Goal: Task Accomplishment & Management: Complete application form

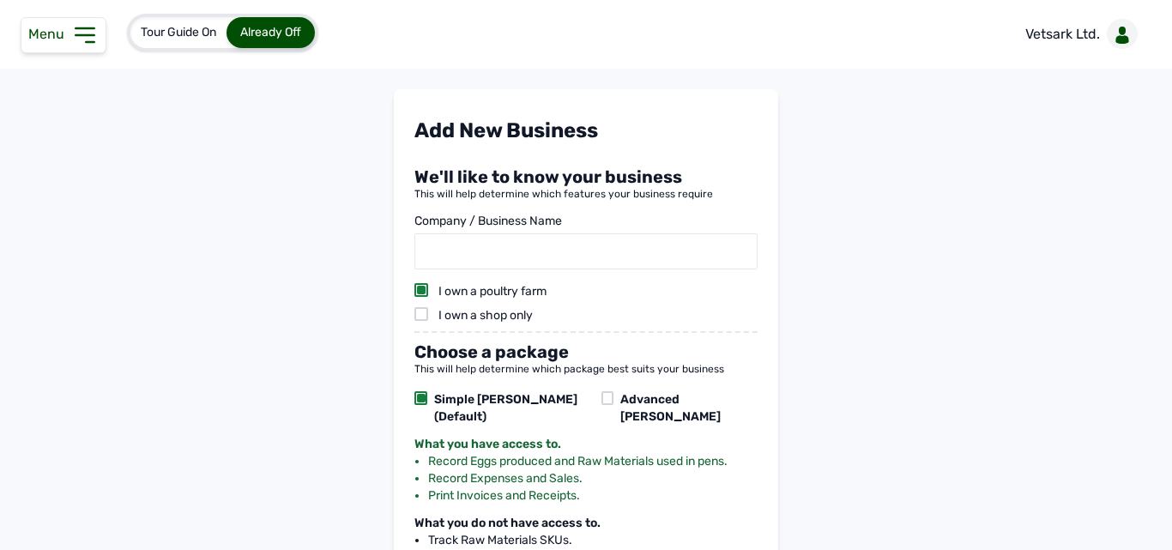
click at [67, 27] on span "Menu" at bounding box center [49, 34] width 43 height 16
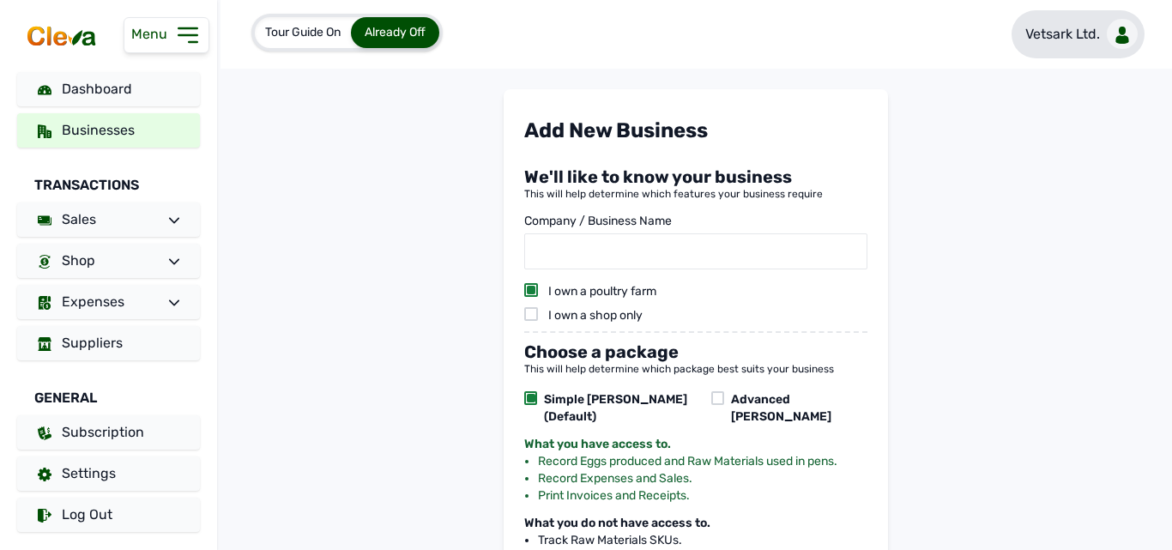
click at [1077, 32] on p "Vetsark Ltd." at bounding box center [1062, 34] width 75 height 21
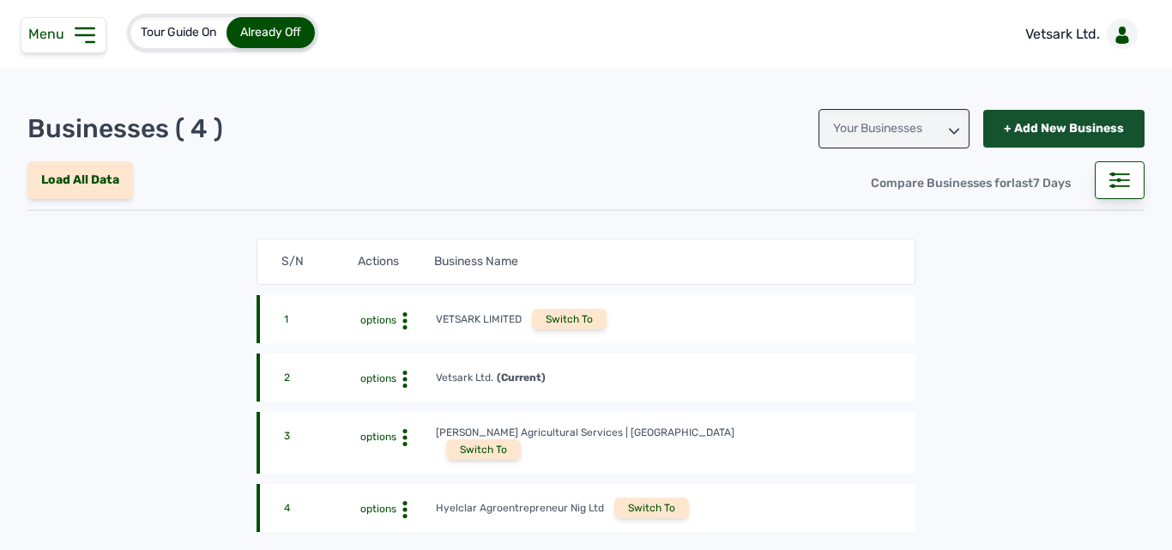
click at [1006, 126] on div "+ Add New Business" at bounding box center [1063, 129] width 161 height 38
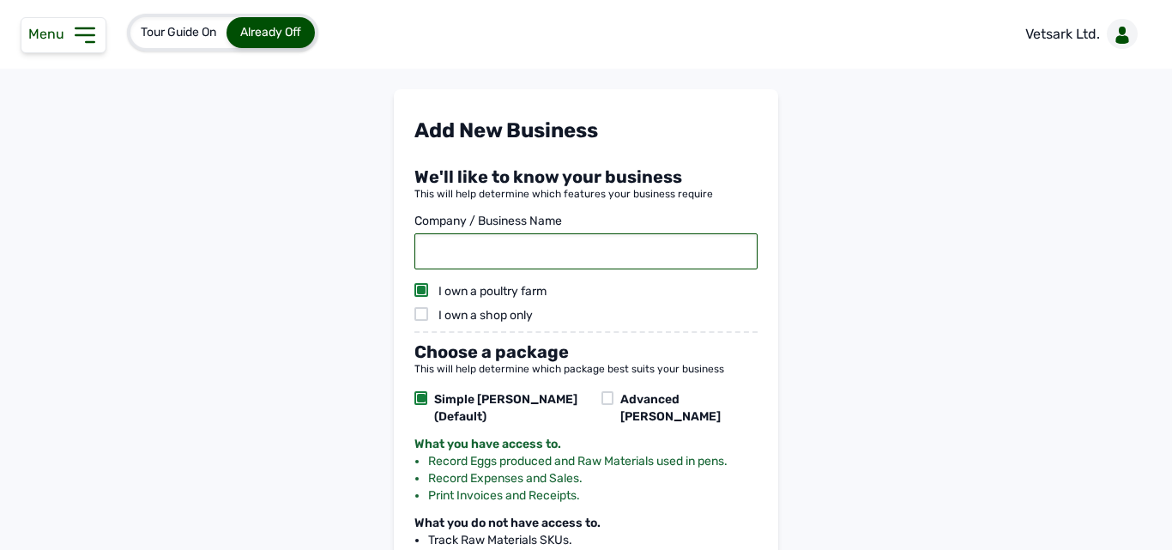
click at [536, 265] on input "text" at bounding box center [585, 251] width 343 height 36
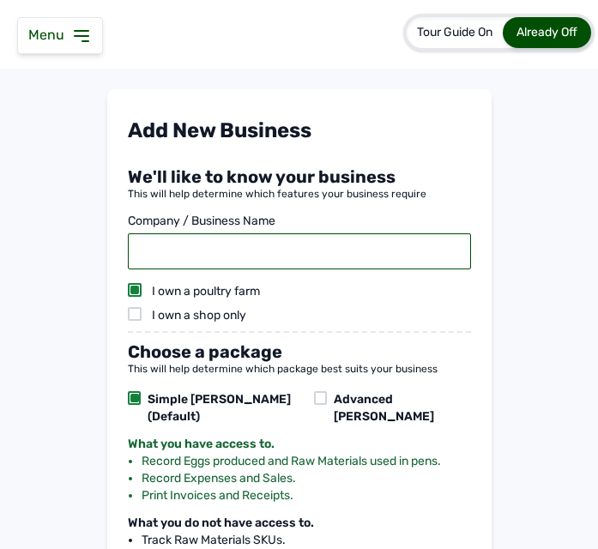
click at [274, 254] on input "text" at bounding box center [299, 251] width 343 height 36
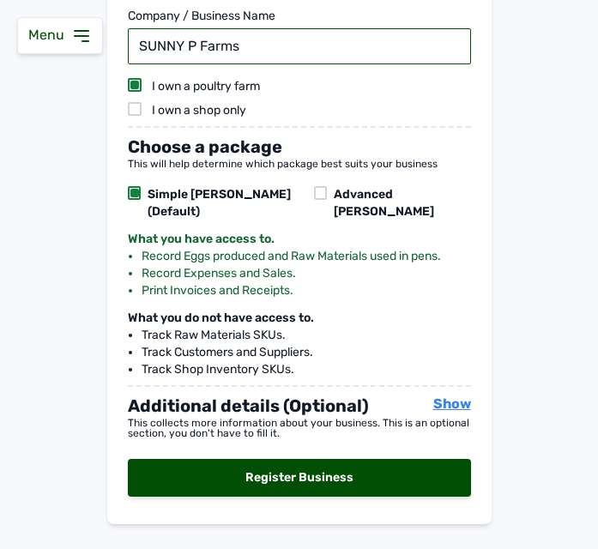
scroll to position [225, 0]
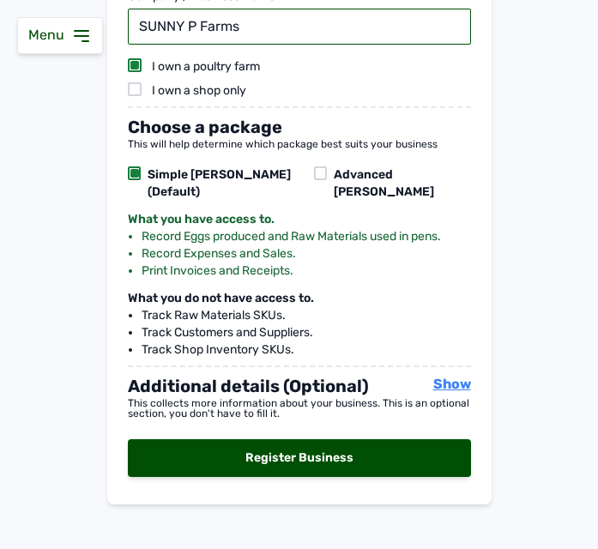
type input "SUNNY P Farms"
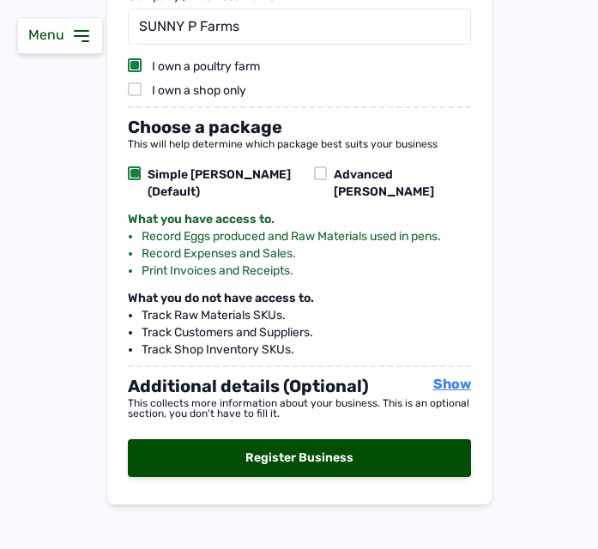
click at [449, 376] on span "Show" at bounding box center [452, 384] width 38 height 16
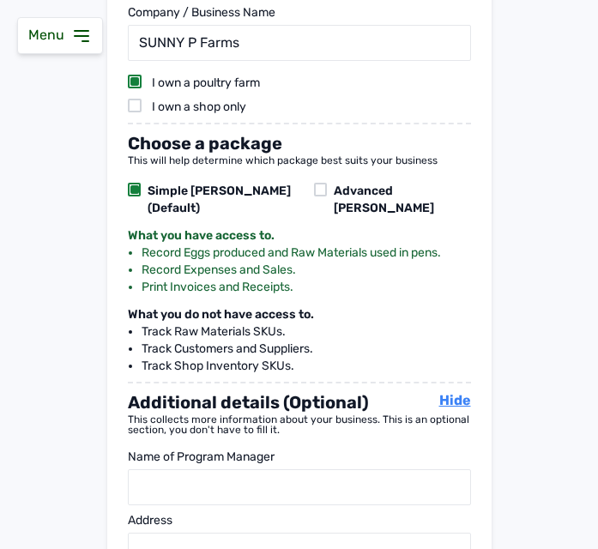
scroll to position [219, 0]
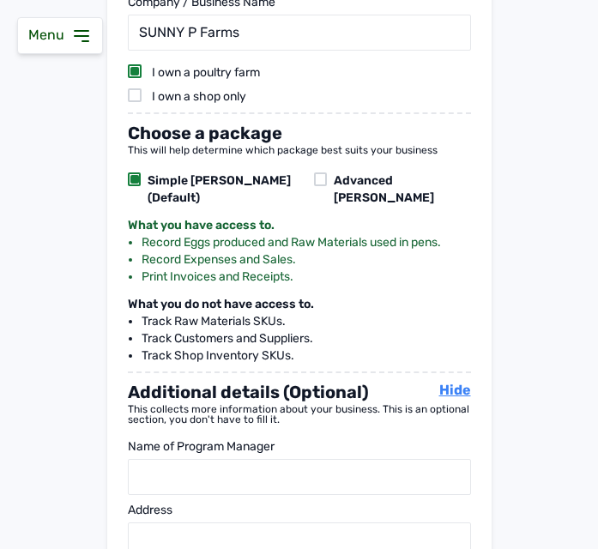
click at [445, 382] on span "Hide" at bounding box center [455, 390] width 32 height 16
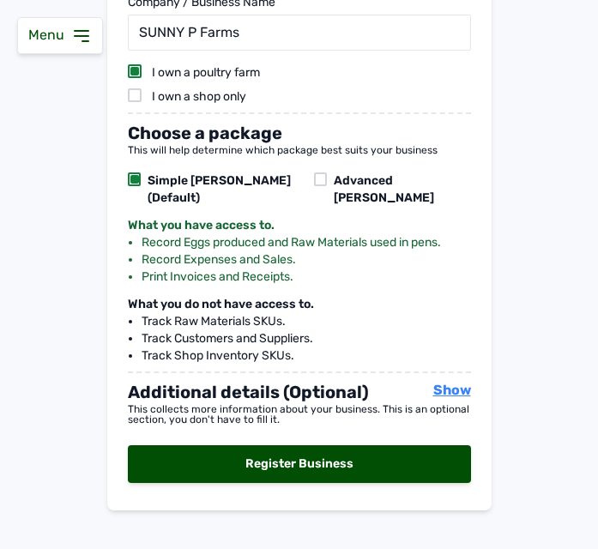
scroll to position [225, 0]
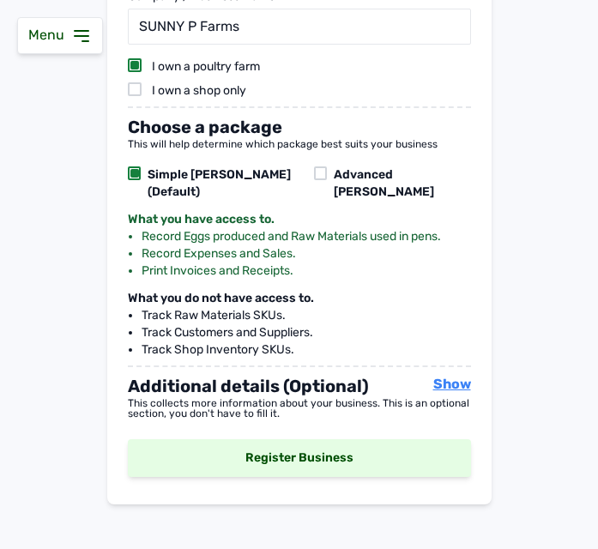
click at [379, 447] on div "Register Business" at bounding box center [299, 458] width 343 height 38
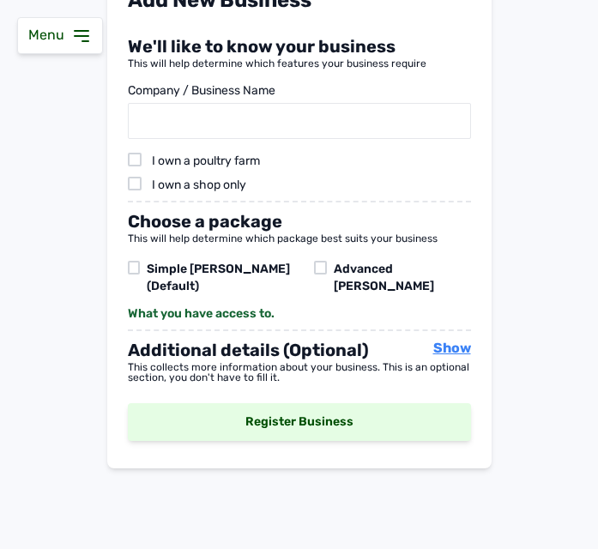
scroll to position [130, 0]
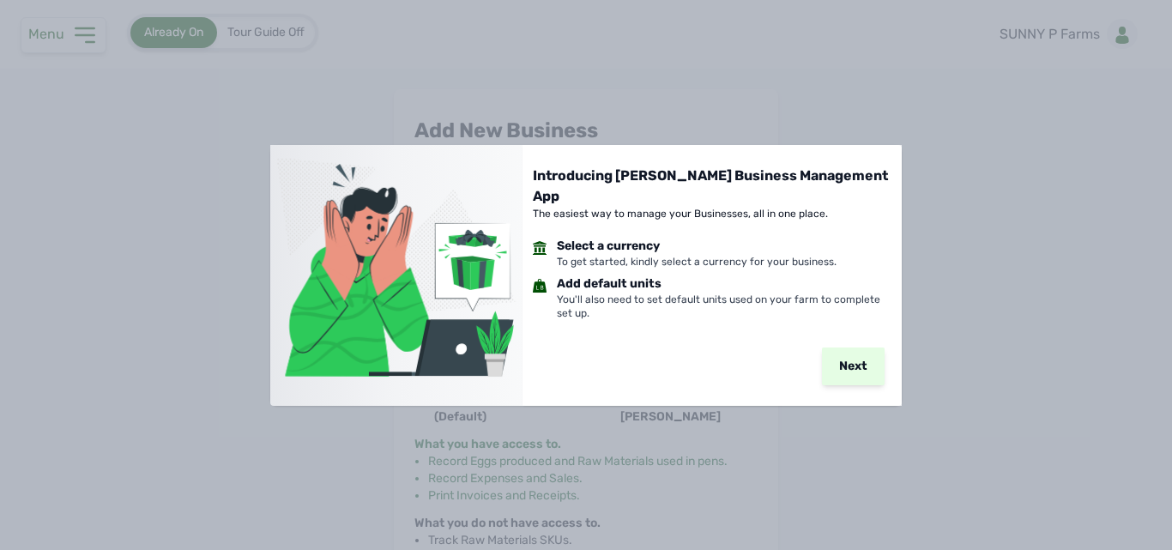
click at [597, 347] on button "Next" at bounding box center [853, 366] width 63 height 38
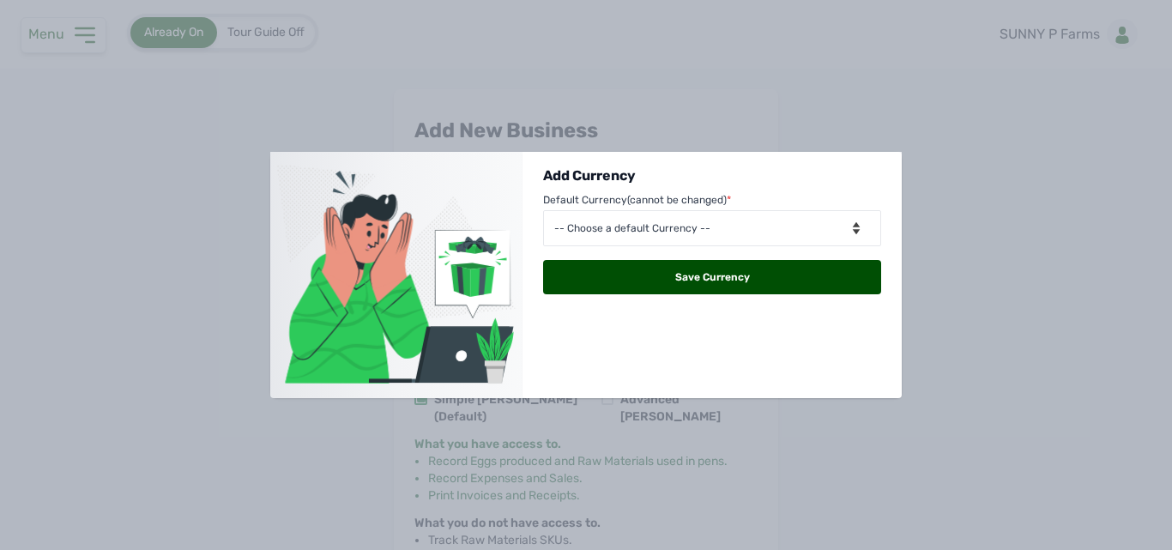
click at [597, 367] on div "Add Currency Default Currency (cannot be changed) * -- Choose a default Currenc…" at bounding box center [586, 275] width 1172 height 550
click at [597, 226] on select "-- Choose a default Currency -- AFN - Afghanistan ALL - Albania DZD - Algeria E…" at bounding box center [712, 228] width 338 height 36
select select "NGN"
click at [543, 210] on select "-- Choose a default Currency -- AFN - Afghanistan ALL - Albania DZD - Algeria E…" at bounding box center [712, 228] width 338 height 36
click at [597, 277] on div "Save Currency" at bounding box center [712, 277] width 338 height 34
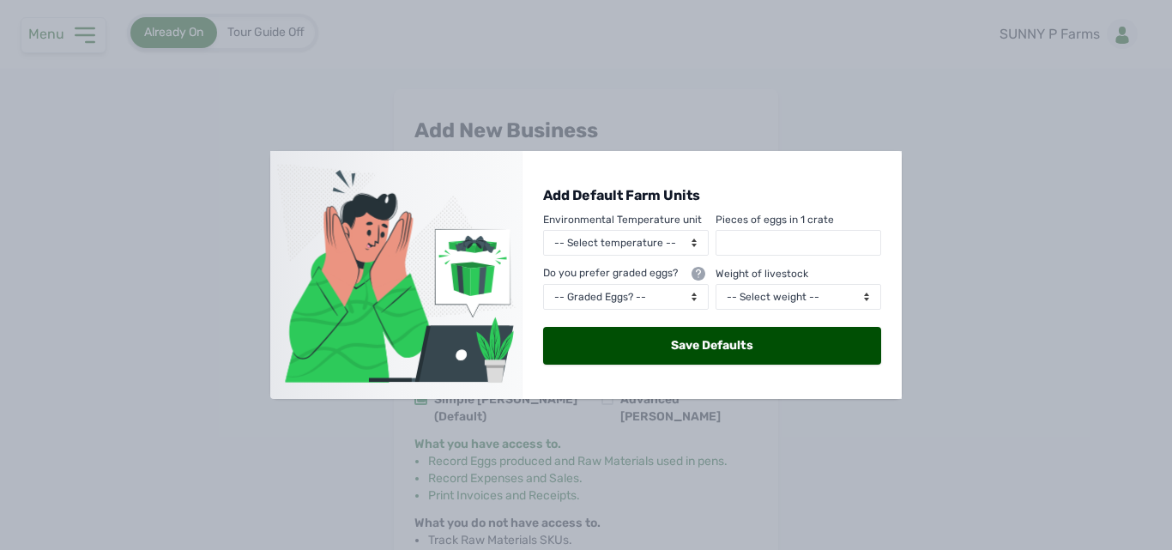
click at [597, 395] on div "Add Default Farm Units Environmental Temperature unit -- Select temperature -- …" at bounding box center [711, 275] width 379 height 248
click at [597, 419] on div "Add Default Farm Units Environmental Temperature unit -- Select temperature -- …" at bounding box center [586, 275] width 1172 height 550
click at [597, 292] on select "-- Graded Eggs? -- Yes No" at bounding box center [626, 297] width 166 height 26
click at [597, 215] on div "Add Default Farm Units Environmental Temperature unit -- Select temperature -- …" at bounding box center [586, 275] width 1172 height 550
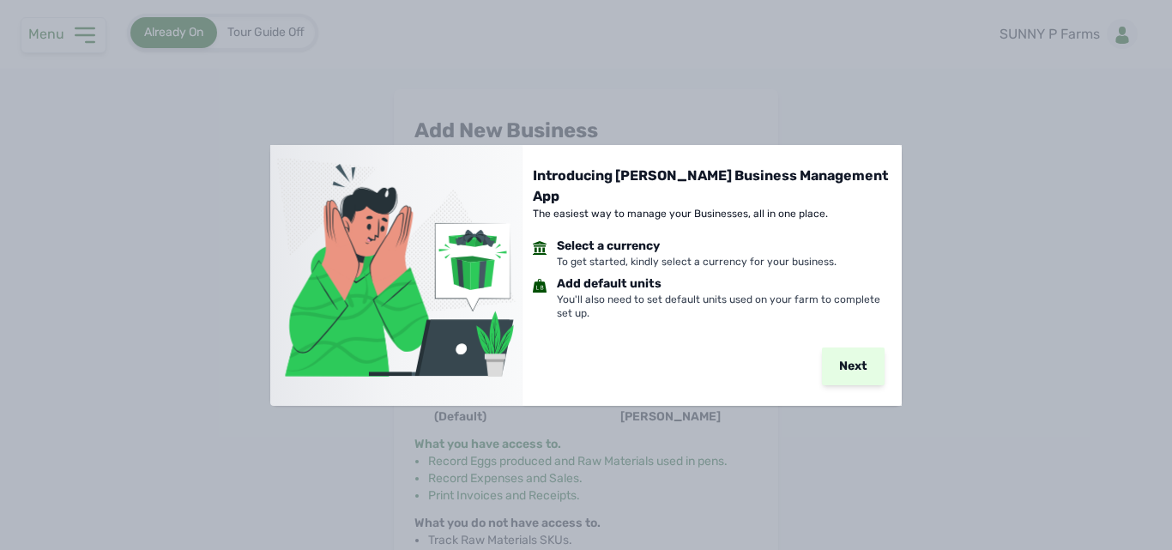
click at [864, 360] on button "Next" at bounding box center [853, 366] width 63 height 38
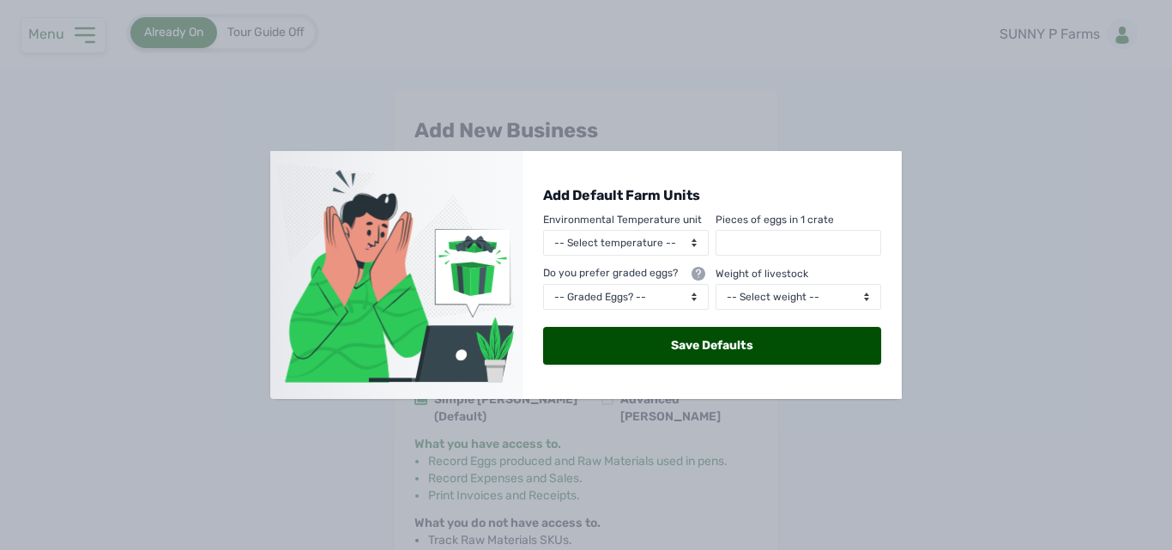
click at [868, 389] on div "Add Default Farm Units Environmental Temperature unit -- Select temperature -- …" at bounding box center [711, 275] width 379 height 248
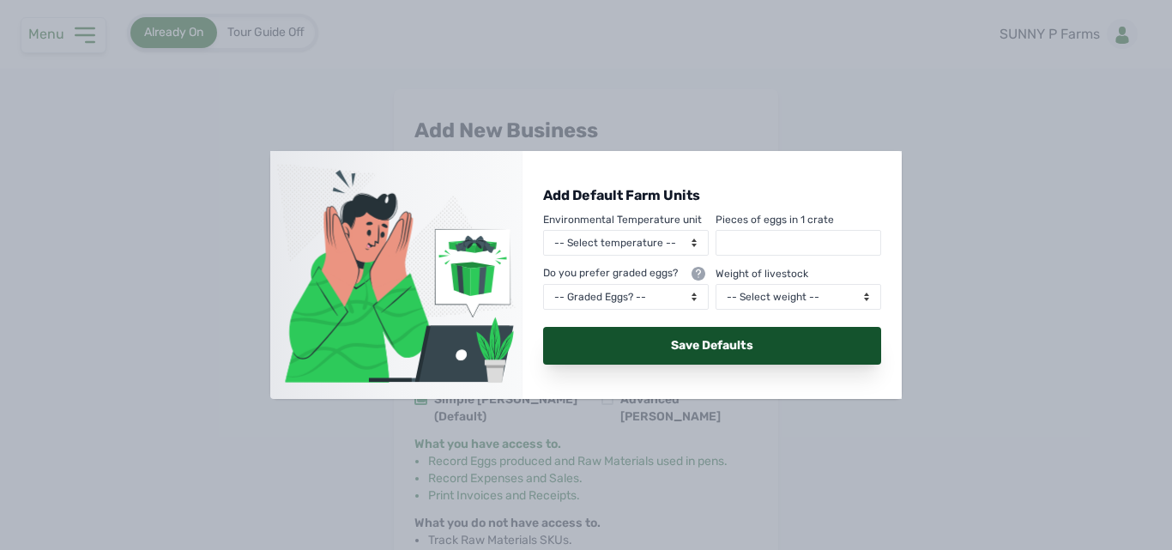
click at [829, 352] on div "Save Defaults" at bounding box center [712, 346] width 338 height 38
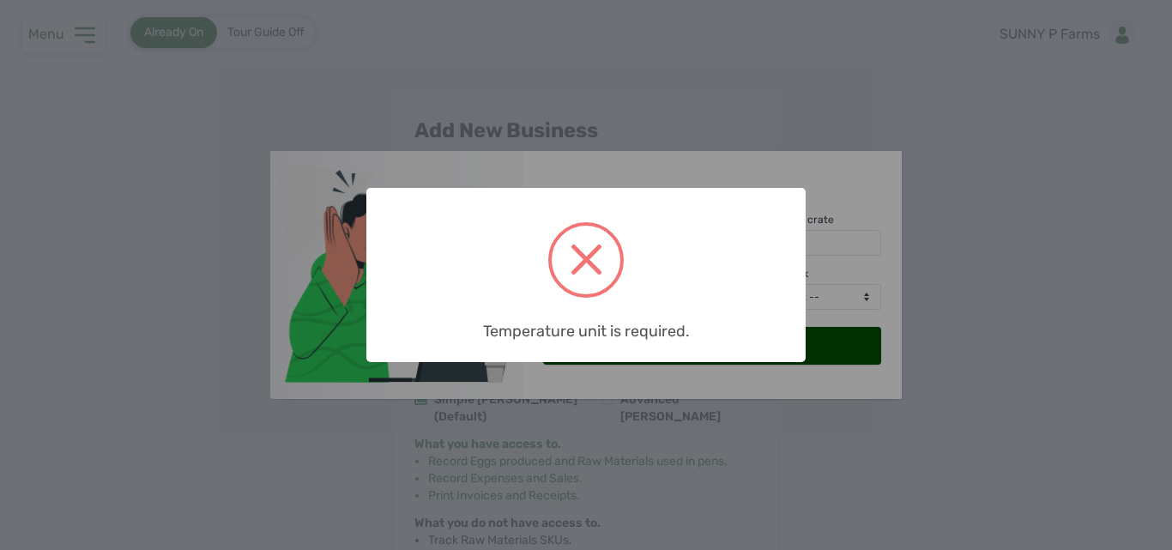
click at [812, 334] on div "× Temperature unit is required. OK No Cancel" at bounding box center [586, 275] width 1172 height 550
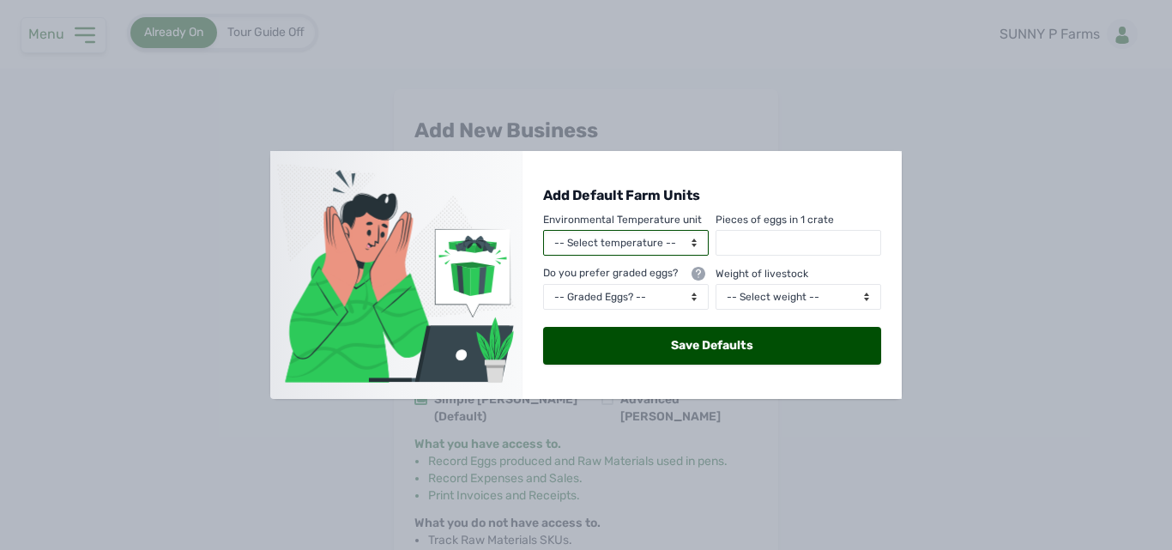
click at [684, 242] on select "-- Select temperature -- Celcius Kelvin" at bounding box center [626, 243] width 166 height 26
select select "celcius"
click at [543, 230] on select "-- Select temperature -- Celcius Kelvin" at bounding box center [626, 243] width 166 height 26
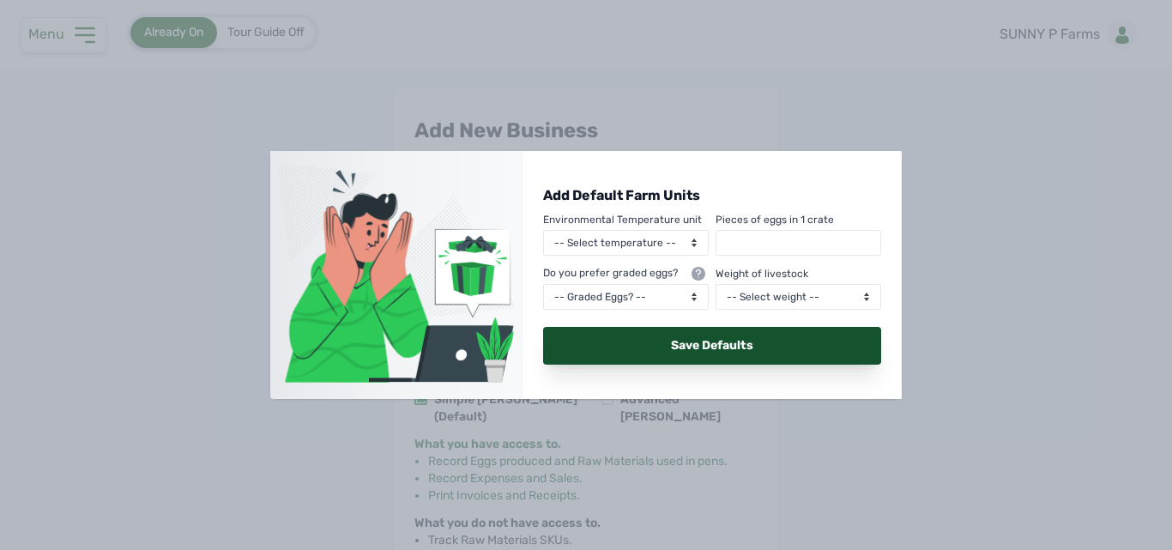
click at [749, 353] on div "Save Defaults" at bounding box center [712, 346] width 338 height 38
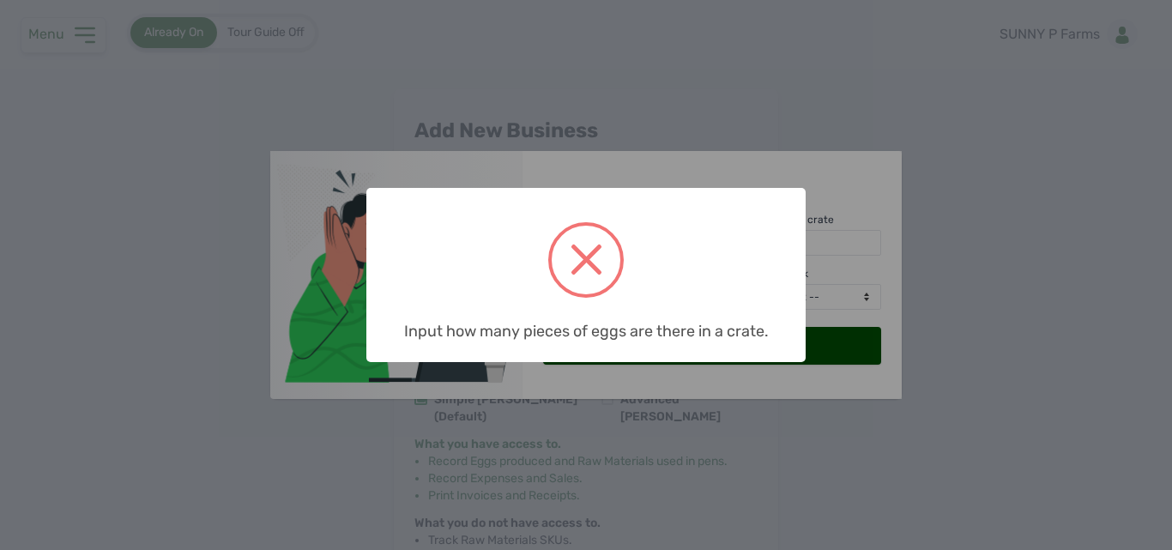
click at [849, 258] on div "× Input how many pieces of eggs are there in a crate. OK No Cancel" at bounding box center [586, 275] width 1172 height 550
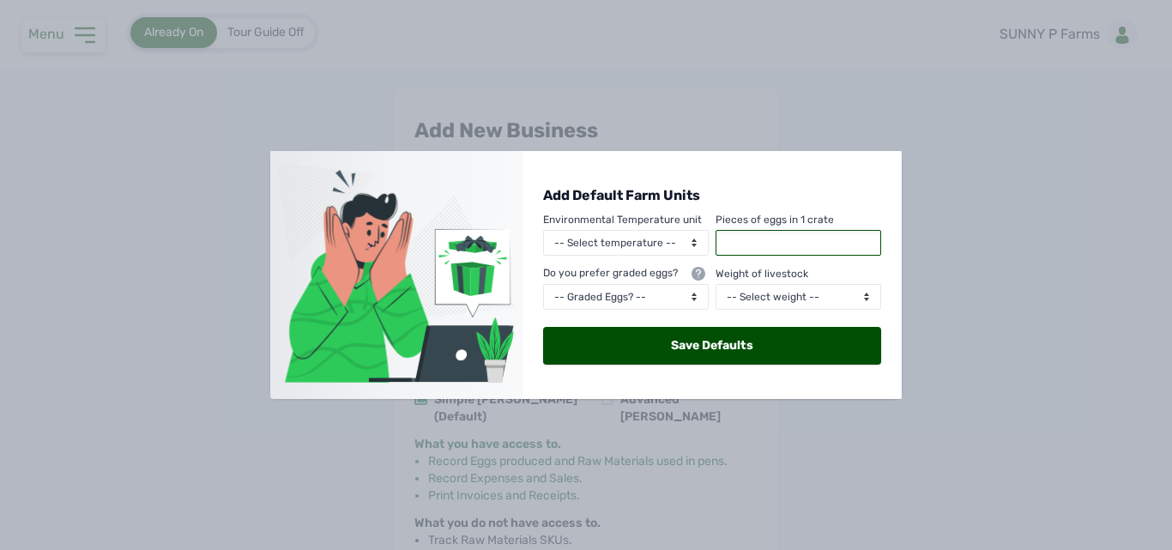
click at [826, 240] on input "text" at bounding box center [798, 243] width 166 height 26
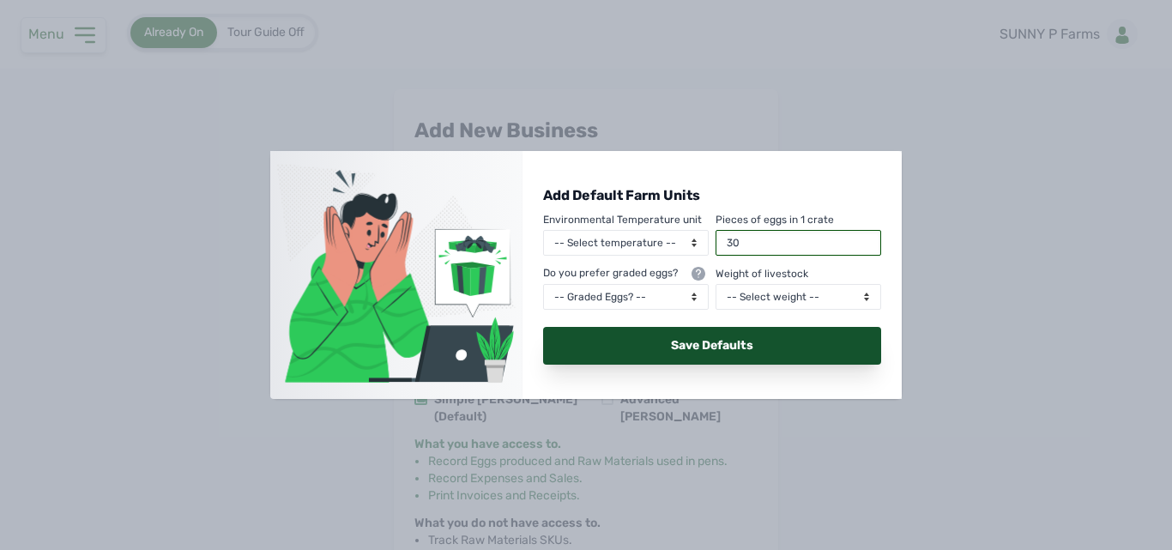
type input "30"
click at [775, 343] on div "Save Defaults" at bounding box center [712, 346] width 338 height 38
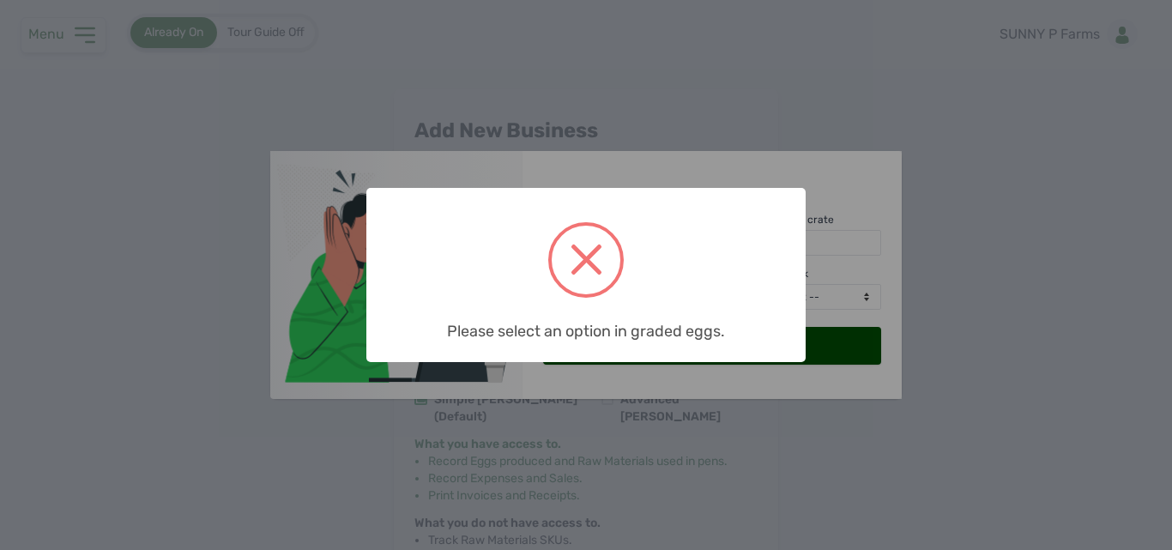
click at [835, 298] on div "× Please select an option in graded eggs. OK No Cancel" at bounding box center [586, 275] width 1172 height 550
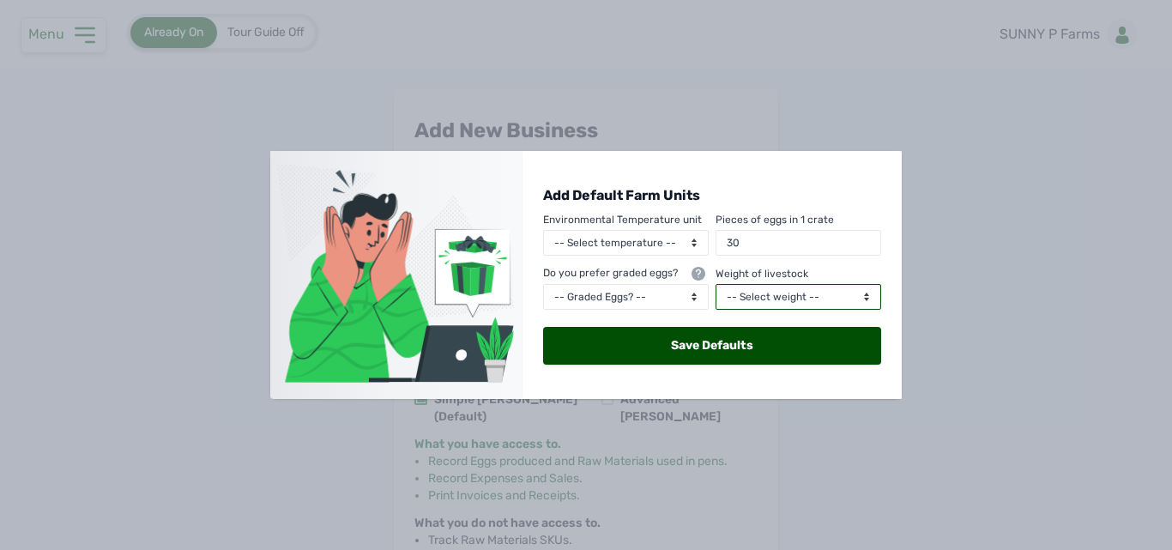
click at [835, 296] on select "-- Select weight -- Kilograms Grams Pounds" at bounding box center [798, 297] width 166 height 26
select select "g"
click at [715, 284] on select "-- Select weight -- Kilograms Grams Pounds" at bounding box center [798, 297] width 166 height 26
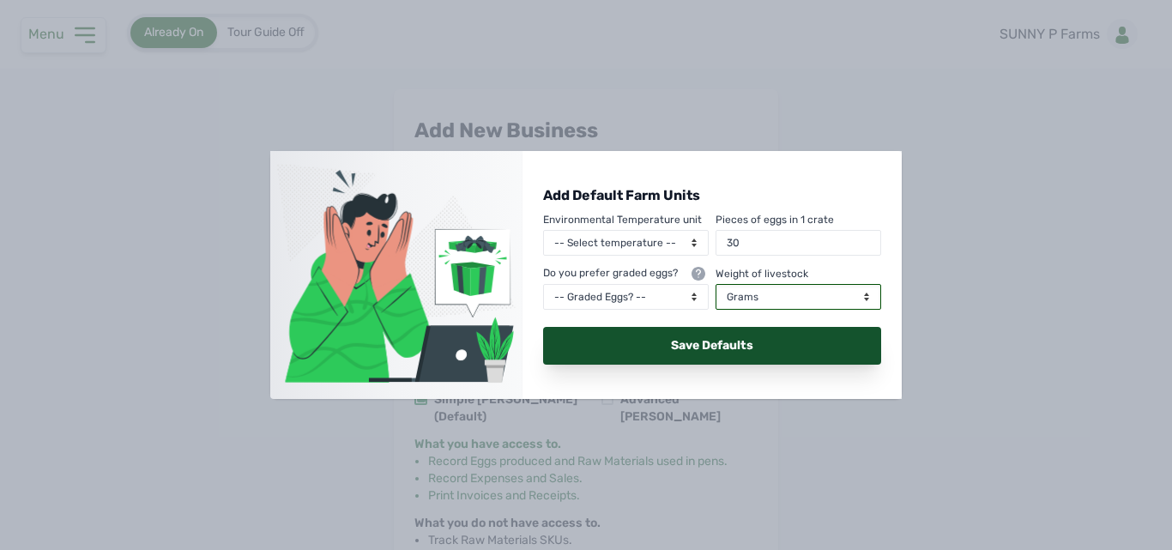
click at [780, 346] on div "Save Defaults" at bounding box center [712, 346] width 338 height 38
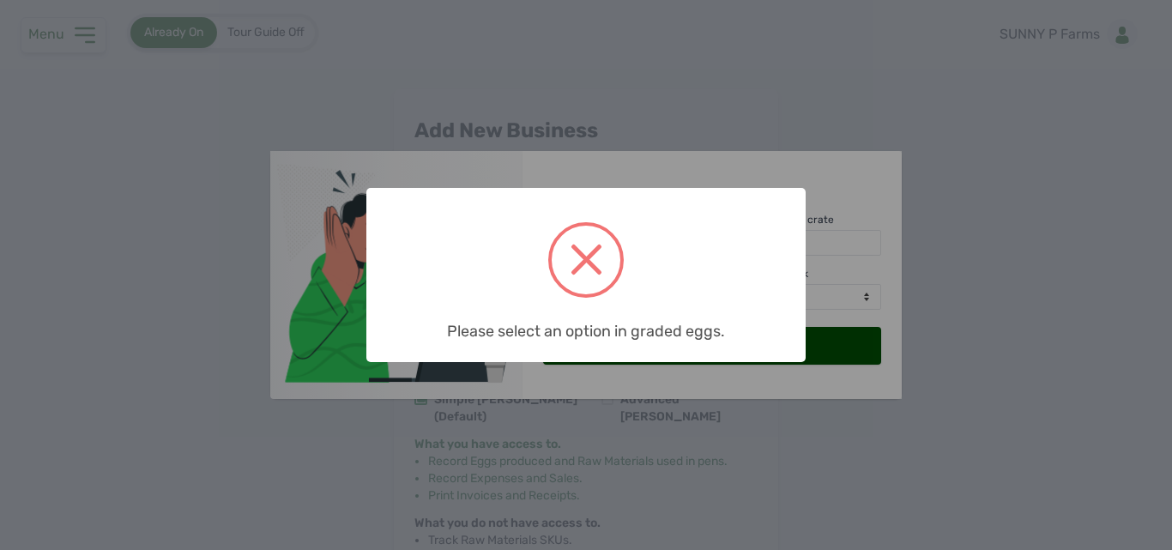
click at [834, 370] on div "× Please select an option in graded eggs. OK No Cancel" at bounding box center [586, 275] width 1172 height 550
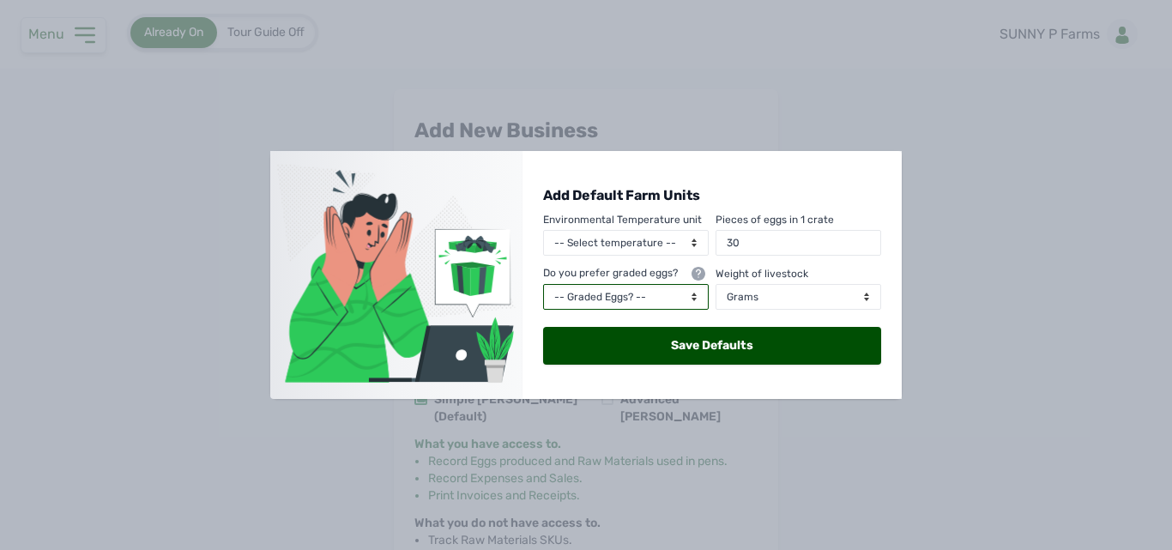
click at [678, 295] on select "-- Graded Eggs? -- Yes No" at bounding box center [626, 297] width 166 height 26
select select "false"
click at [543, 284] on select "-- Graded Eggs? -- Yes No" at bounding box center [626, 297] width 166 height 26
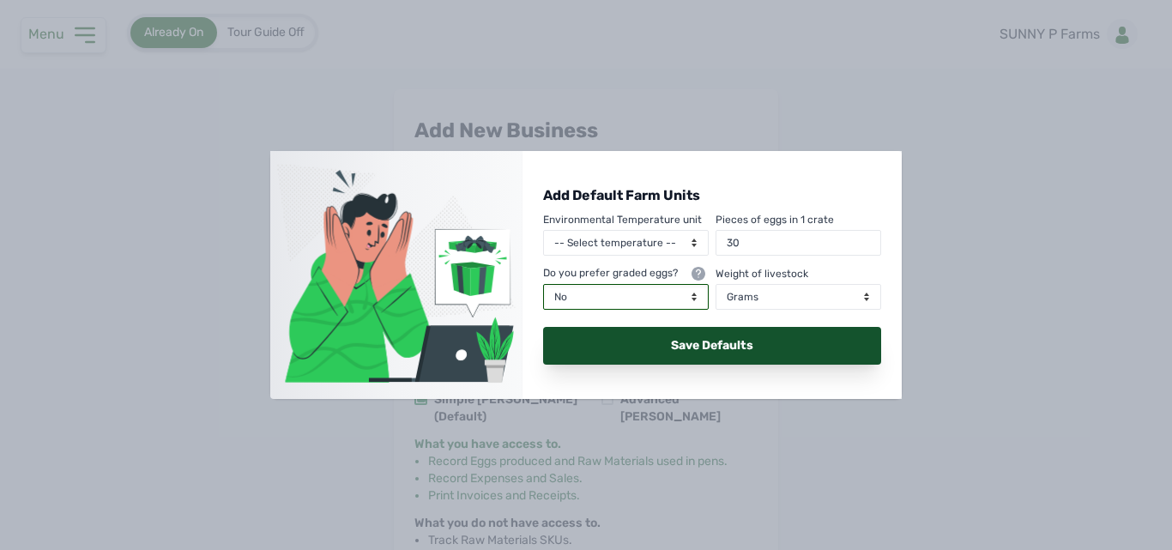
click at [732, 340] on div "Save Defaults" at bounding box center [712, 346] width 338 height 38
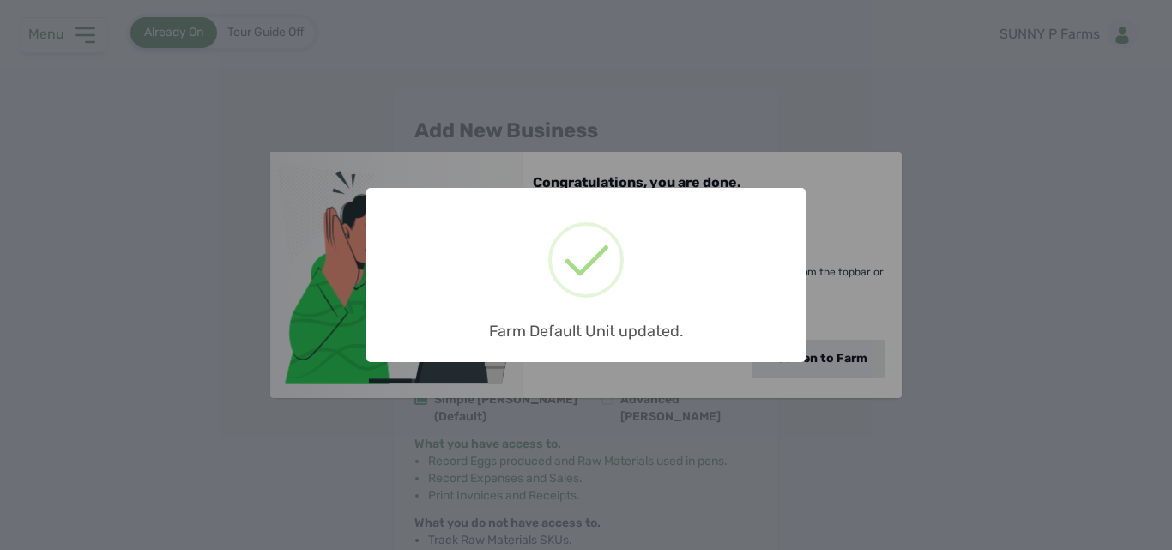
click at [849, 407] on div "× Farm Default Unit updated. OK No Cancel" at bounding box center [586, 275] width 1172 height 550
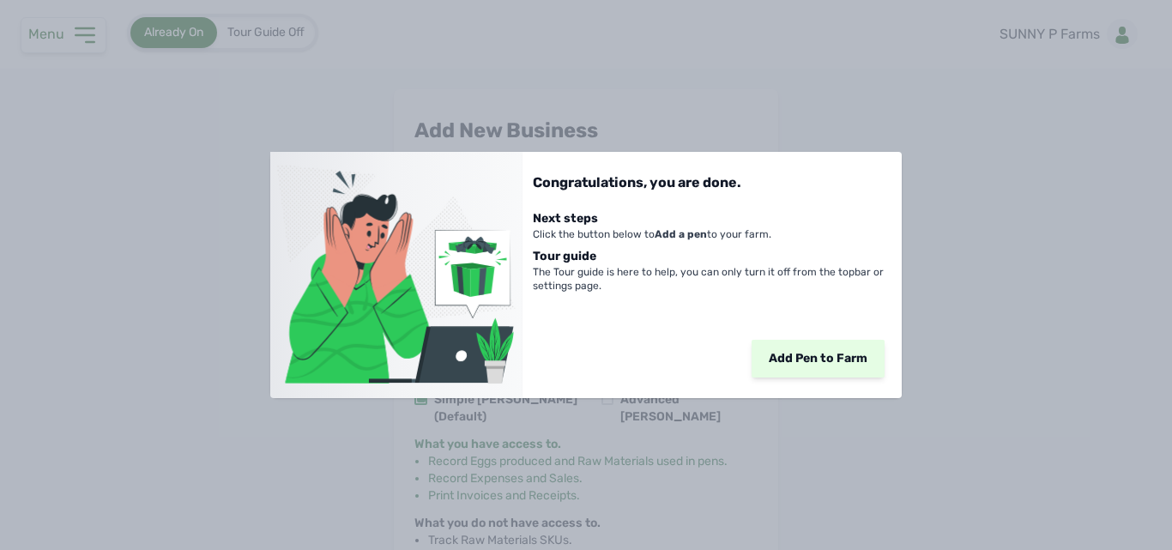
click at [837, 348] on div "Add Pen to Farm" at bounding box center [817, 359] width 133 height 38
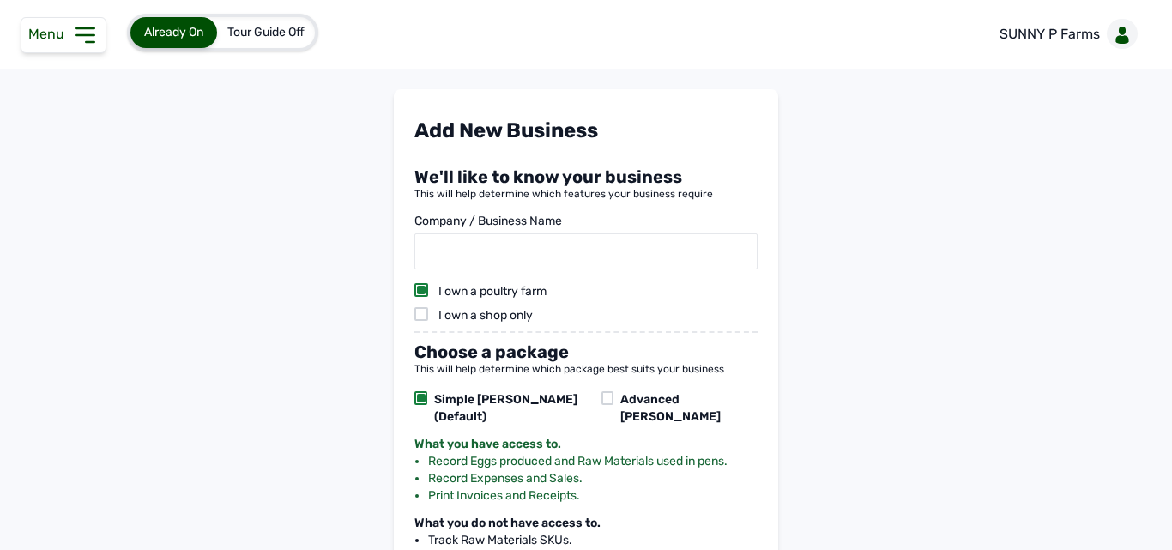
scroll to position [224, 0]
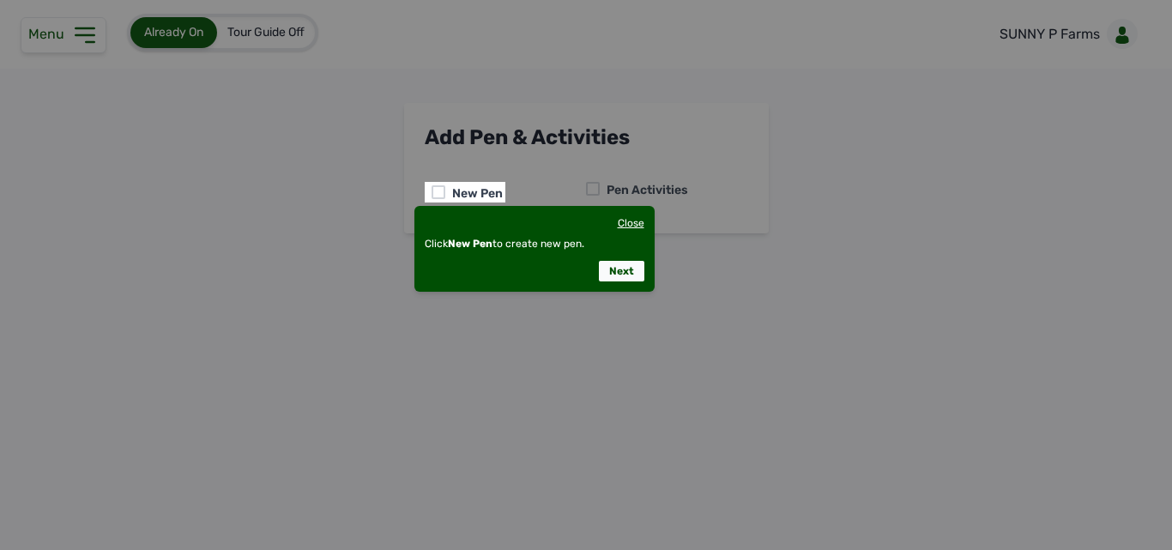
click at [629, 221] on div "Close" at bounding box center [630, 223] width 27 height 14
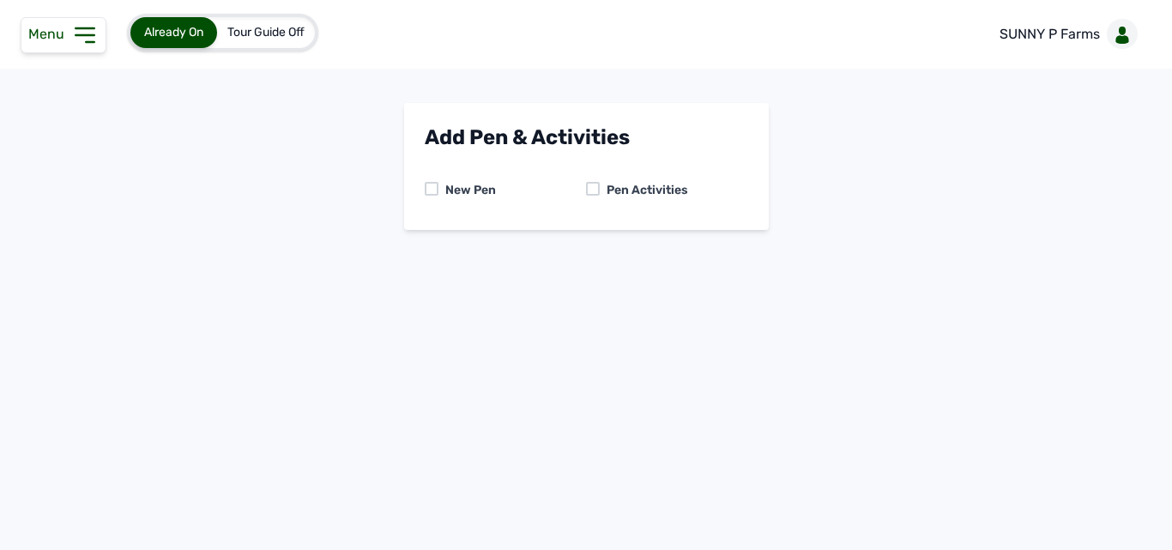
click at [79, 35] on icon at bounding box center [84, 35] width 18 height 14
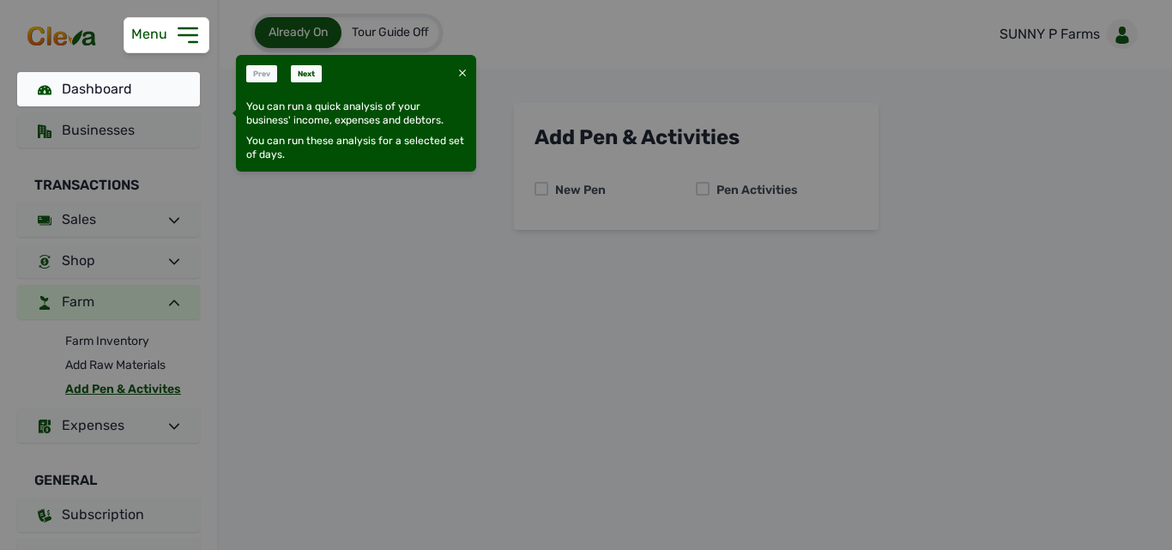
click at [461, 66] on div at bounding box center [462, 73] width 7 height 17
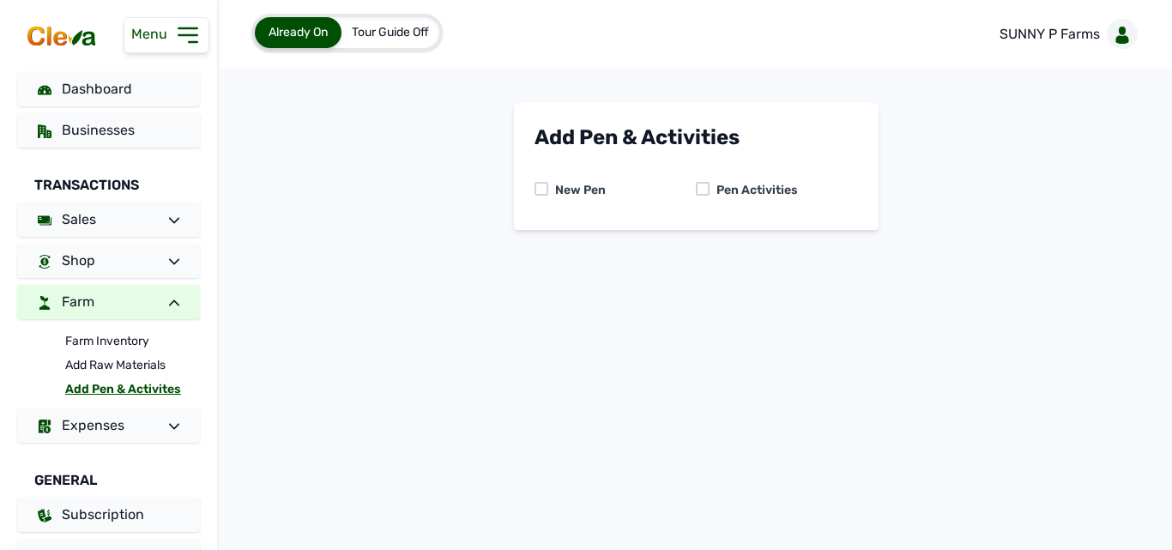
click at [409, 28] on span "Tour Guide Off" at bounding box center [390, 32] width 77 height 15
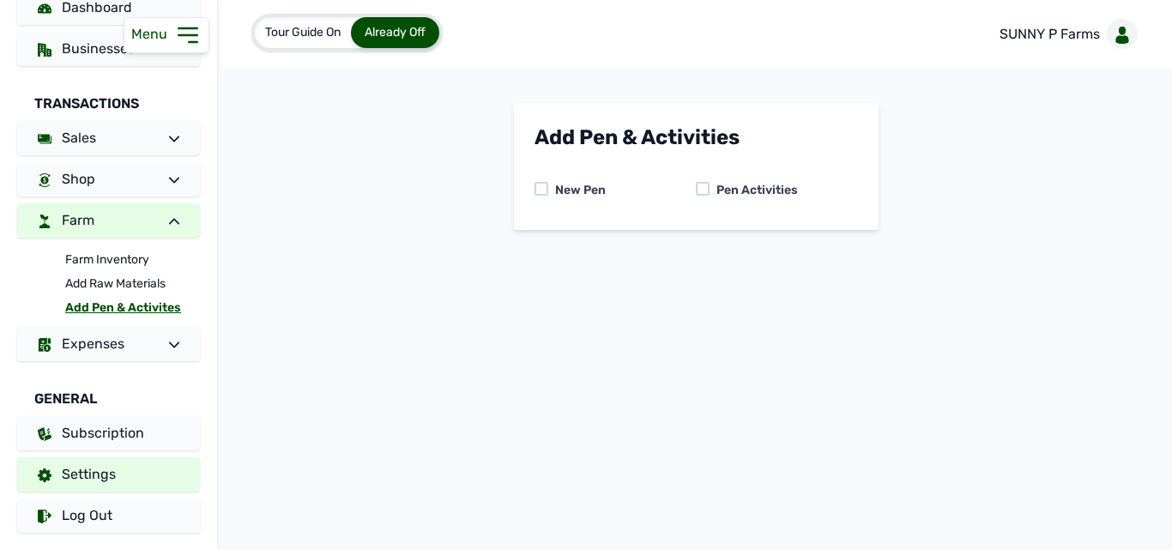
click at [122, 463] on link "Settings" at bounding box center [108, 474] width 183 height 34
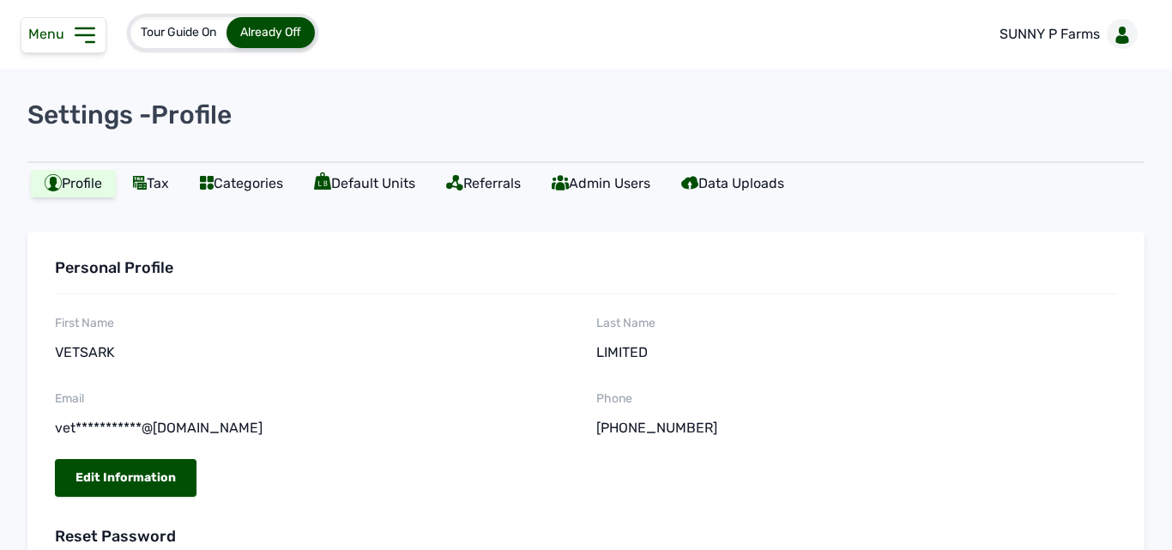
scroll to position [290, 0]
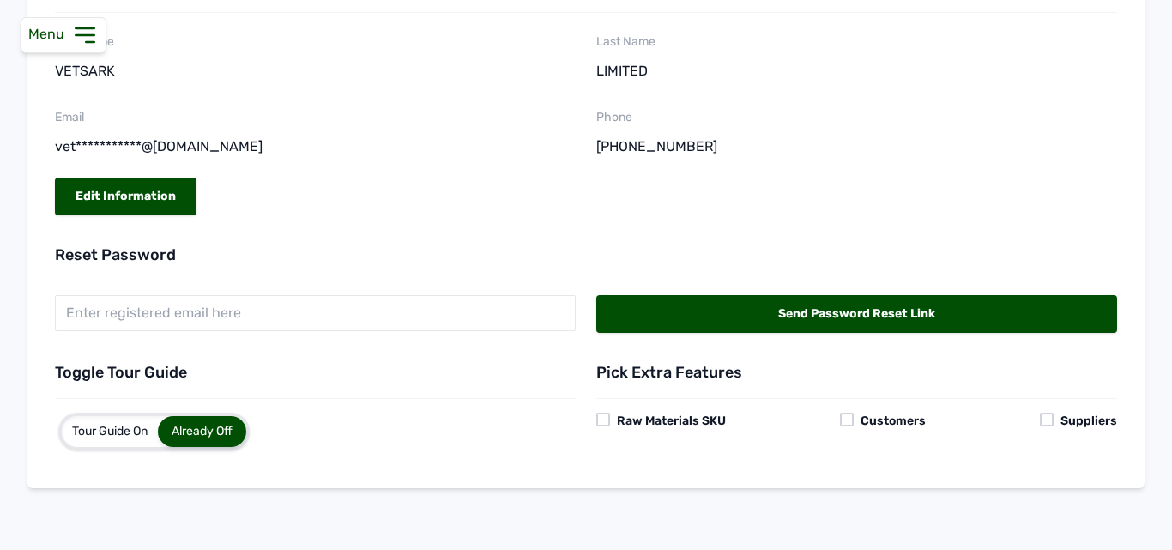
click at [605, 223] on div "Reset Password Send Password Reset Link" at bounding box center [586, 273] width 1062 height 117
click at [600, 413] on div at bounding box center [603, 420] width 14 height 14
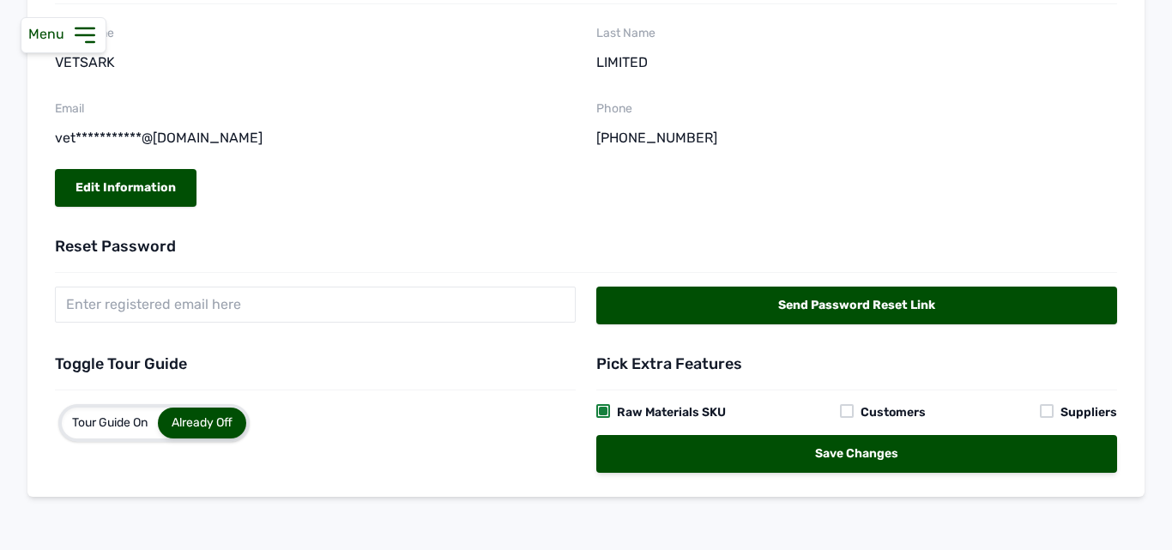
click at [840, 418] on div at bounding box center [847, 411] width 14 height 14
click at [1042, 418] on div at bounding box center [1046, 411] width 14 height 14
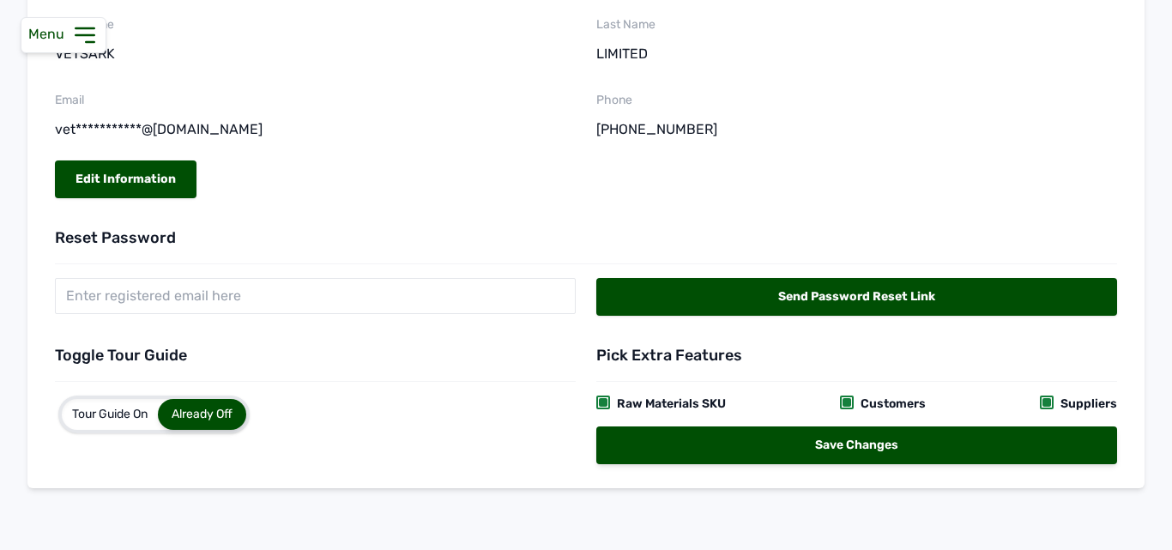
scroll to position [307, 0]
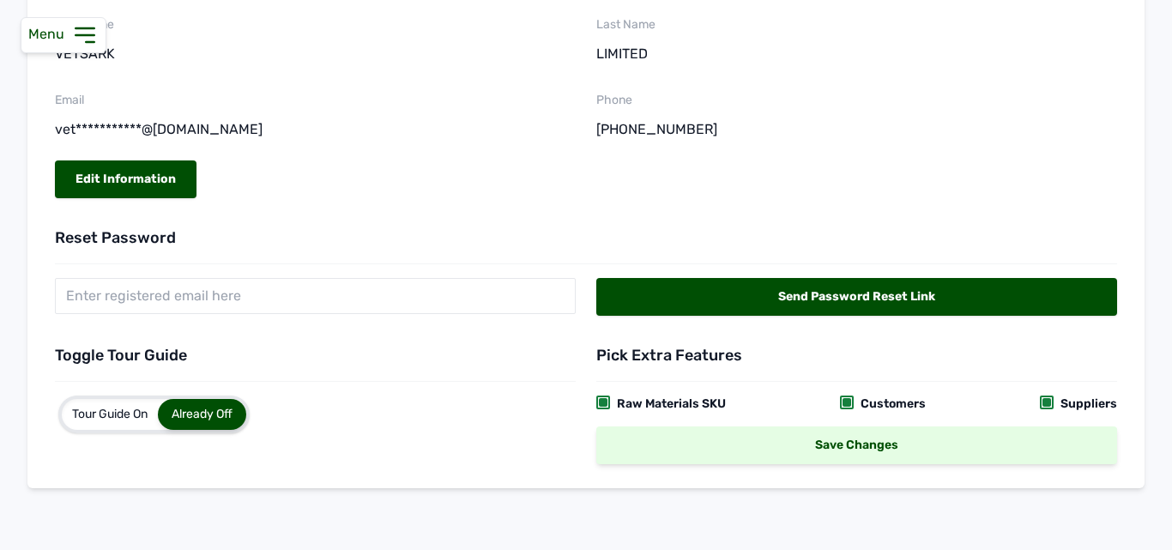
click at [781, 443] on div "Save Changes" at bounding box center [856, 445] width 521 height 38
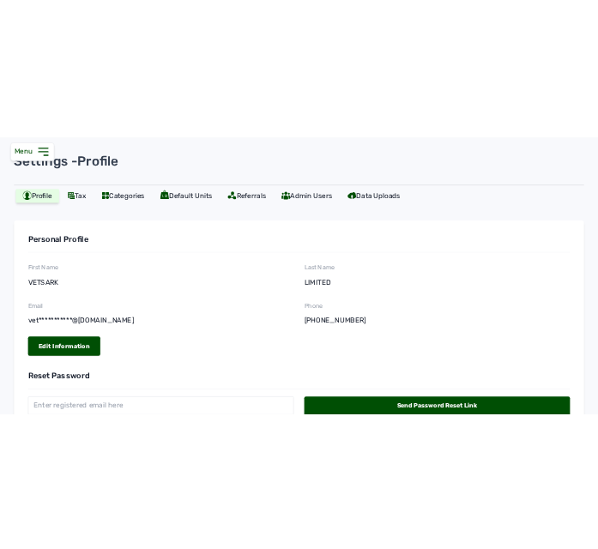
scroll to position [0, 0]
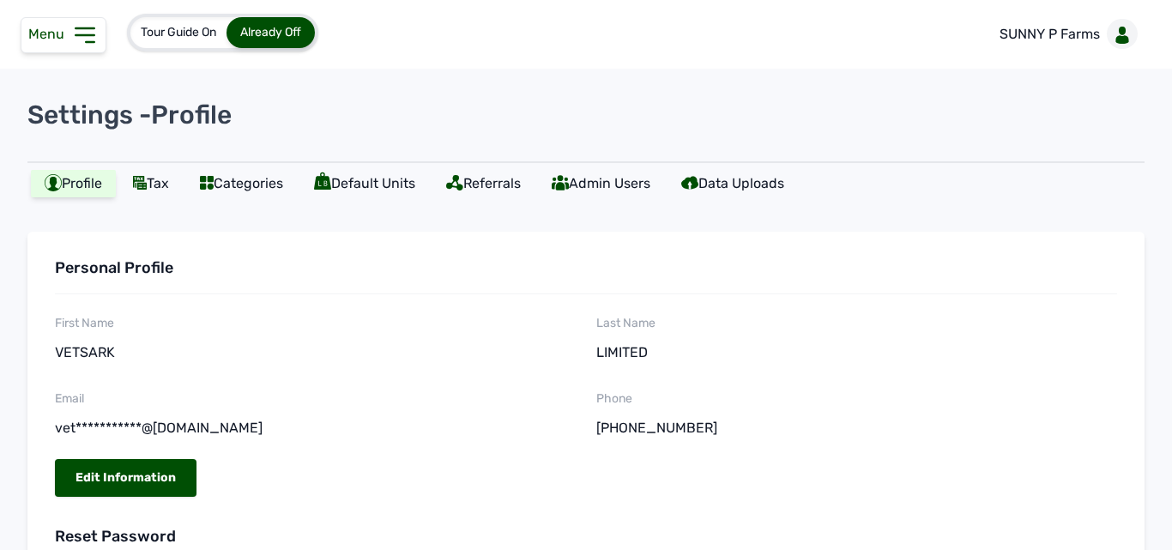
click at [84, 34] on icon at bounding box center [84, 35] width 18 height 14
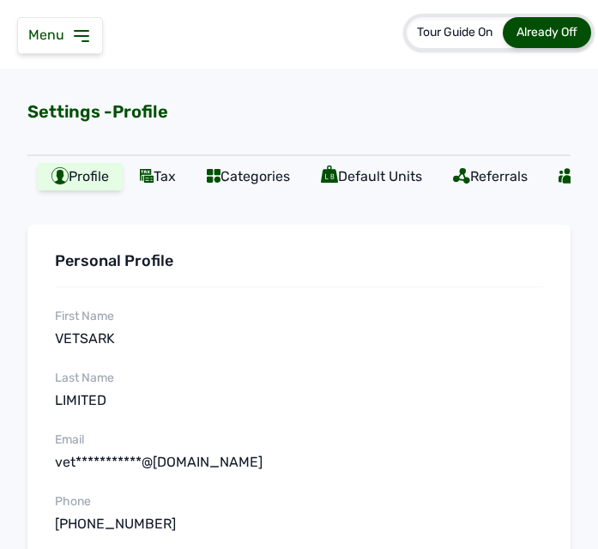
click at [76, 27] on icon at bounding box center [81, 36] width 21 height 21
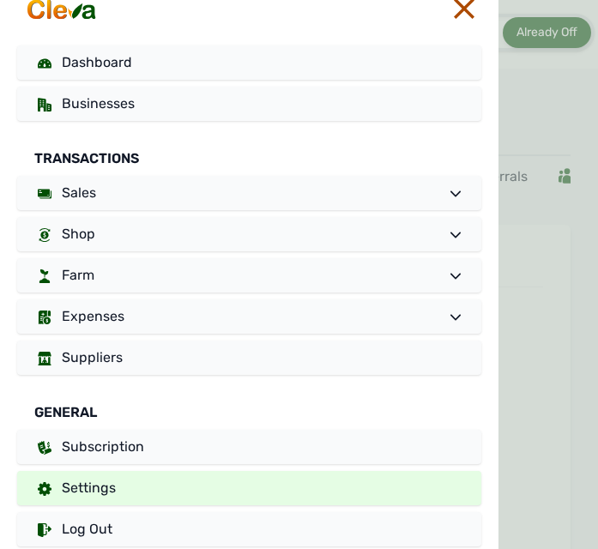
scroll to position [41, 0]
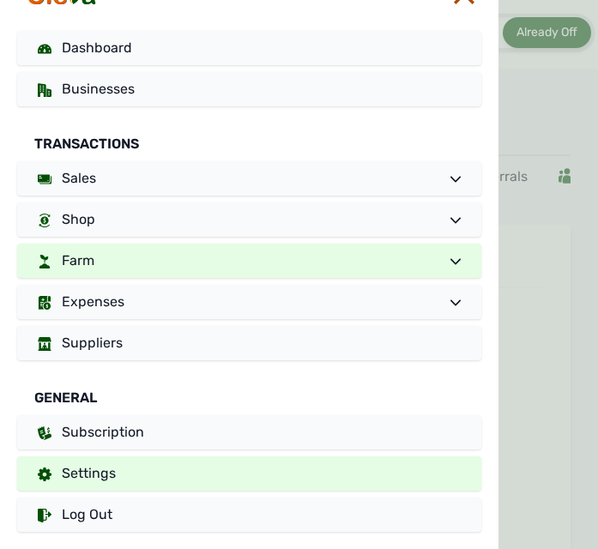
click at [229, 256] on link "Farm" at bounding box center [249, 261] width 464 height 34
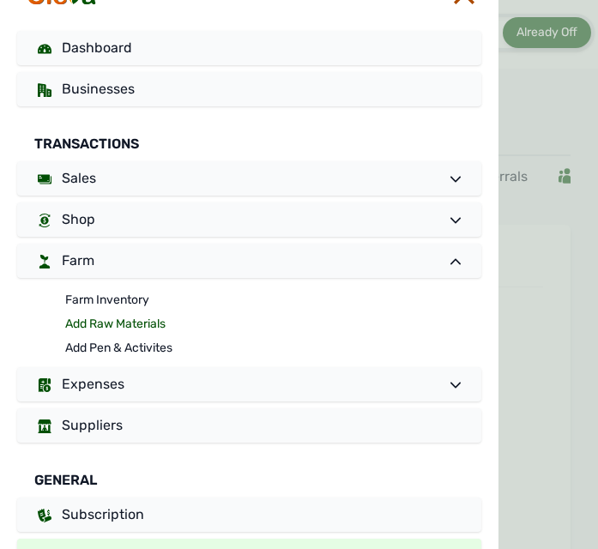
click at [156, 322] on link "Add Raw Materials" at bounding box center [273, 324] width 416 height 24
select select
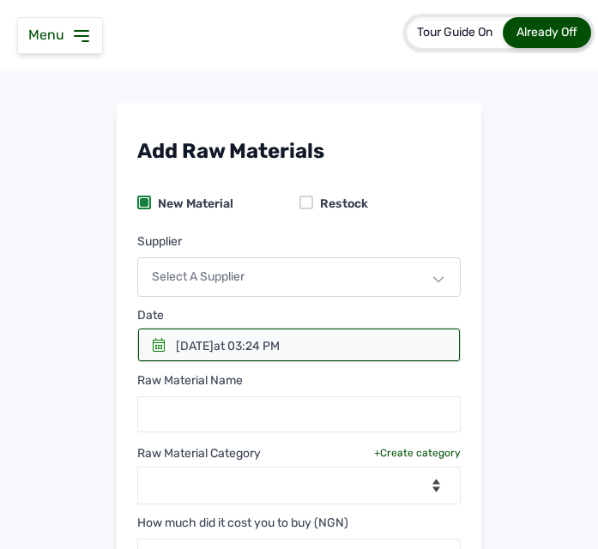
click at [292, 272] on div "Select a Supplier" at bounding box center [298, 276] width 323 height 39
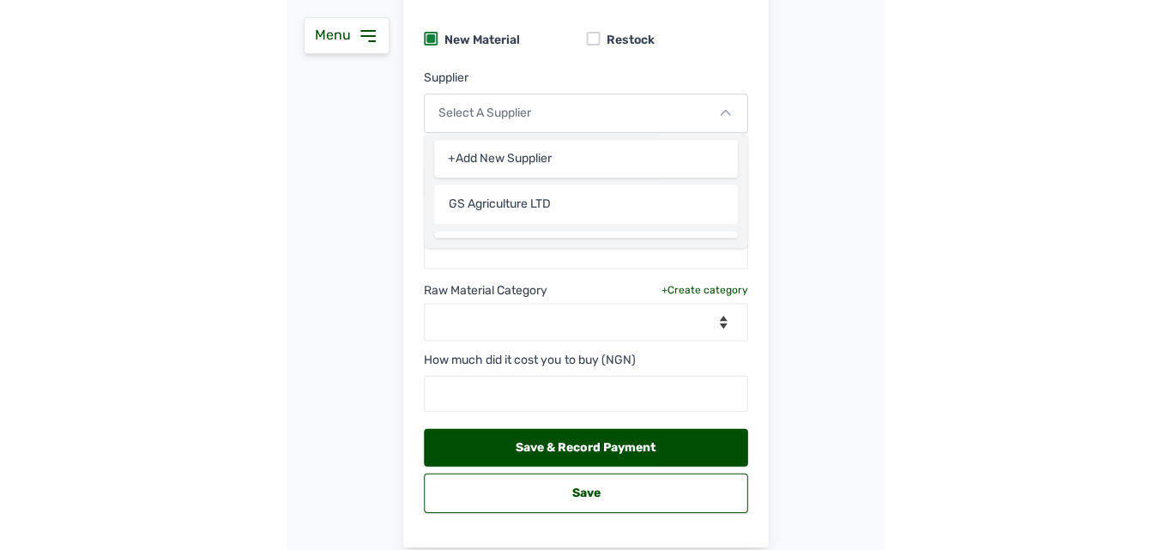
scroll to position [199, 0]
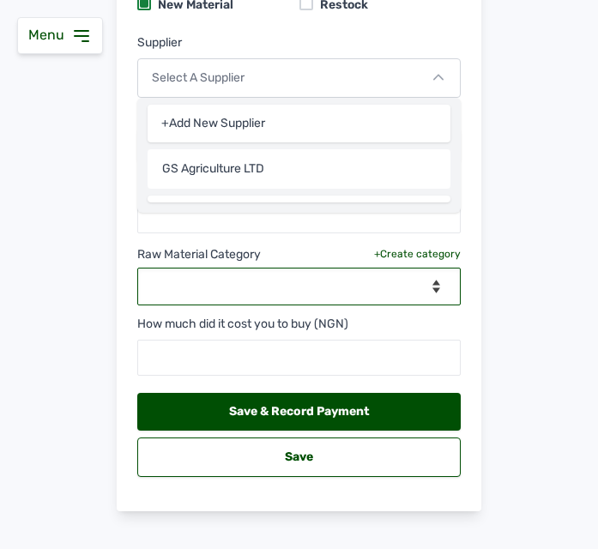
click at [281, 278] on select "--Select Category-- feeds medications vaccines" at bounding box center [298, 287] width 323 height 38
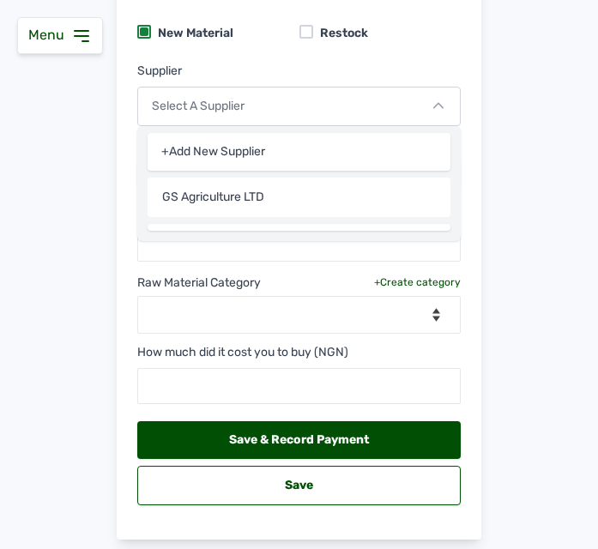
drag, startPoint x: 336, startPoint y: 60, endPoint x: 266, endPoint y: -6, distance: 96.5
click at [266, 0] on html "Menu Dashboard Businesses Transactions Sales Shop Farm Farm Inventory Add Raw M…" at bounding box center [299, 274] width 598 height 549
click at [273, 190] on input "GS Agriculture LTD" at bounding box center [299, 197] width 303 height 39
type input "G"
click at [272, 196] on input "text" at bounding box center [299, 197] width 303 height 39
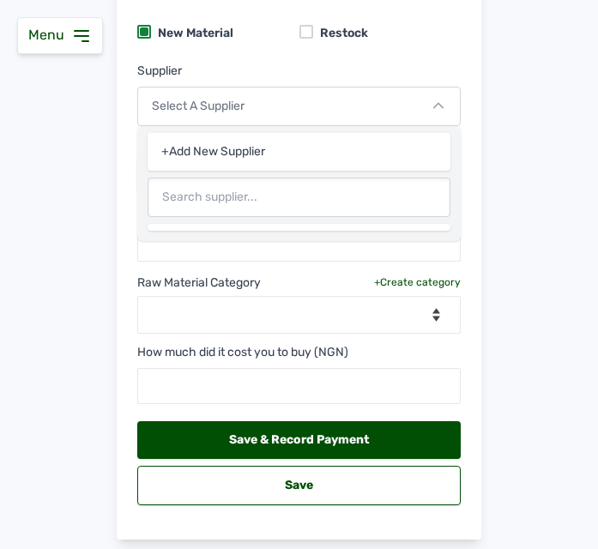
paste input "NEW HOPE AGRIC AND TECH NIG LT"
type input "NEW HOPE AGRIC AND TECH NIG LTD"
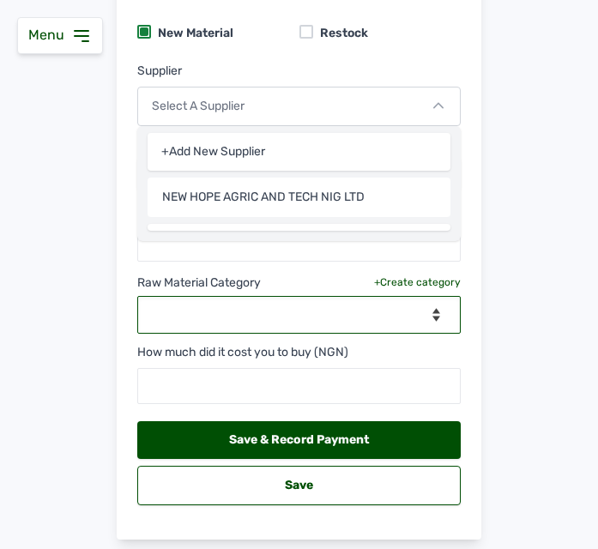
click at [317, 323] on select "--Select Category-- feeds medications vaccines" at bounding box center [298, 315] width 323 height 38
select select "feeds"
click at [137, 296] on select "--Select Category-- feeds medications vaccines" at bounding box center [298, 315] width 323 height 38
select select
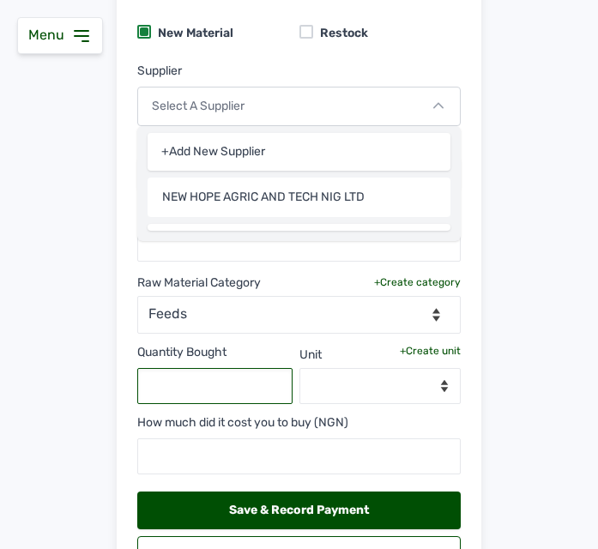
click at [220, 387] on input "text" at bounding box center [214, 386] width 155 height 36
type input "700"
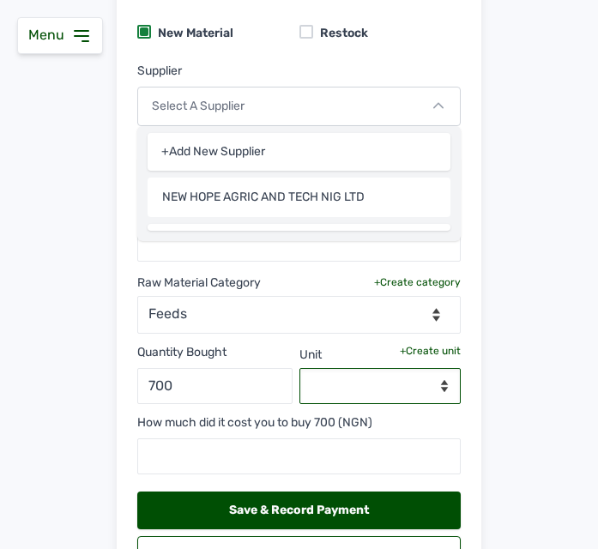
click at [383, 397] on select "--Select unit--" at bounding box center [380, 386] width 162 height 36
click at [429, 353] on div "+Create unit" at bounding box center [430, 351] width 61 height 14
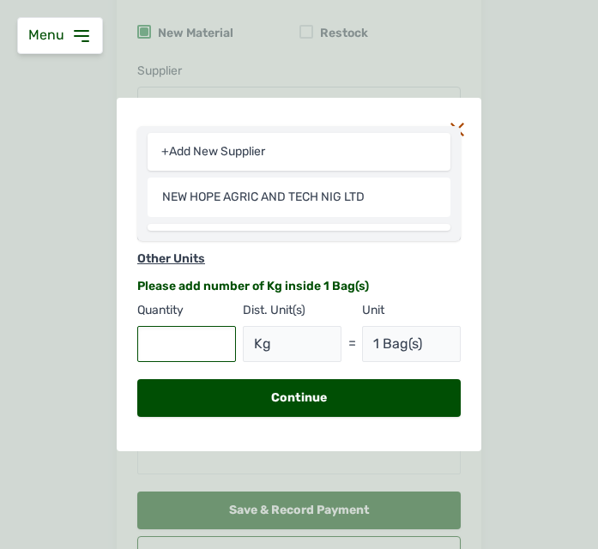
click at [205, 354] on input "text" at bounding box center [186, 344] width 99 height 36
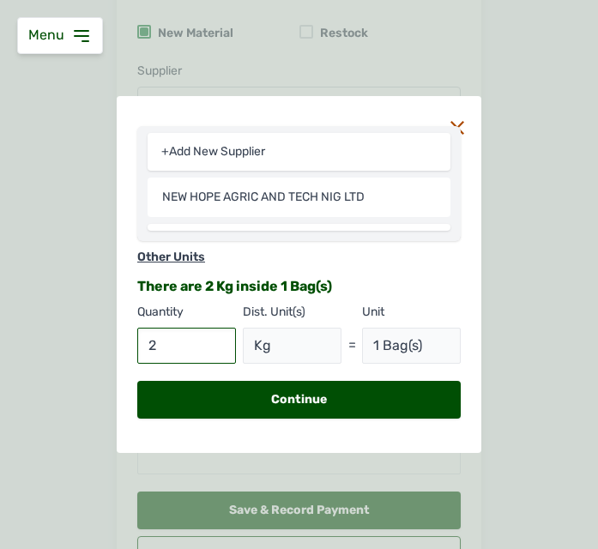
type input "25"
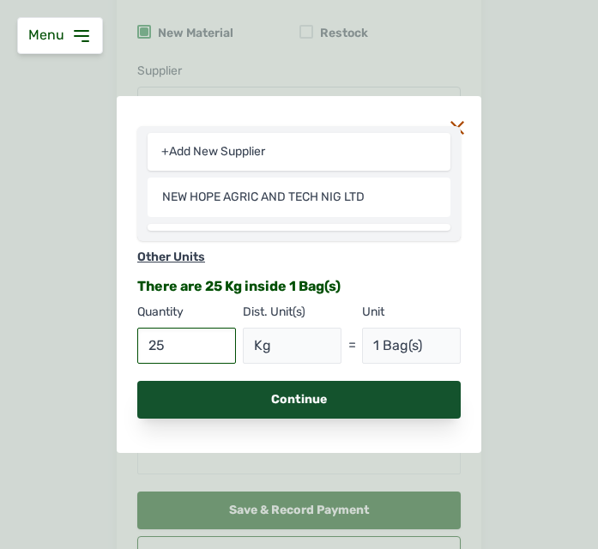
click at [256, 396] on div "Continue" at bounding box center [298, 400] width 323 height 38
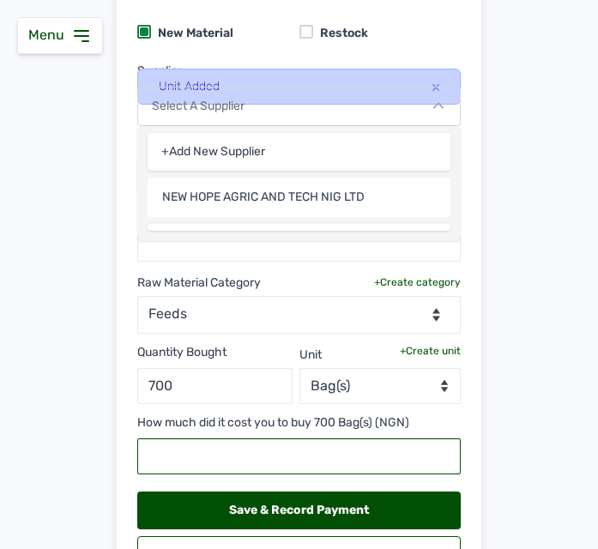
click at [257, 467] on input "text" at bounding box center [298, 456] width 323 height 36
click at [260, 466] on input "text" at bounding box center [298, 456] width 323 height 36
paste input "16"
type input "1"
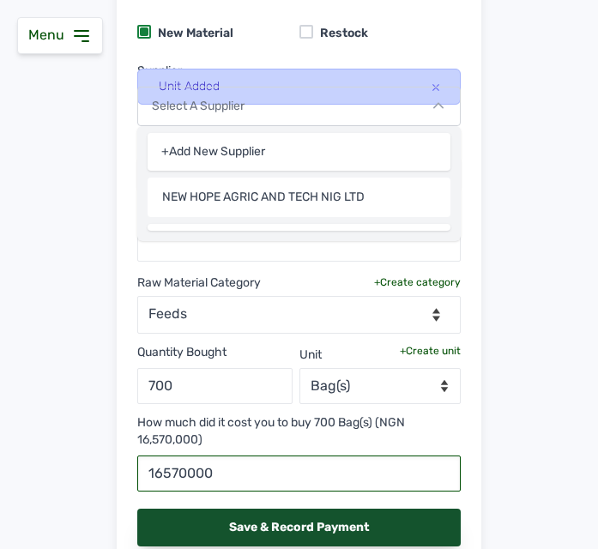
type input "16570000"
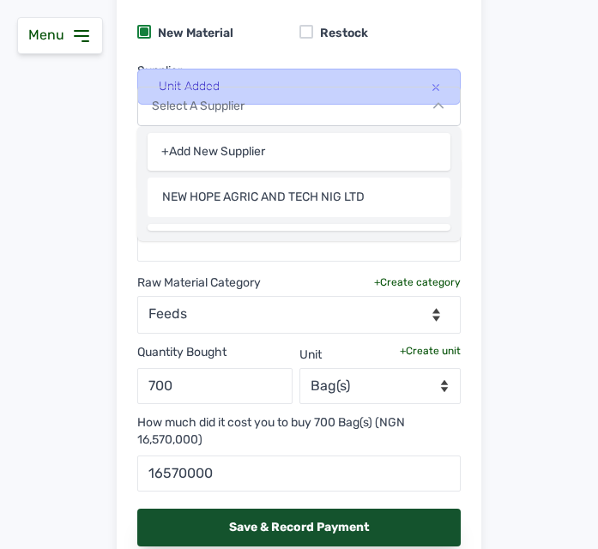
click at [347, 516] on div "Save & Record Payment" at bounding box center [298, 528] width 323 height 38
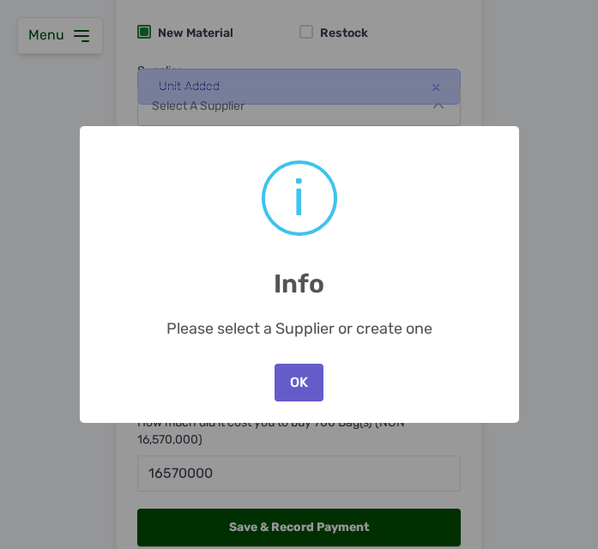
click at [306, 394] on button "OK" at bounding box center [298, 383] width 48 height 38
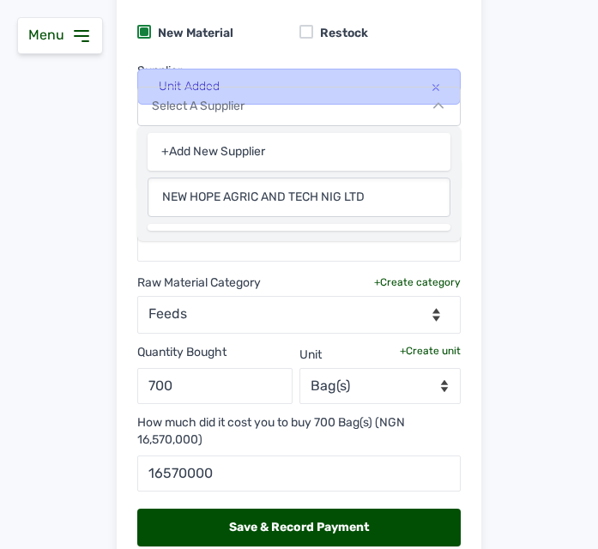
click at [299, 205] on input "NEW HOPE AGRIC AND TECH NIG LTD" at bounding box center [299, 197] width 303 height 39
click at [281, 193] on input "NEW HOPE AGRIC AND TECH NIG LTD" at bounding box center [299, 197] width 303 height 39
click at [264, 105] on div "Select a Supplier" at bounding box center [298, 106] width 323 height 39
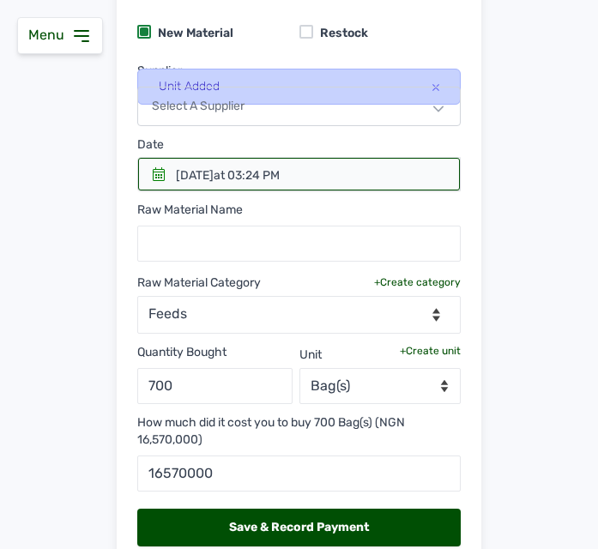
click at [246, 174] on div "25th Aug 2025 at 03:24 PM" at bounding box center [228, 175] width 104 height 17
click at [177, 175] on div "25th Aug 2025 at 03:24 PM" at bounding box center [228, 175] width 104 height 17
click at [153, 174] on icon at bounding box center [159, 174] width 12 height 14
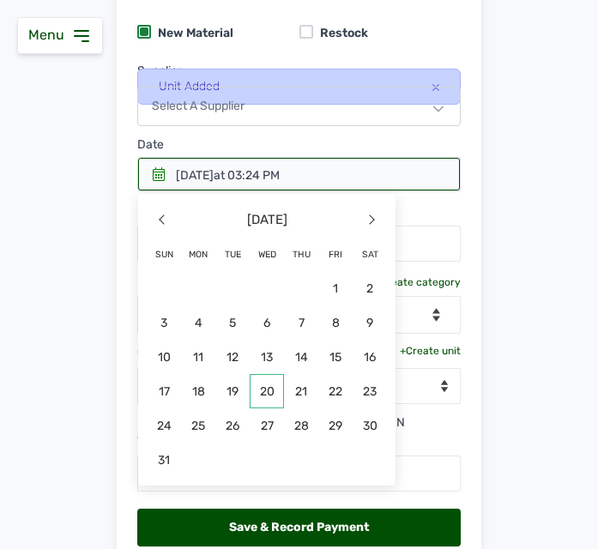
click at [215, 408] on span "20" at bounding box center [198, 425] width 34 height 34
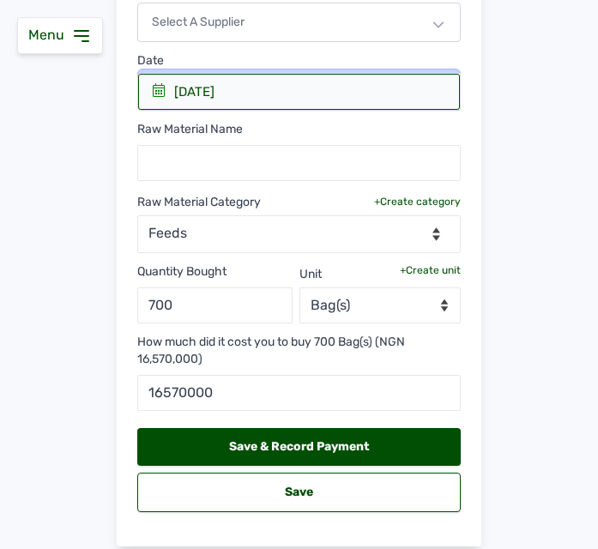
scroll to position [314, 0]
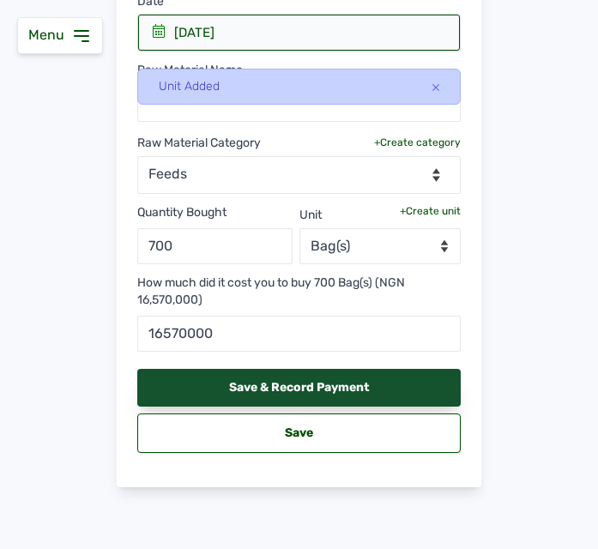
click at [334, 378] on div "Save & Record Payment" at bounding box center [298, 388] width 323 height 38
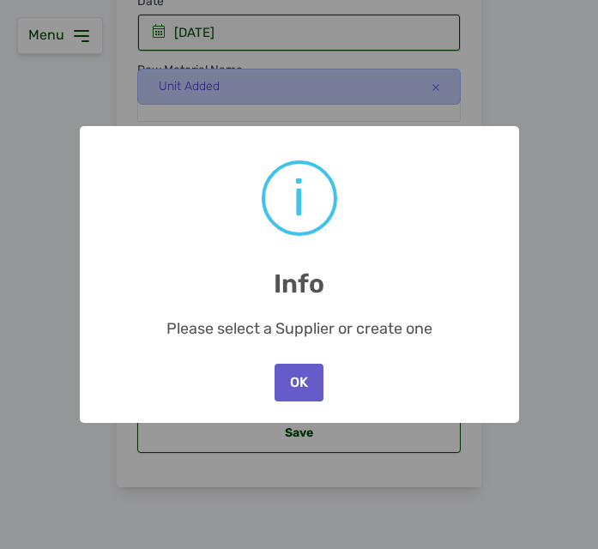
click at [294, 377] on button "OK" at bounding box center [298, 383] width 48 height 38
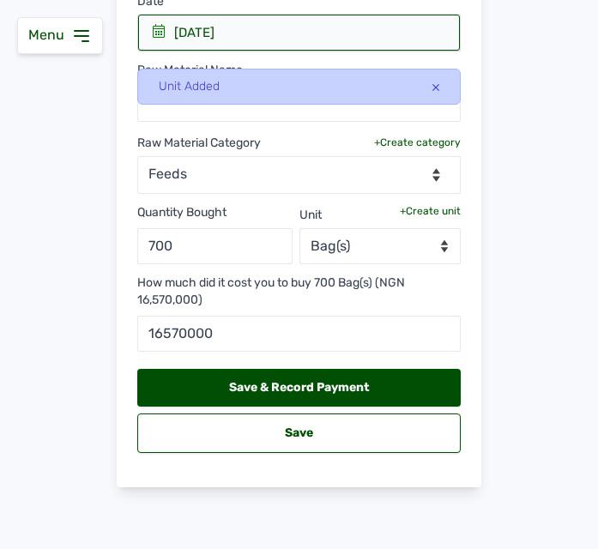
click at [432, 86] on icon at bounding box center [435, 87] width 7 height 7
click at [430, 86] on input "text" at bounding box center [298, 104] width 323 height 36
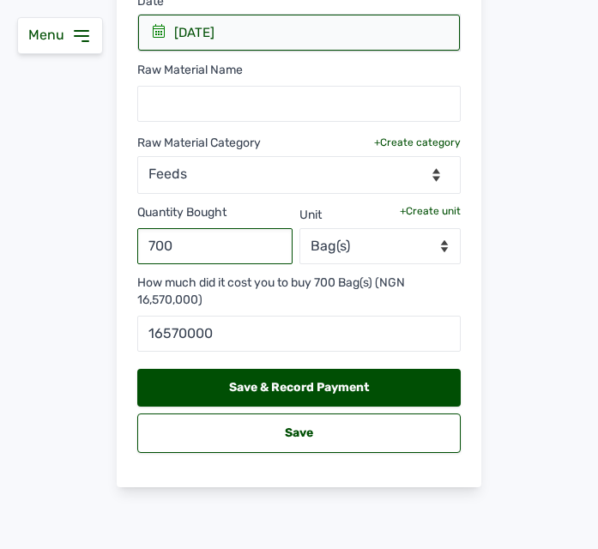
click at [214, 244] on input "700" at bounding box center [214, 246] width 155 height 36
type input "7"
type input "100"
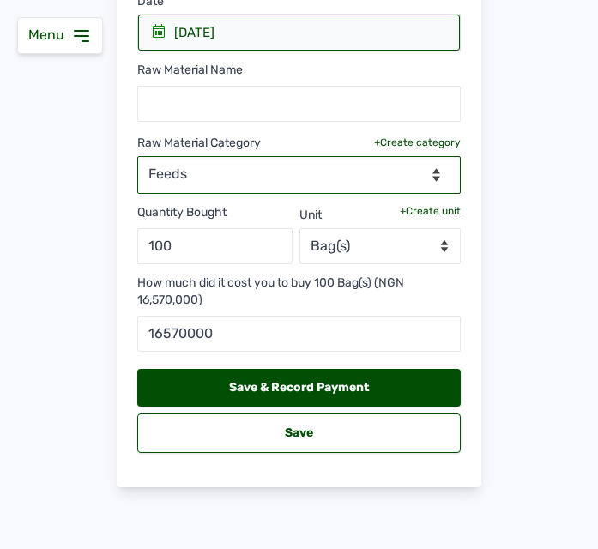
click at [288, 177] on select "--Select Category-- feeds medications vaccines" at bounding box center [298, 175] width 323 height 38
click at [160, 178] on select "--Select Category-- feeds medications vaccines" at bounding box center [298, 175] width 323 height 38
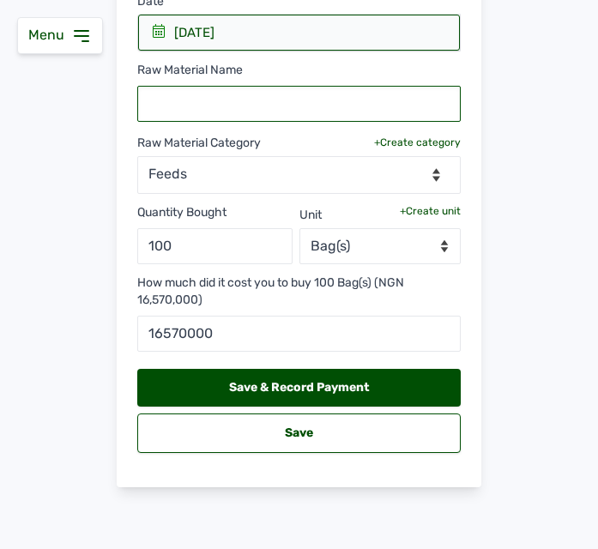
click at [192, 101] on input "text" at bounding box center [298, 104] width 323 height 36
type input "Starter Feed"
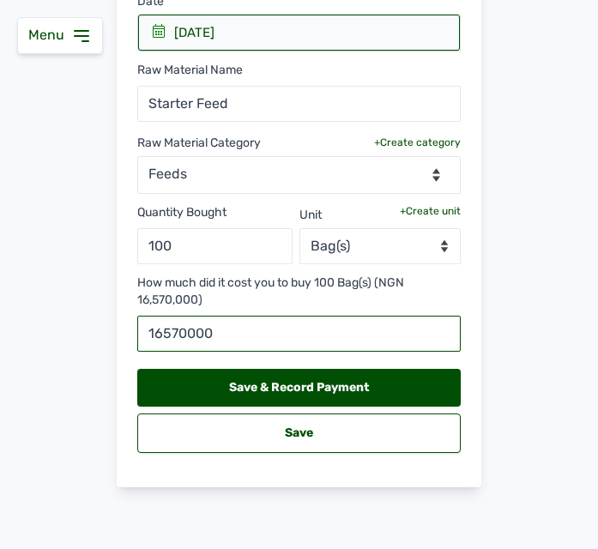
click at [217, 337] on input "16570000" at bounding box center [298, 334] width 323 height 36
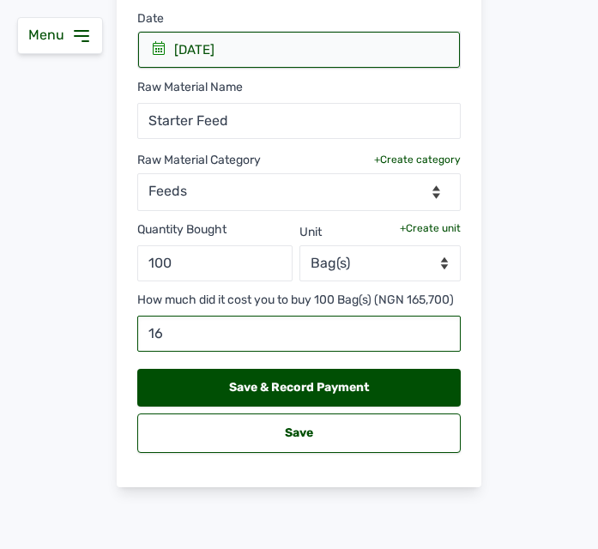
type input "1"
paste input "2"
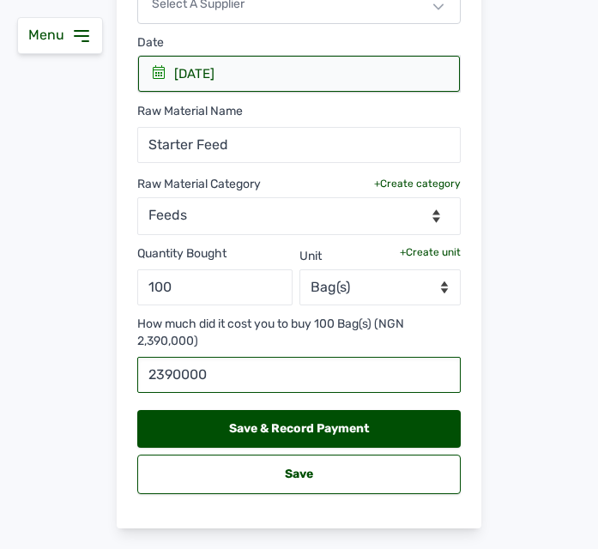
scroll to position [314, 0]
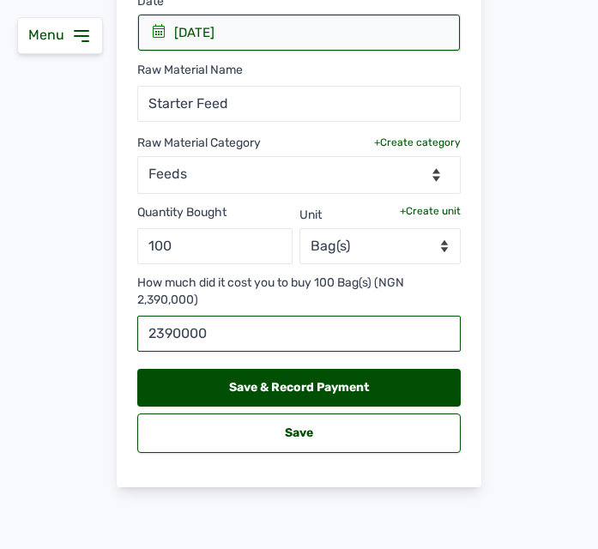
type input "2390000"
click at [155, 33] on icon at bounding box center [159, 31] width 14 height 14
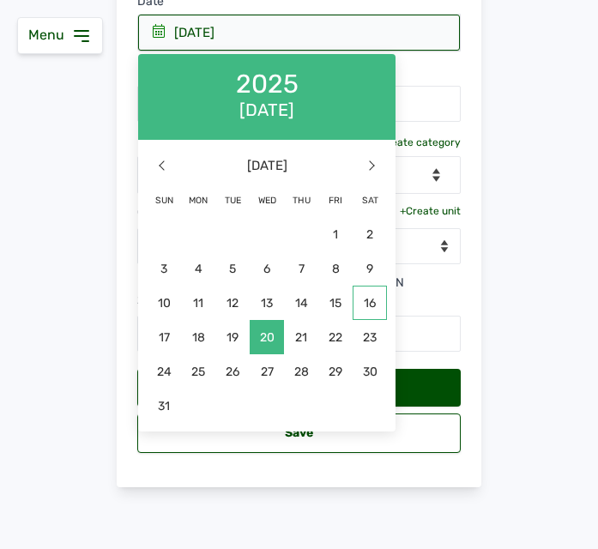
click at [362, 309] on span "16" at bounding box center [369, 303] width 34 height 34
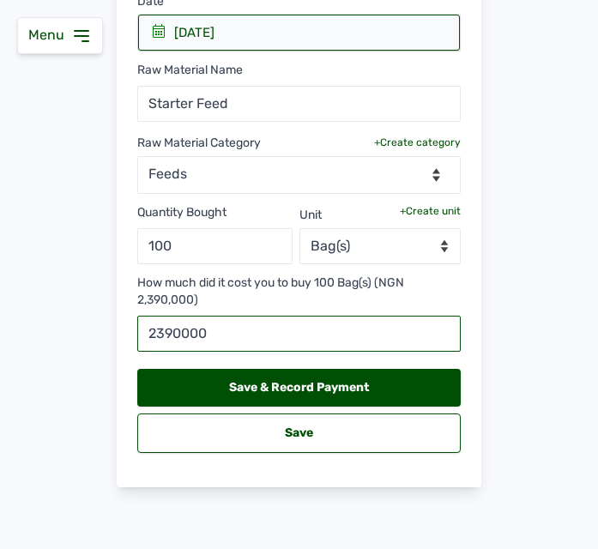
click at [351, 333] on input "2390000" at bounding box center [298, 334] width 323 height 36
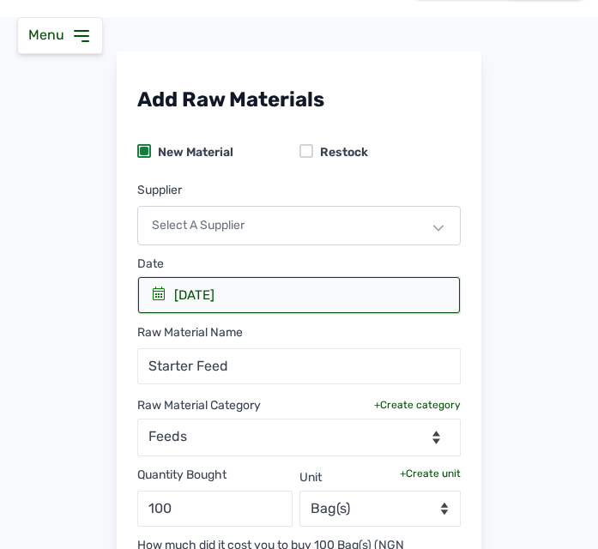
scroll to position [28, 0]
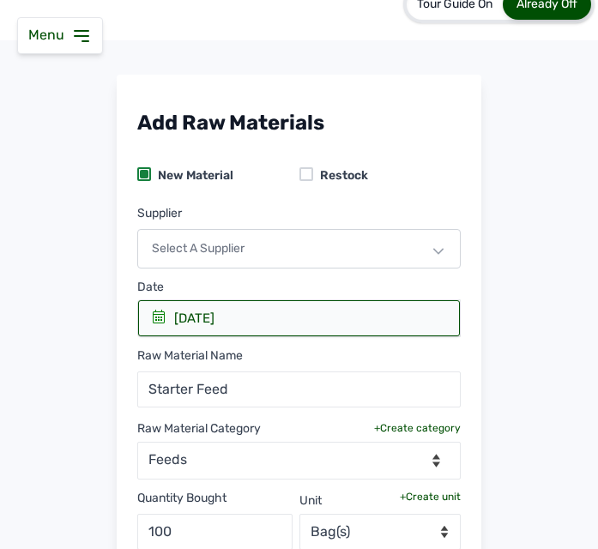
click at [433, 246] on icon at bounding box center [438, 251] width 10 height 10
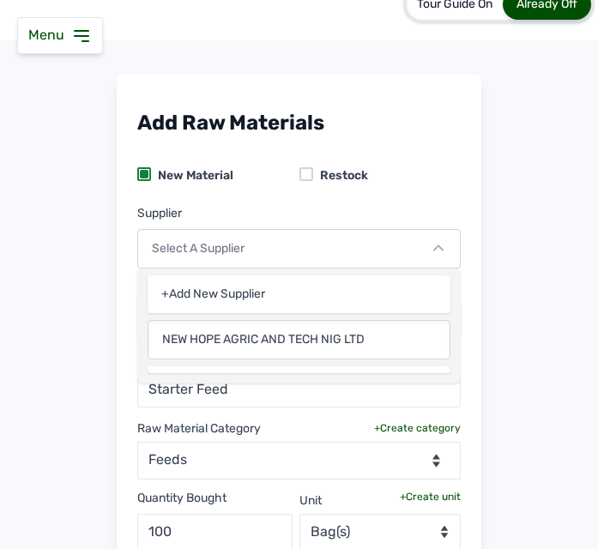
click at [376, 346] on input "NEW HOPE AGRIC AND TECH NIG LTD" at bounding box center [299, 339] width 303 height 39
click at [434, 244] on icon at bounding box center [438, 248] width 10 height 10
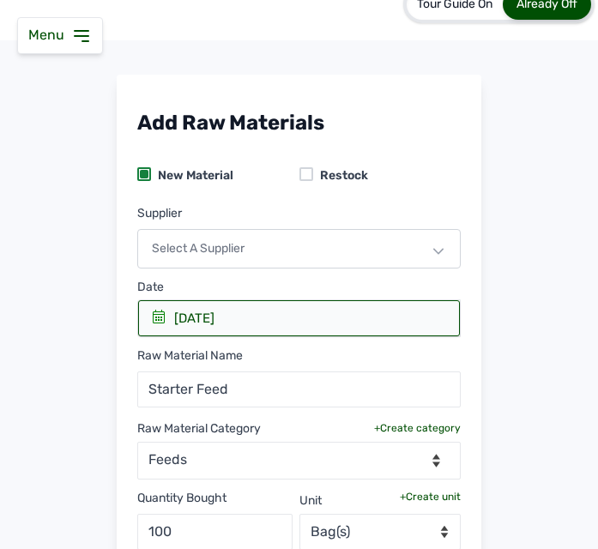
click at [427, 250] on div "Select a Supplier" at bounding box center [298, 248] width 323 height 39
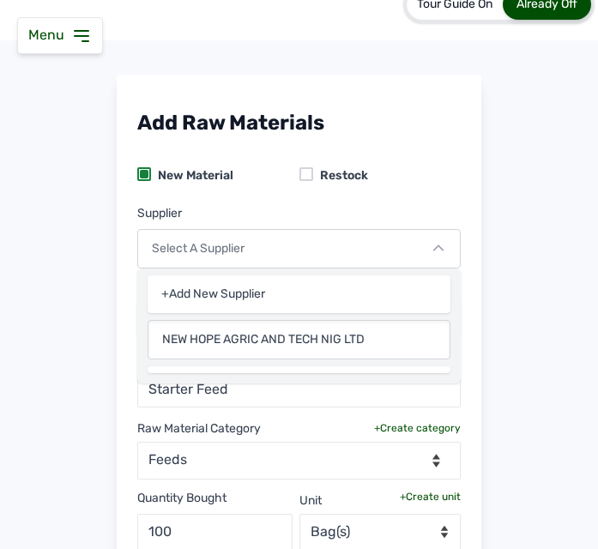
click at [195, 346] on input "NEW HOPE AGRIC AND TECH NIG LTD" at bounding box center [299, 339] width 303 height 39
click at [370, 346] on input "NEW HOPE AGRIC AND TECH NIG LTD" at bounding box center [299, 339] width 303 height 39
drag, startPoint x: 380, startPoint y: 342, endPoint x: 140, endPoint y: 334, distance: 240.3
click at [140, 334] on div "+Add New Supplier NEW HOPE AGRIC AND TECH NIG LTD" at bounding box center [298, 329] width 323 height 108
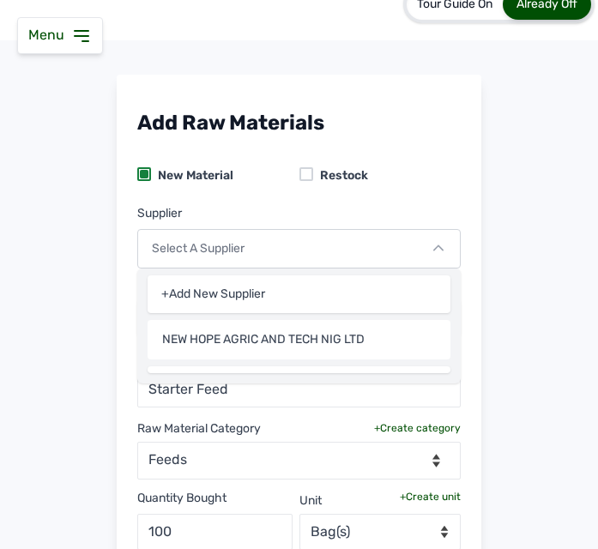
click at [220, 286] on div "+Add New Supplier" at bounding box center [299, 294] width 303 height 38
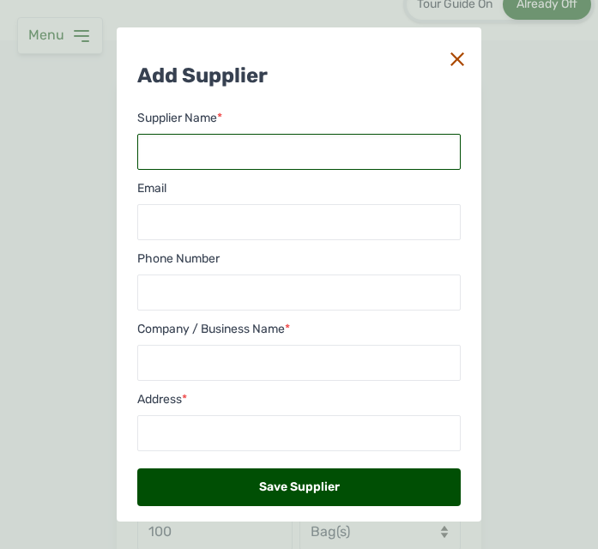
click at [293, 153] on input "text" at bounding box center [298, 152] width 323 height 36
type input "N"
click at [450, 59] on icon at bounding box center [457, 59] width 14 height 14
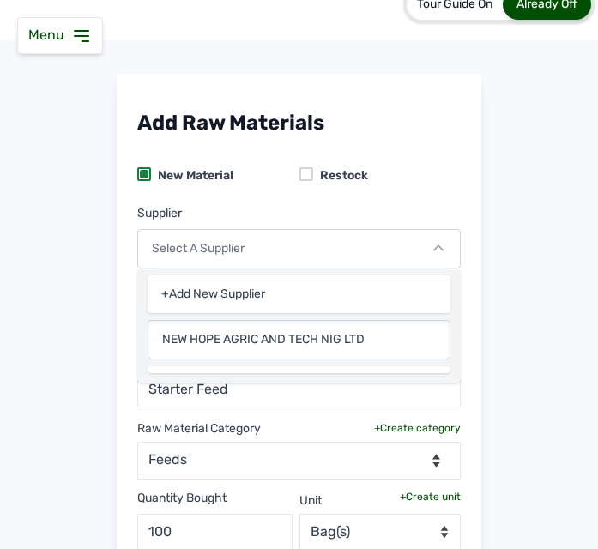
drag, startPoint x: 373, startPoint y: 336, endPoint x: 160, endPoint y: 335, distance: 212.7
click at [160, 335] on input "NEW HOPE AGRIC AND TECH NIG LTD" at bounding box center [299, 339] width 303 height 39
click at [227, 280] on div "+Add New Supplier" at bounding box center [299, 294] width 303 height 38
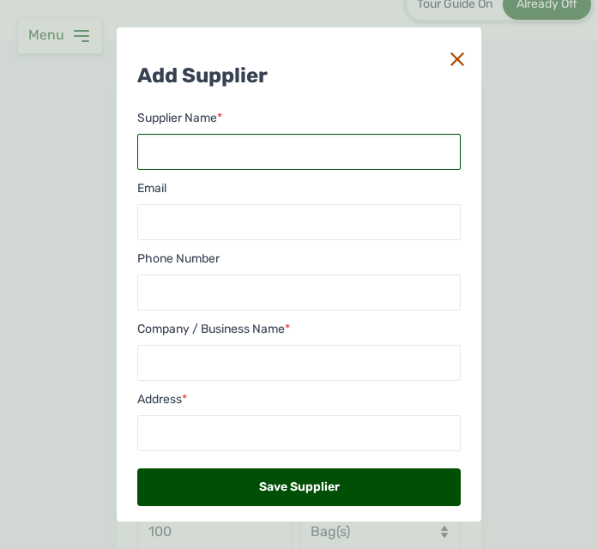
click at [210, 159] on input "text" at bounding box center [298, 152] width 323 height 36
paste input "NEW HOPE AGRIC AND TECH NIG LTD"
type input "NEW HOPE AGRIC AND TECH NIG LTD"
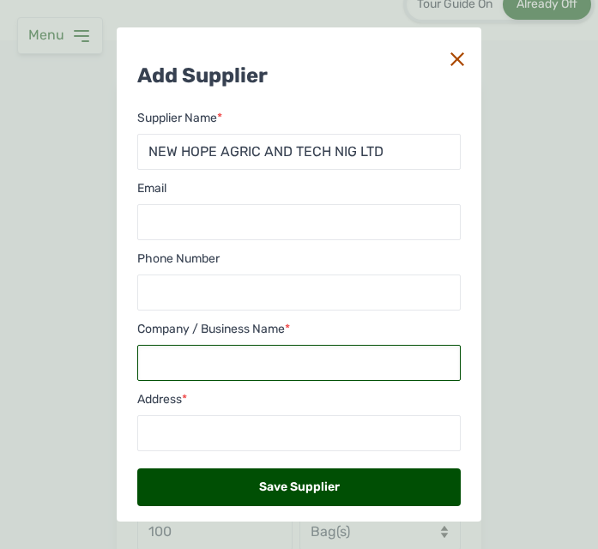
click at [305, 358] on input "text" at bounding box center [298, 363] width 323 height 36
paste input "NEW HOPE AGRIC AND TECH NIG LTD"
type input "NEW HOPE AGRIC AND TECH NIG LTD"
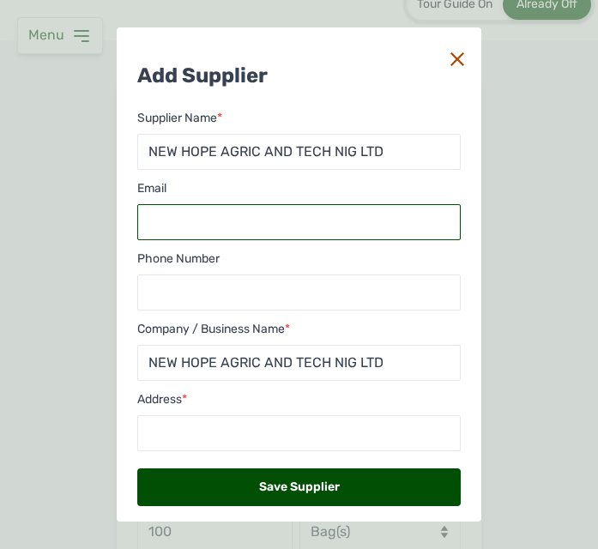
click at [250, 216] on input "email" at bounding box center [298, 222] width 323 height 36
paste input ": salescenter@newhope.cn"
click at [154, 220] on input ": salescenter@newhope.cn" at bounding box center [298, 222] width 323 height 36
type input "[EMAIL_ADDRESS][DOMAIN_NAME]"
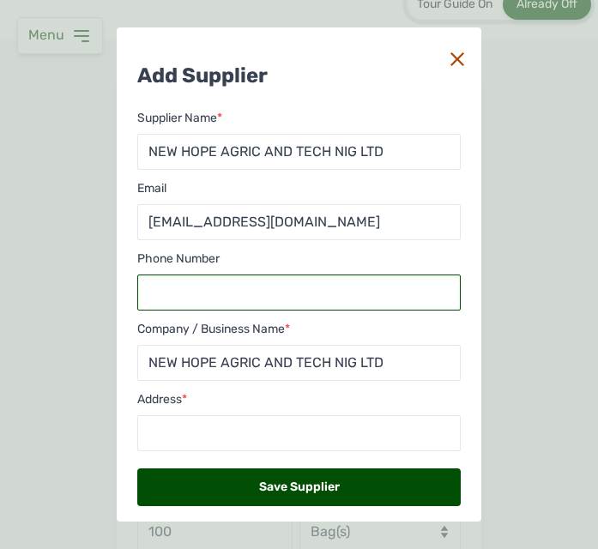
click at [178, 302] on input "text" at bounding box center [298, 292] width 323 height 36
click at [285, 294] on input "text" at bounding box center [298, 292] width 323 height 36
paste input "08187777345"
type input "08187777345"
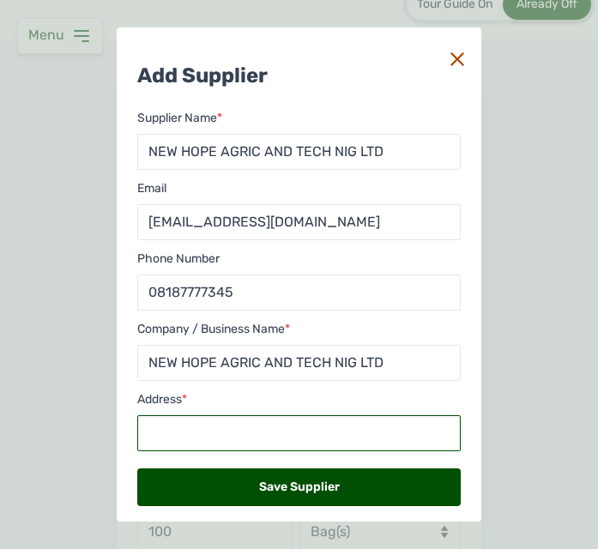
click at [268, 422] on input "text" at bounding box center [298, 433] width 323 height 36
paste input "[GEOGRAPHIC_DATA],[GEOGRAPHIC_DATA] Obeafemi-[GEOGRAPHIC_DATA] Local Govt.area …"
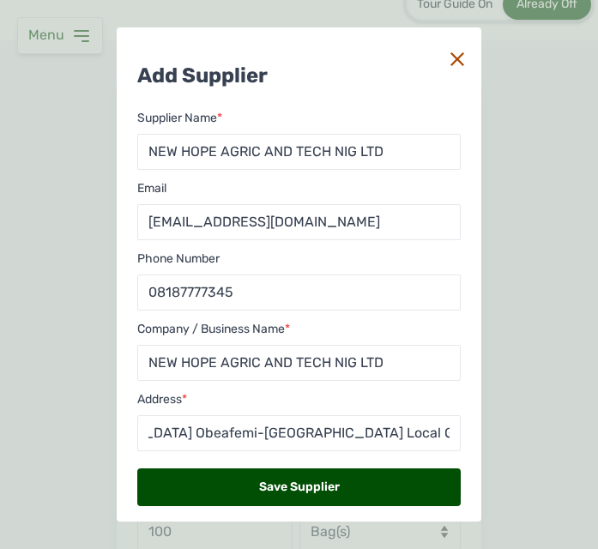
scroll to position [0, 0]
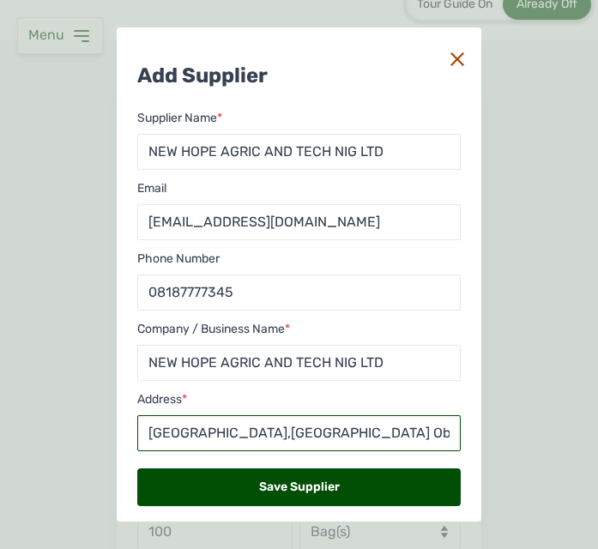
click at [214, 434] on input "[GEOGRAPHIC_DATA],[GEOGRAPHIC_DATA] Obeafemi-[GEOGRAPHIC_DATA] Local Govt.area …" at bounding box center [298, 433] width 323 height 36
click at [411, 435] on input "[GEOGRAPHIC_DATA],[GEOGRAPHIC_DATA] Obeafemi-[GEOGRAPHIC_DATA] Local Govt.area …" at bounding box center [298, 433] width 323 height 36
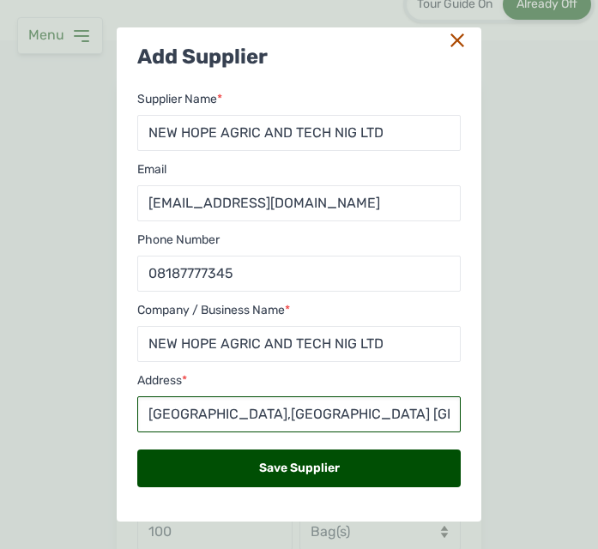
type input "[GEOGRAPHIC_DATA],[GEOGRAPHIC_DATA] [GEOGRAPHIC_DATA]-[GEOGRAPHIC_DATA] Local G…"
click at [346, 456] on div "Save Supplier" at bounding box center [298, 468] width 323 height 38
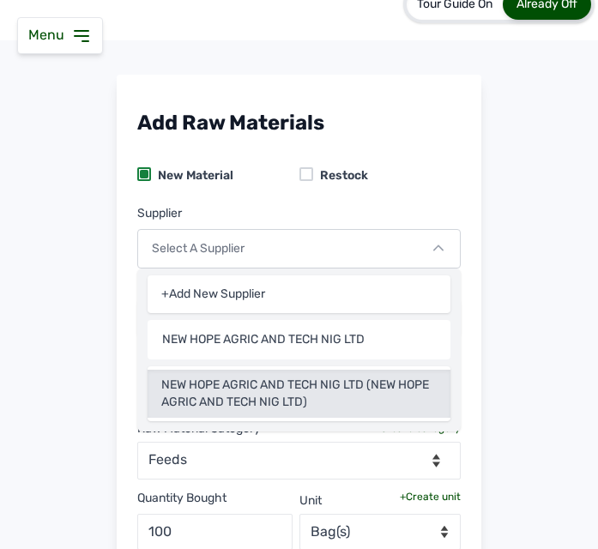
click at [362, 387] on div "NEW HOPE AGRIC AND TECH NIG LTD (NEW HOPE AGRIC AND TECH NIG LTD)" at bounding box center [299, 394] width 303 height 48
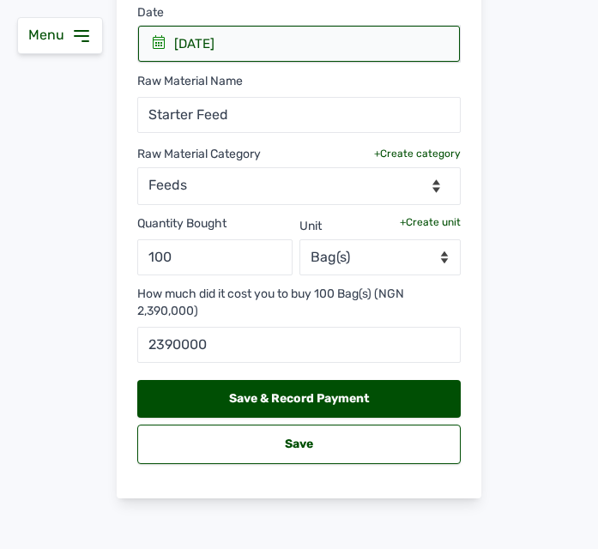
scroll to position [314, 0]
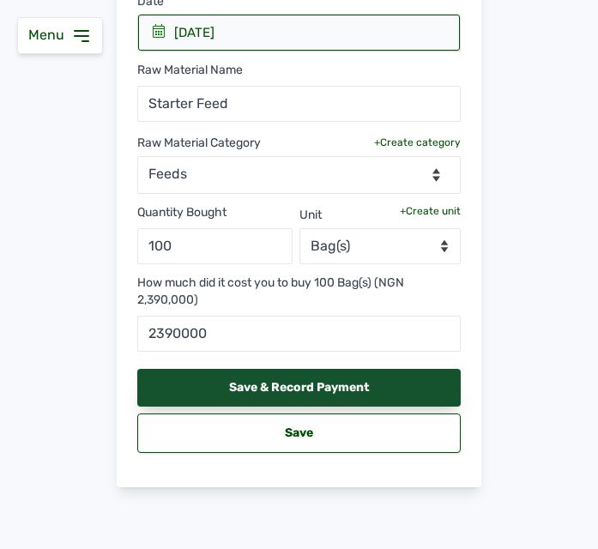
click at [305, 383] on div "Save & Record Payment" at bounding box center [298, 388] width 323 height 38
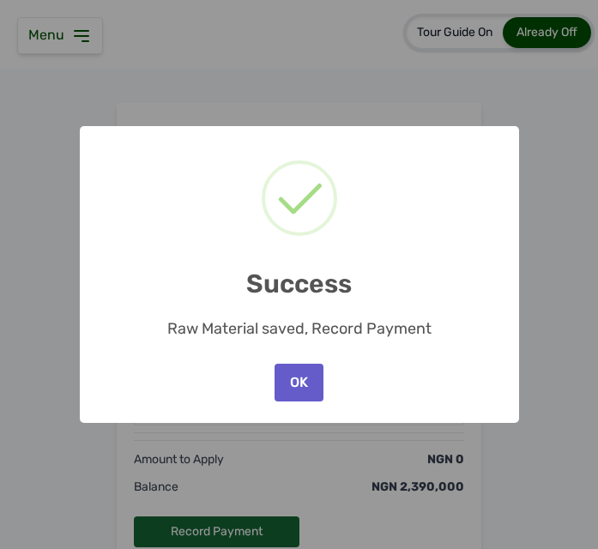
click at [292, 383] on button "OK" at bounding box center [298, 383] width 48 height 38
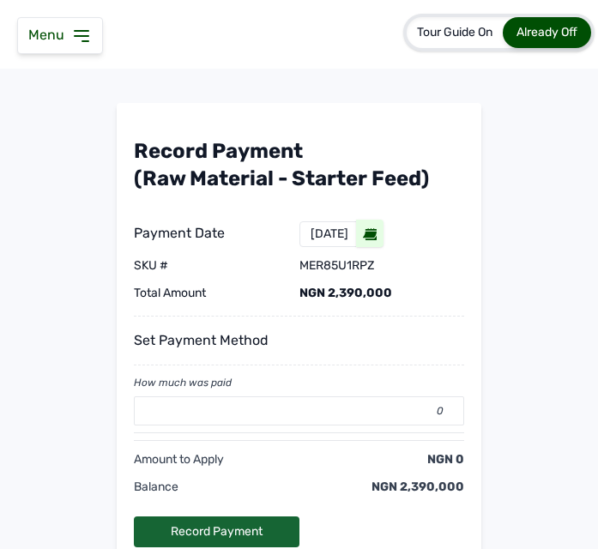
scroll to position [125, 0]
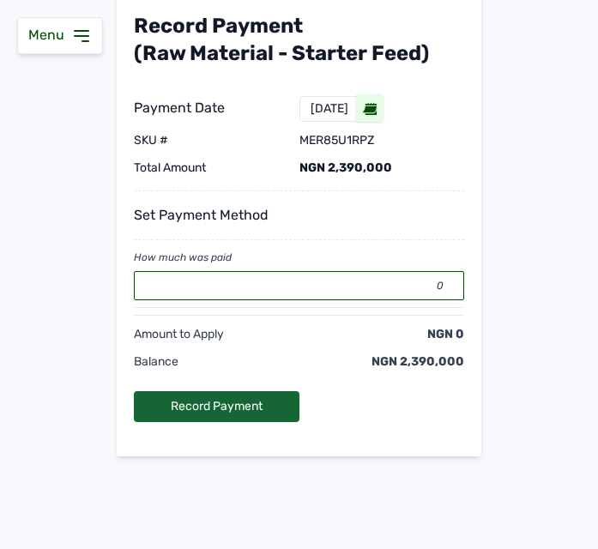
click at [251, 292] on input "0" at bounding box center [299, 285] width 330 height 29
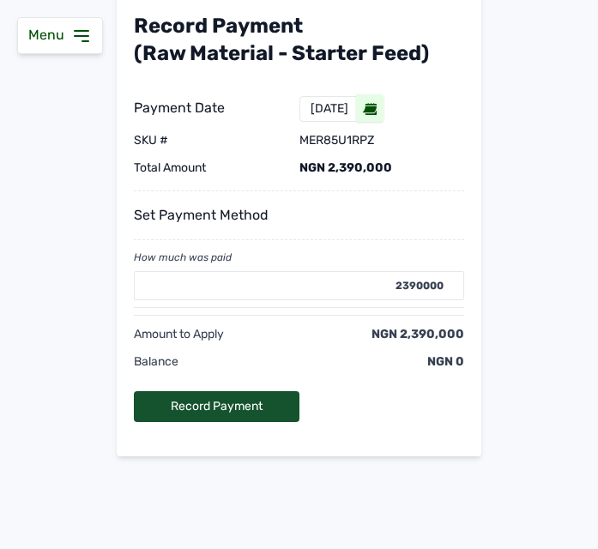
click at [240, 401] on div "Record Payment" at bounding box center [217, 406] width 166 height 31
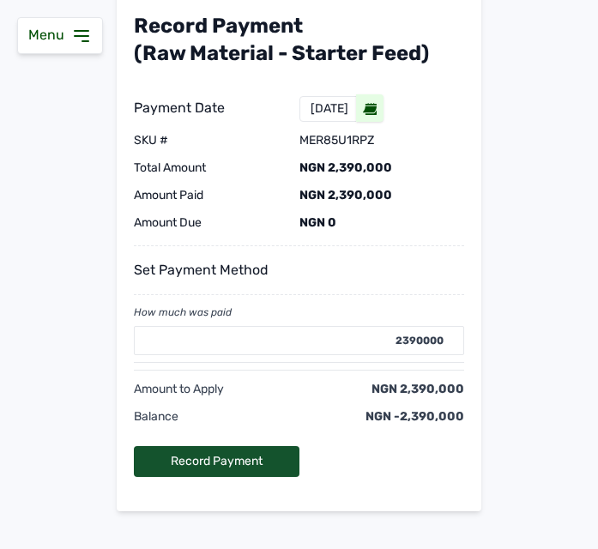
type input "0"
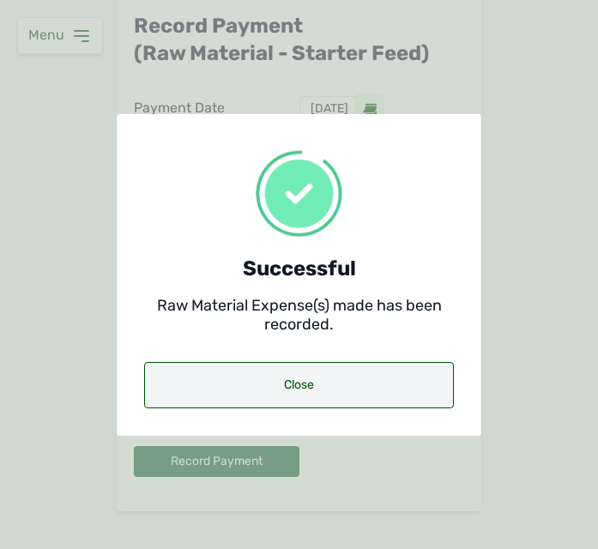
click at [288, 381] on div "Close" at bounding box center [299, 385] width 310 height 46
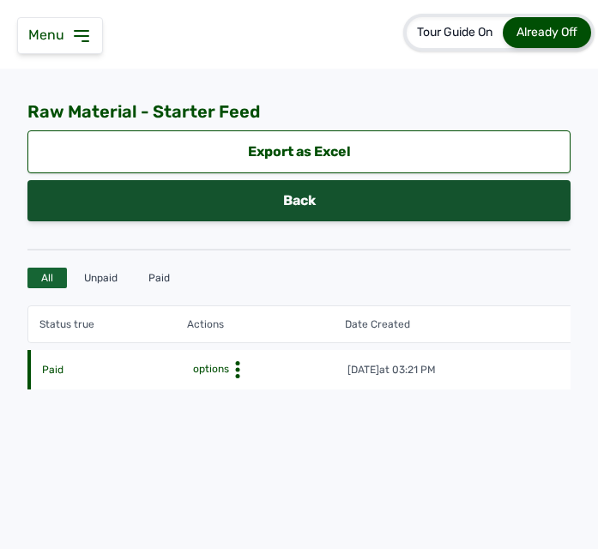
scroll to position [96, 0]
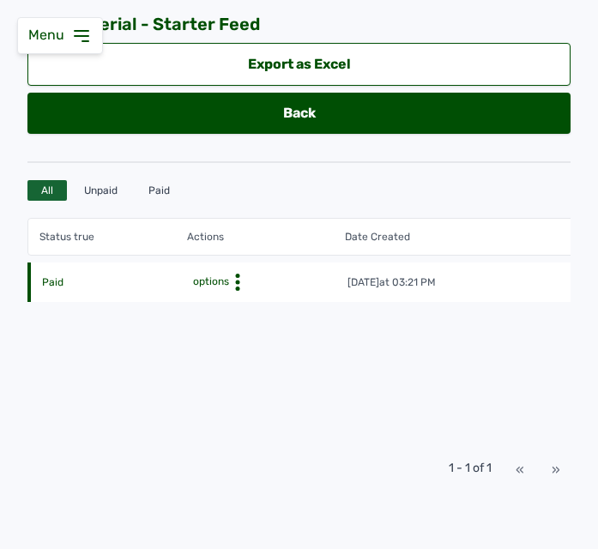
click at [244, 274] on icon at bounding box center [237, 282] width 17 height 17
click at [384, 330] on div "Status true Actions Date Created SKU # Quantity Total Amount Supplier Paid opti…" at bounding box center [298, 324] width 543 height 232
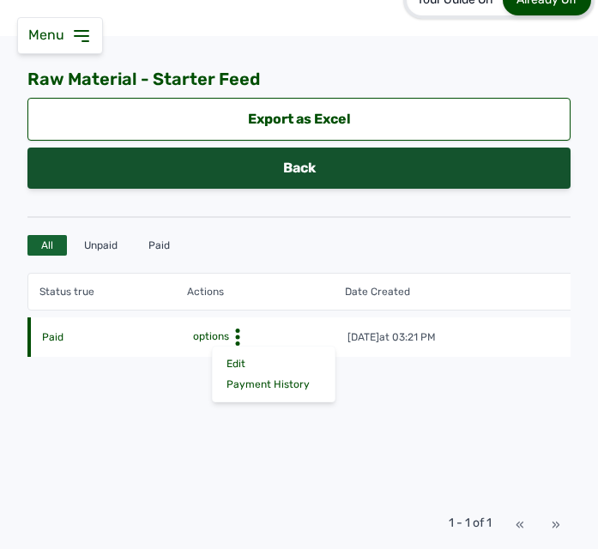
scroll to position [0, 0]
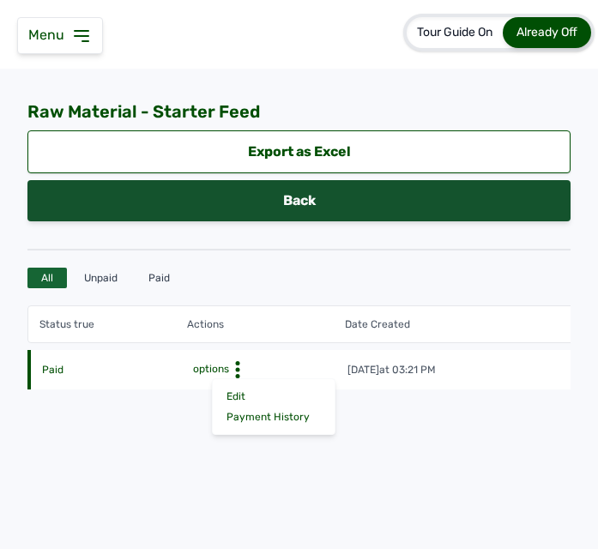
click at [443, 195] on link "Back" at bounding box center [298, 200] width 543 height 41
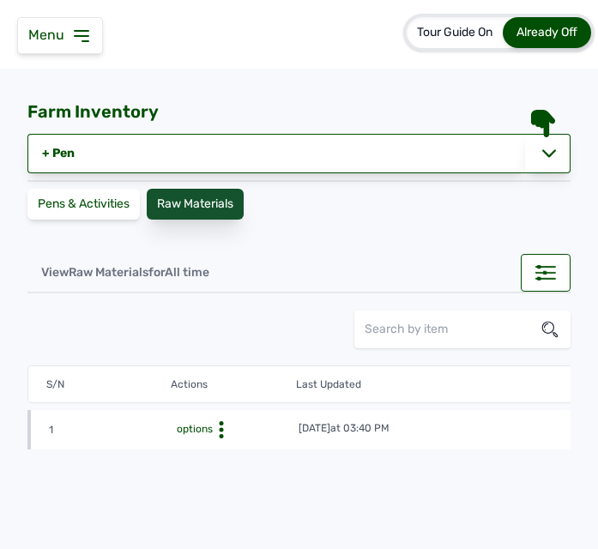
click at [168, 204] on div "Raw Materials" at bounding box center [195, 204] width 97 height 31
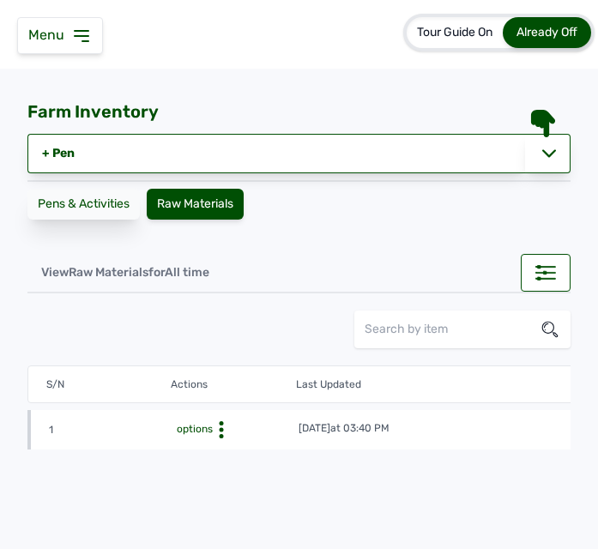
click at [115, 198] on div "Pens & Activities" at bounding box center [83, 204] width 112 height 31
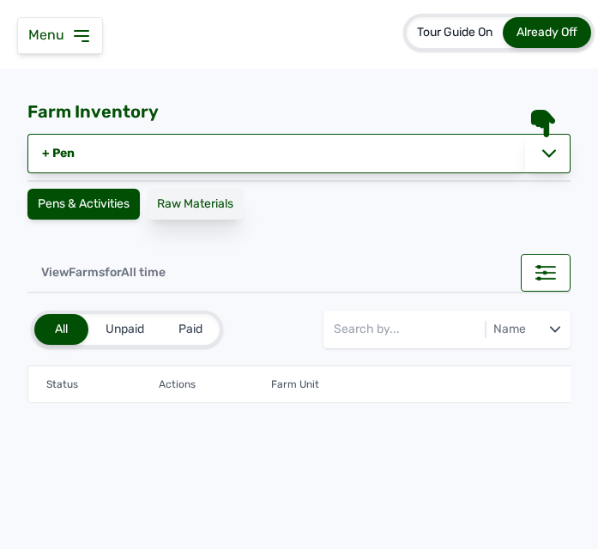
click at [192, 200] on div "Raw Materials" at bounding box center [195, 204] width 97 height 31
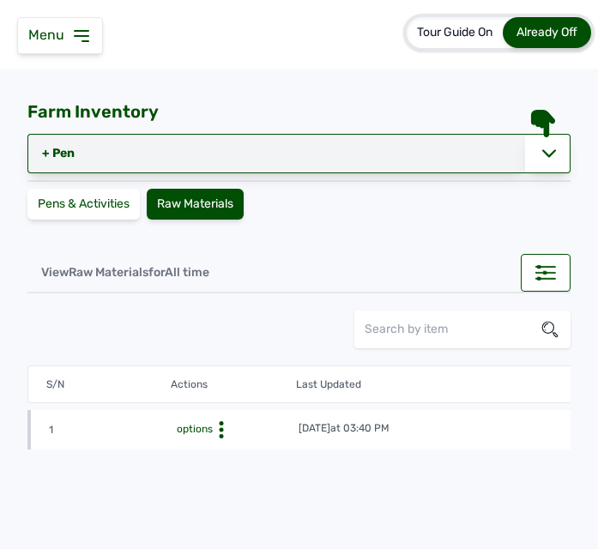
click at [44, 150] on link "+ Pen" at bounding box center [275, 153] width 497 height 39
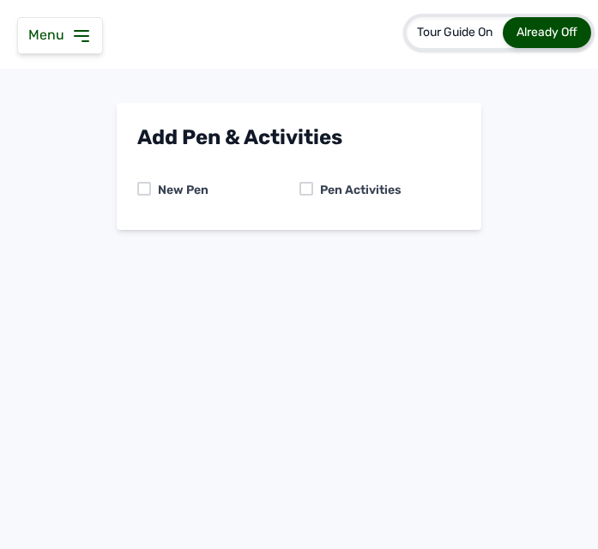
click at [72, 33] on icon at bounding box center [81, 36] width 21 height 21
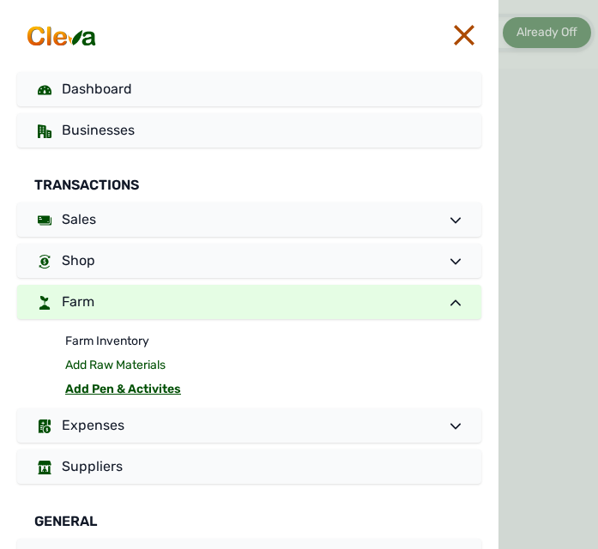
click at [126, 357] on link "Add Raw Materials" at bounding box center [273, 365] width 416 height 24
select select
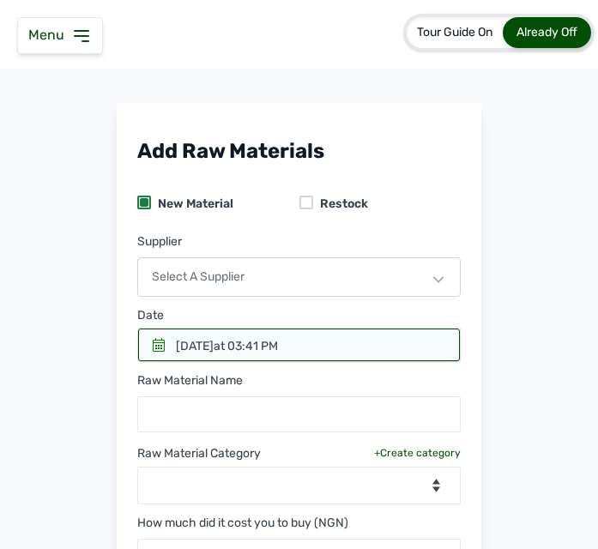
click at [204, 259] on div "Select a Supplier" at bounding box center [298, 276] width 323 height 39
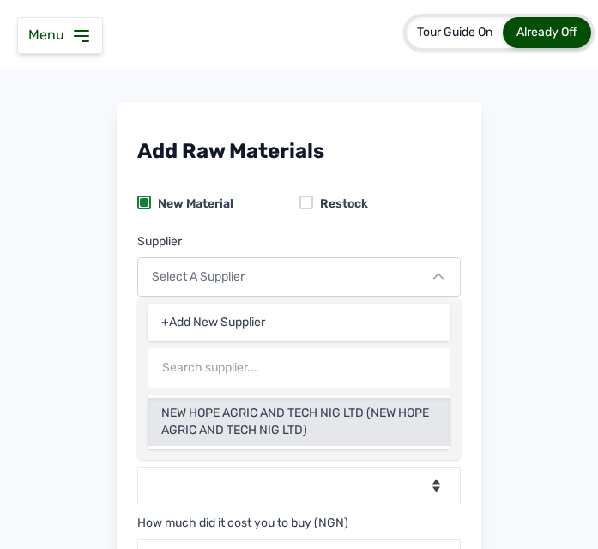
click at [238, 421] on div "NEW HOPE AGRIC AND TECH NIG LTD (NEW HOPE AGRIC AND TECH NIG LTD)" at bounding box center [299, 422] width 303 height 48
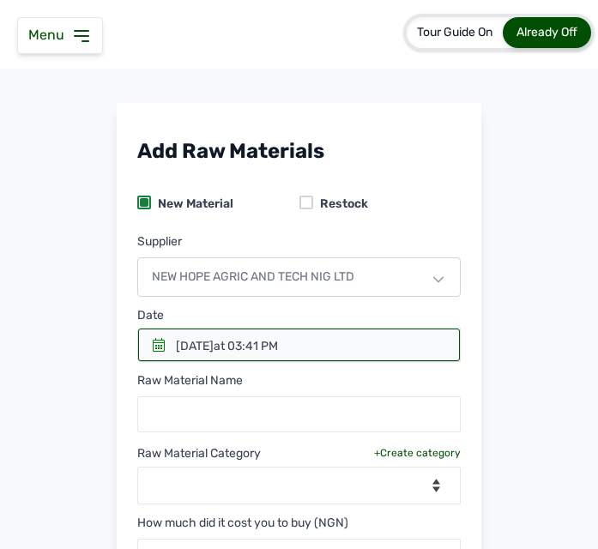
click at [179, 340] on div "25th Aug 2025 at 03:41 PM" at bounding box center [227, 346] width 102 height 17
click at [152, 344] on icon at bounding box center [159, 345] width 14 height 14
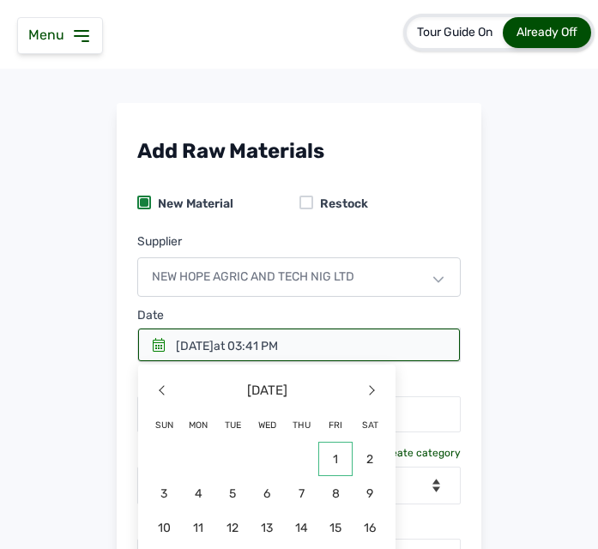
scroll to position [223, 0]
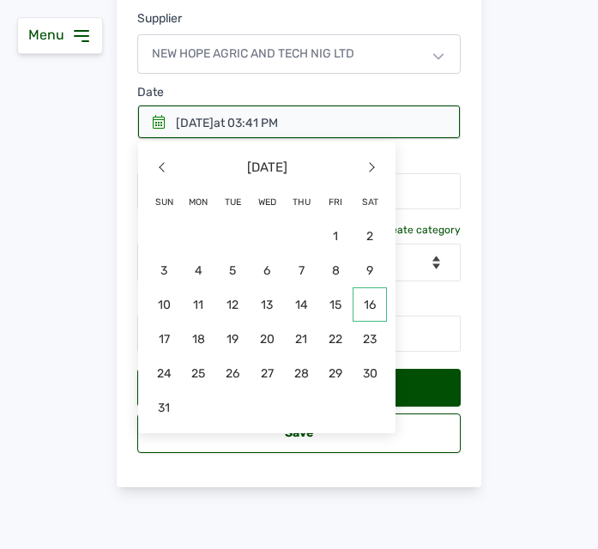
click at [358, 298] on span "16" at bounding box center [369, 304] width 34 height 34
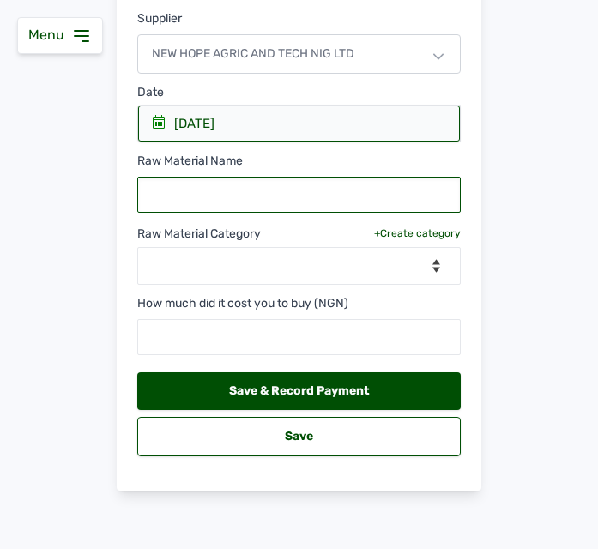
click at [331, 187] on input "text" at bounding box center [298, 195] width 323 height 36
type input "Grower Feed"
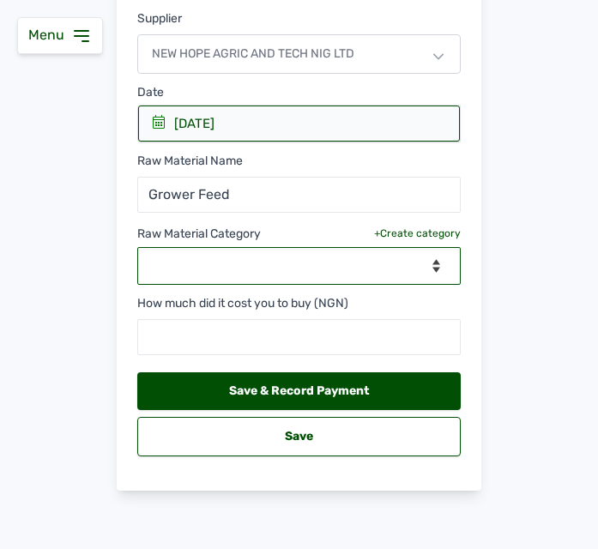
click at [280, 262] on select "--Select Category-- feeds medications vaccines" at bounding box center [298, 266] width 323 height 38
select select "feeds"
click at [137, 247] on select "--Select Category-- feeds medications vaccines" at bounding box center [298, 266] width 323 height 38
select select
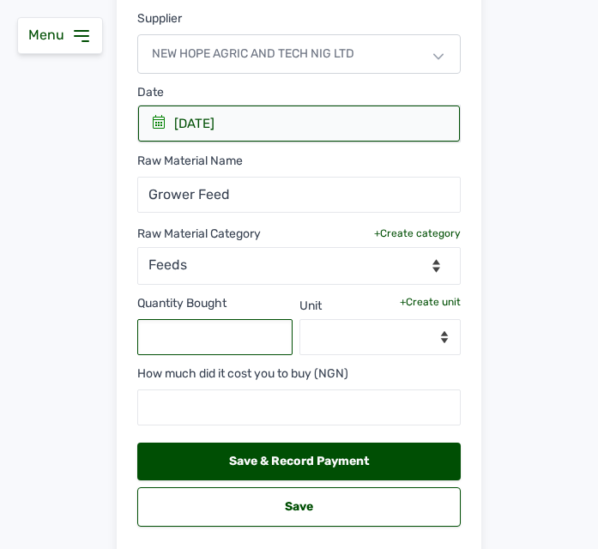
click at [206, 319] on input "text" at bounding box center [214, 337] width 155 height 36
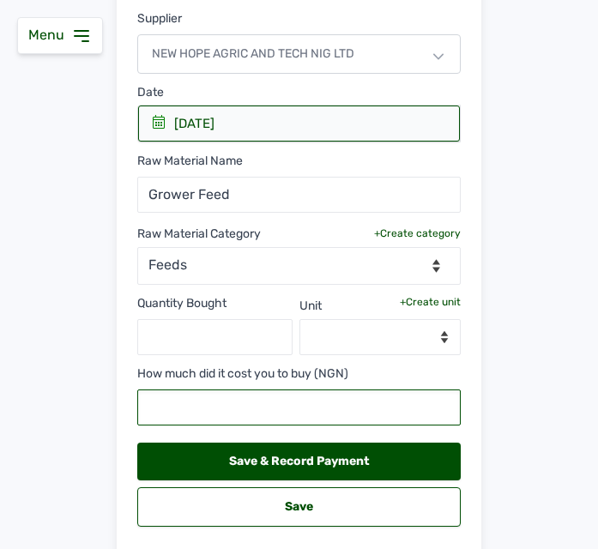
click at [274, 414] on input "text" at bounding box center [298, 407] width 323 height 36
paste input "4"
type input "4"
type input "4740000"
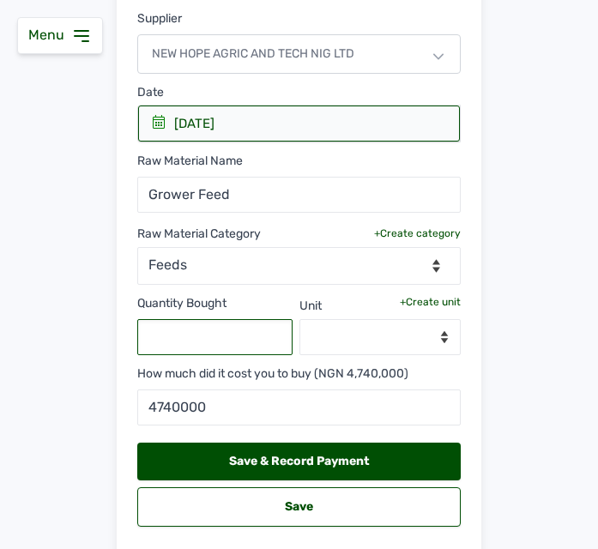
click at [208, 332] on input "text" at bounding box center [214, 337] width 155 height 36
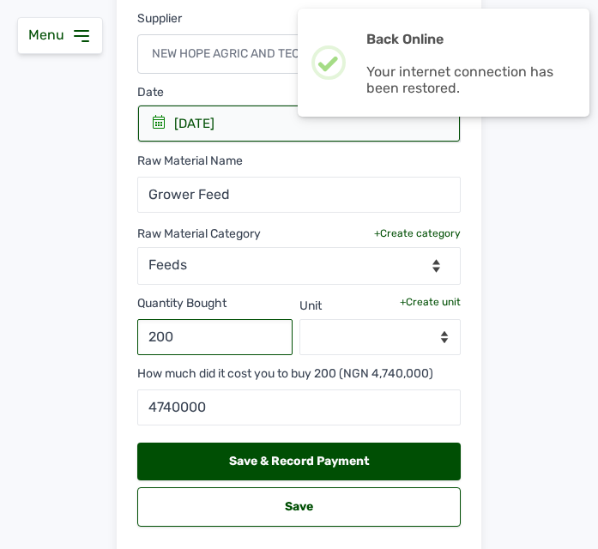
type input "200"
click at [425, 338] on select "--Select unit--" at bounding box center [380, 337] width 162 height 36
click at [414, 298] on div "+Create unit" at bounding box center [430, 302] width 61 height 14
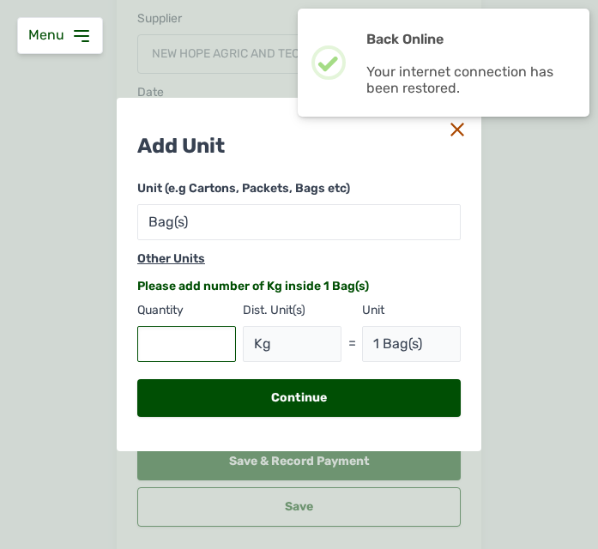
click at [202, 350] on input "text" at bounding box center [186, 344] width 99 height 36
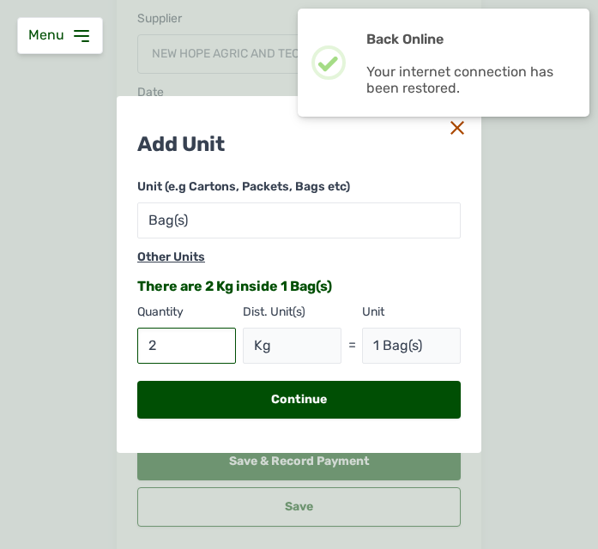
type input "25"
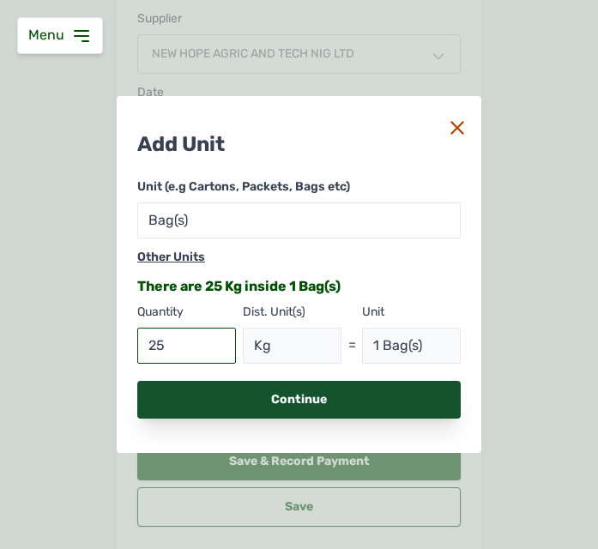
click at [209, 389] on div "Continue" at bounding box center [298, 400] width 323 height 38
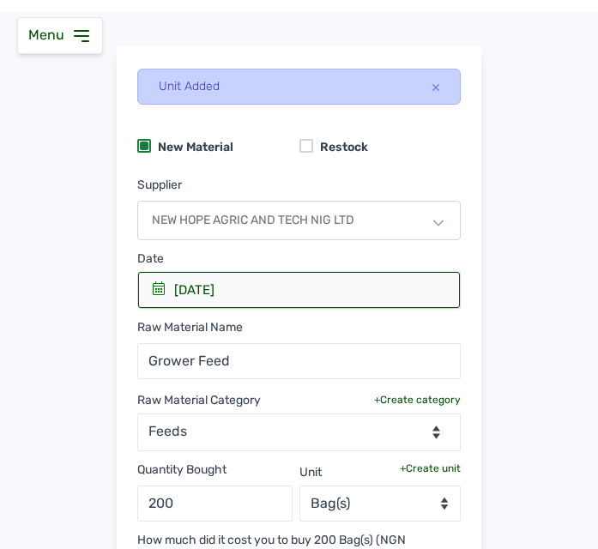
scroll to position [314, 0]
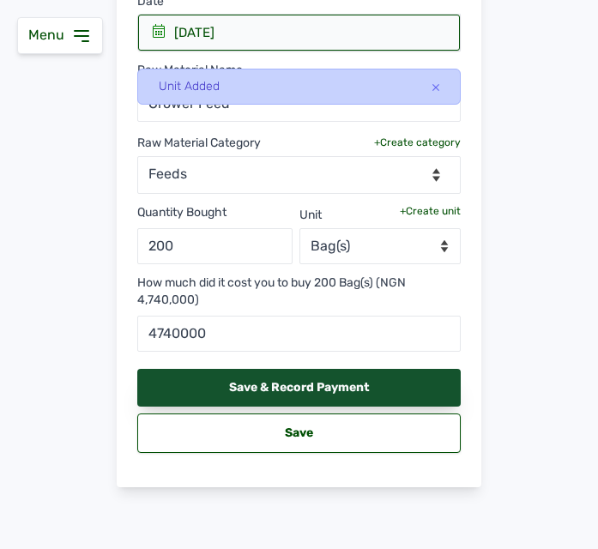
click at [322, 379] on div "Save & Record Payment" at bounding box center [298, 388] width 323 height 38
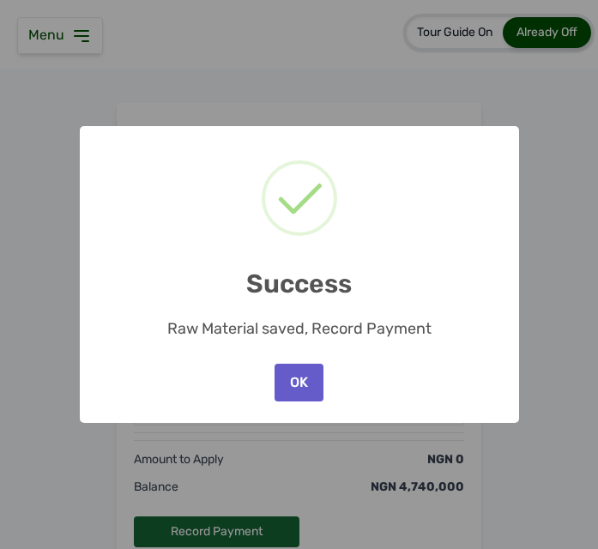
click at [299, 387] on button "OK" at bounding box center [298, 383] width 48 height 38
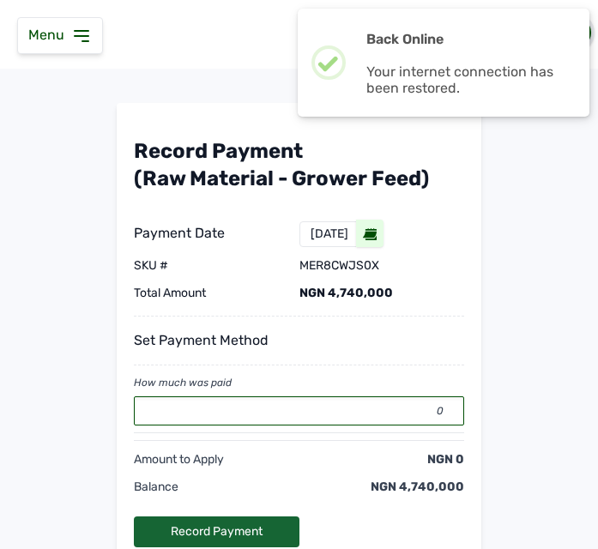
click at [324, 406] on input "0" at bounding box center [299, 410] width 330 height 29
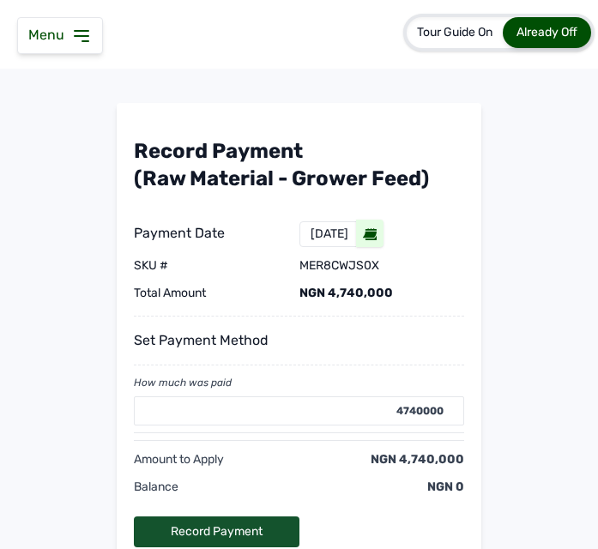
click at [232, 533] on div "Record Payment" at bounding box center [217, 531] width 166 height 31
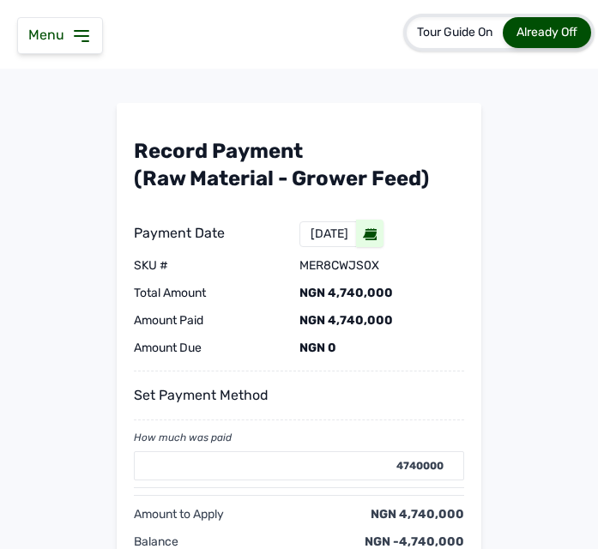
type input "0"
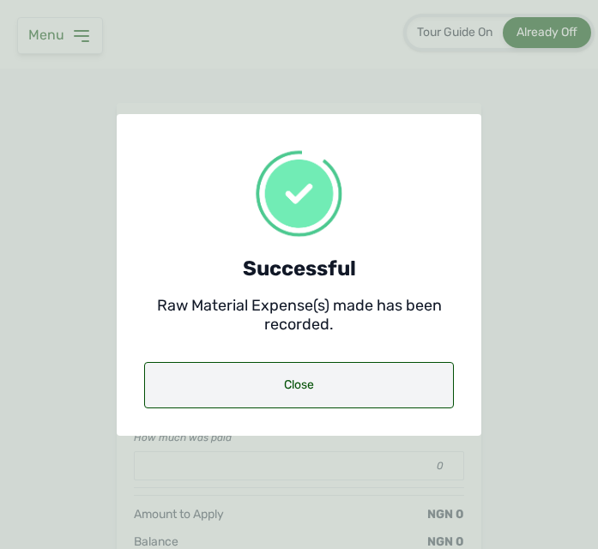
click at [249, 386] on div "Close" at bounding box center [299, 385] width 310 height 46
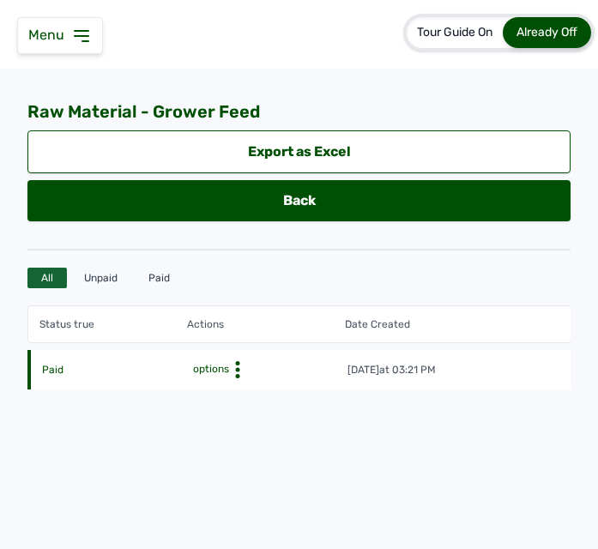
click at [232, 366] on icon at bounding box center [237, 369] width 17 height 17
click at [382, 426] on div "Status true Actions Date Created SKU # Quantity Total Amount Supplier Paid opti…" at bounding box center [298, 411] width 543 height 232
click at [69, 34] on span "Menu" at bounding box center [49, 35] width 43 height 16
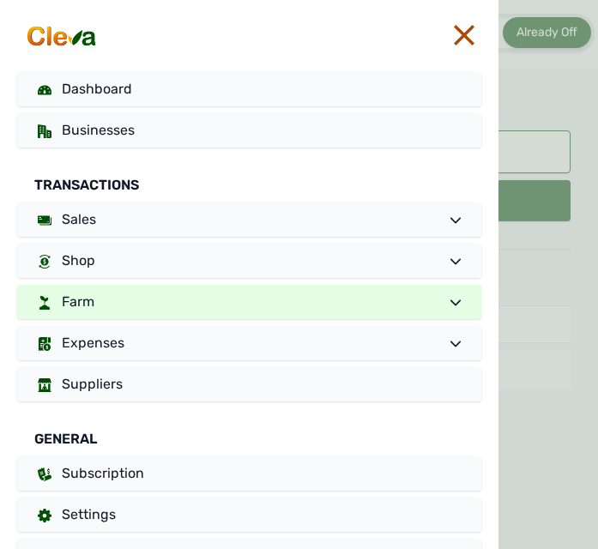
click at [330, 307] on link "Farm" at bounding box center [249, 302] width 464 height 34
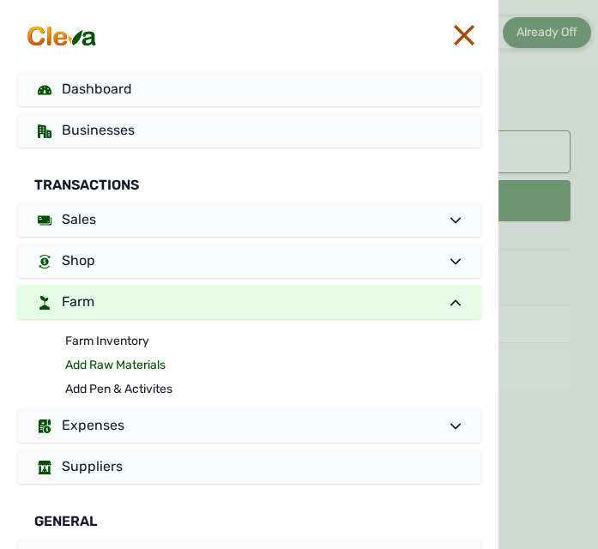
click at [129, 364] on link "Add Raw Materials" at bounding box center [273, 365] width 416 height 24
select select
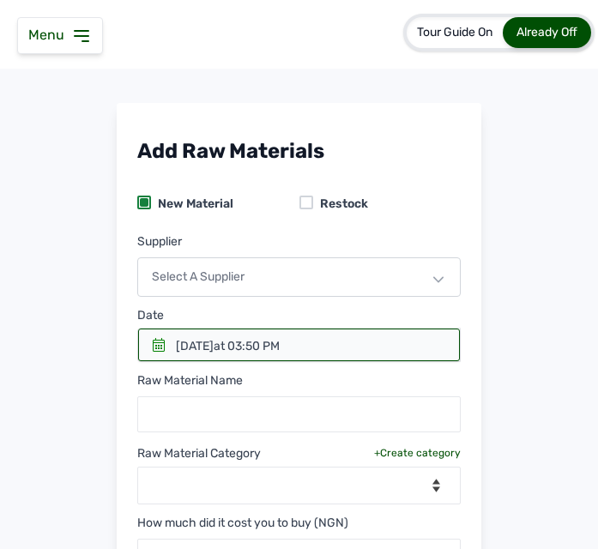
click at [156, 341] on icon at bounding box center [159, 345] width 14 height 14
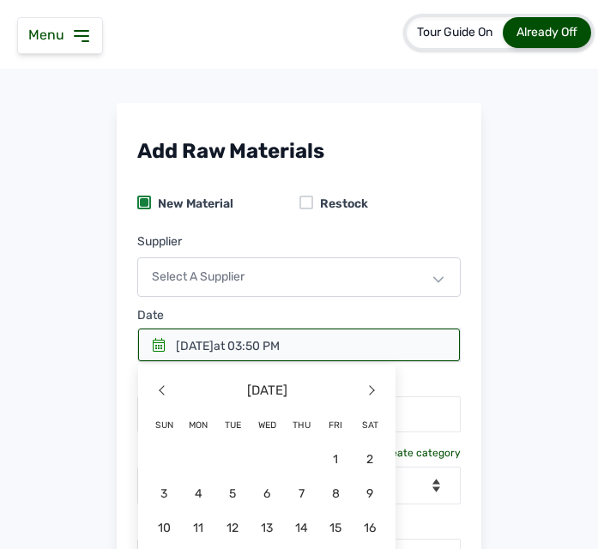
scroll to position [223, 0]
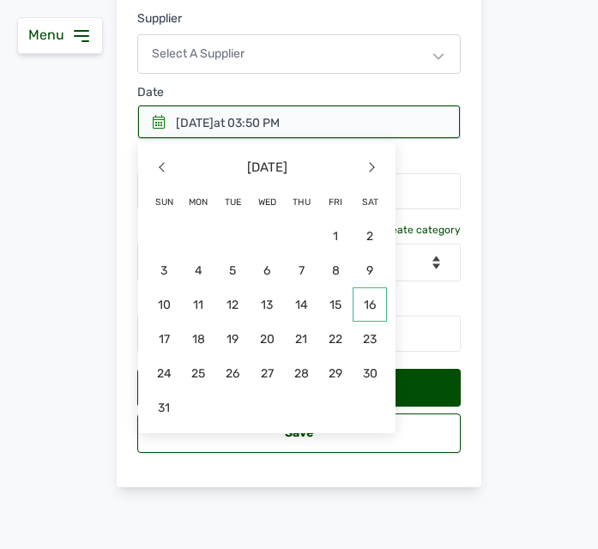
click at [366, 303] on span "16" at bounding box center [369, 304] width 34 height 34
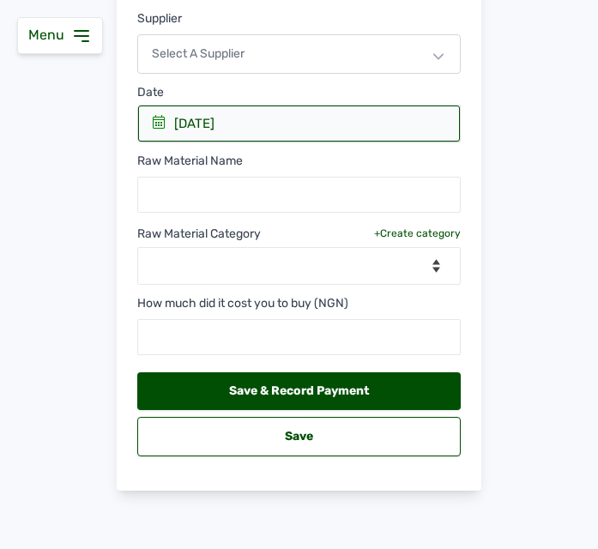
click at [264, 46] on div "Select a Supplier" at bounding box center [298, 53] width 323 height 39
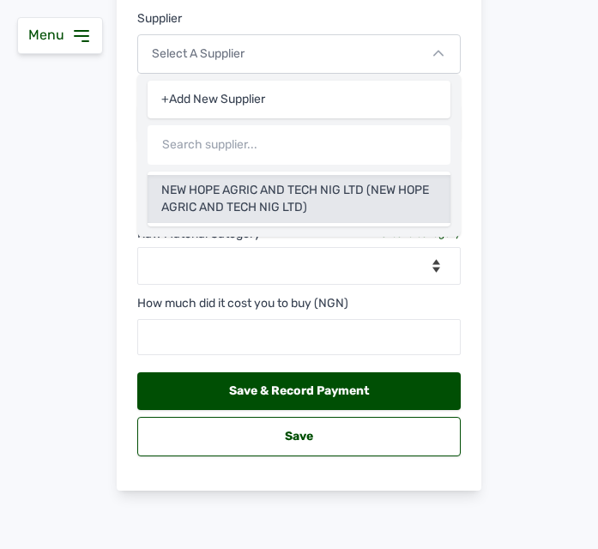
click at [272, 194] on div "NEW HOPE AGRIC AND TECH NIG LTD (NEW HOPE AGRIC AND TECH NIG LTD)" at bounding box center [299, 199] width 303 height 48
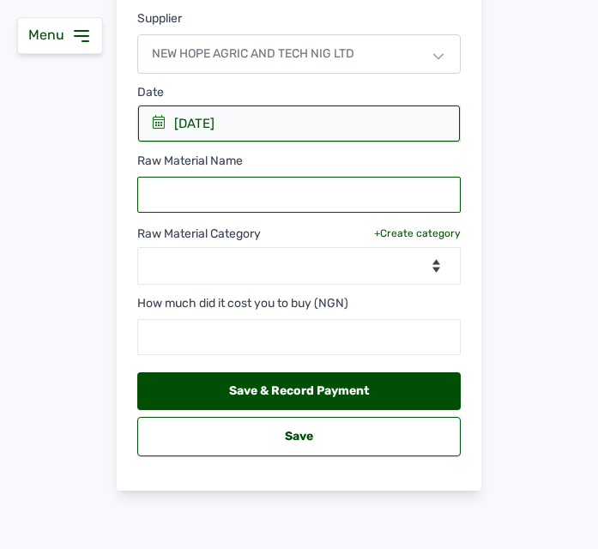
click at [247, 191] on input "text" at bounding box center [298, 195] width 323 height 36
type input "Finisher Feed"
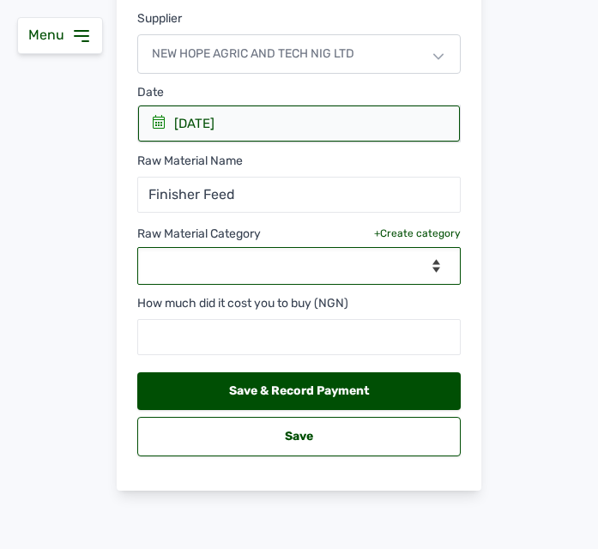
click at [244, 267] on select "--Select Category-- feeds medications vaccines" at bounding box center [298, 266] width 323 height 38
select select "feeds"
click at [137, 247] on select "--Select Category-- feeds medications vaccines" at bounding box center [298, 266] width 323 height 38
select select
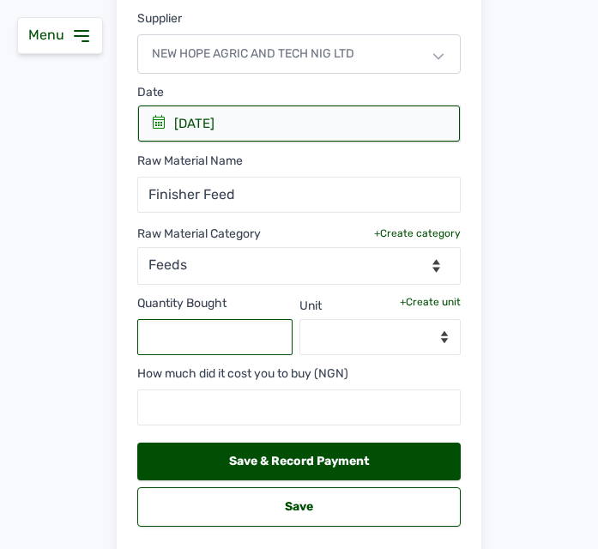
click at [244, 328] on input "text" at bounding box center [214, 337] width 155 height 36
type input "400"
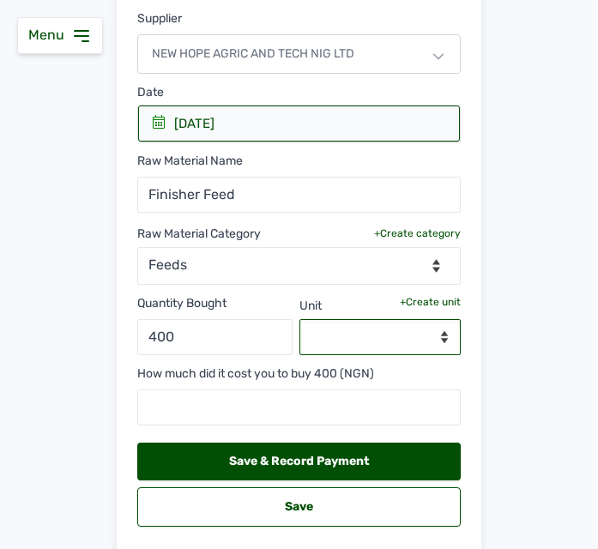
click at [387, 325] on select "--Select unit--" at bounding box center [380, 337] width 162 height 36
click at [430, 305] on div "+Create unit" at bounding box center [430, 302] width 61 height 14
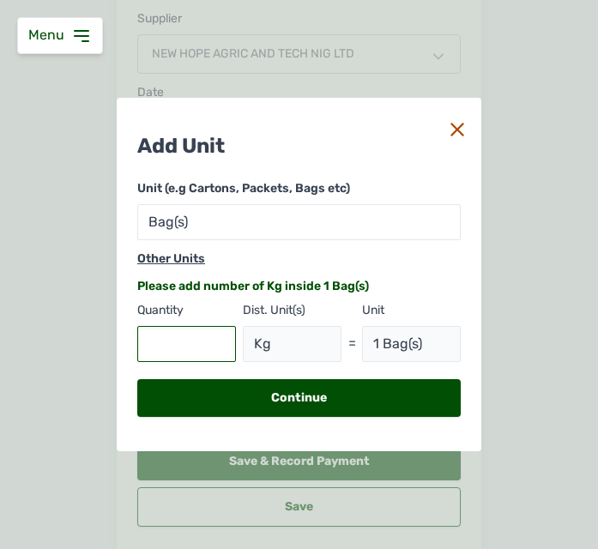
click at [185, 347] on input "text" at bounding box center [186, 344] width 99 height 36
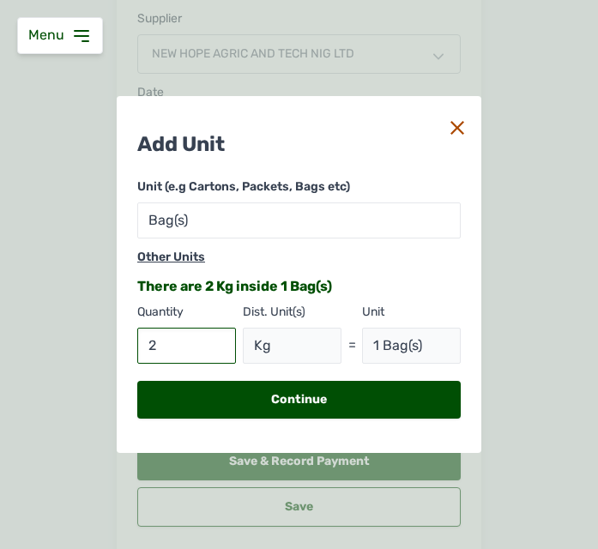
type input "25"
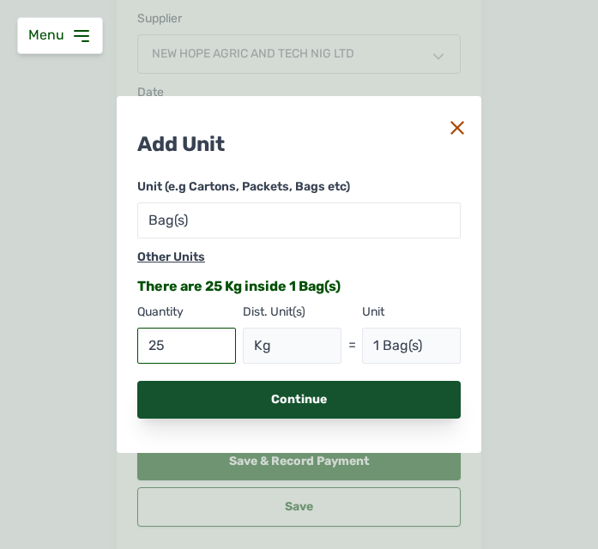
click at [232, 406] on div "Continue" at bounding box center [298, 400] width 323 height 38
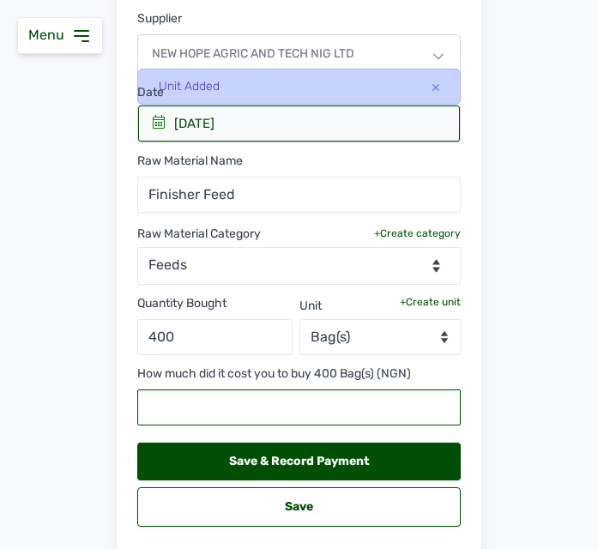
click at [230, 410] on input "text" at bounding box center [298, 407] width 323 height 36
click at [242, 404] on input "text" at bounding box center [298, 407] width 323 height 36
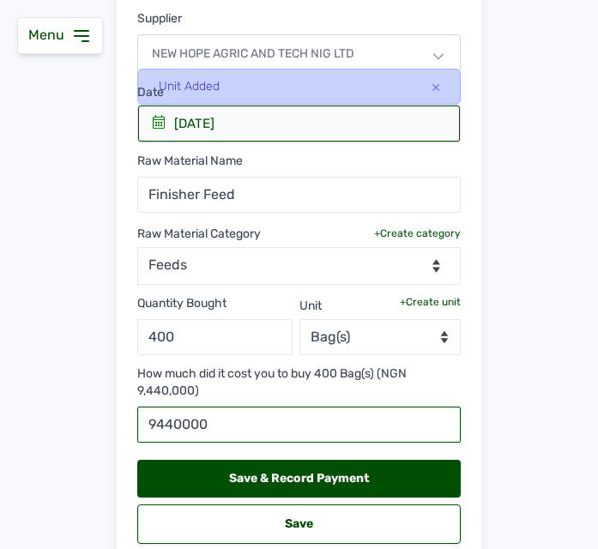
type input "9440000"
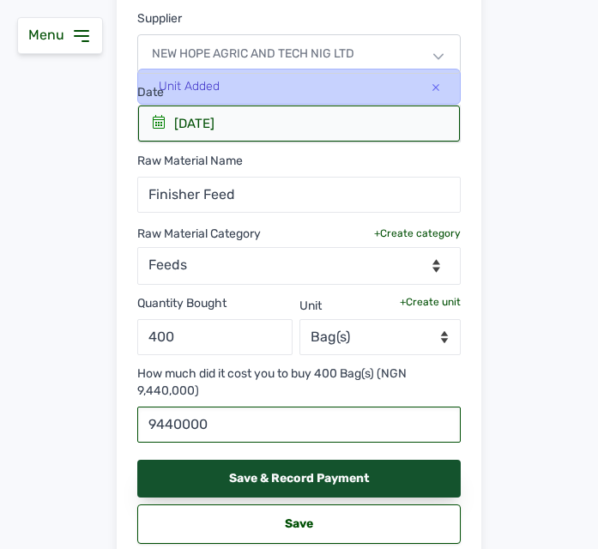
click at [357, 475] on div "Save & Record Payment" at bounding box center [298, 479] width 323 height 38
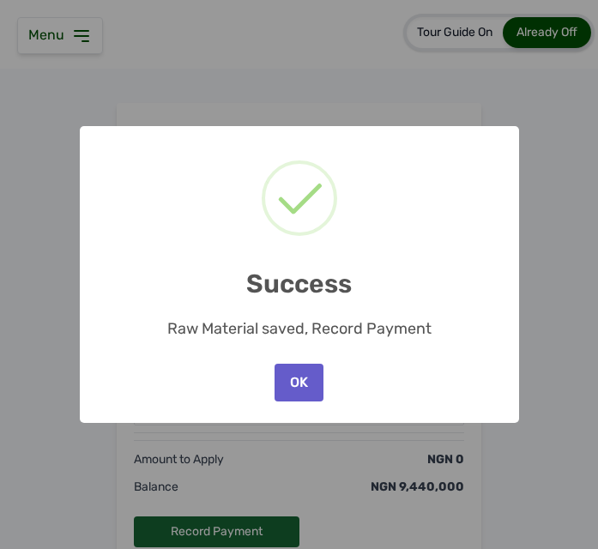
click at [304, 378] on button "OK" at bounding box center [298, 383] width 48 height 38
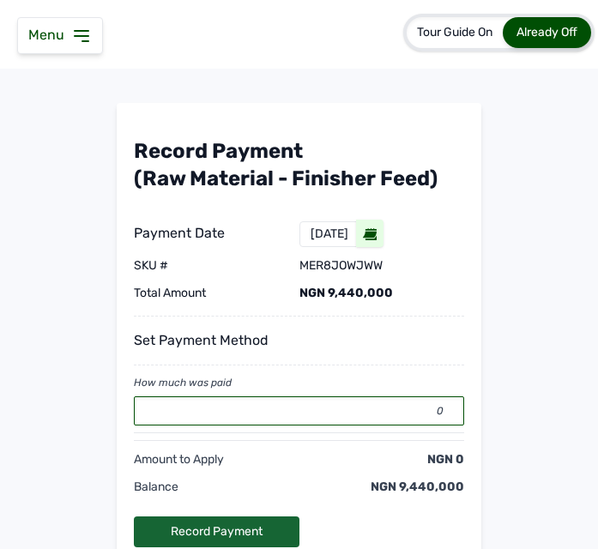
click at [268, 407] on input "0" at bounding box center [299, 410] width 330 height 29
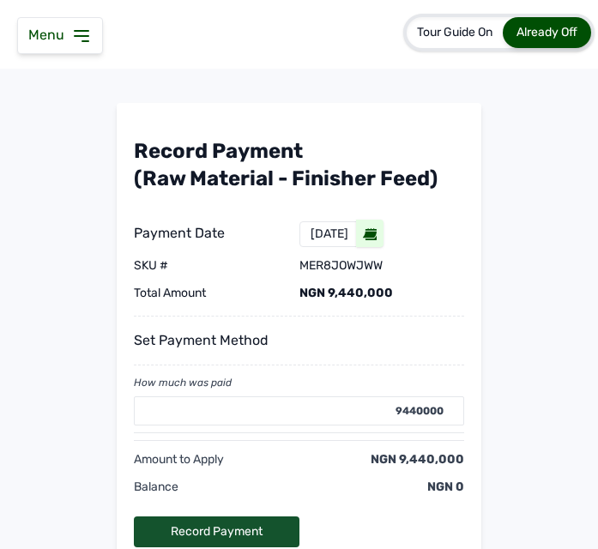
click at [238, 527] on div "Record Payment" at bounding box center [217, 531] width 166 height 31
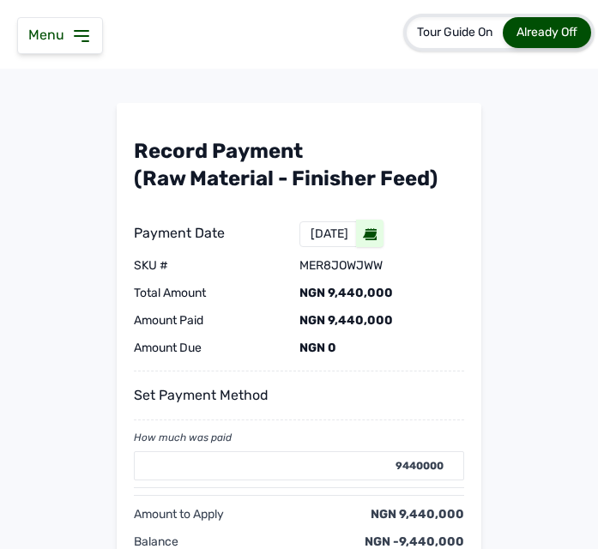
type input "0"
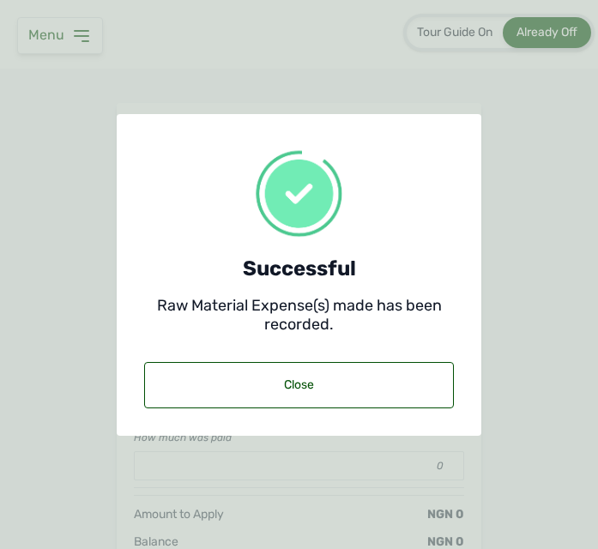
click at [238, 527] on div "Successful Raw Material Expense(s) made has been recorded. Close" at bounding box center [299, 274] width 364 height 549
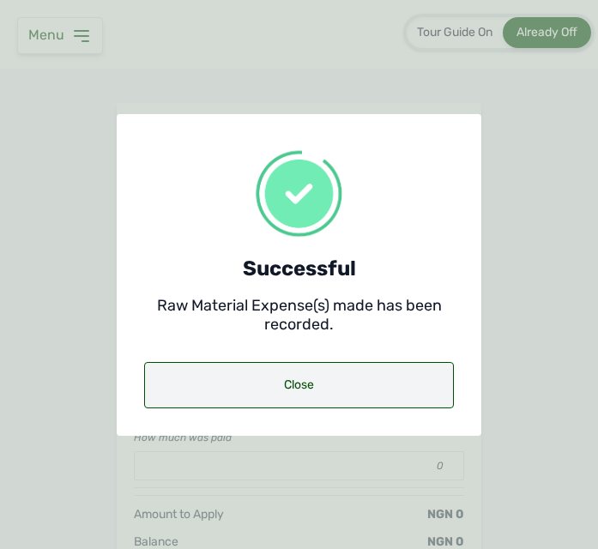
click at [314, 395] on div "Close" at bounding box center [299, 385] width 310 height 46
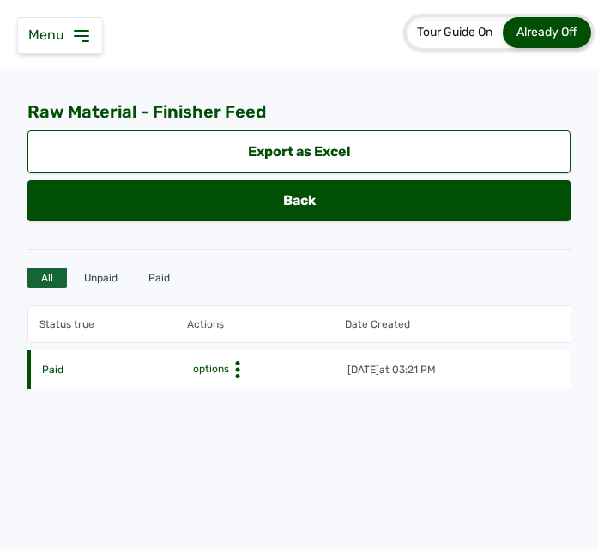
click at [235, 370] on icon at bounding box center [237, 369] width 17 height 17
click at [74, 29] on icon at bounding box center [81, 36] width 21 height 21
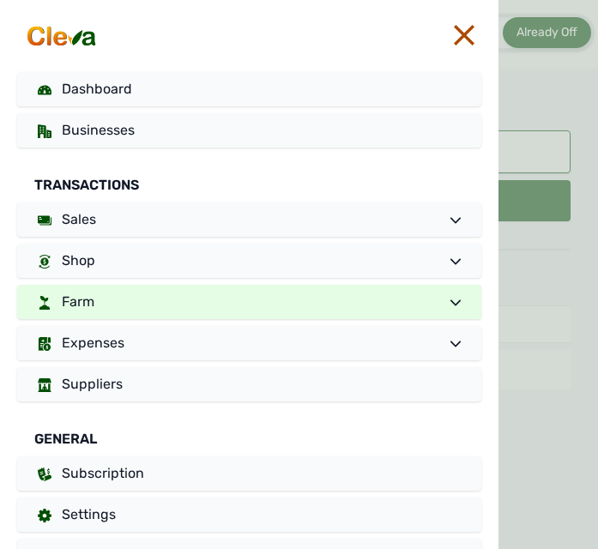
click at [176, 304] on link "Farm" at bounding box center [249, 302] width 464 height 34
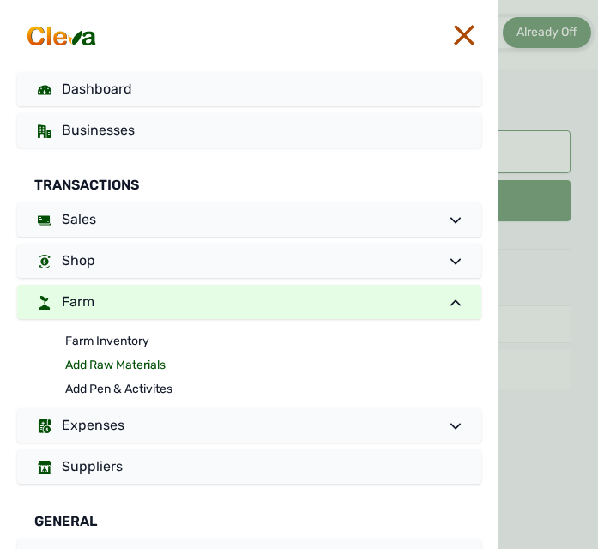
click at [118, 366] on link "Add Raw Materials" at bounding box center [273, 365] width 416 height 24
select select
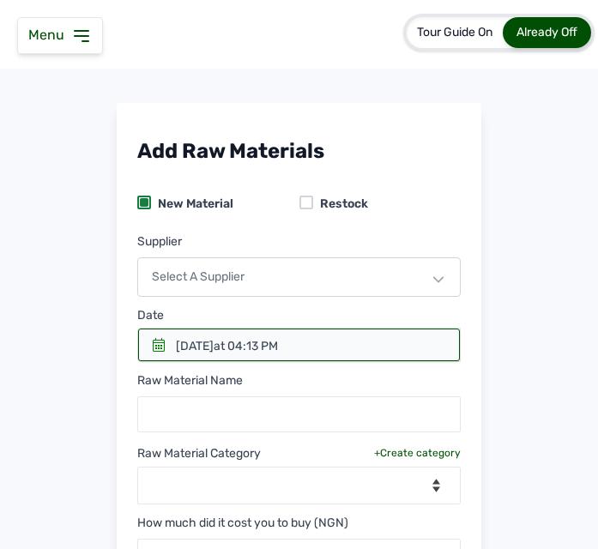
click at [153, 350] on icon at bounding box center [159, 345] width 12 height 14
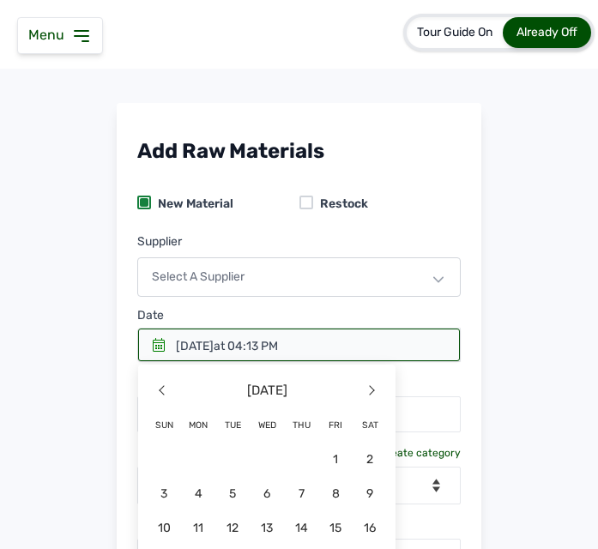
scroll to position [223, 0]
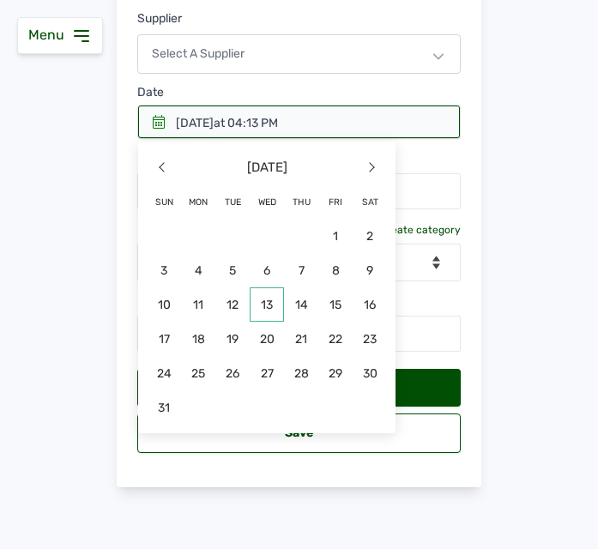
click at [215, 322] on span "13" at bounding box center [198, 339] width 34 height 34
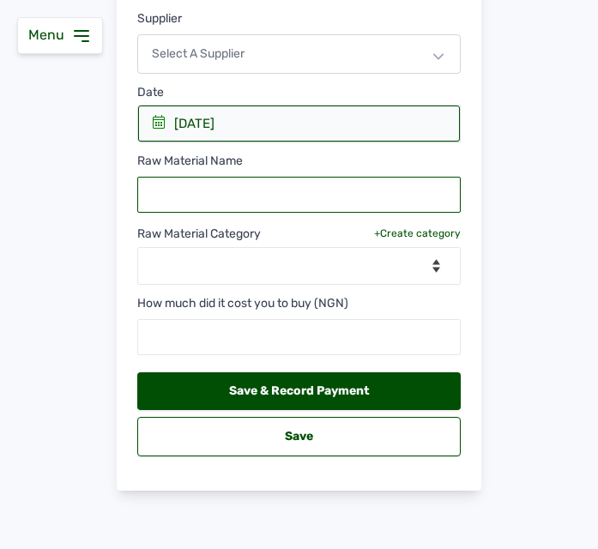
click at [308, 199] on input "text" at bounding box center [298, 195] width 323 height 36
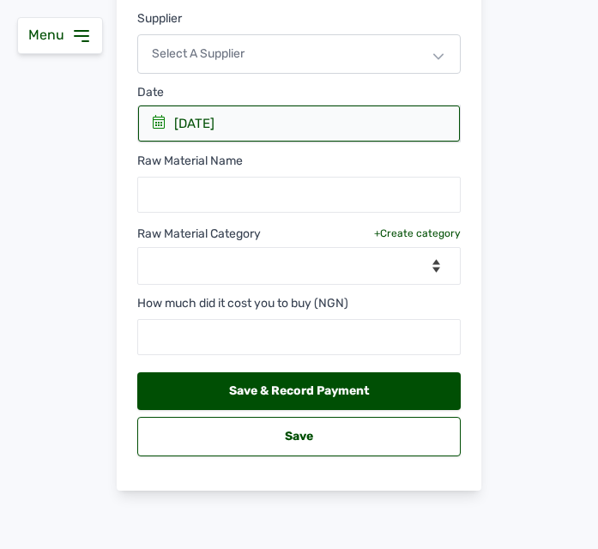
click at [341, 50] on div "Select a Supplier" at bounding box center [298, 53] width 323 height 39
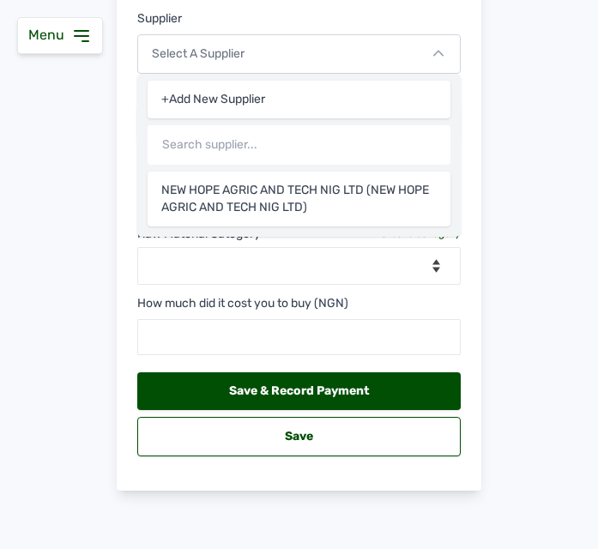
click at [302, 93] on div "+Add New Supplier" at bounding box center [299, 100] width 303 height 38
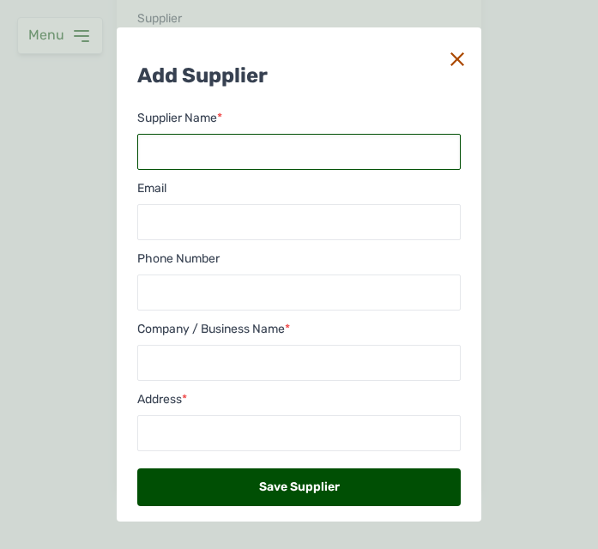
click at [238, 145] on input "text" at bounding box center [298, 152] width 323 height 36
type input "TOLYINK"
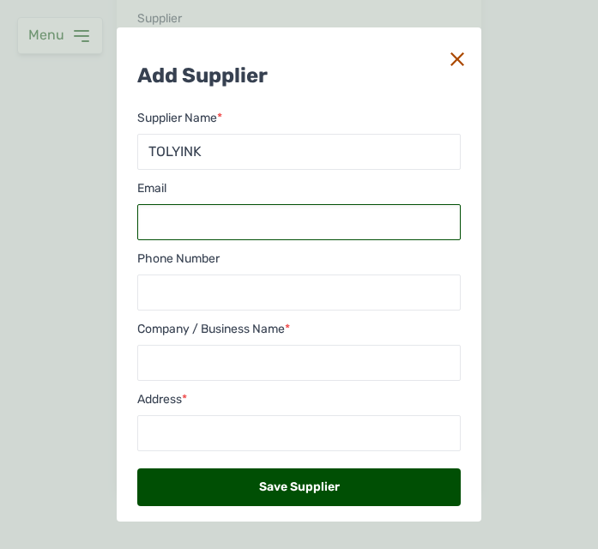
click at [210, 226] on input "email" at bounding box center [298, 222] width 323 height 36
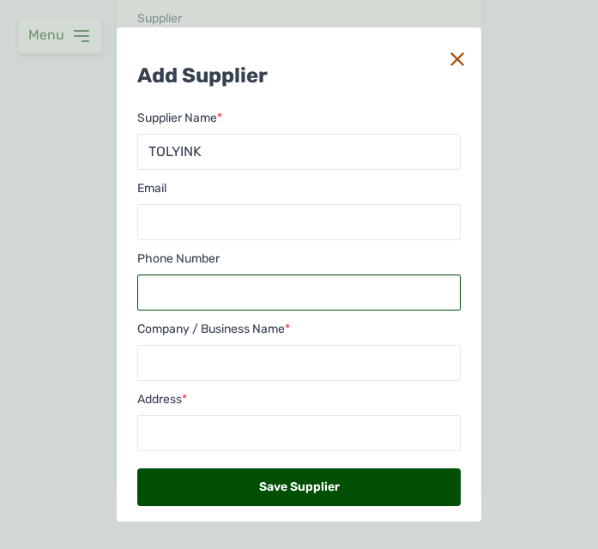
click at [172, 299] on input "text" at bounding box center [298, 292] width 323 height 36
type input "080732132"
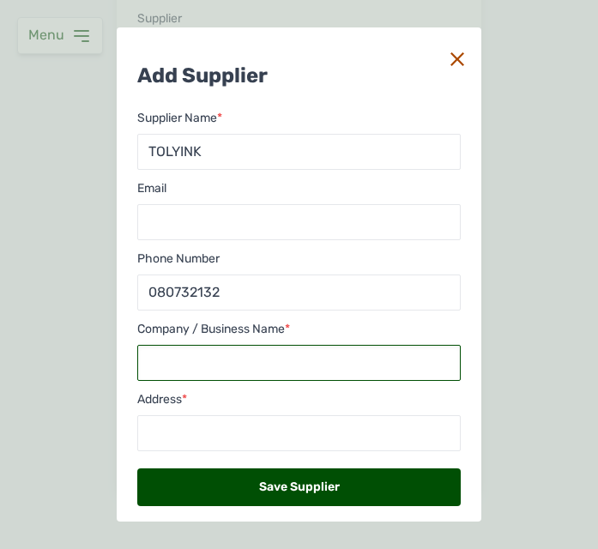
click at [164, 359] on input "text" at bounding box center [298, 363] width 323 height 36
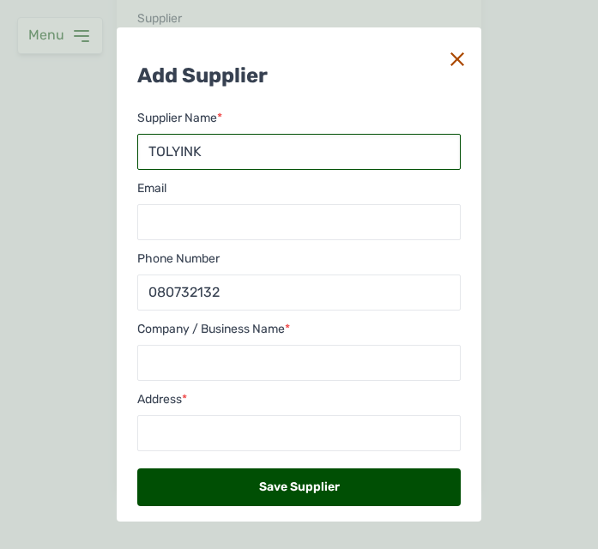
drag, startPoint x: 236, startPoint y: 154, endPoint x: 134, endPoint y: 140, distance: 103.1
click at [134, 140] on div "Add Supplier Supplier Name * TOLYINK Email Phone Number 080732132 Company / Bus…" at bounding box center [299, 283] width 364 height 513
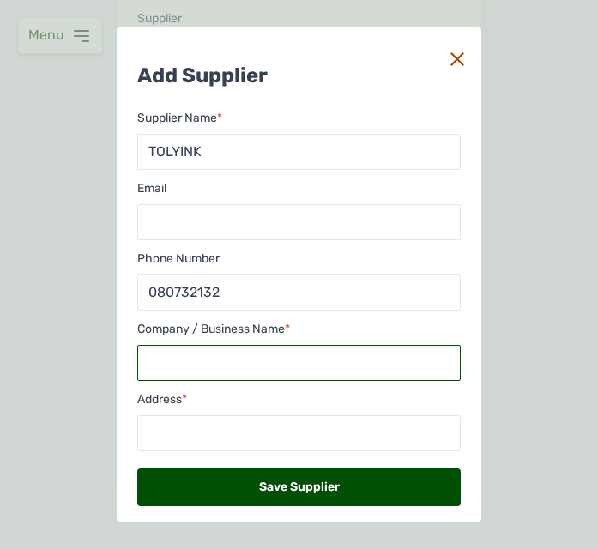
click at [199, 374] on input "text" at bounding box center [298, 363] width 323 height 36
paste input "TOLYINK"
type input "TOLYINK FEEDS"
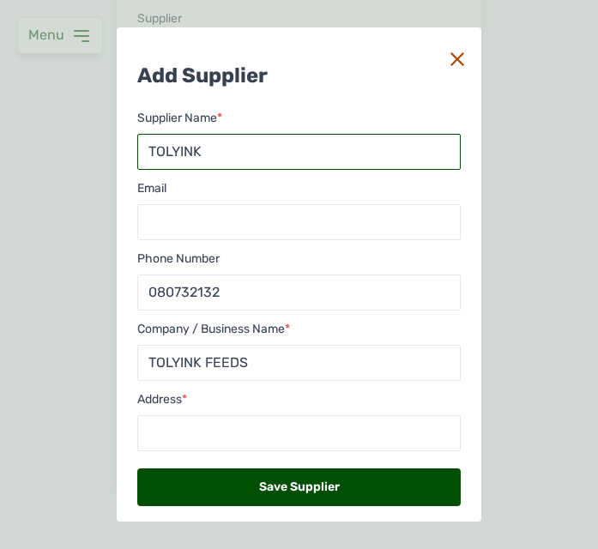
click at [248, 143] on input "TOLYINK" at bounding box center [298, 152] width 323 height 36
type input "TOLYINK FEEDS"
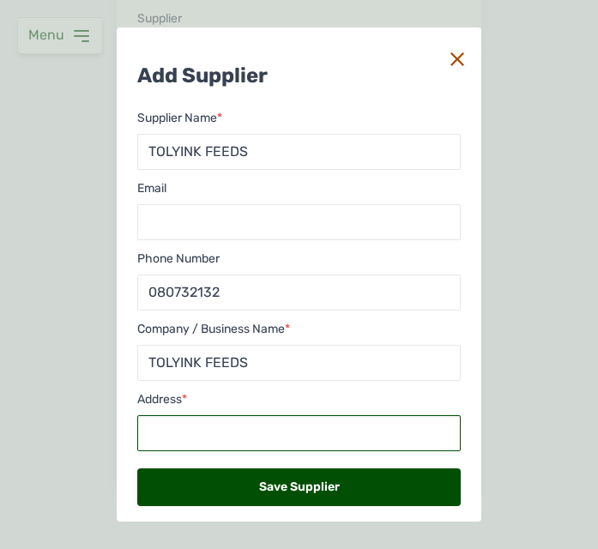
click at [249, 429] on input "text" at bounding box center [298, 433] width 323 height 36
type input "K"
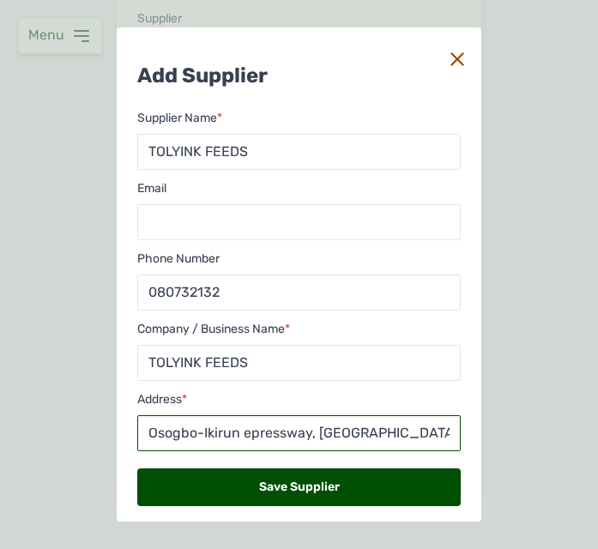
scroll to position [0, 44]
type input "Km3, Osogbo-Ikirun epressway, Oshogbo, Osun state"
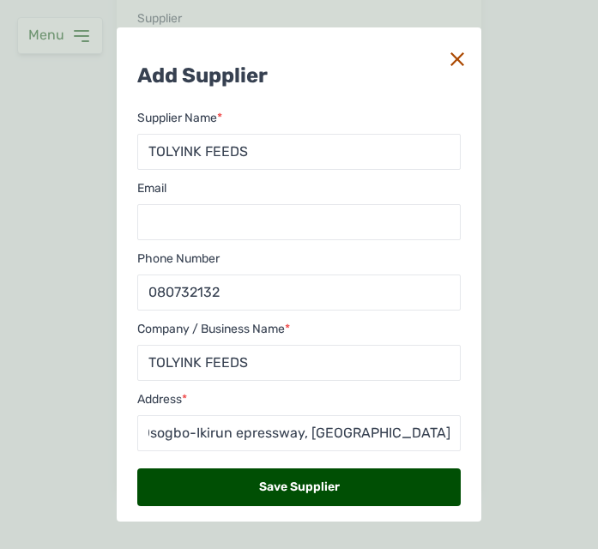
click at [275, 491] on div "Save Supplier" at bounding box center [298, 487] width 323 height 38
click at [262, 488] on div "Save Supplier" at bounding box center [298, 487] width 323 height 38
click at [300, 478] on div "Save Supplier" at bounding box center [298, 487] width 323 height 38
click at [364, 479] on div "Save Supplier" at bounding box center [298, 487] width 323 height 38
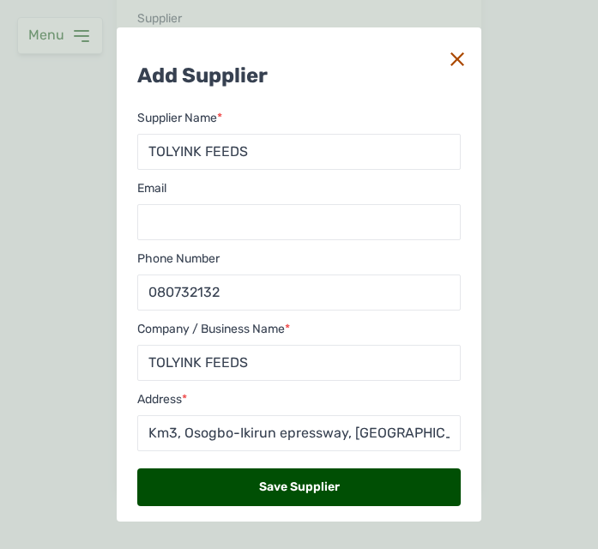
click at [364, 479] on div "Save Supplier" at bounding box center [298, 487] width 323 height 38
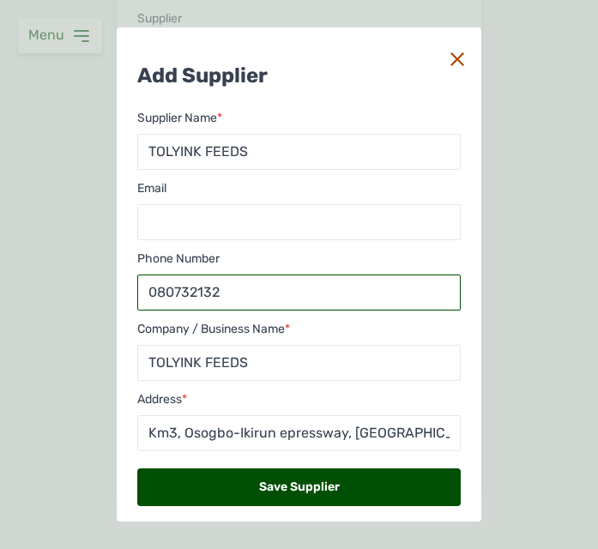
click at [322, 284] on input "080732132" at bounding box center [298, 292] width 323 height 36
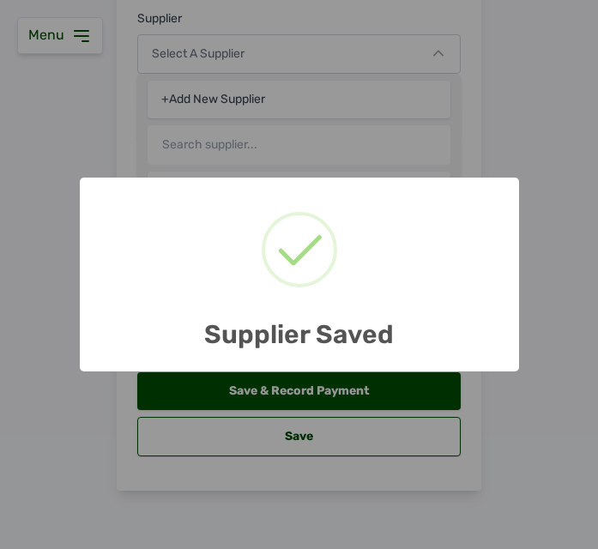
click at [173, 289] on div "× Supplier Saved OK No Cancel" at bounding box center [299, 275] width 439 height 195
click at [202, 185] on div "× Supplier Saved OK No Cancel" at bounding box center [299, 275] width 439 height 195
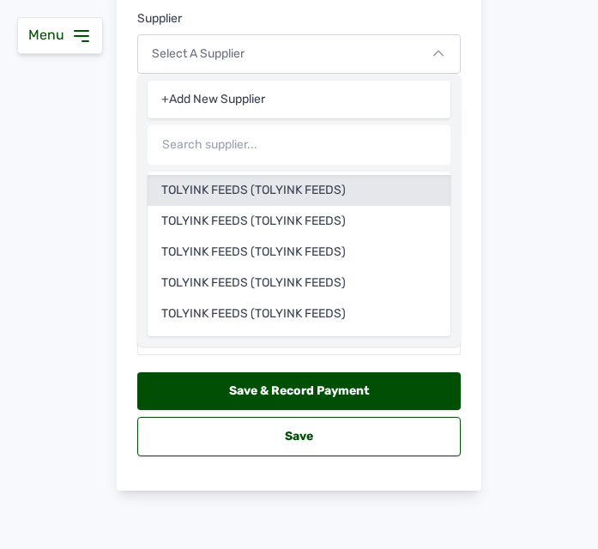
click at [232, 206] on div "TOLYINK FEEDS (TOLYINK FEEDS)" at bounding box center [299, 221] width 303 height 31
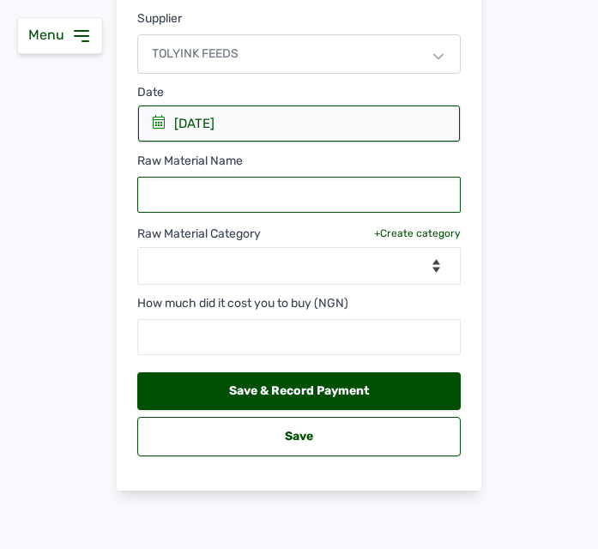
click at [232, 195] on input "text" at bounding box center [298, 195] width 323 height 36
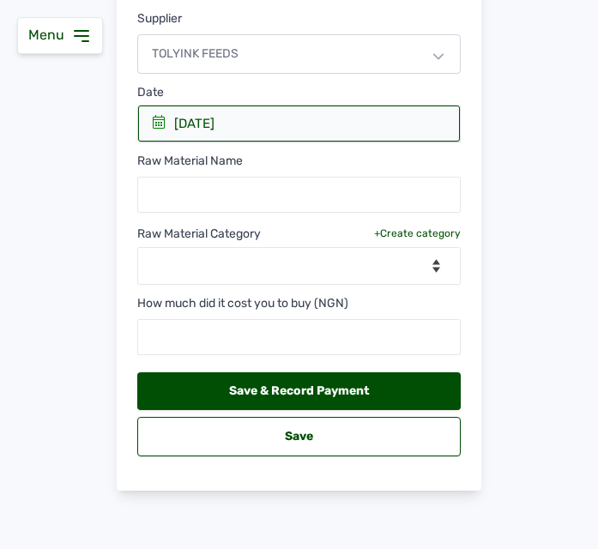
click at [434, 52] on icon at bounding box center [438, 56] width 10 height 10
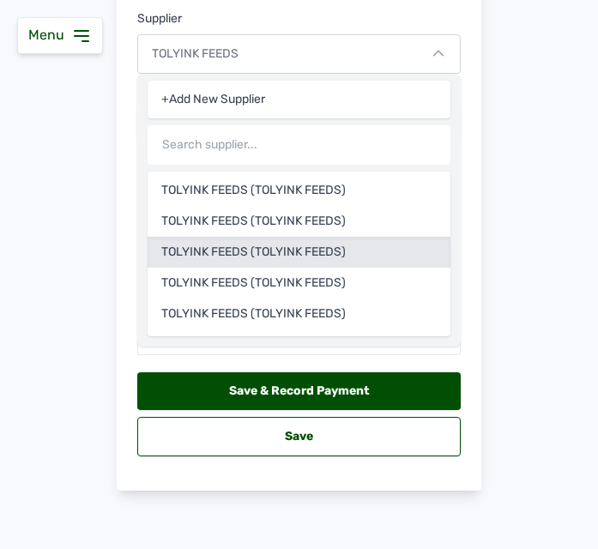
click at [521, 98] on main "Add Raw Materials New Material Restock Supplier TOLYINK FEEDS +Add New Supplier…" at bounding box center [299, 199] width 598 height 638
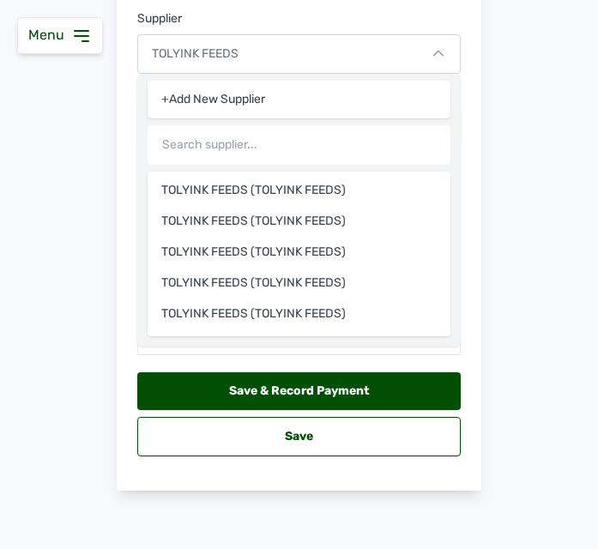
click at [436, 47] on div "TOLYINK FEEDS" at bounding box center [298, 53] width 323 height 39
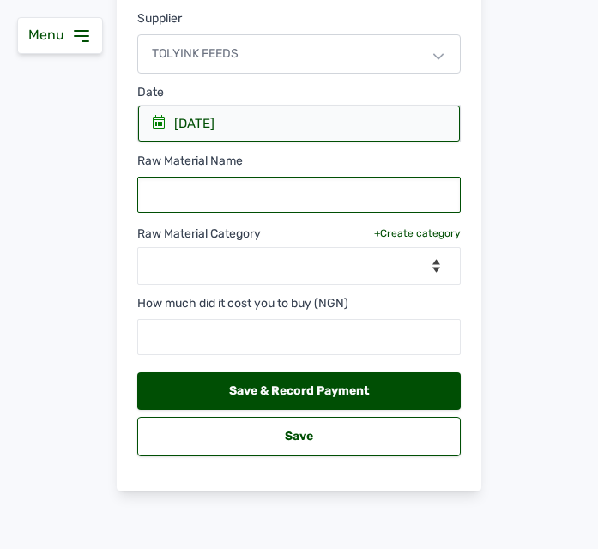
click at [228, 189] on input "text" at bounding box center [298, 195] width 323 height 36
type input "Doxgen"
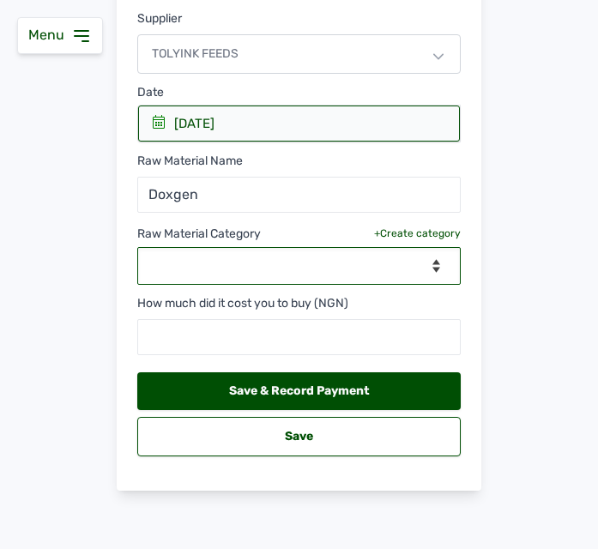
click at [277, 262] on select "--Select Category-- feeds medications vaccines" at bounding box center [298, 266] width 323 height 38
select select "medications"
click at [137, 247] on select "--Select Category-- feeds medications vaccines" at bounding box center [298, 266] width 323 height 38
select select
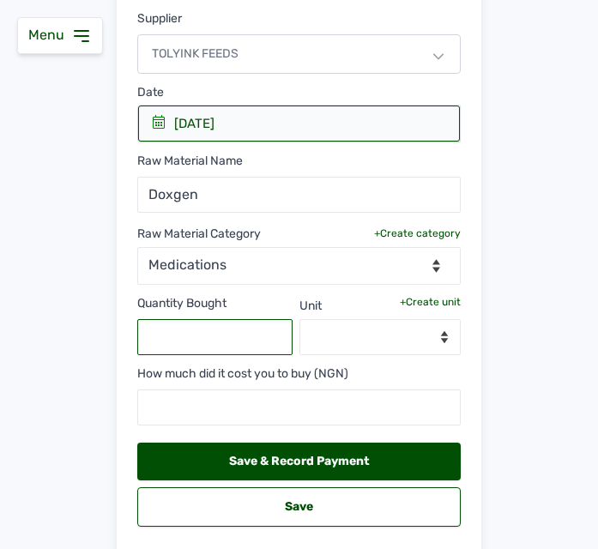
click at [219, 345] on input "text" at bounding box center [214, 337] width 155 height 36
type input "7"
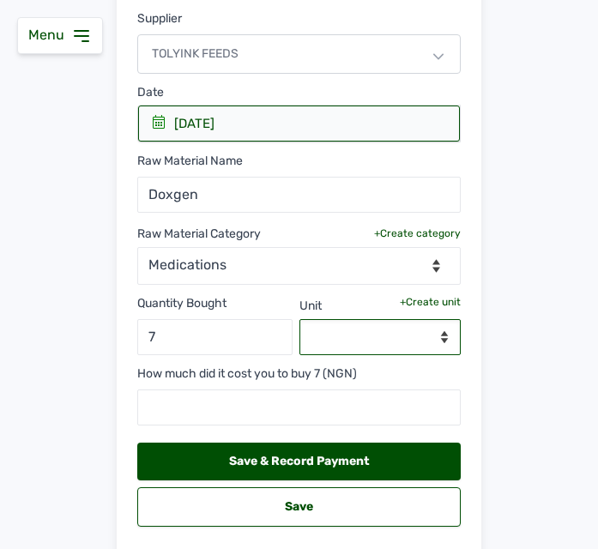
click at [436, 334] on select "--Select unit--" at bounding box center [380, 337] width 162 height 36
click at [422, 304] on div "+Create unit" at bounding box center [430, 302] width 61 height 14
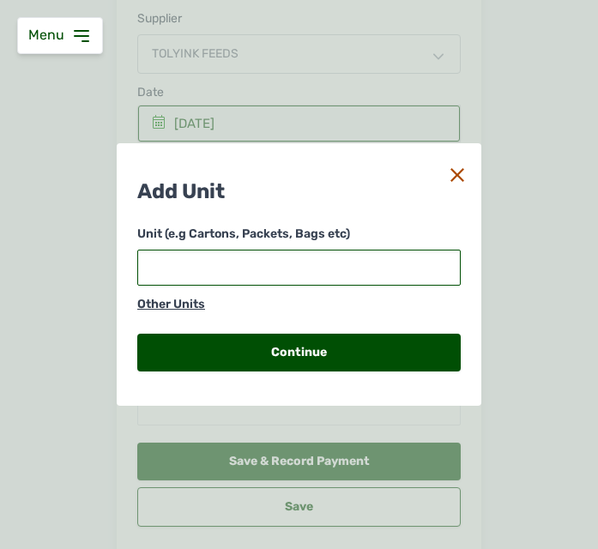
click at [292, 271] on input "text" at bounding box center [298, 268] width 323 height 36
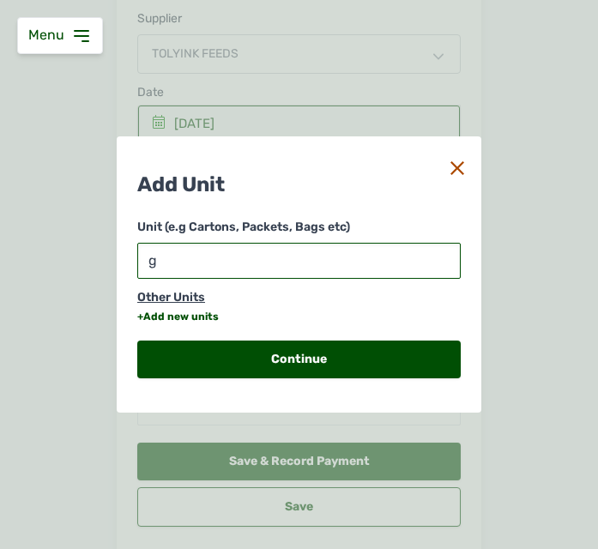
type input "g"
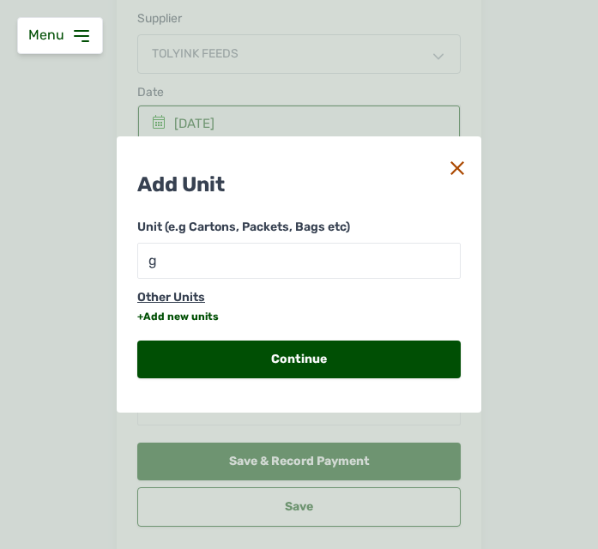
click at [171, 314] on div "+Add new units" at bounding box center [177, 317] width 81 height 14
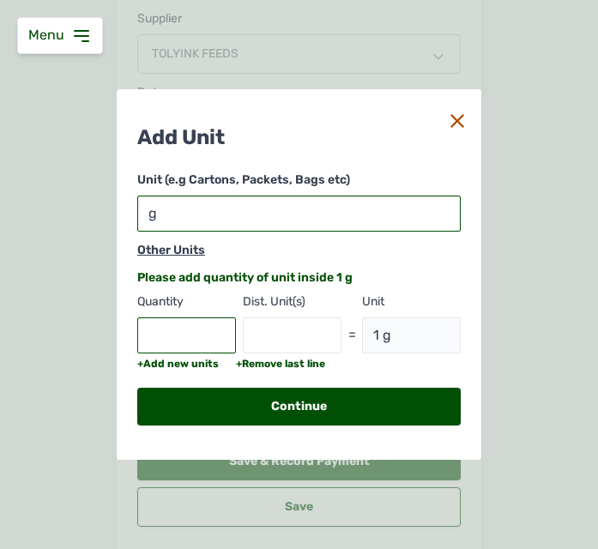
click at [237, 223] on input "g" at bounding box center [298, 214] width 323 height 36
type input "1"
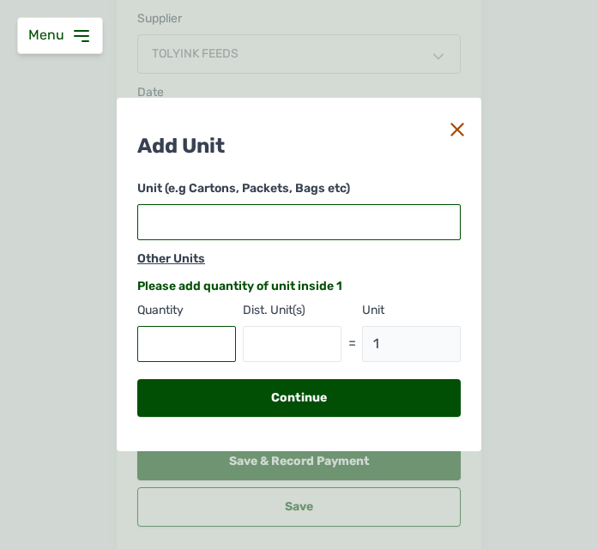
type input "L"
type input "1 L"
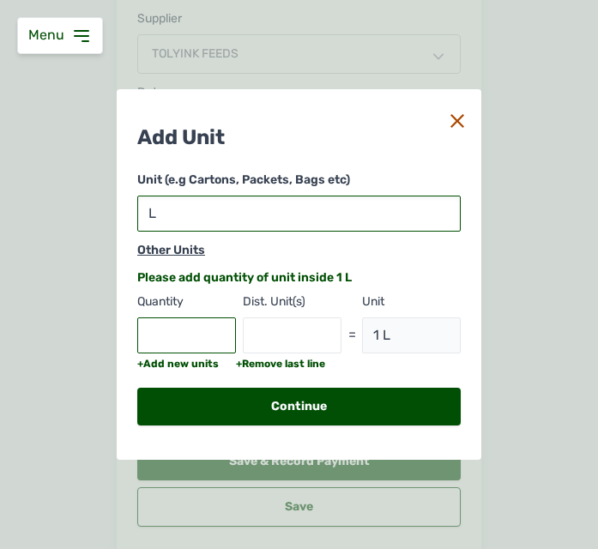
type input "L"
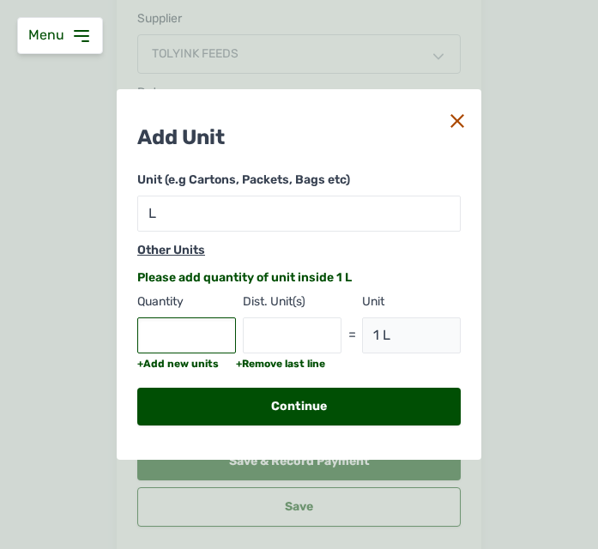
click at [189, 336] on input "text" at bounding box center [186, 335] width 99 height 36
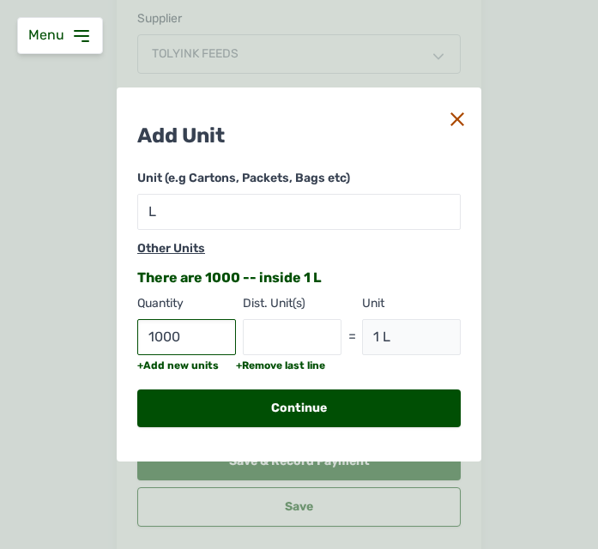
type input "1000"
click at [261, 336] on input "text" at bounding box center [292, 337] width 99 height 36
type input "ml"
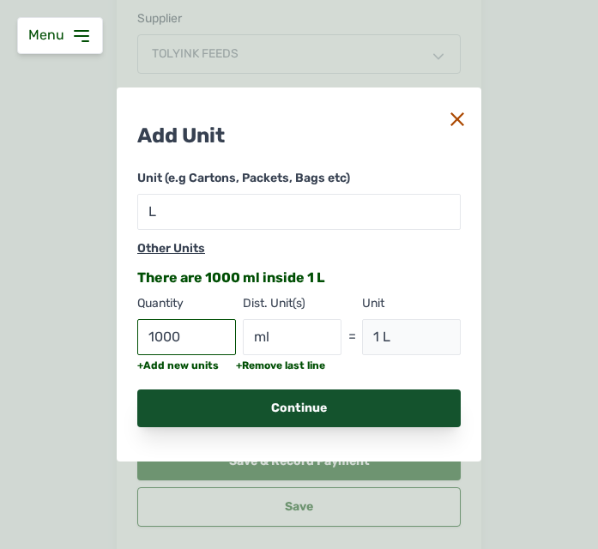
click at [310, 407] on div "Continue" at bounding box center [298, 408] width 323 height 38
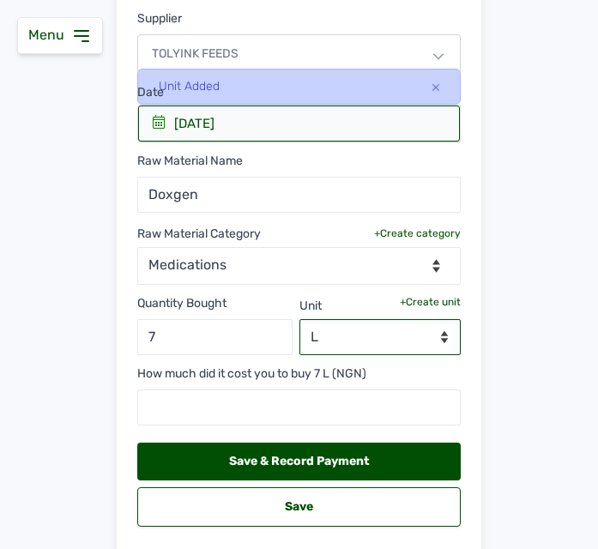
click at [334, 336] on select "--Select unit-- L ml" at bounding box center [380, 337] width 162 height 36
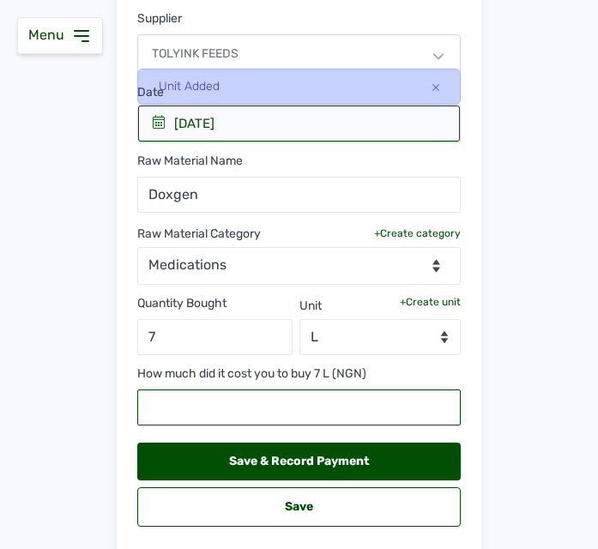
click at [222, 410] on input "text" at bounding box center [298, 407] width 323 height 36
click at [355, 401] on input "text" at bounding box center [298, 407] width 323 height 36
click at [280, 400] on input "text" at bounding box center [298, 407] width 323 height 36
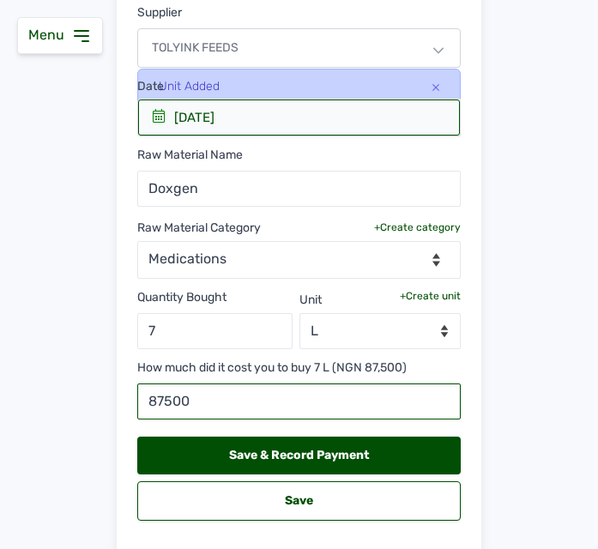
scroll to position [297, 0]
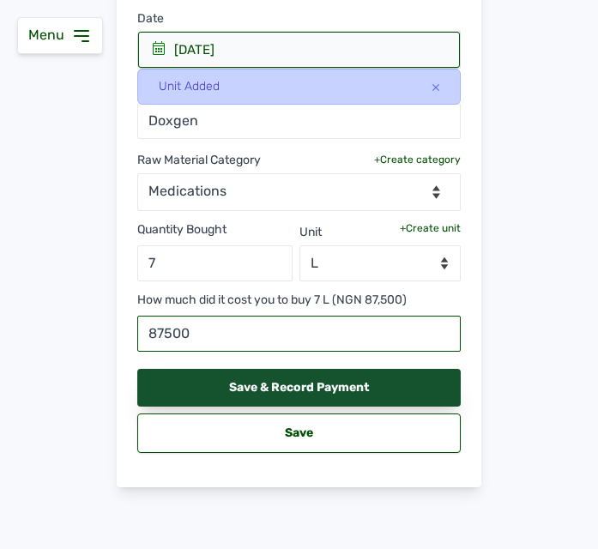
type input "87500"
click at [317, 389] on div "Save & Record Payment" at bounding box center [298, 388] width 323 height 38
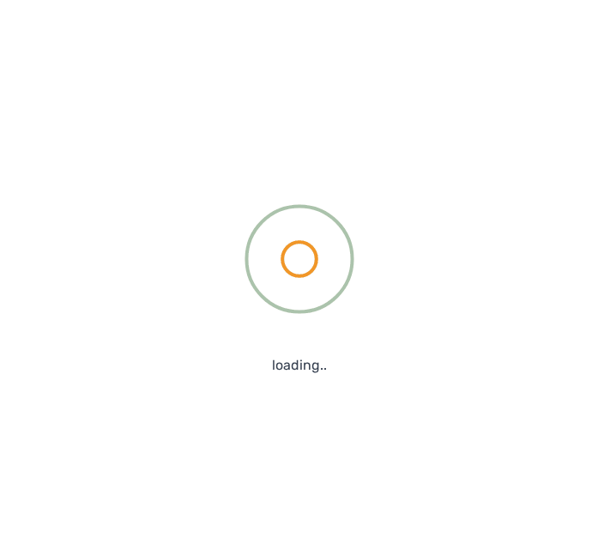
scroll to position [256, 0]
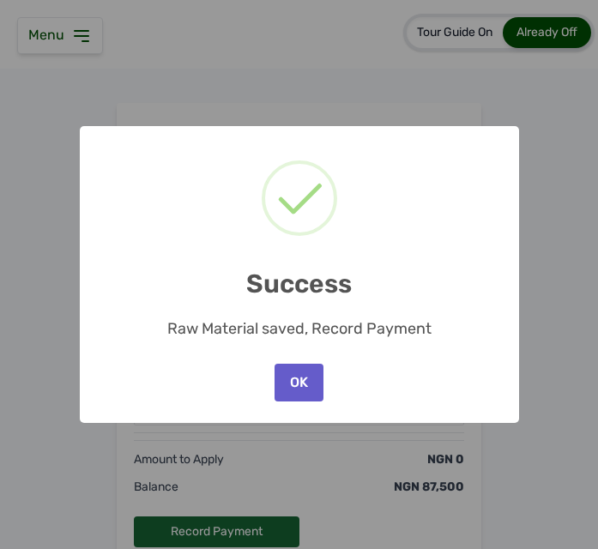
click at [297, 375] on button "OK" at bounding box center [298, 383] width 48 height 38
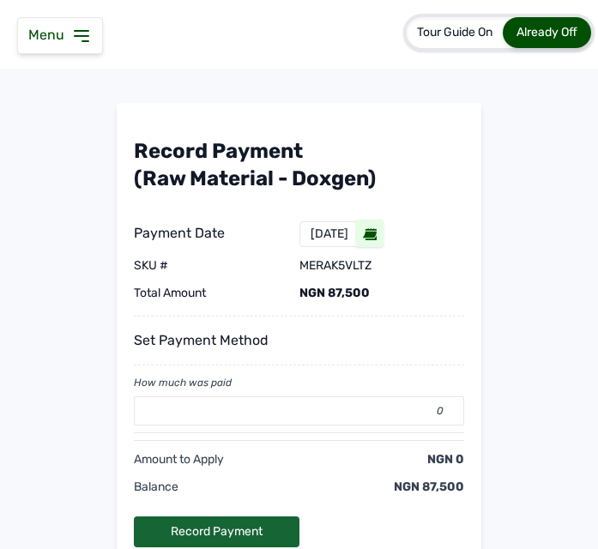
scroll to position [125, 0]
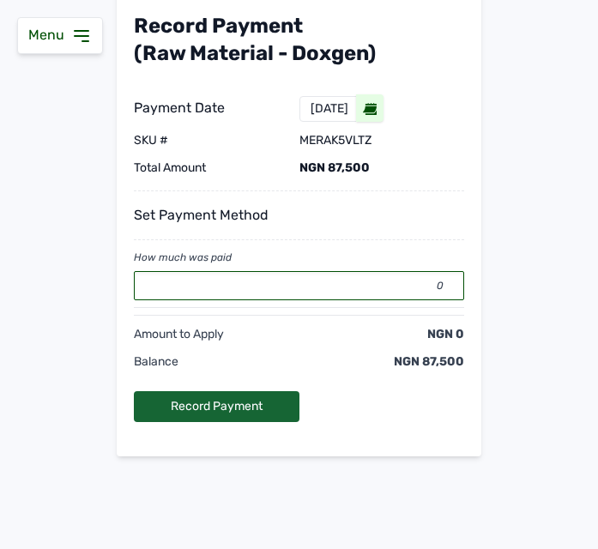
click at [297, 287] on input "0" at bounding box center [299, 285] width 330 height 29
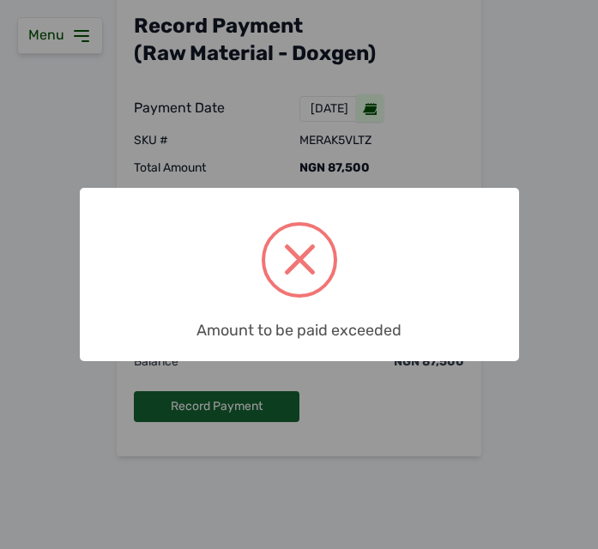
click at [297, 287] on span at bounding box center [299, 260] width 69 height 69
click at [297, 250] on span at bounding box center [299, 260] width 69 height 69
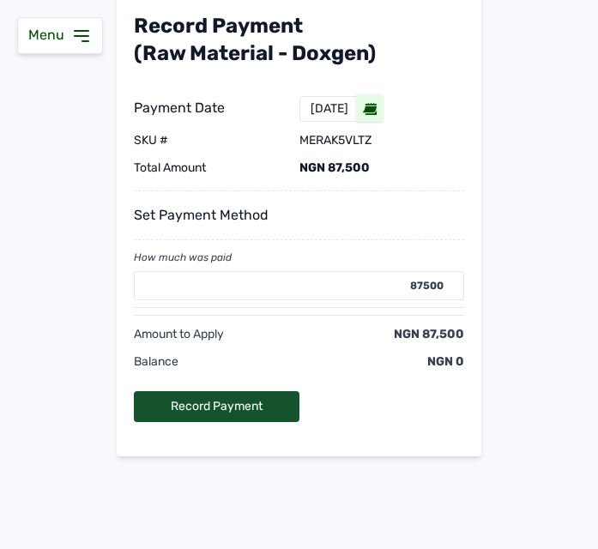
click at [210, 411] on div "Record Payment" at bounding box center [217, 406] width 166 height 31
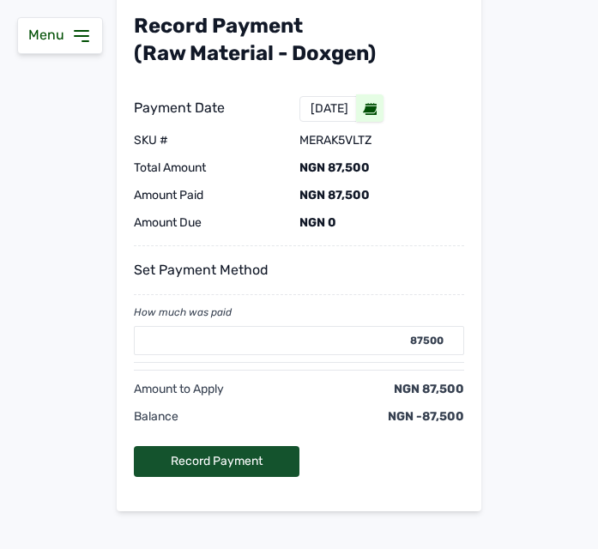
type input "0"
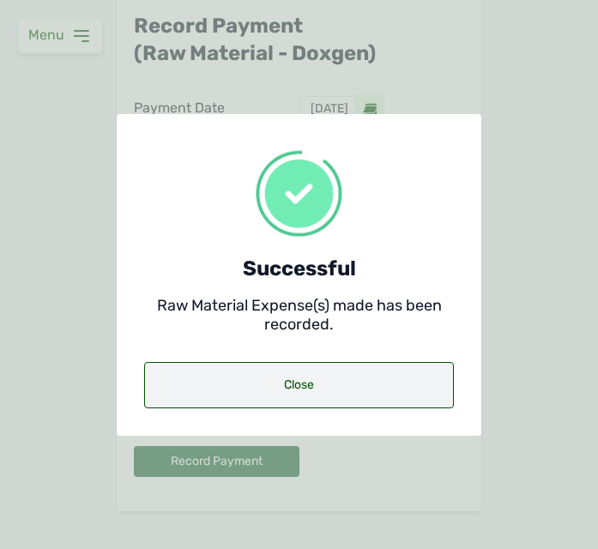
click at [258, 377] on div "Close" at bounding box center [299, 385] width 310 height 46
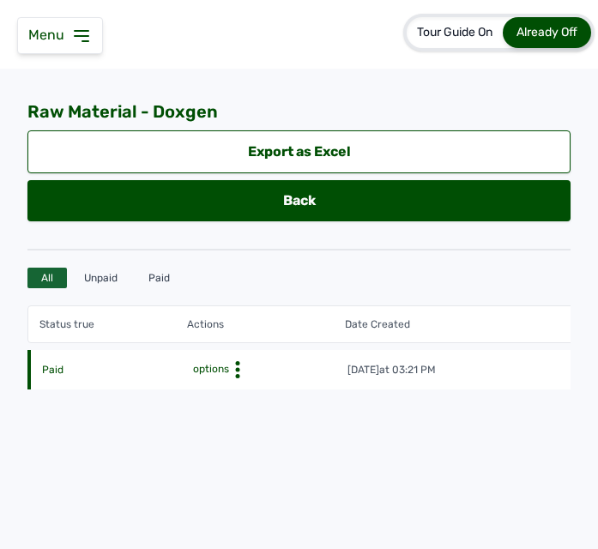
click at [238, 370] on circle at bounding box center [237, 370] width 4 height 4
click at [79, 32] on icon at bounding box center [81, 36] width 21 height 21
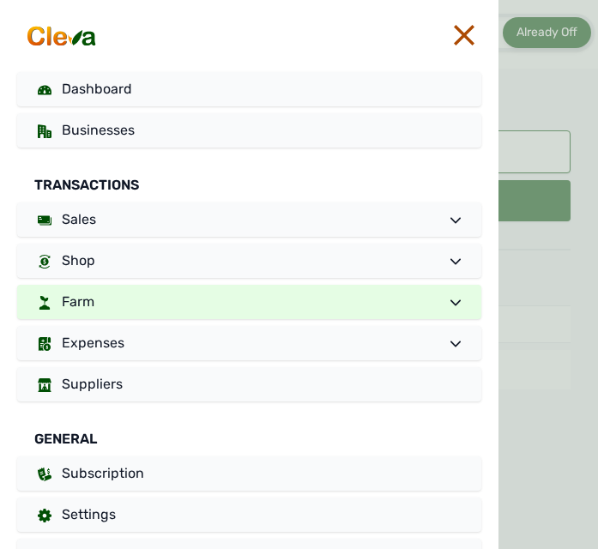
click at [131, 303] on link "Farm" at bounding box center [249, 302] width 464 height 34
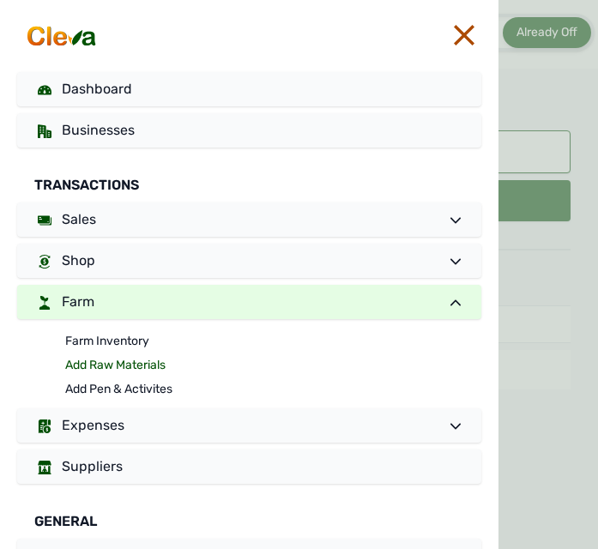
click at [118, 363] on link "Add Raw Materials" at bounding box center [273, 365] width 416 height 24
select select
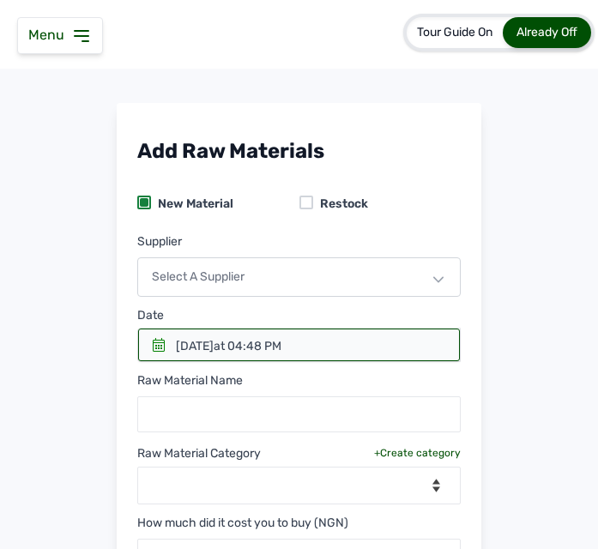
click at [264, 280] on div "Select a Supplier" at bounding box center [298, 276] width 323 height 39
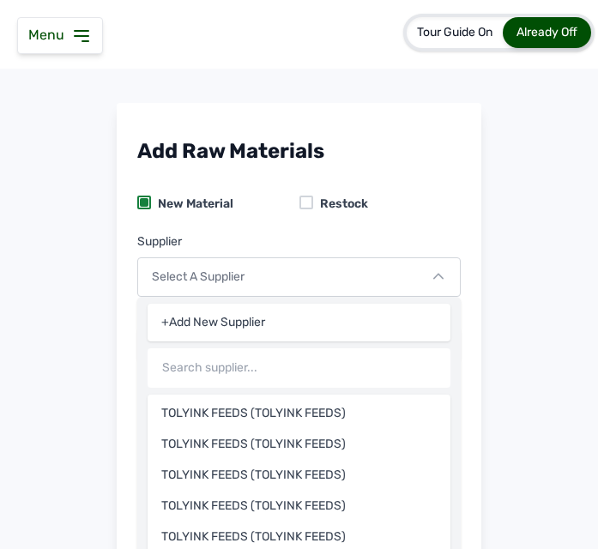
scroll to position [45, 0]
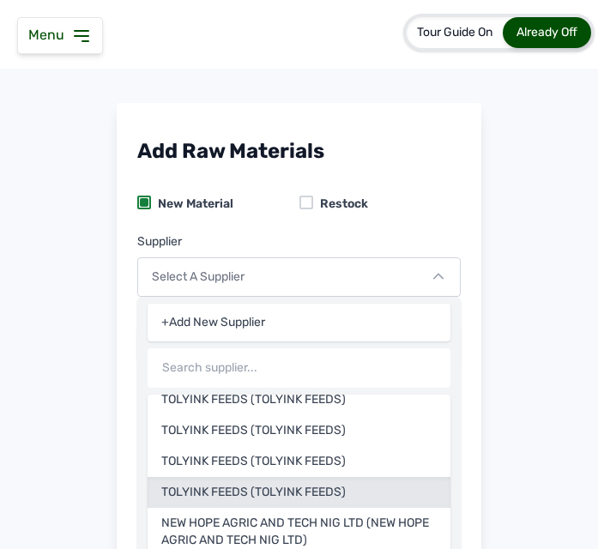
click at [322, 508] on div "TOLYINK FEEDS (TOLYINK FEEDS)" at bounding box center [299, 532] width 303 height 48
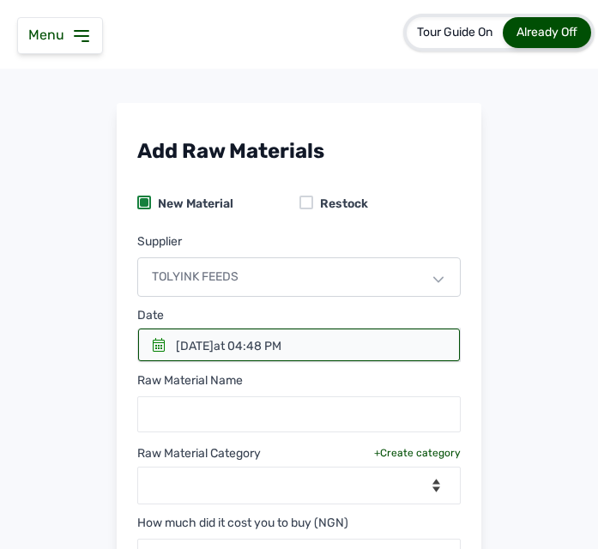
click at [157, 337] on div at bounding box center [299, 344] width 322 height 33
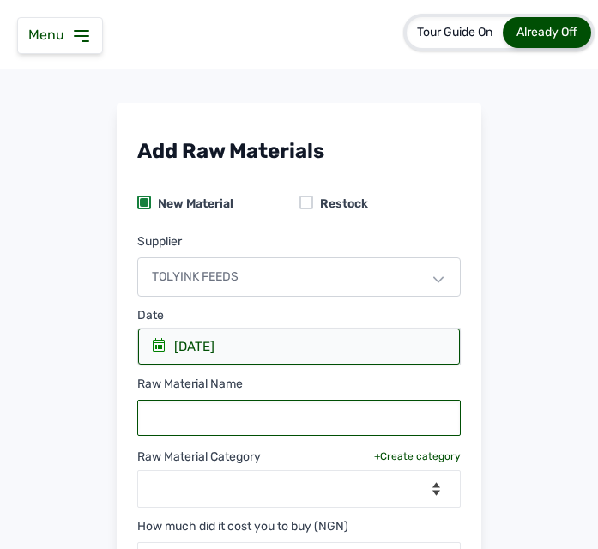
click at [233, 420] on input "text" at bounding box center [298, 418] width 323 height 36
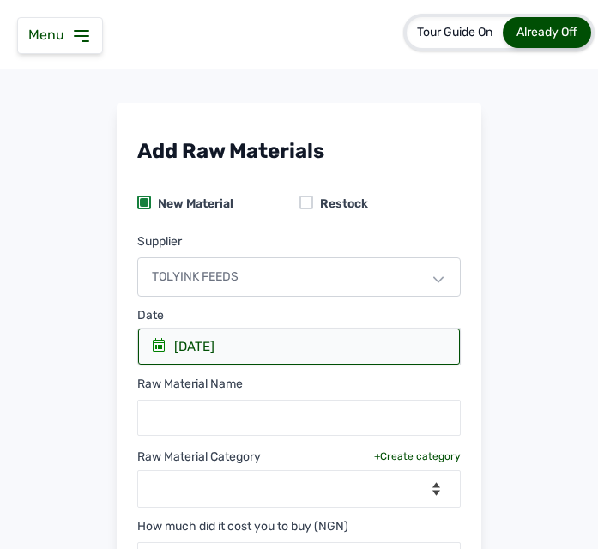
click at [85, 29] on icon at bounding box center [81, 36] width 21 height 21
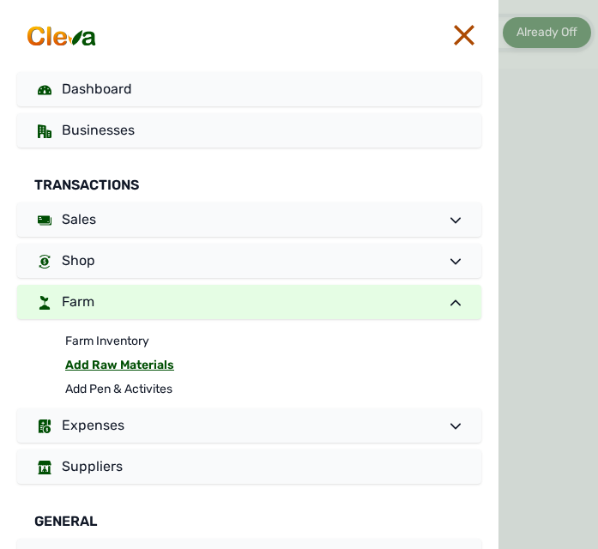
click at [111, 366] on link "Add Raw Materials" at bounding box center [273, 365] width 416 height 24
click at [437, 306] on span at bounding box center [449, 302] width 24 height 21
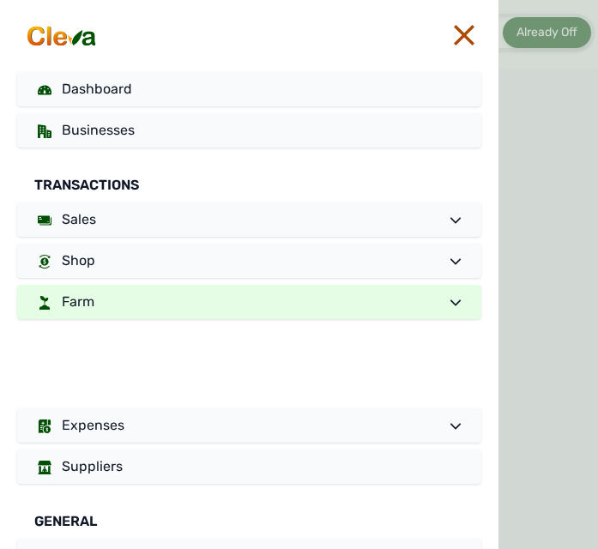
click at [437, 306] on span at bounding box center [449, 302] width 24 height 21
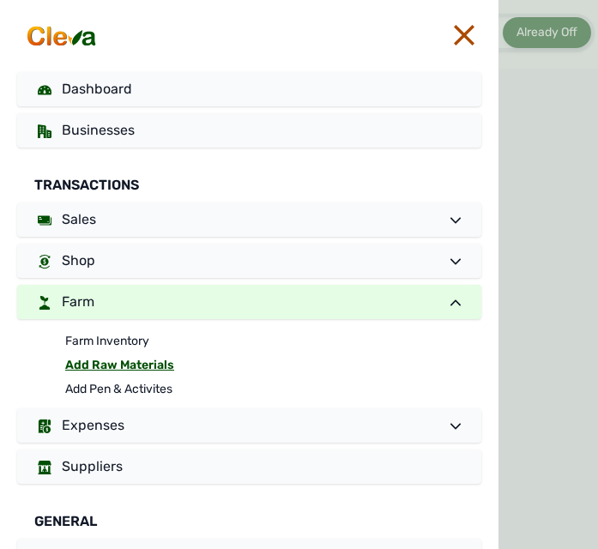
click at [455, 35] on icon at bounding box center [464, 35] width 21 height 21
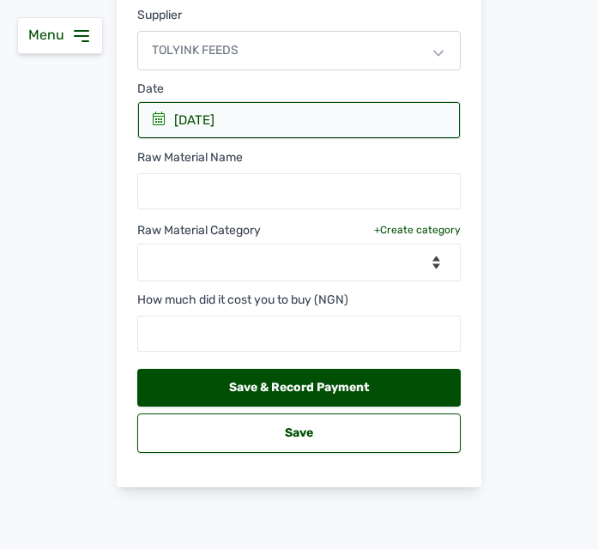
scroll to position [0, 0]
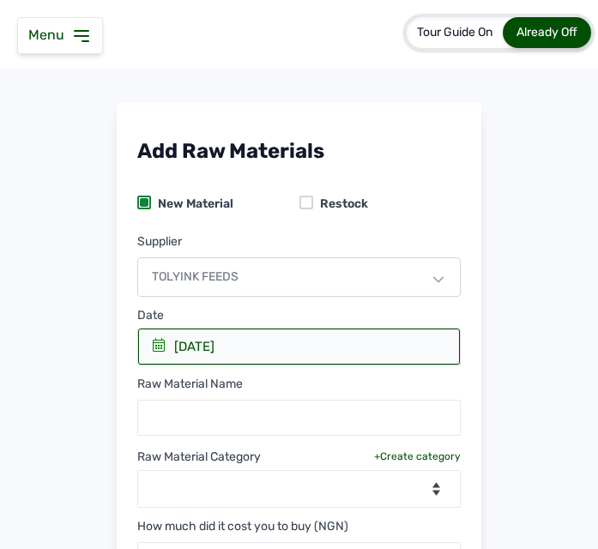
click at [438, 78] on div "Tour Guide On Already Off SUNNY P Farms Add Raw Materials New Material Restock …" at bounding box center [299, 274] width 598 height 549
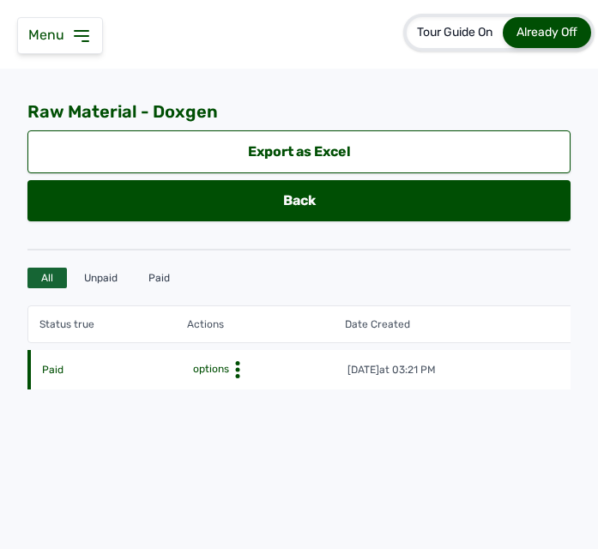
click at [234, 370] on icon at bounding box center [237, 369] width 17 height 17
click at [234, 393] on div "Edit" at bounding box center [274, 396] width 122 height 21
click at [248, 390] on div "Edit" at bounding box center [274, 396] width 122 height 21
click at [263, 394] on div "Edit" at bounding box center [274, 396] width 122 height 21
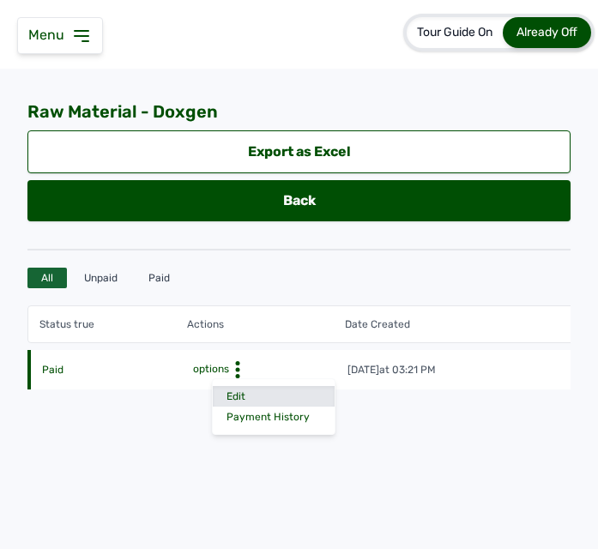
select select "L"
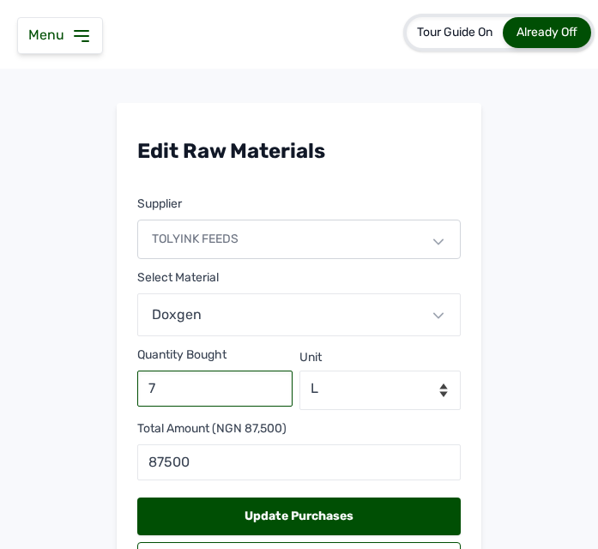
click at [231, 406] on input "7" at bounding box center [214, 388] width 155 height 36
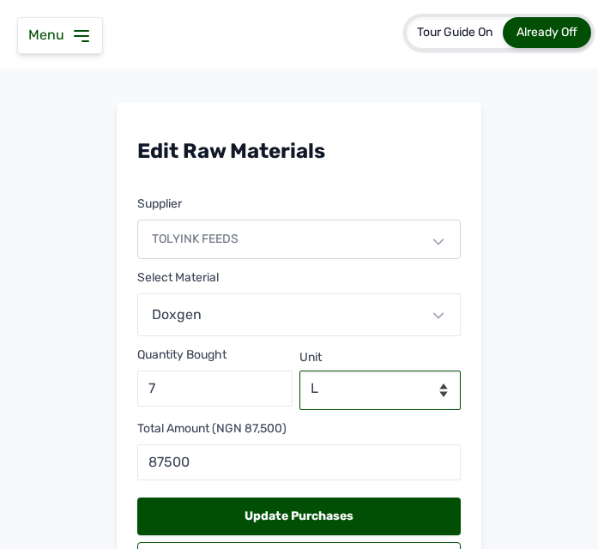
click at [344, 387] on select "--Select unit-- L ml" at bounding box center [380, 389] width 162 height 39
click at [440, 382] on select "--Select unit-- L ml" at bounding box center [380, 389] width 162 height 39
click at [439, 384] on select "--Select unit-- L ml" at bounding box center [380, 389] width 162 height 39
click at [441, 389] on select "--Select unit-- L ml" at bounding box center [380, 389] width 162 height 39
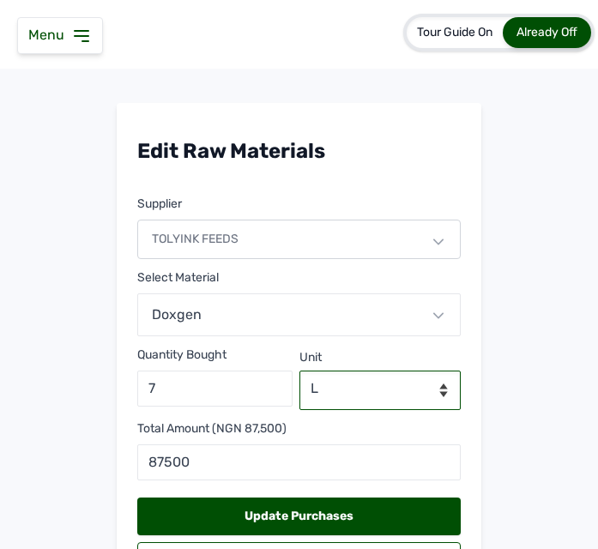
click at [299, 370] on select "--Select unit-- L ml" at bounding box center [380, 389] width 162 height 39
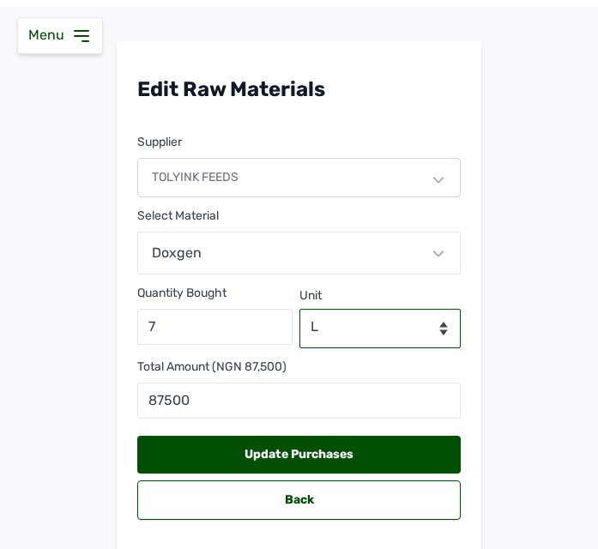
scroll to position [129, 0]
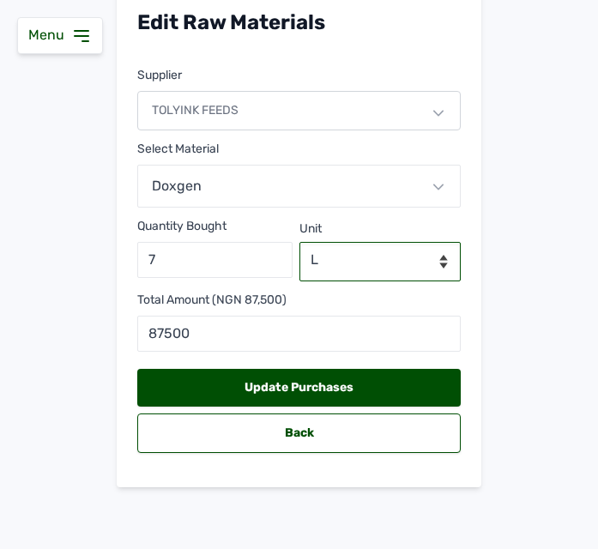
click at [438, 258] on select "--Select unit-- L ml" at bounding box center [380, 261] width 162 height 39
click at [496, 329] on main "Edit Raw Materials Supplier TOLYINK FEEDS Select Material Doxgen Quantity Bough…" at bounding box center [299, 244] width 598 height 540
click at [407, 253] on select "--Select unit-- L ml" at bounding box center [380, 261] width 162 height 39
click at [438, 184] on icon at bounding box center [438, 187] width 10 height 6
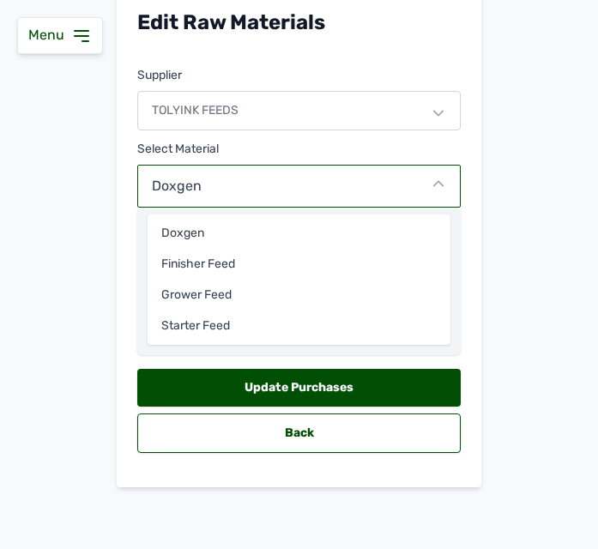
click at [438, 184] on icon at bounding box center [438, 183] width 10 height 10
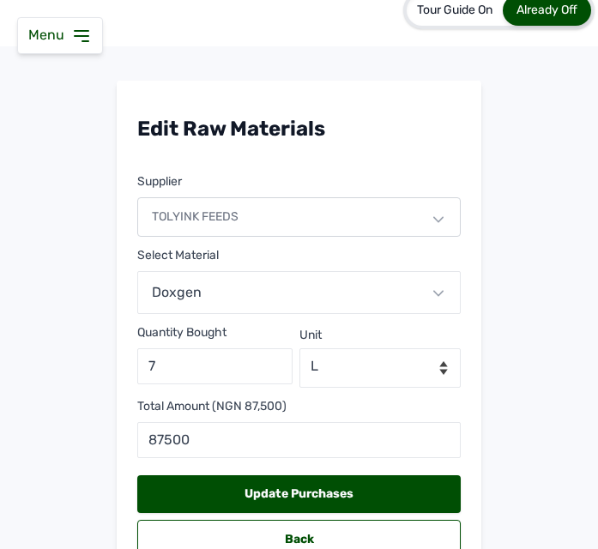
scroll to position [0, 0]
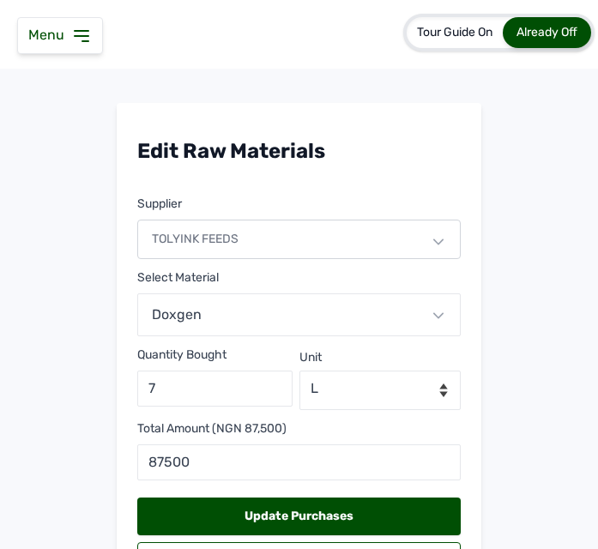
click at [310, 311] on div "Doxgen" at bounding box center [298, 314] width 323 height 43
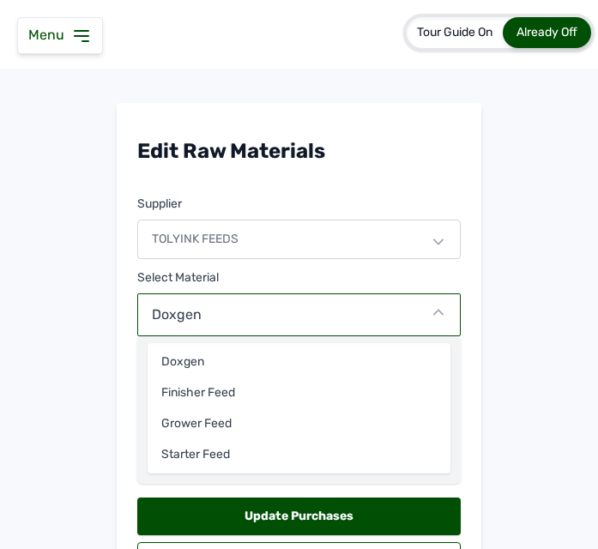
click at [310, 311] on div "Doxgen" at bounding box center [298, 314] width 323 height 43
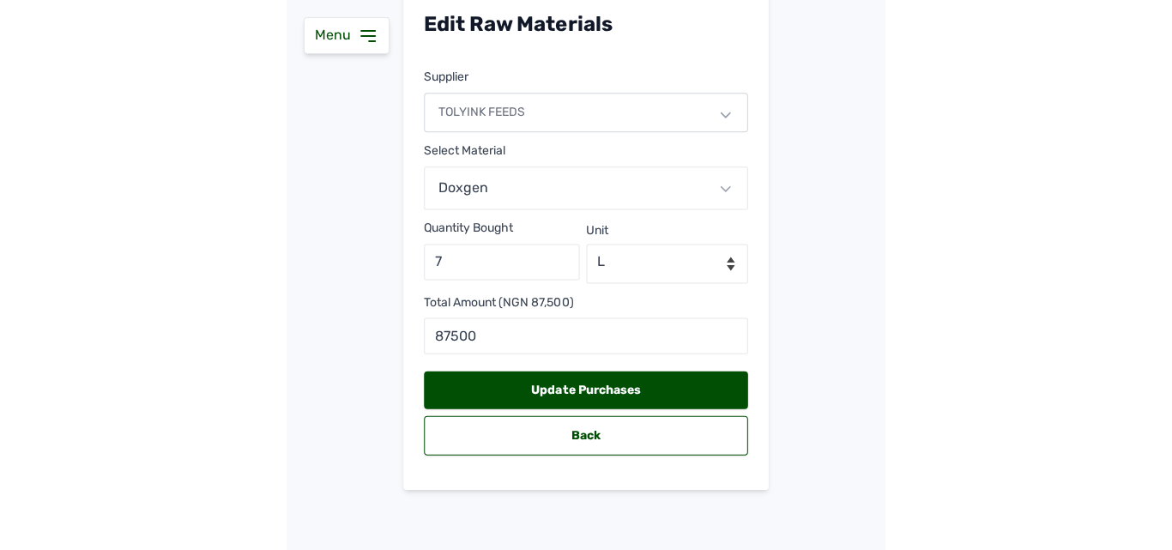
scroll to position [129, 0]
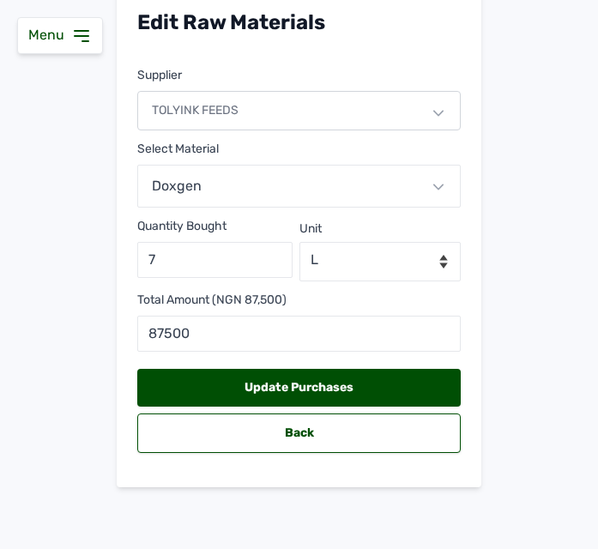
click at [359, 178] on div "Doxgen" at bounding box center [298, 186] width 323 height 43
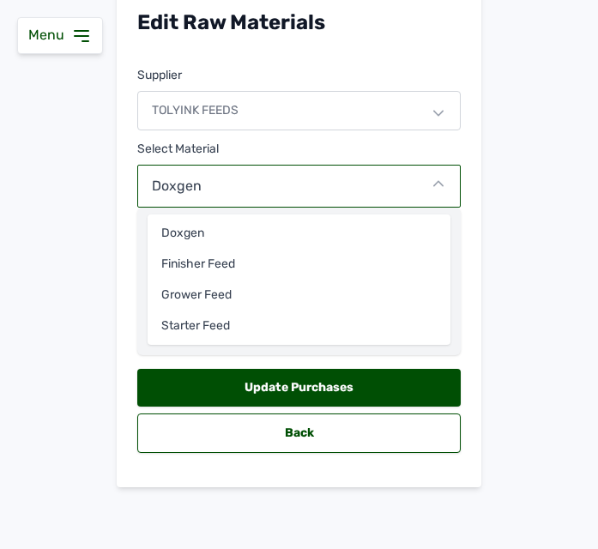
click at [359, 178] on div "Doxgen" at bounding box center [298, 186] width 323 height 43
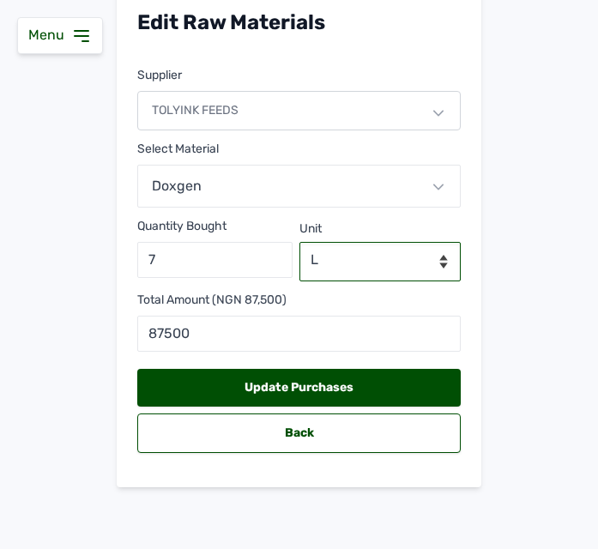
click at [351, 256] on select "--Select unit-- L ml" at bounding box center [380, 261] width 162 height 39
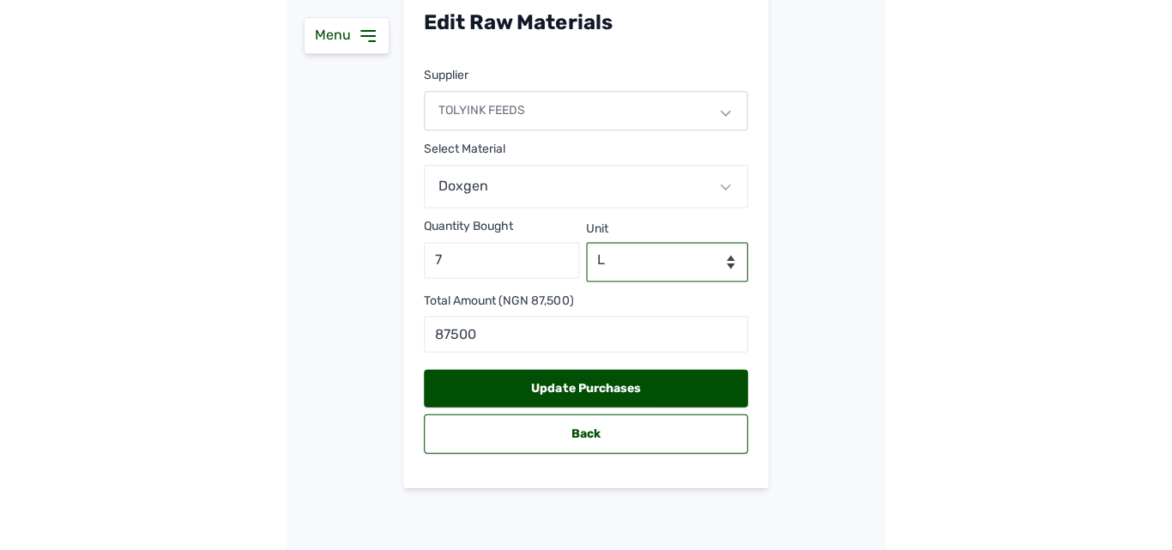
scroll to position [76, 0]
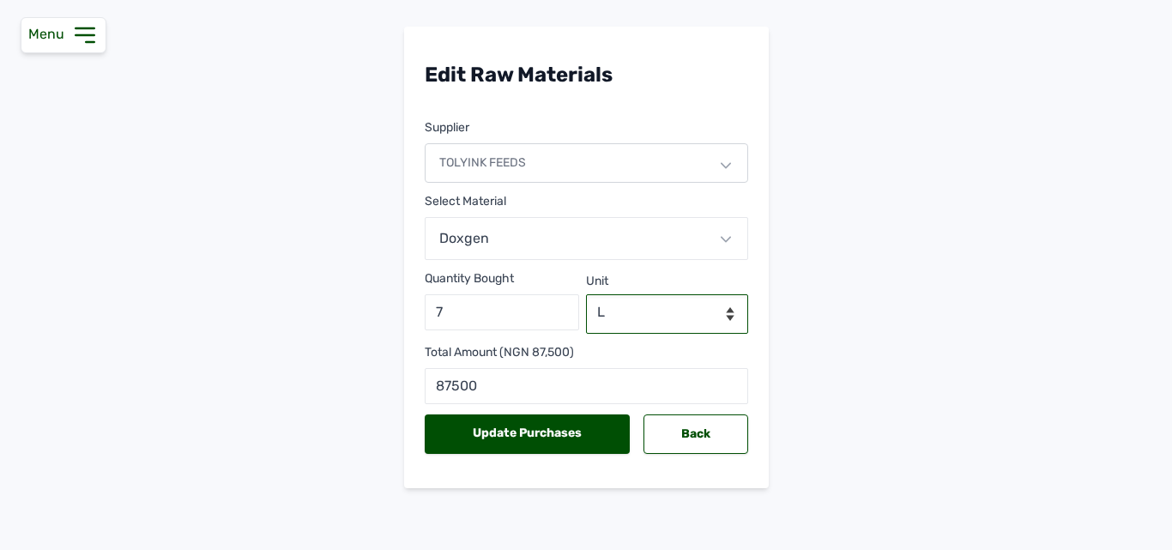
click at [636, 310] on select "--Select unit-- L ml" at bounding box center [667, 313] width 162 height 39
click at [609, 178] on div "TOLYINK FEEDS" at bounding box center [586, 162] width 323 height 39
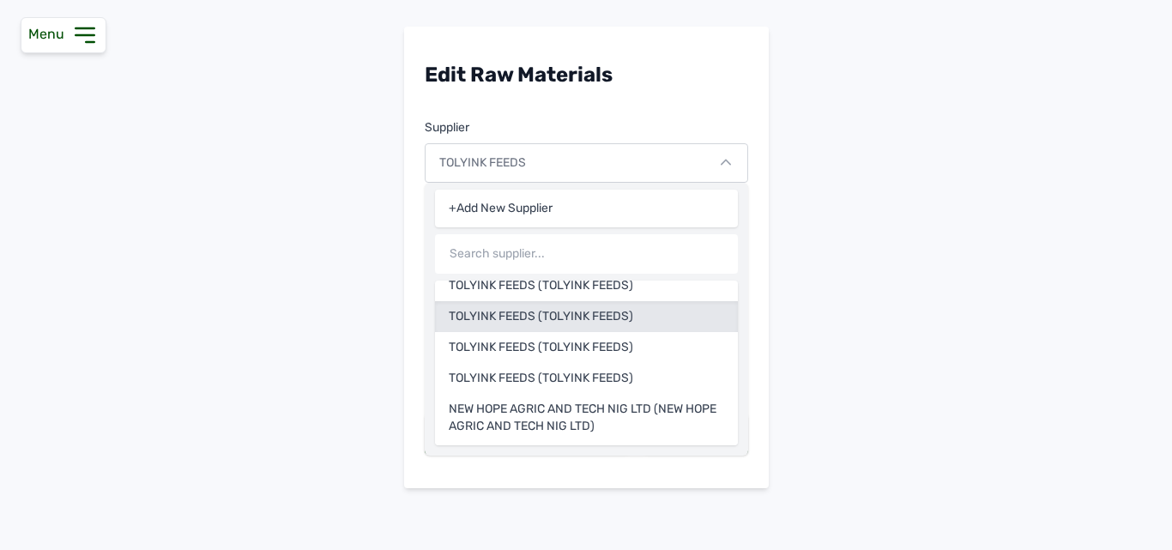
scroll to position [0, 0]
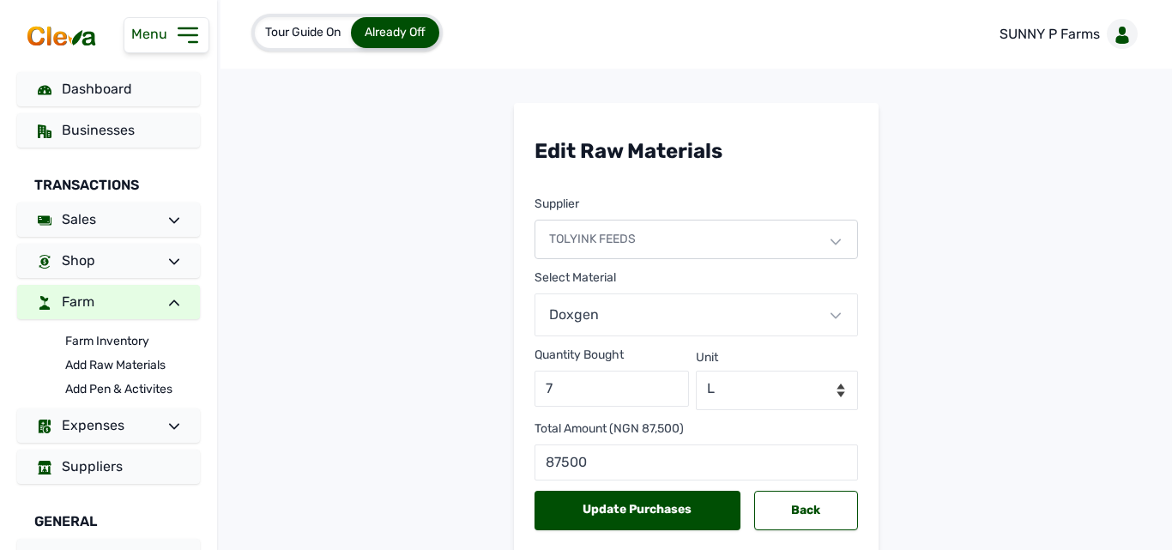
select select "L"
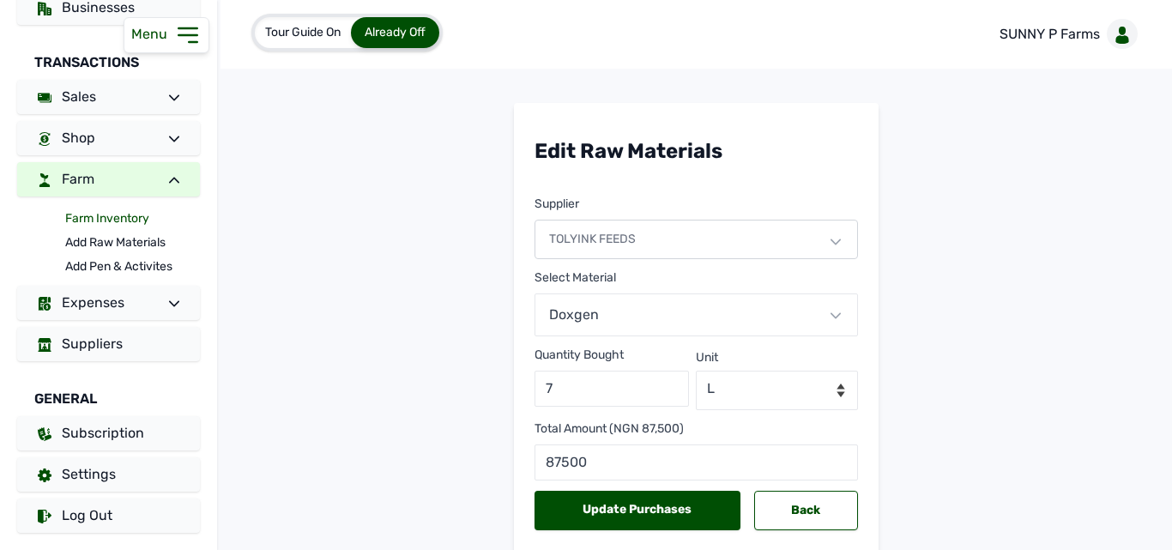
click at [105, 214] on link "Farm Inventory" at bounding box center [132, 219] width 135 height 24
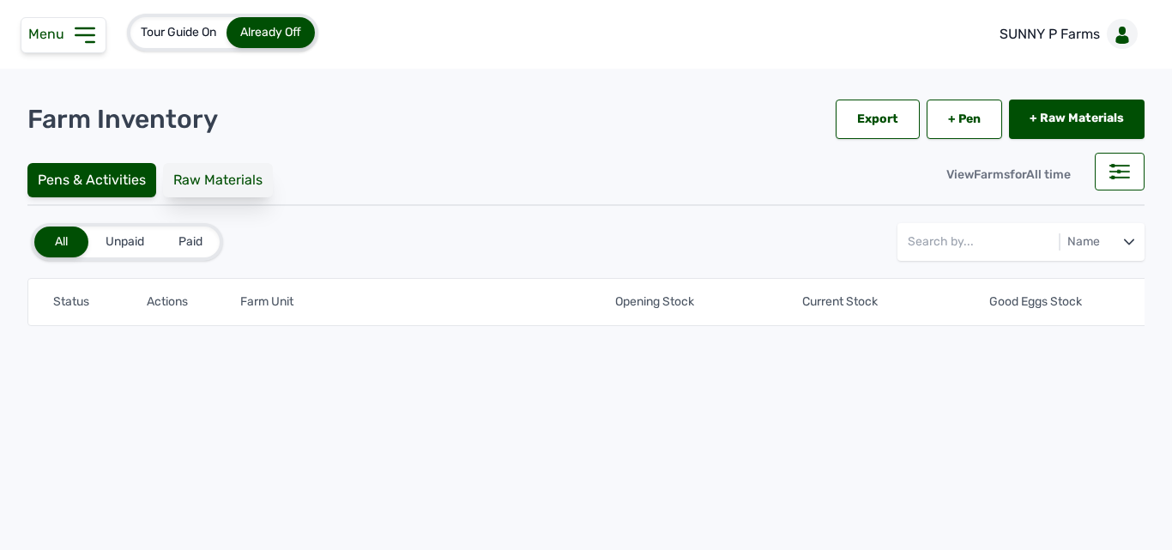
click at [211, 191] on div "Raw Materials" at bounding box center [218, 180] width 110 height 34
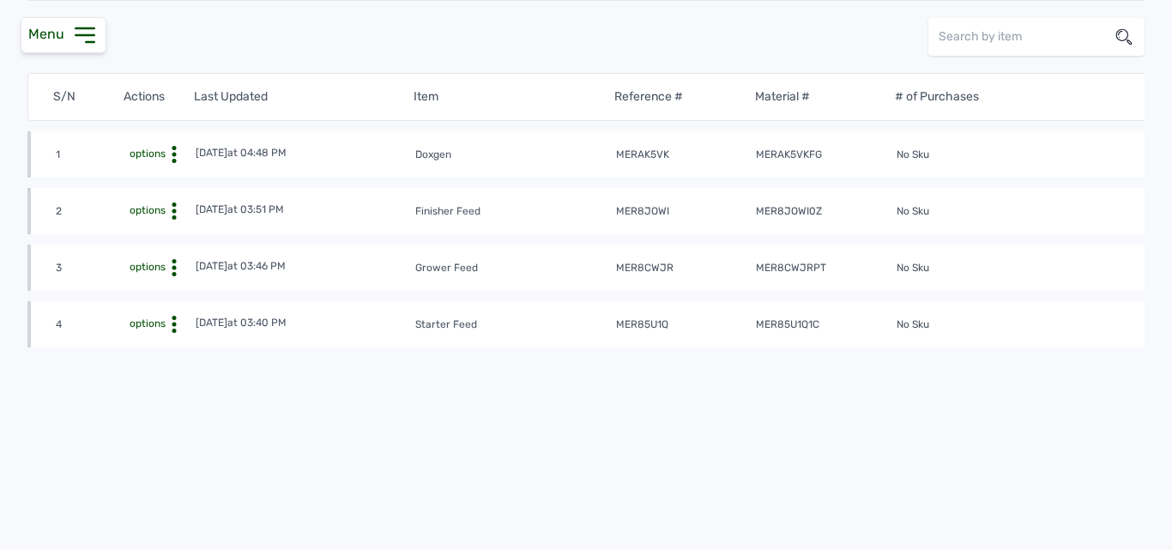
click at [174, 153] on circle at bounding box center [174, 155] width 4 height 4
click at [171, 171] on div "View" at bounding box center [132, 181] width 122 height 21
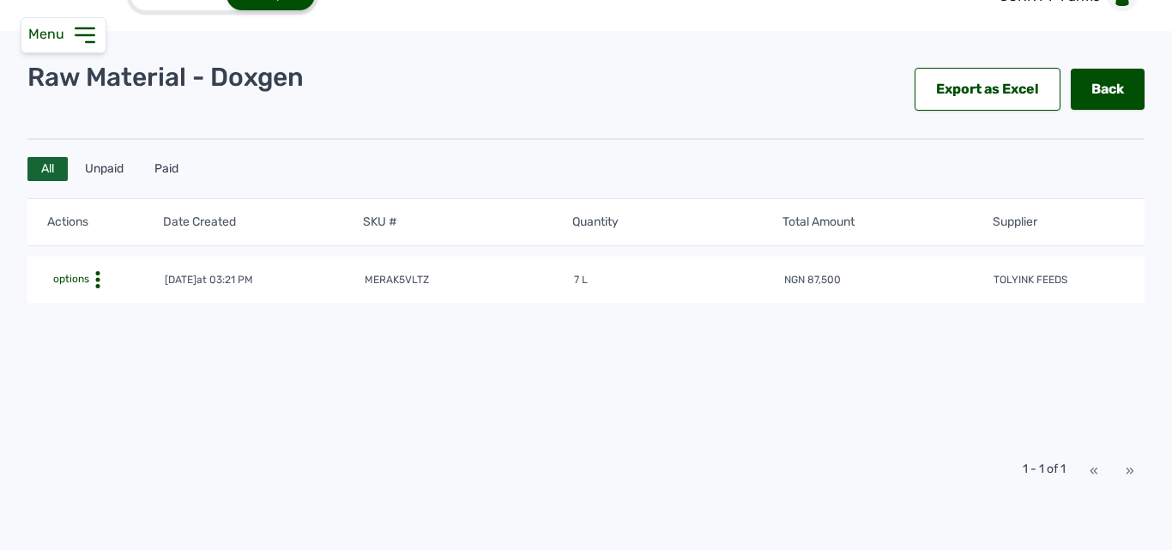
scroll to position [0, 181]
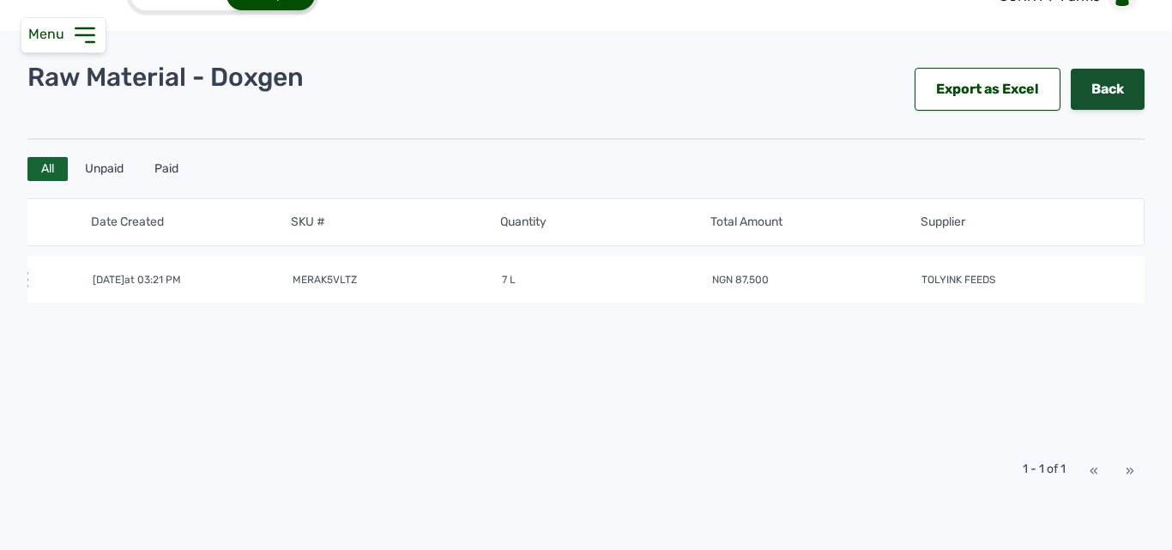
click at [1108, 75] on link "Back" at bounding box center [1107, 89] width 74 height 41
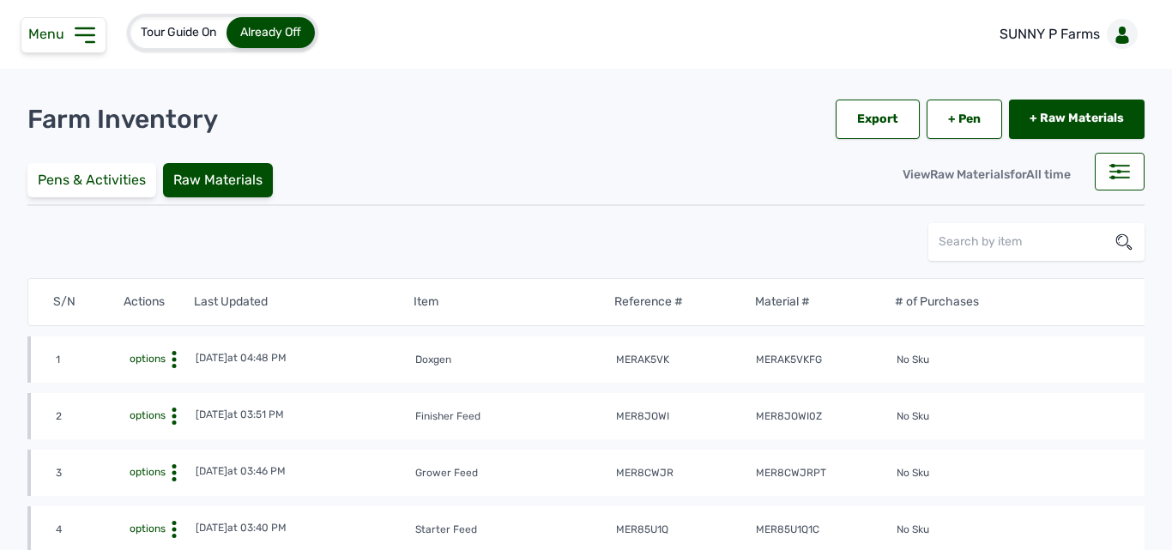
click at [171, 358] on icon at bounding box center [174, 359] width 17 height 17
click at [131, 389] on div "View" at bounding box center [132, 386] width 122 height 21
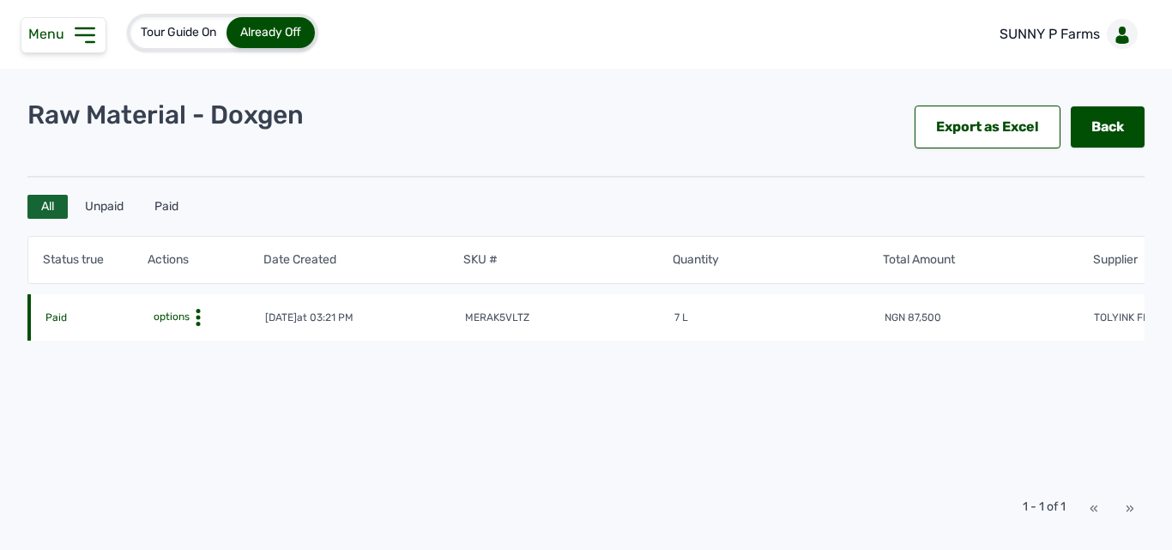
click at [196, 317] on icon at bounding box center [198, 317] width 17 height 17
click at [200, 320] on icon at bounding box center [198, 317] width 17 height 17
click at [73, 33] on icon at bounding box center [84, 34] width 27 height 27
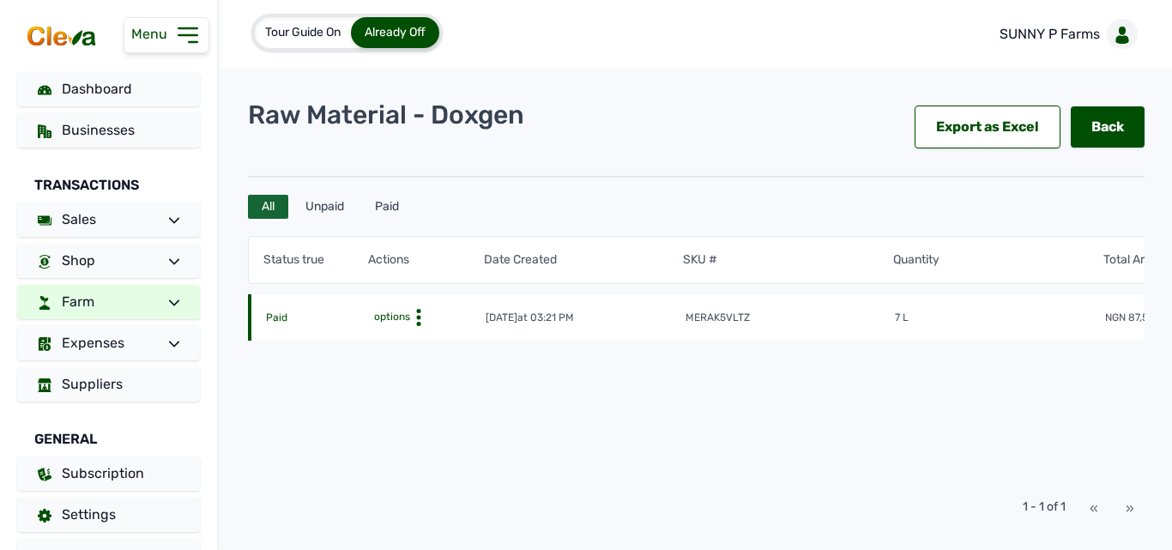
click at [142, 299] on link "Farm" at bounding box center [108, 302] width 183 height 34
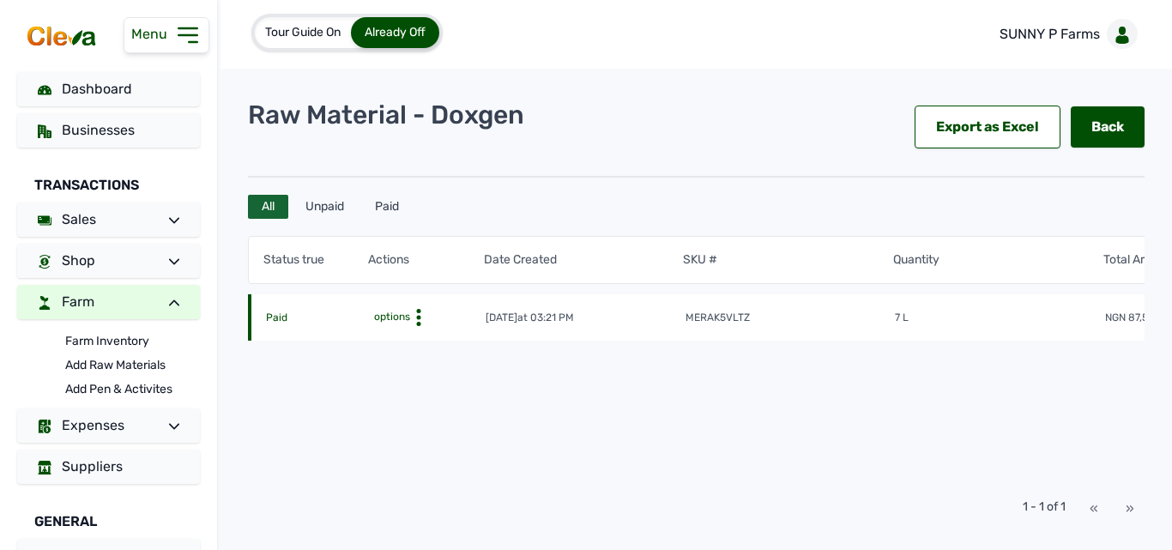
click at [406, 322] on span "options" at bounding box center [389, 317] width 39 height 14
click at [412, 317] on icon at bounding box center [418, 317] width 17 height 17
click at [402, 343] on div "Edit" at bounding box center [412, 344] width 122 height 21
select select "L"
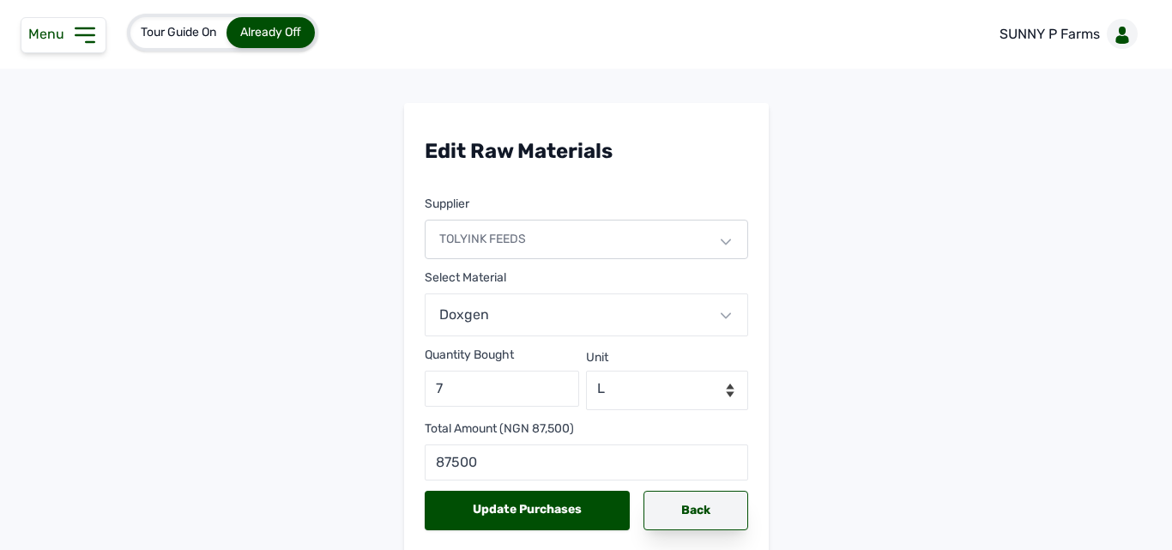
click at [670, 507] on div "Back" at bounding box center [695, 510] width 104 height 39
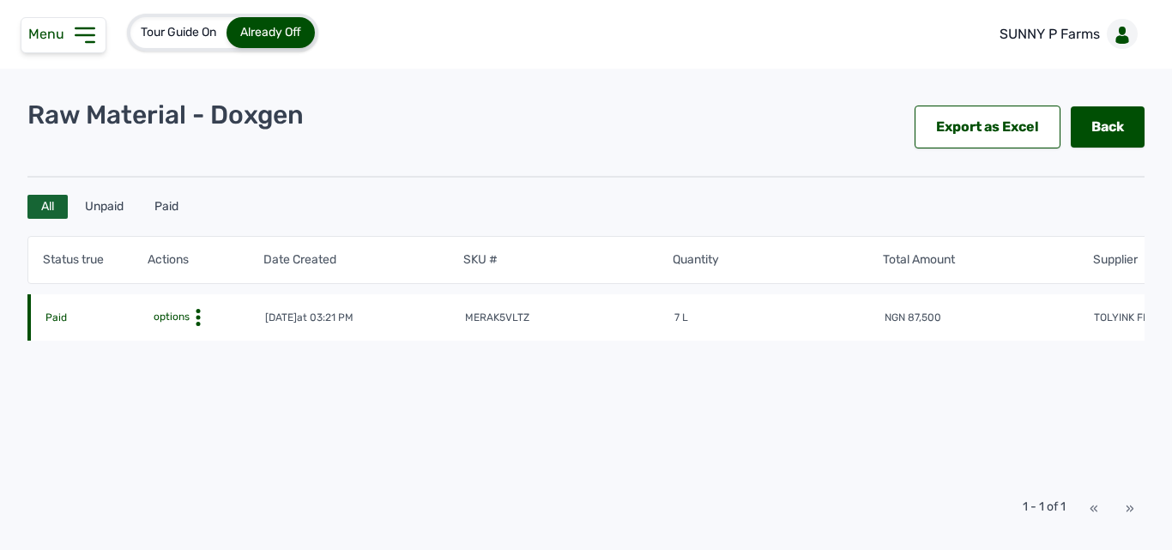
click at [93, 31] on icon at bounding box center [84, 34] width 27 height 27
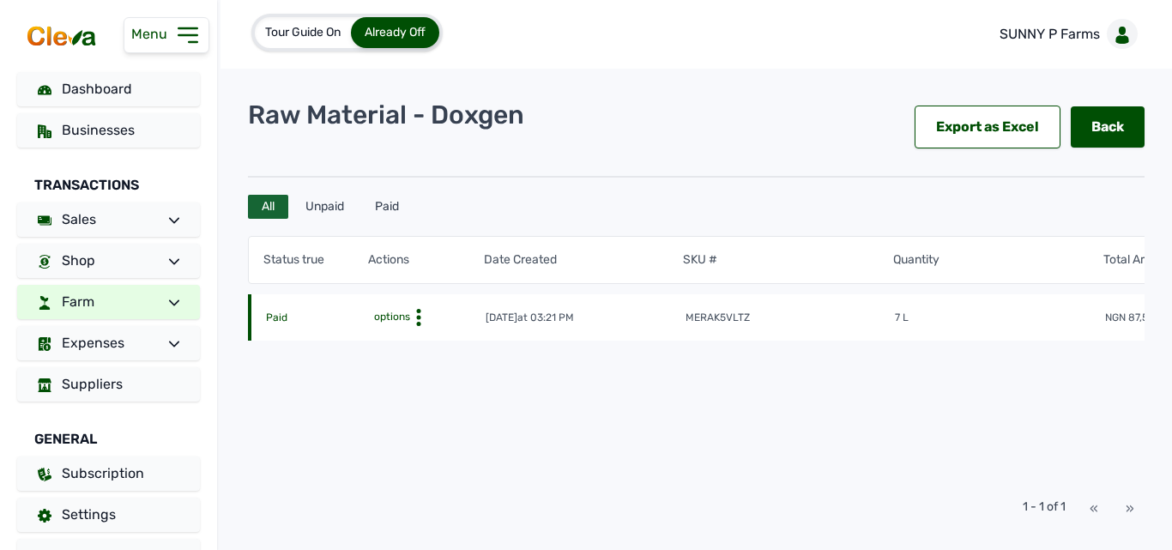
click at [142, 307] on link "Farm" at bounding box center [108, 302] width 183 height 34
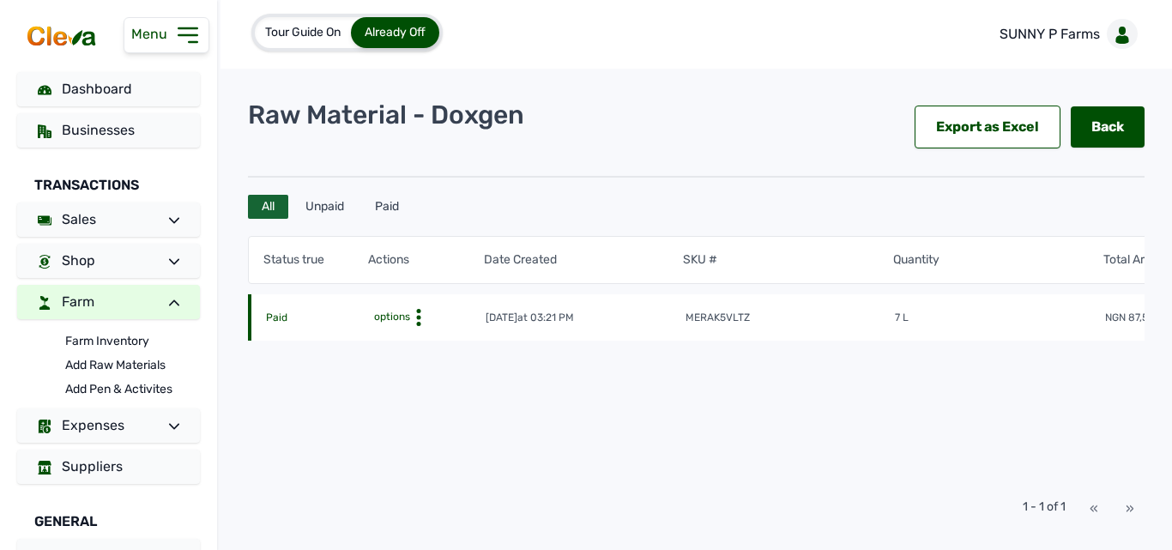
scroll to position [123, 0]
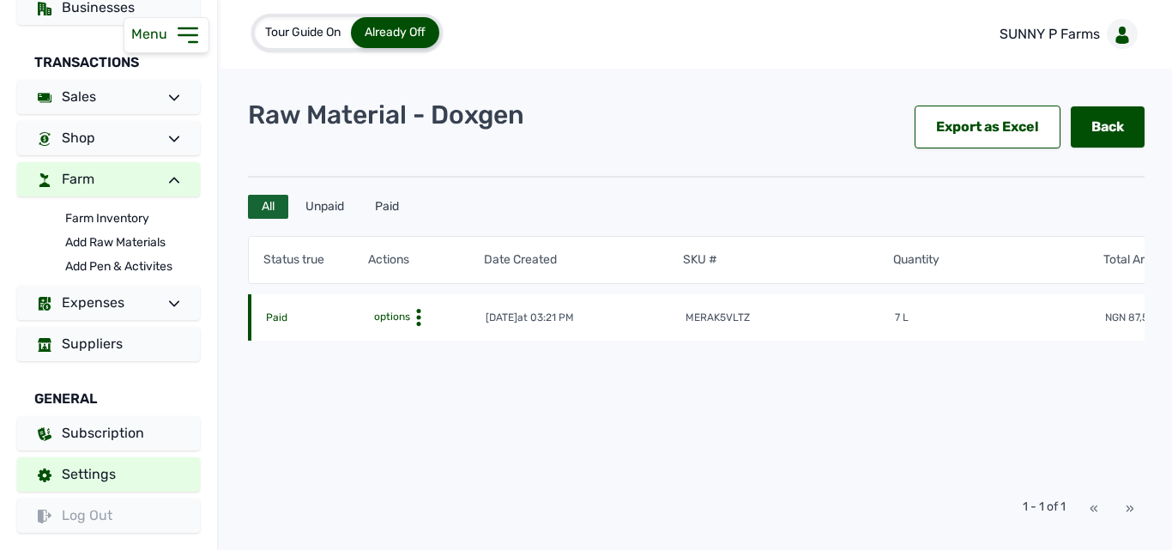
click at [136, 459] on link "Settings" at bounding box center [108, 474] width 183 height 34
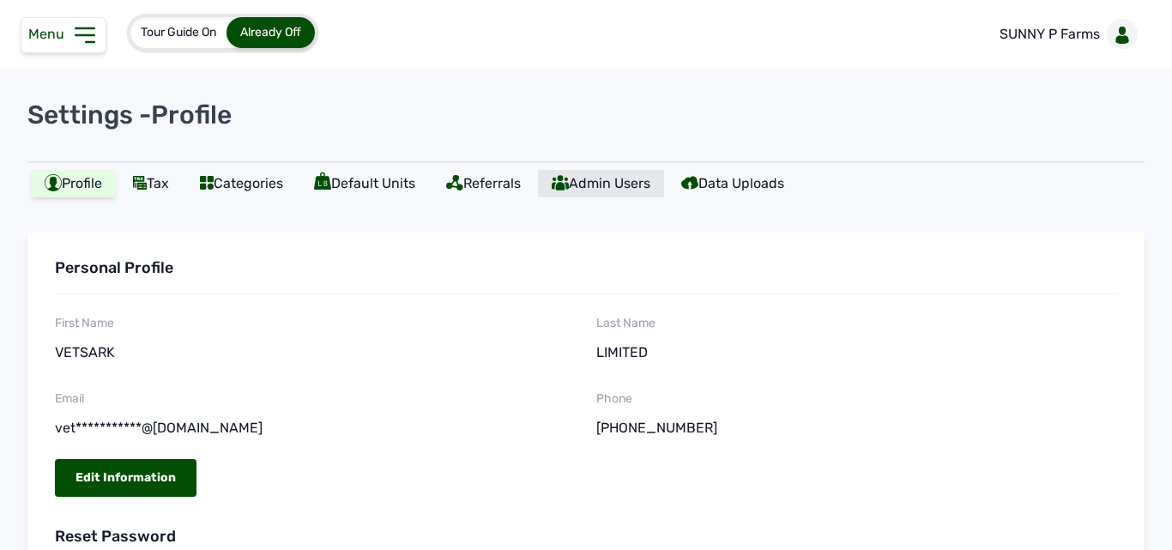
click at [569, 190] on icon at bounding box center [559, 182] width 17 height 17
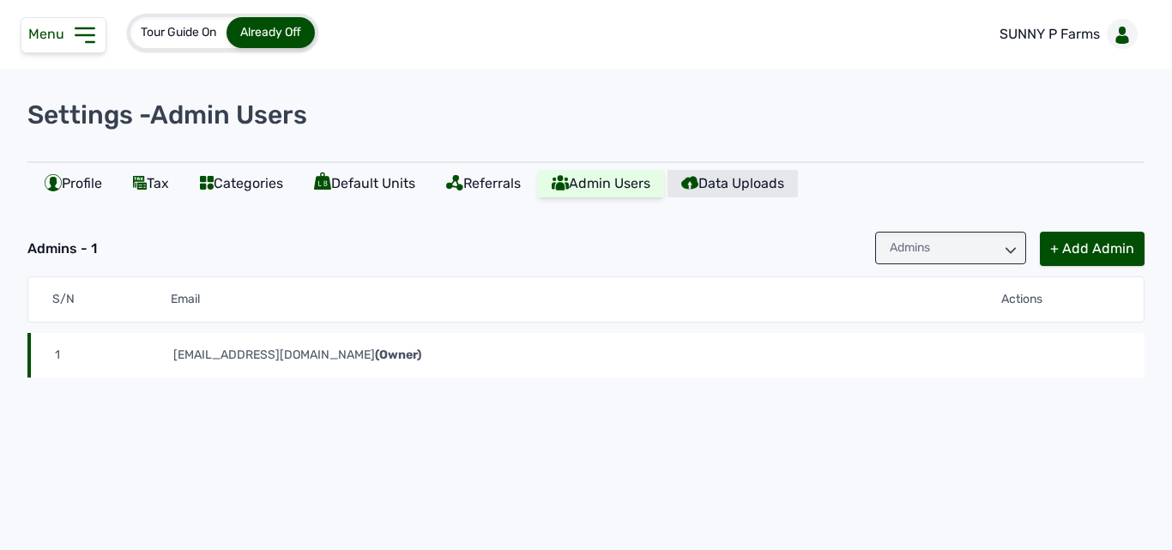
click at [750, 178] on div "Data Uploads" at bounding box center [732, 183] width 130 height 27
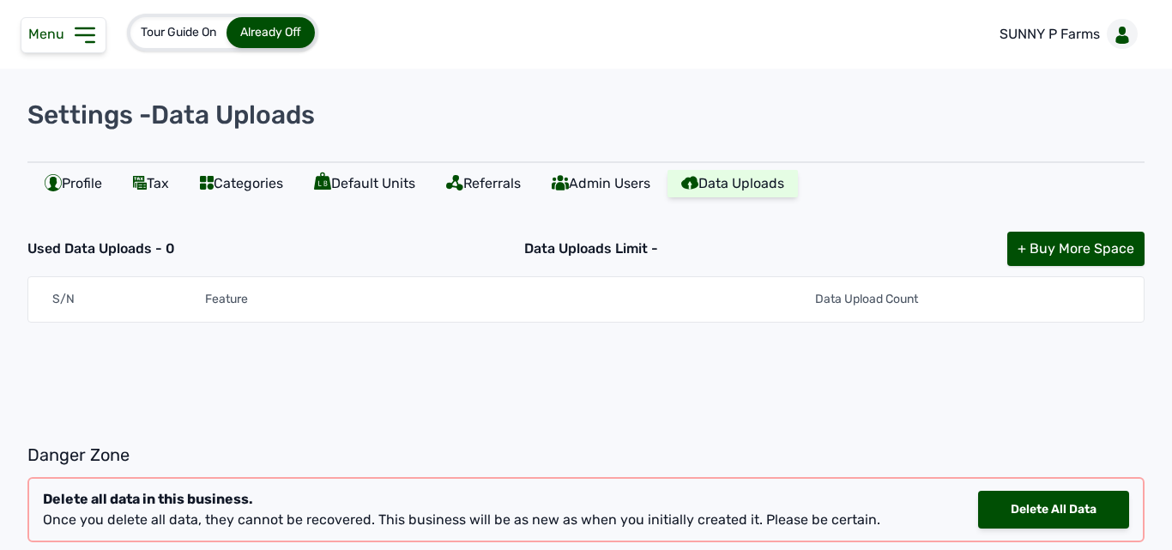
scroll to position [81, 0]
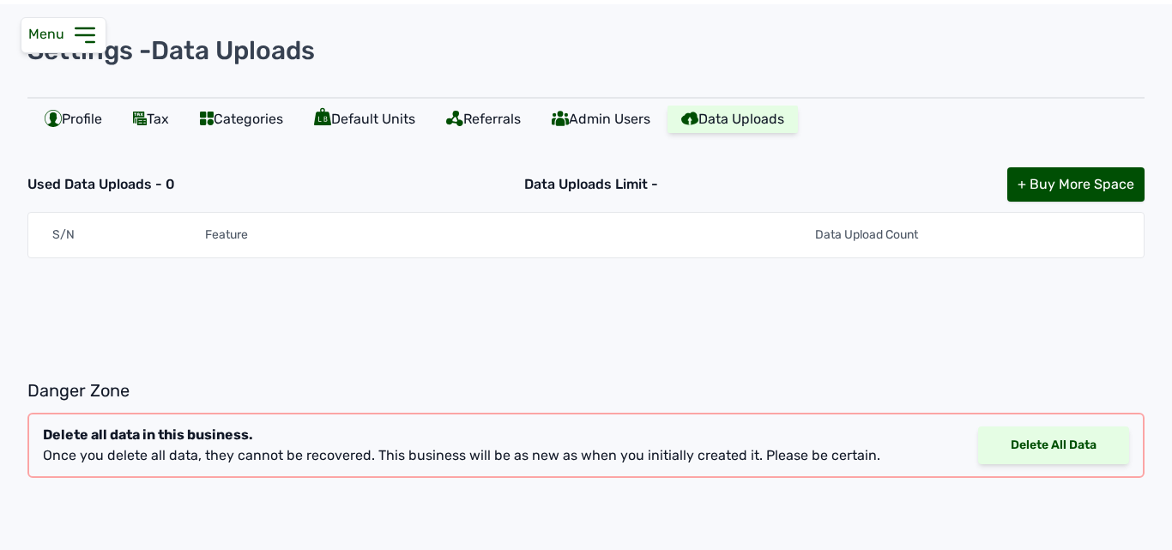
click at [988, 445] on div "Delete All Data" at bounding box center [1053, 445] width 151 height 38
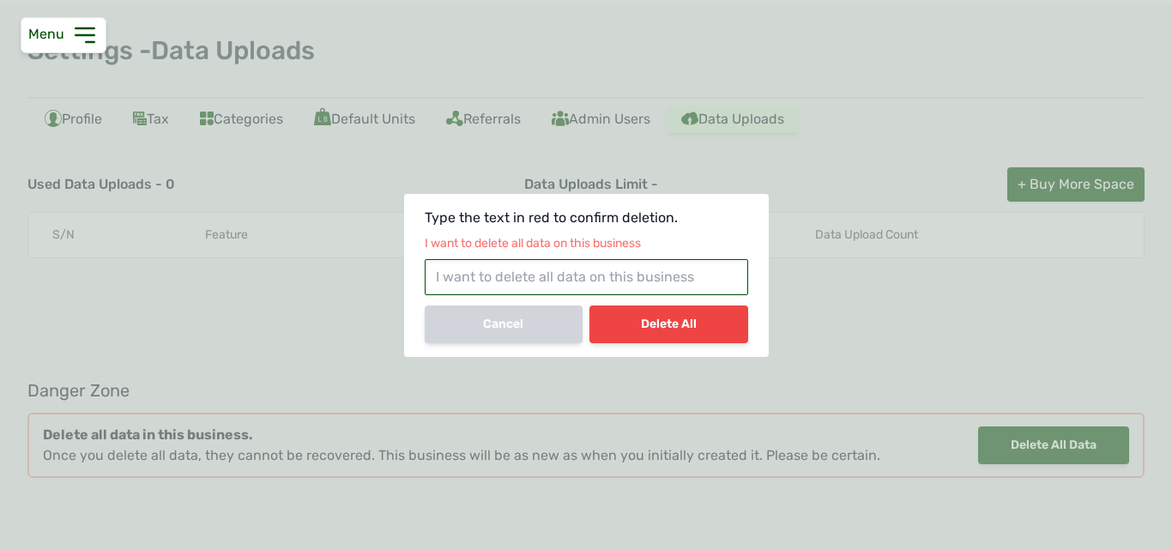
click at [666, 277] on input "text" at bounding box center [586, 277] width 323 height 36
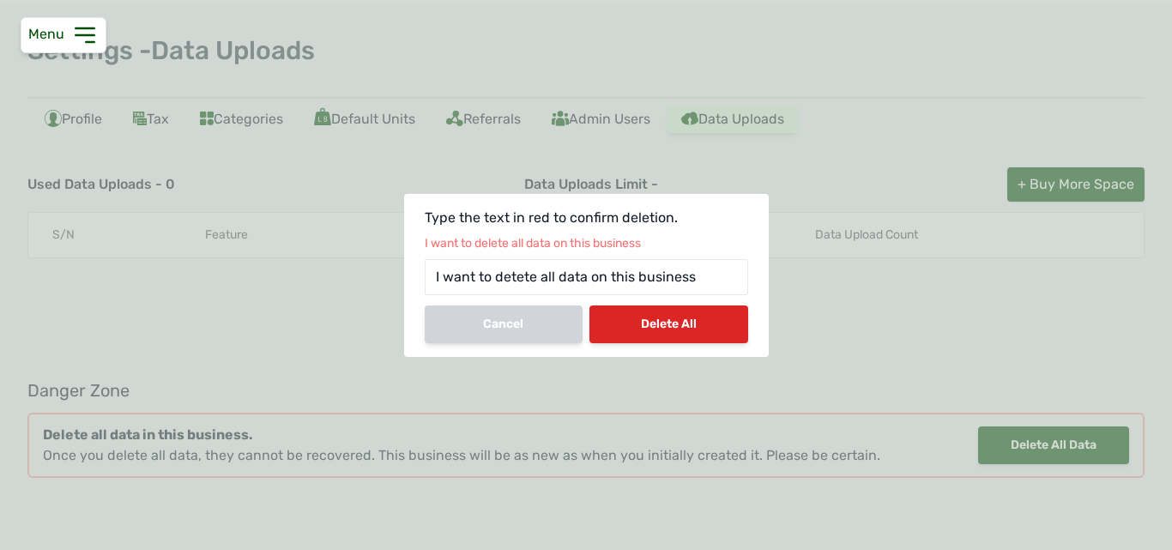
click at [674, 326] on div "Delete All" at bounding box center [668, 324] width 159 height 38
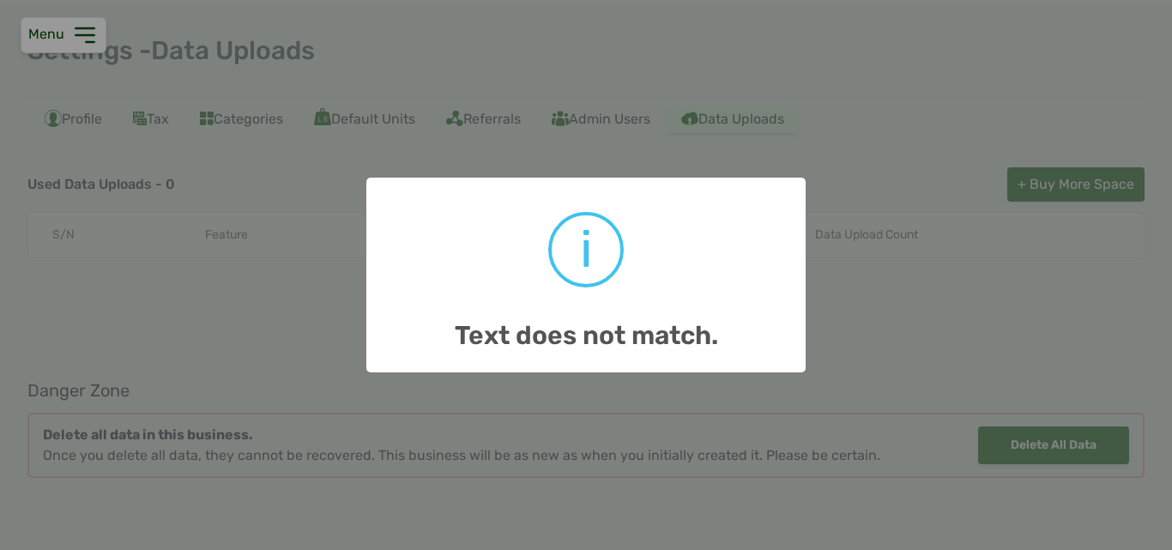
click at [649, 286] on div "× i Text does not match. OK No Cancel" at bounding box center [585, 275] width 439 height 195
click at [644, 282] on div "× i Text does not match. OK No Cancel" at bounding box center [585, 275] width 439 height 195
click at [817, 282] on div "× i Text does not match. OK No Cancel" at bounding box center [586, 275] width 1172 height 550
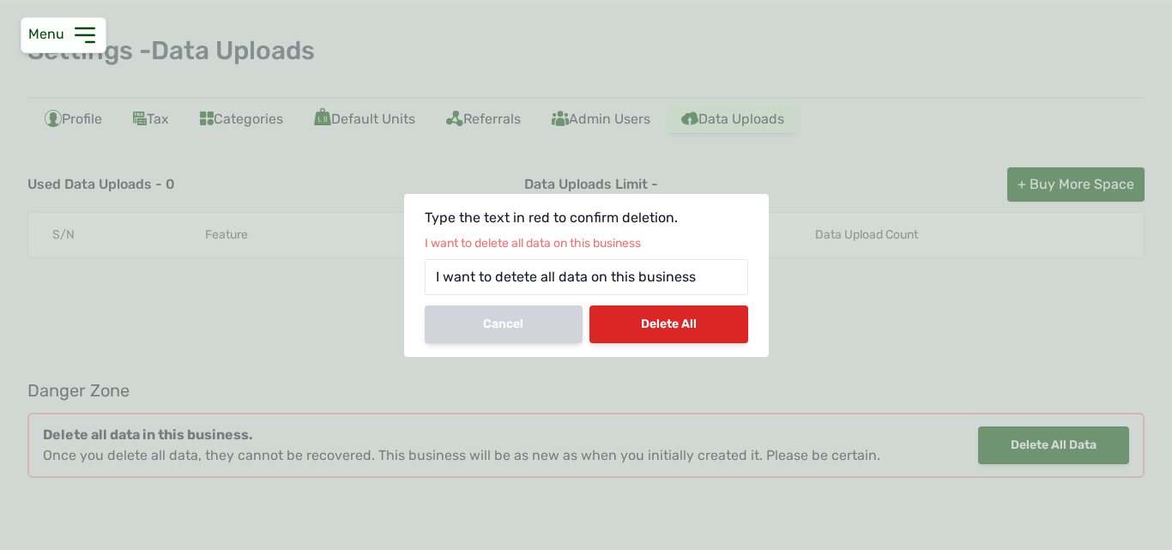
click at [666, 320] on div "Delete All" at bounding box center [668, 324] width 159 height 38
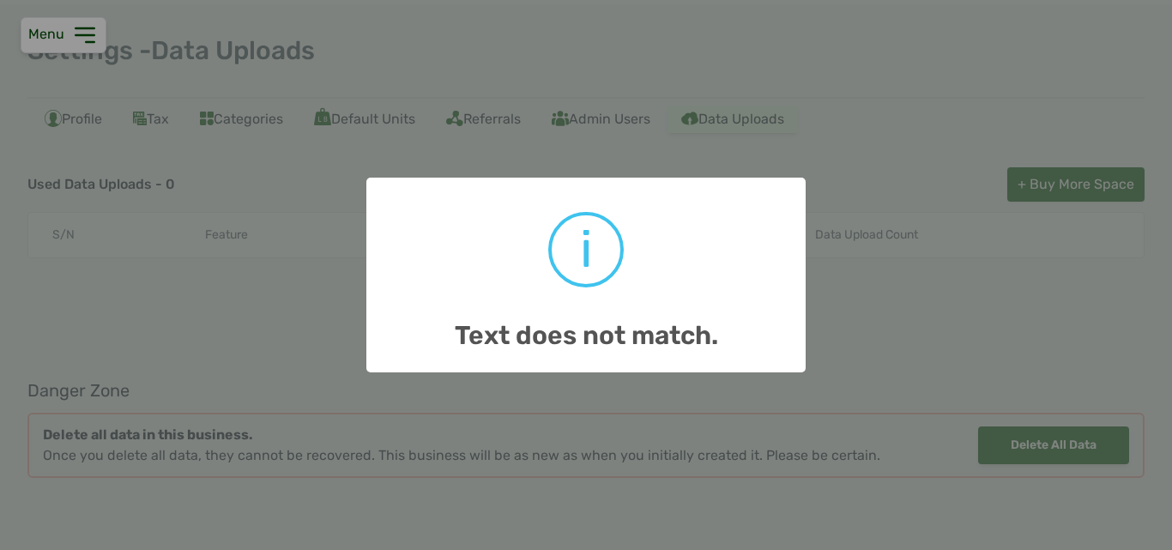
click at [666, 320] on h2 "Text does not match." at bounding box center [585, 325] width 439 height 59
click at [798, 340] on h2 "Text does not match." at bounding box center [585, 325] width 439 height 59
click at [956, 269] on div "× i Text does not match. OK No Cancel" at bounding box center [586, 275] width 1172 height 550
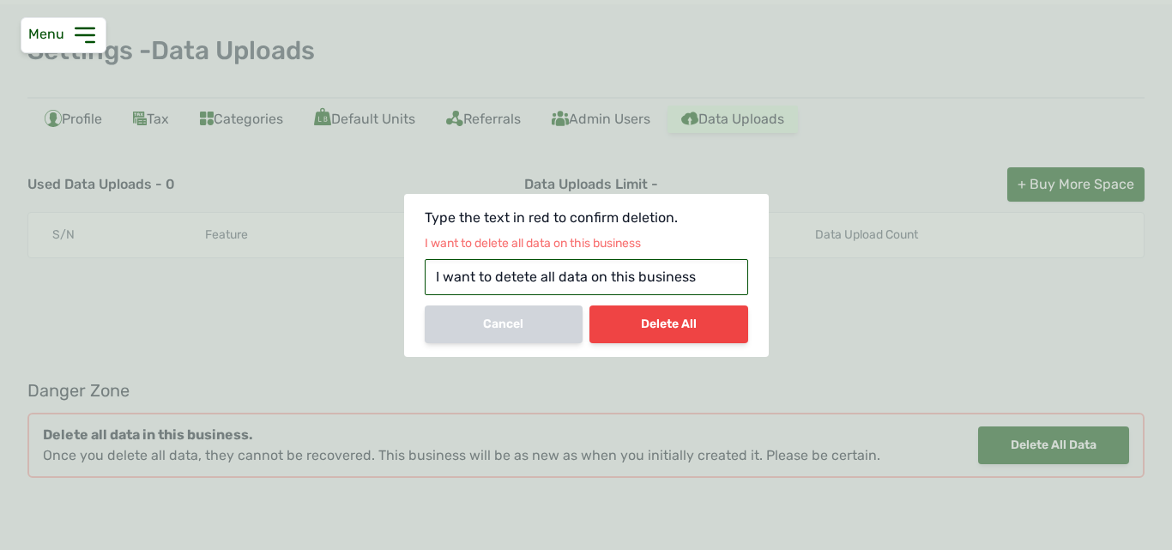
click at [717, 270] on input "I want to detete all data on this business" at bounding box center [586, 277] width 323 height 36
click at [709, 277] on input "I want to detete all data on this business" at bounding box center [586, 277] width 323 height 36
type input "I"
click at [546, 271] on input "text" at bounding box center [586, 277] width 323 height 36
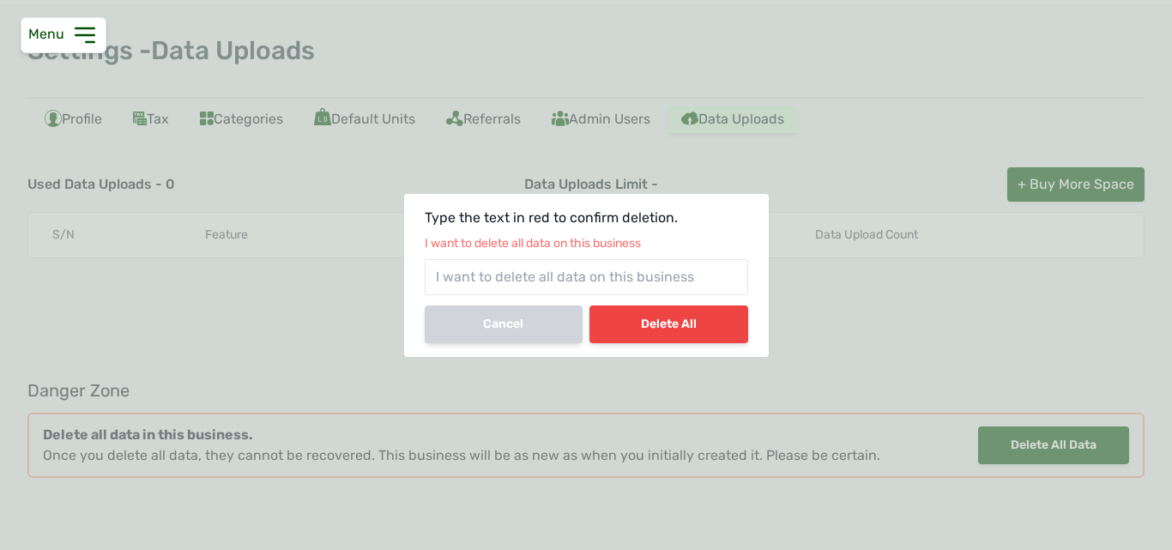
drag, startPoint x: 425, startPoint y: 239, endPoint x: 446, endPoint y: 241, distance: 21.5
click at [446, 241] on p "I want to delete all data on this business" at bounding box center [586, 240] width 323 height 24
drag, startPoint x: 654, startPoint y: 242, endPoint x: 609, endPoint y: 242, distance: 45.5
click at [609, 242] on p "I want to delete all data on this business" at bounding box center [586, 240] width 323 height 24
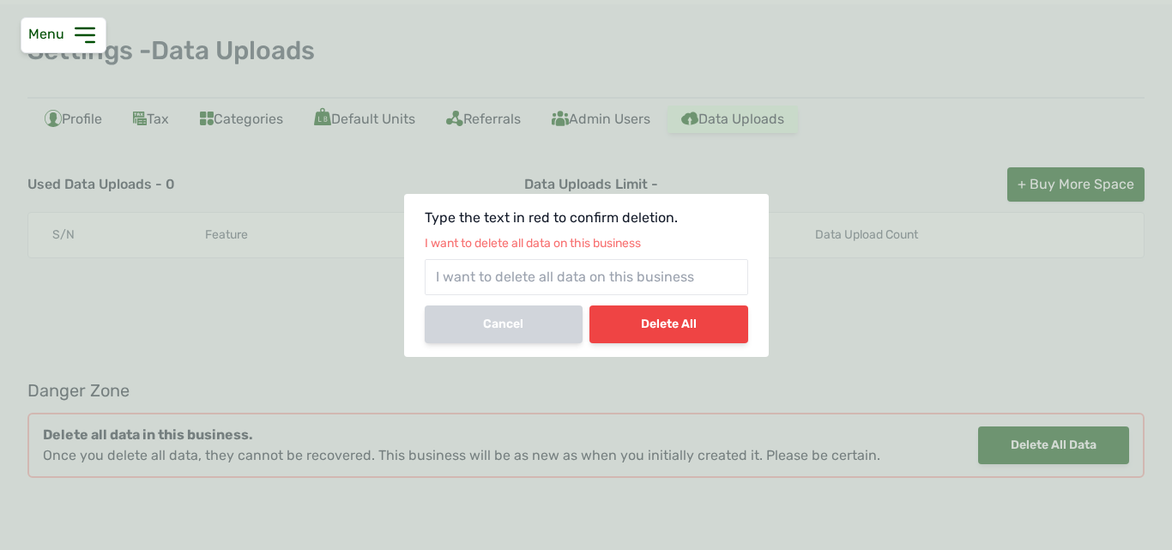
click at [609, 242] on p "I want to delete all data on this business" at bounding box center [586, 240] width 323 height 24
drag, startPoint x: 427, startPoint y: 243, endPoint x: 569, endPoint y: 250, distance: 142.6
click at [569, 250] on p "I want to delete all data on this business" at bounding box center [586, 240] width 323 height 24
click at [569, 271] on input "text" at bounding box center [586, 277] width 323 height 36
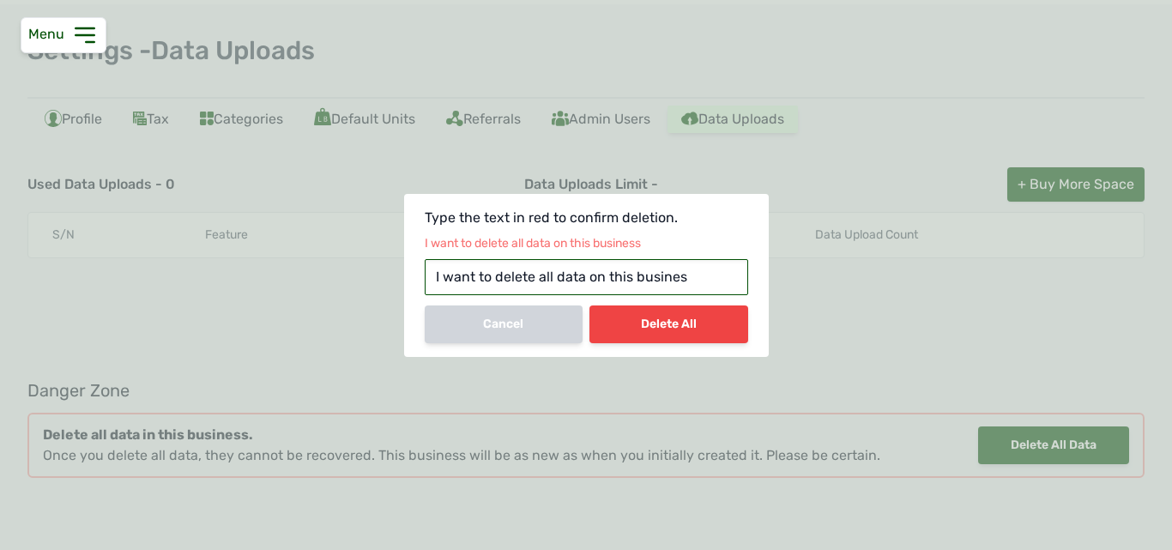
type input "I want to delete all data on this business"
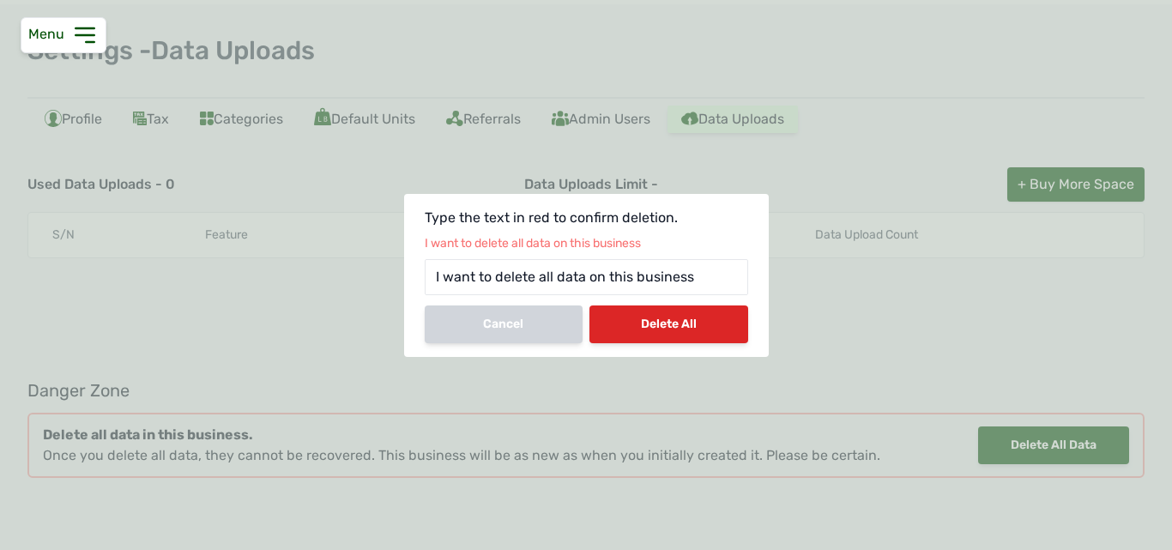
click at [629, 315] on div "Delete All" at bounding box center [668, 324] width 159 height 38
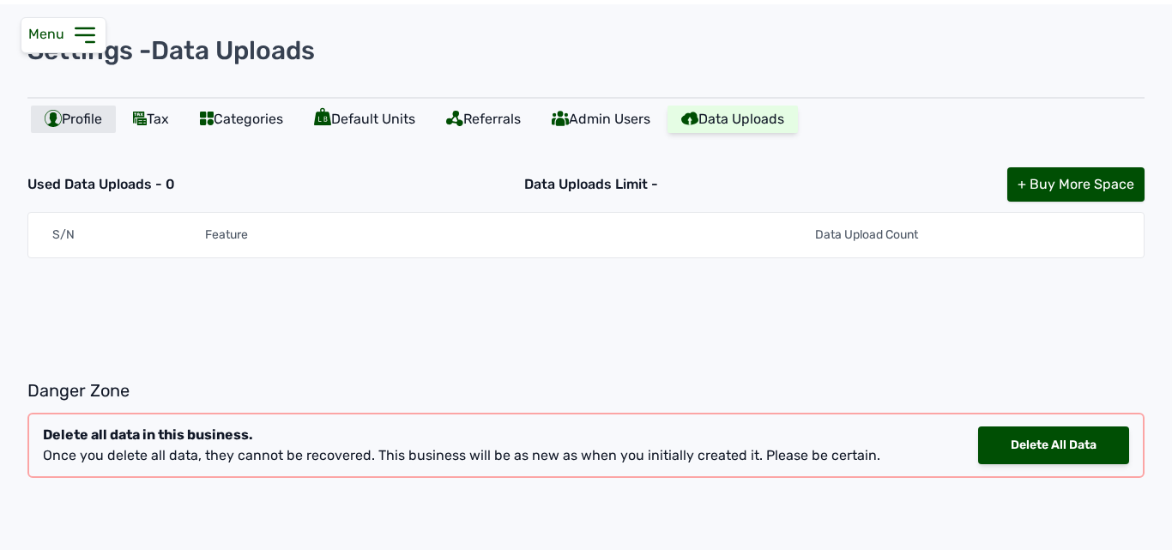
click at [58, 110] on icon at bounding box center [53, 118] width 17 height 17
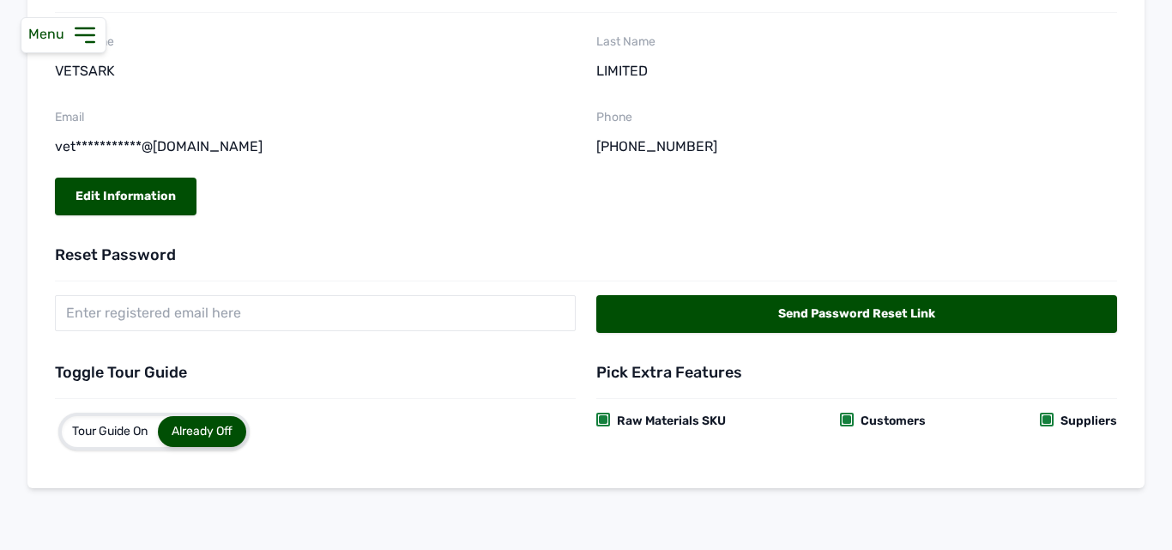
scroll to position [0, 0]
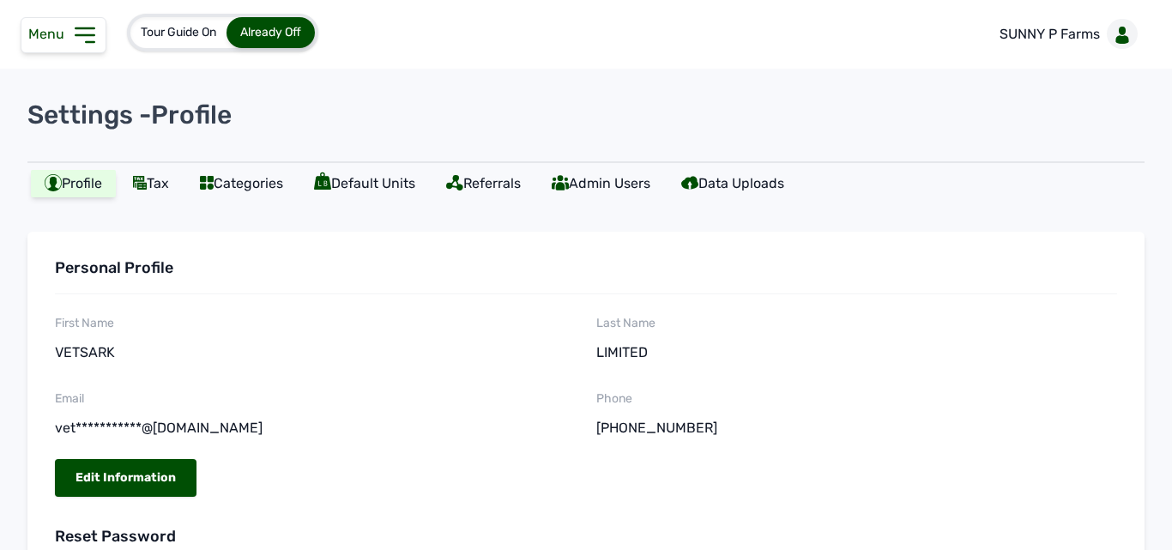
click at [36, 18] on div "Menu" at bounding box center [64, 35] width 86 height 36
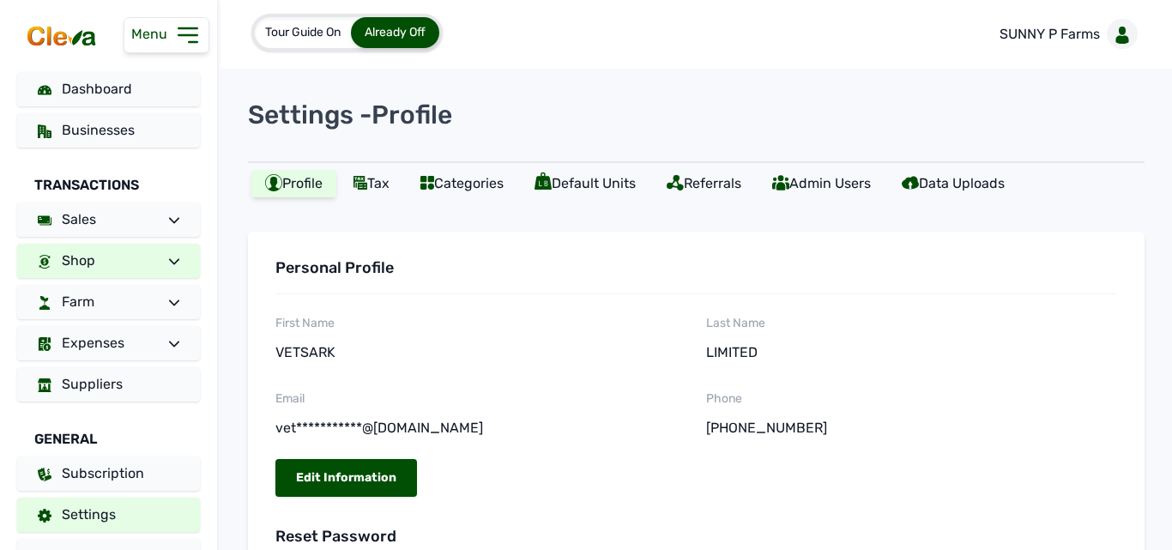
click at [169, 257] on icon at bounding box center [174, 261] width 10 height 10
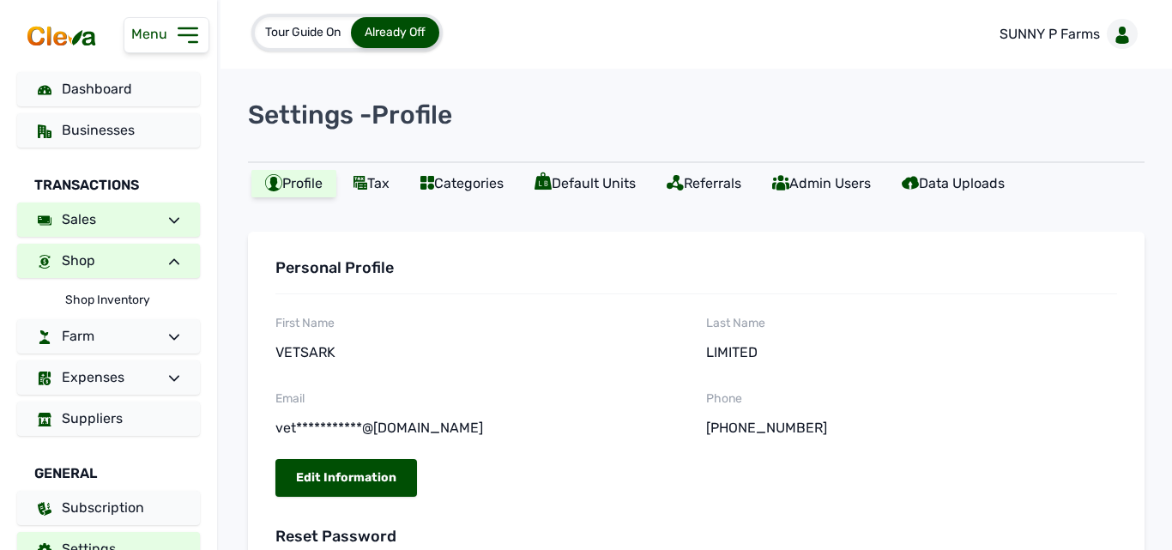
click at [166, 226] on span at bounding box center [167, 219] width 24 height 21
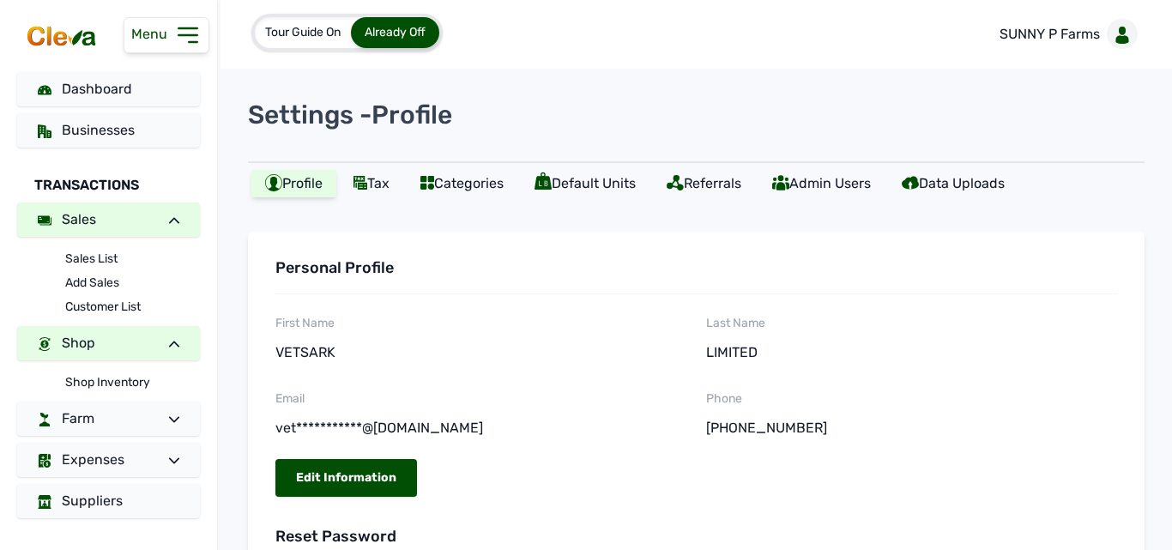
click at [166, 226] on span at bounding box center [167, 219] width 24 height 21
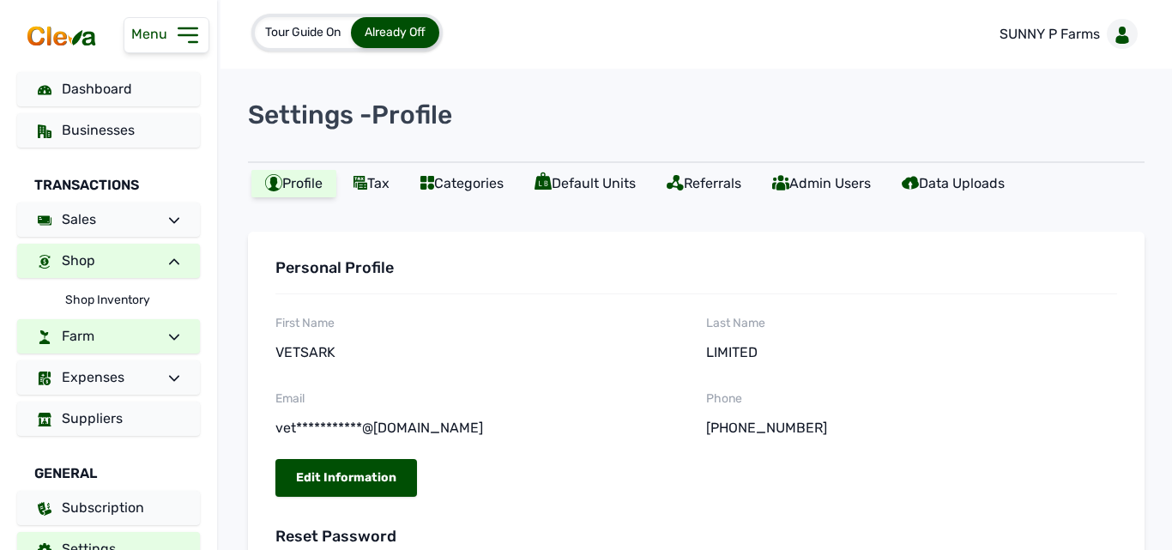
click at [165, 328] on span at bounding box center [167, 336] width 24 height 21
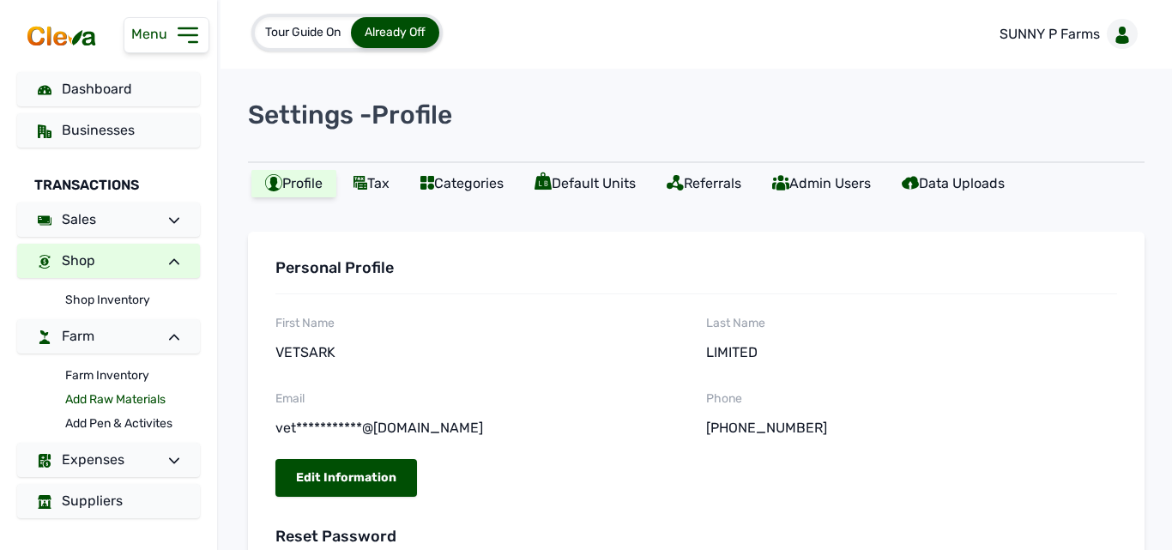
click at [116, 401] on link "Add Raw Materials" at bounding box center [132, 400] width 135 height 24
select select
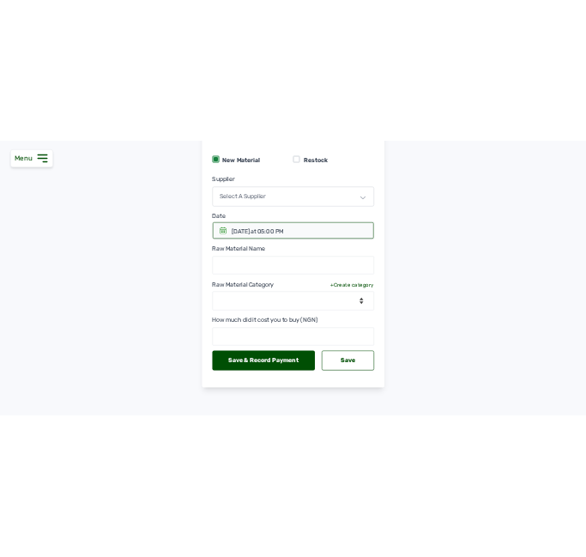
scroll to position [171, 0]
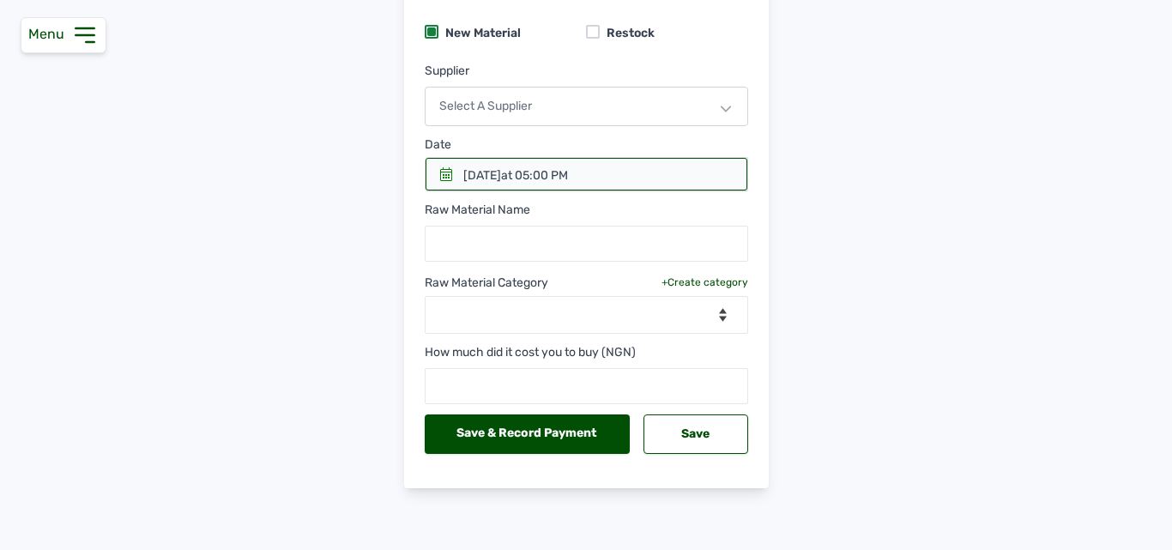
click at [697, 99] on div "Select a Supplier" at bounding box center [586, 106] width 323 height 39
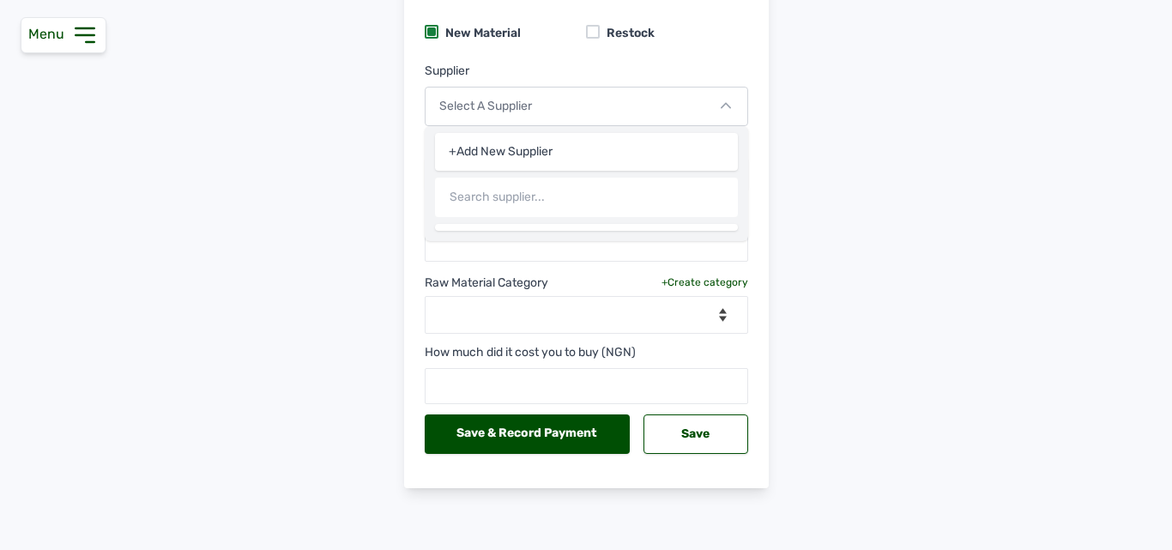
click at [615, 144] on div "+Add New Supplier" at bounding box center [586, 152] width 303 height 38
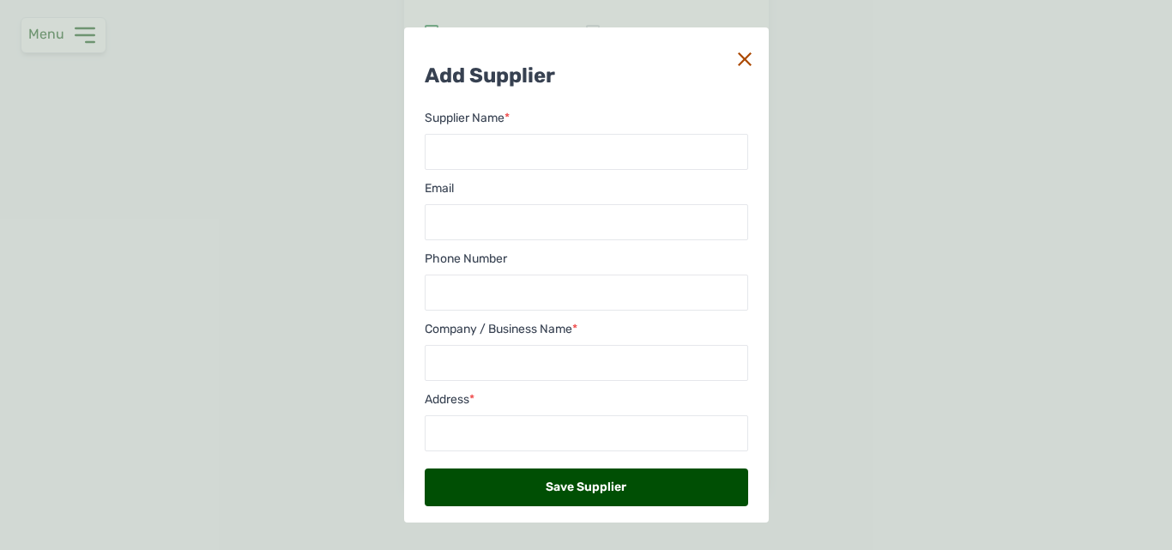
click at [950, 307] on div "Add Supplier Supplier Name * Email Phone Number Company / Business Name * Addre…" at bounding box center [586, 275] width 1172 height 550
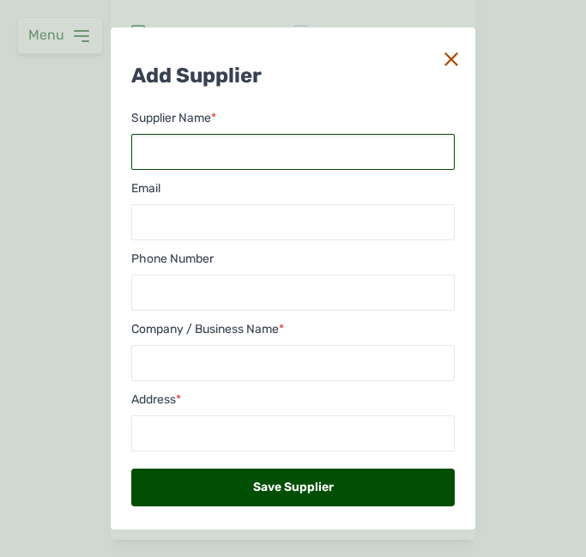
click at [274, 142] on input "text" at bounding box center [292, 152] width 323 height 36
type input "GS Agriculture LTD"
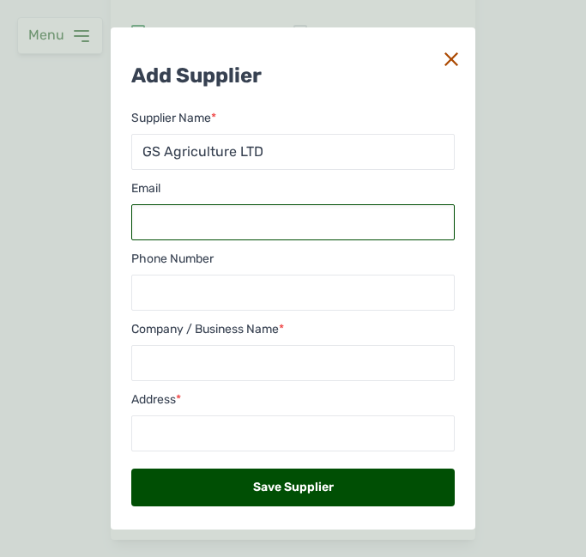
click at [250, 225] on input "email" at bounding box center [292, 222] width 323 height 36
click at [208, 226] on input "email" at bounding box center [292, 222] width 323 height 36
paste input "[DOMAIN_NAME]"
type input "[DOMAIN_NAME]"
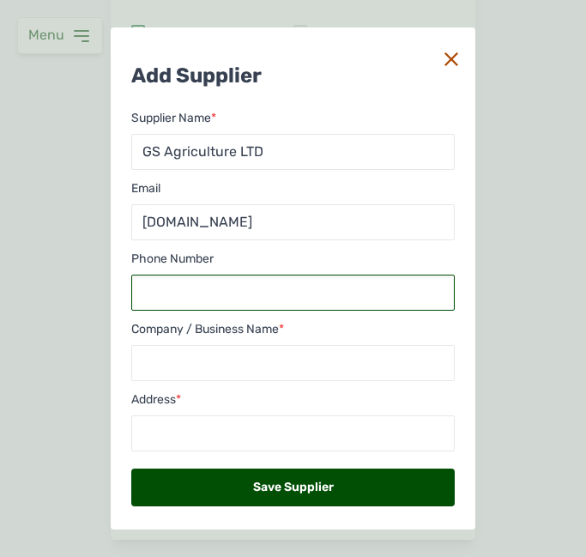
click at [186, 290] on input "text" at bounding box center [292, 292] width 323 height 36
click at [350, 290] on input "text" at bounding box center [292, 292] width 323 height 36
paste input "[PHONE_NUMBER]‬"
type input "[PHONE_NUMBER]‬"
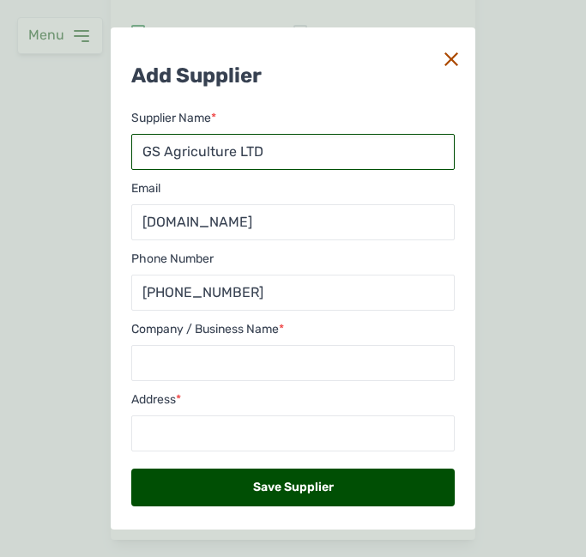
drag, startPoint x: 275, startPoint y: 156, endPoint x: 108, endPoint y: 130, distance: 169.2
click at [108, 130] on div "Add Supplier Supplier Name * GS Agriculture LTD Email [DOMAIN_NAME] Phone Numbe…" at bounding box center [293, 278] width 586 height 557
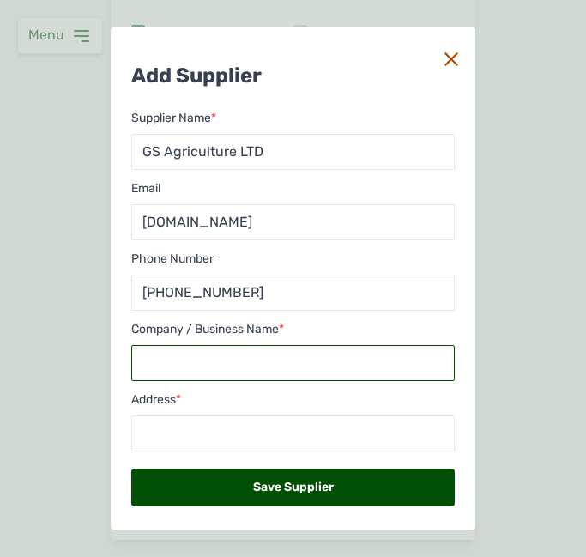
click at [191, 358] on input "text" at bounding box center [292, 363] width 323 height 36
paste input "GS Agriculture LTD"
type input "GS Agriculture LTD"
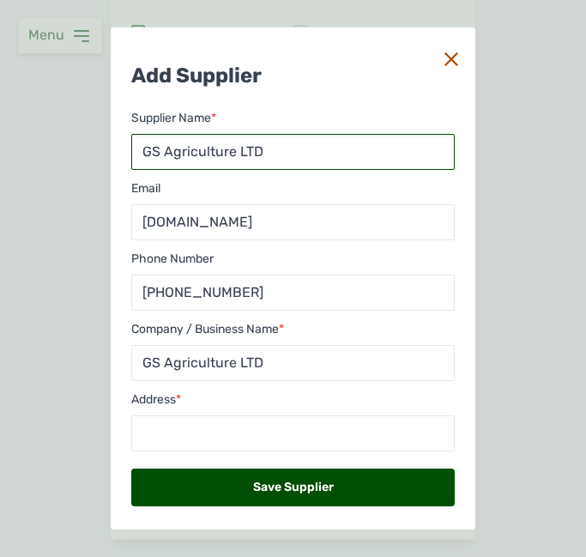
drag, startPoint x: 263, startPoint y: 148, endPoint x: 131, endPoint y: 144, distance: 132.1
click at [131, 144] on input "GS Agriculture LTD" at bounding box center [292, 152] width 323 height 36
paste input "NEW HOPE AGRIC AND TECH NIG"
type input "NEW HOPE AGRIC AND TECH NIG LTD"
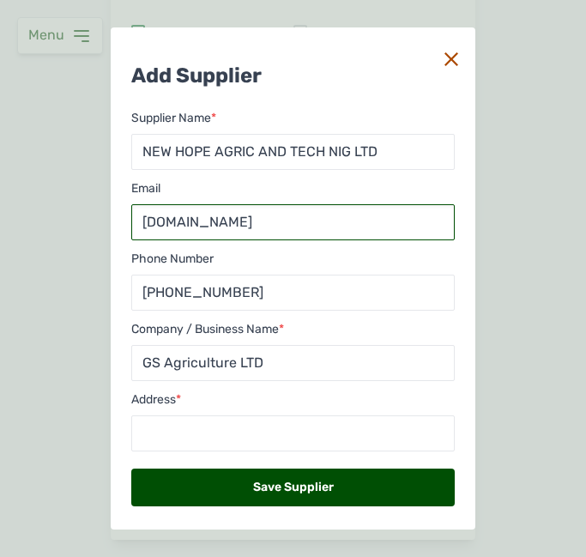
drag, startPoint x: 244, startPoint y: 237, endPoint x: 111, endPoint y: 214, distance: 134.9
click at [111, 214] on div "Add Supplier Supplier Name * NEW HOPE AGRIC AND TECH NIG LTD Email [DOMAIN_NAME…" at bounding box center [293, 283] width 364 height 513
paste input "[EMAIL_ADDRESS][DOMAIN_NAME]"
type input "[EMAIL_ADDRESS][DOMAIN_NAME]"
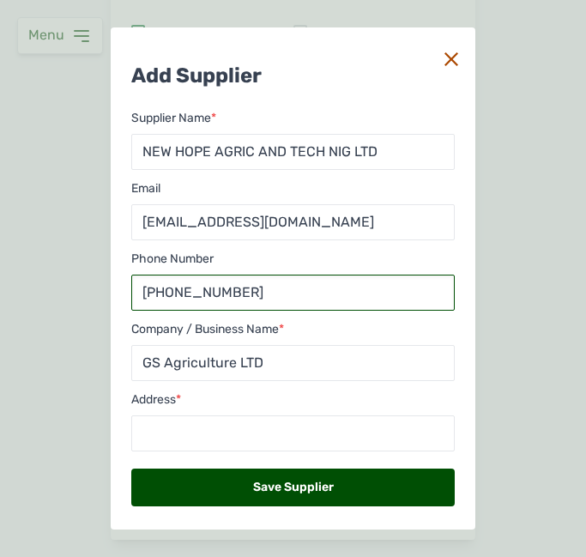
drag, startPoint x: 296, startPoint y: 303, endPoint x: 139, endPoint y: 300, distance: 157.0
click at [139, 300] on input "[PHONE_NUMBER]‬" at bounding box center [292, 292] width 323 height 36
click at [268, 295] on input "text" at bounding box center [292, 292] width 323 height 36
paste input "08187777345"
type input "08187777345"
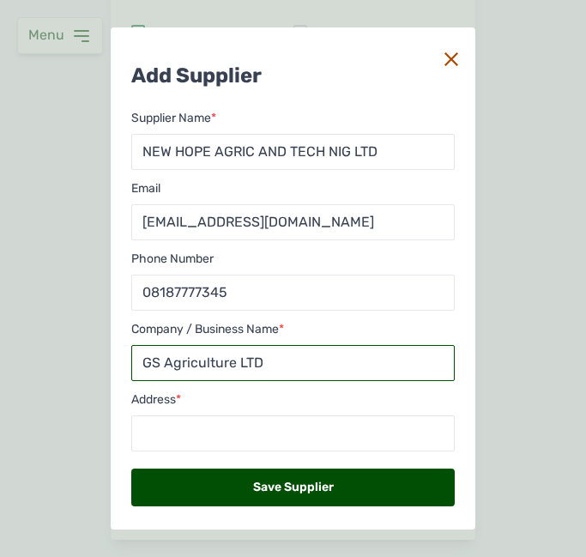
drag, startPoint x: 292, startPoint y: 362, endPoint x: 118, endPoint y: 358, distance: 173.3
click at [118, 358] on div "Add Supplier Supplier Name * NEW HOPE AGRIC AND TECH NIG LTD Email [EMAIL_ADDRE…" at bounding box center [293, 283] width 364 height 513
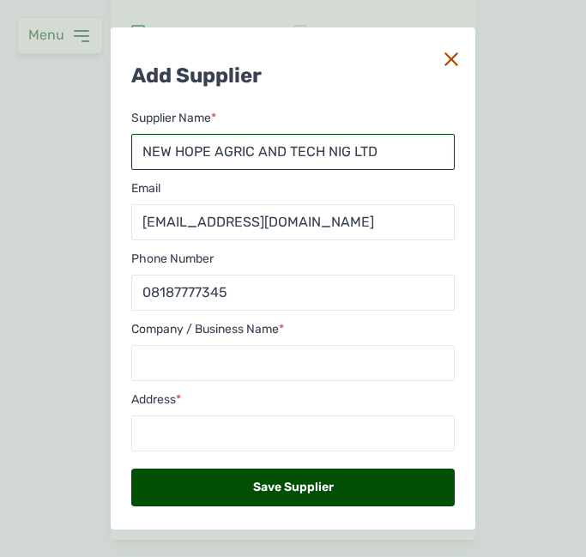
drag, startPoint x: 381, startPoint y: 150, endPoint x: 23, endPoint y: 133, distance: 358.0
click at [23, 133] on div "Add Supplier Supplier Name * NEW HOPE AGRIC AND TECH NIG LTD Email [EMAIL_ADDRE…" at bounding box center [293, 278] width 586 height 557
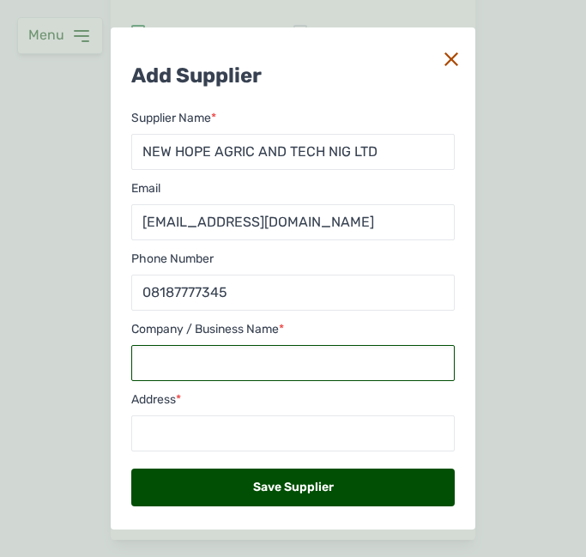
click at [217, 364] on input "text" at bounding box center [292, 363] width 323 height 36
paste input "NEW HOPE AGRIC AND TECH NIG LTD"
type input "NEW HOPE AGRIC AND TECH NIG LTD"
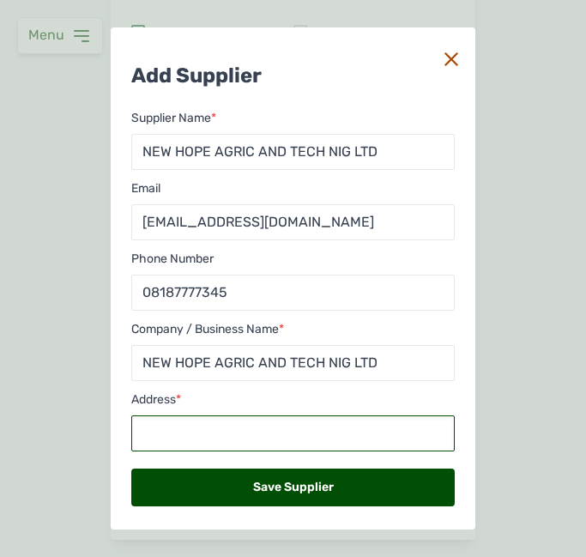
click at [298, 422] on input "text" at bounding box center [292, 433] width 323 height 36
paste input "[GEOGRAPHIC_DATA],[GEOGRAPHIC_DATA] Obeafemi-[GEOGRAPHIC_DATA] Local Govt.area …"
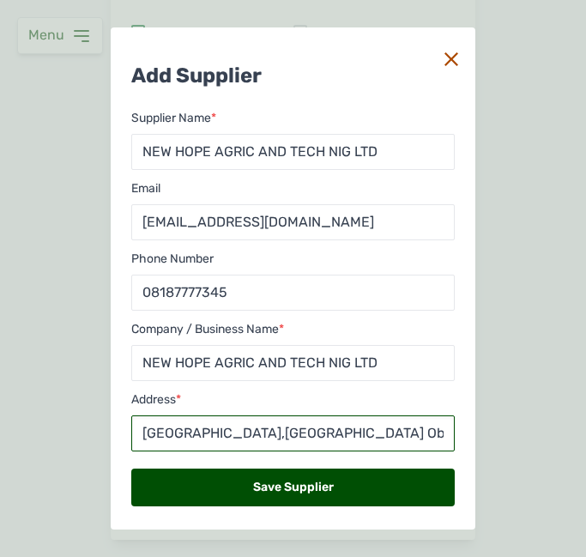
scroll to position [0, 238]
click at [168, 432] on input "[GEOGRAPHIC_DATA],[GEOGRAPHIC_DATA] Obeafemi-[GEOGRAPHIC_DATA] Local Govt.area …" at bounding box center [292, 433] width 323 height 36
type input "[GEOGRAPHIC_DATA],[GEOGRAPHIC_DATA] [GEOGRAPHIC_DATA]-[GEOGRAPHIC_DATA] Local G…"
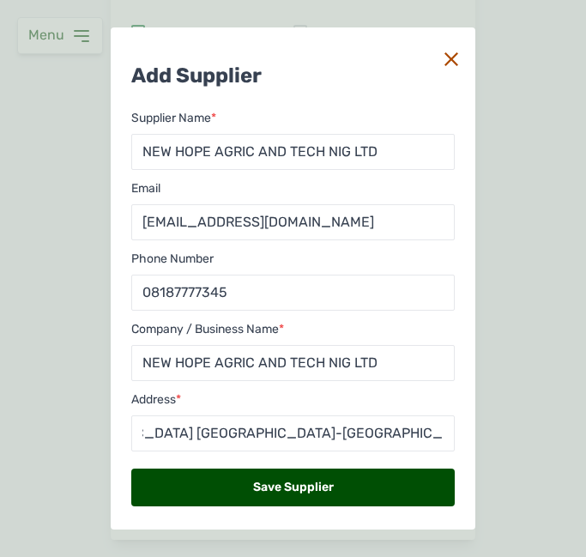
click at [228, 489] on div "Save Supplier" at bounding box center [292, 487] width 323 height 38
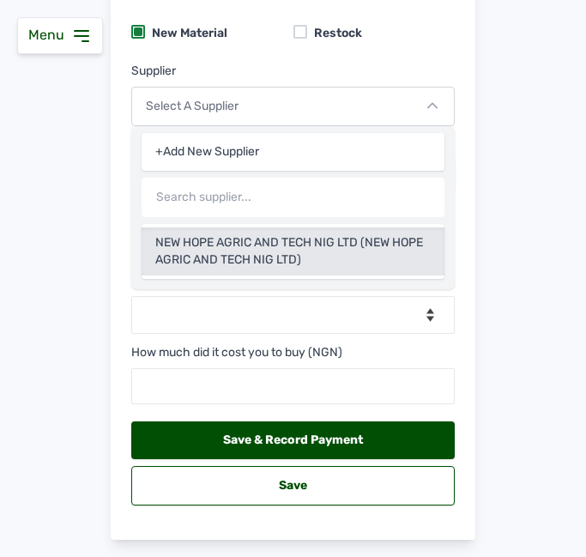
click at [315, 256] on div "NEW HOPE AGRIC AND TECH NIG LTD (NEW HOPE AGRIC AND TECH NIG LTD)" at bounding box center [293, 251] width 303 height 48
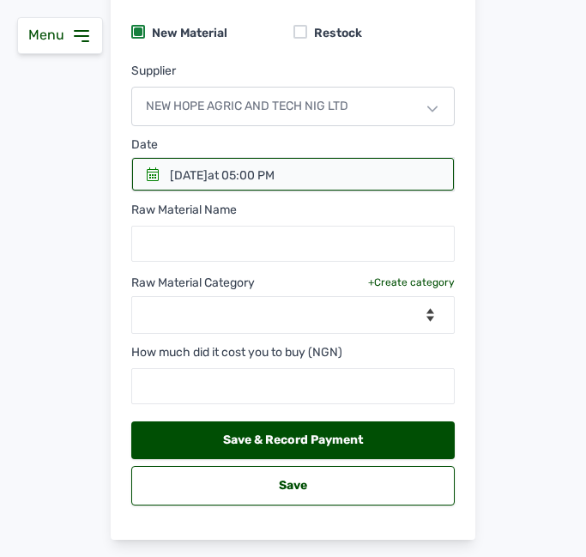
click at [147, 170] on icon at bounding box center [153, 174] width 12 height 14
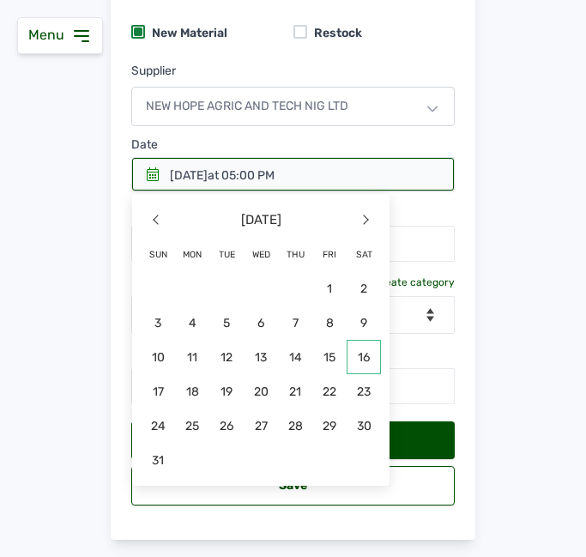
click at [366, 354] on span "16" at bounding box center [363, 357] width 34 height 34
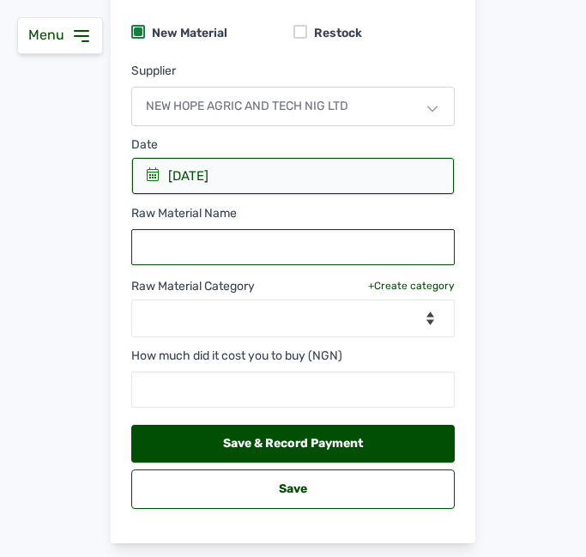
click at [167, 237] on input "text" at bounding box center [292, 247] width 323 height 36
type input "Starter feed"
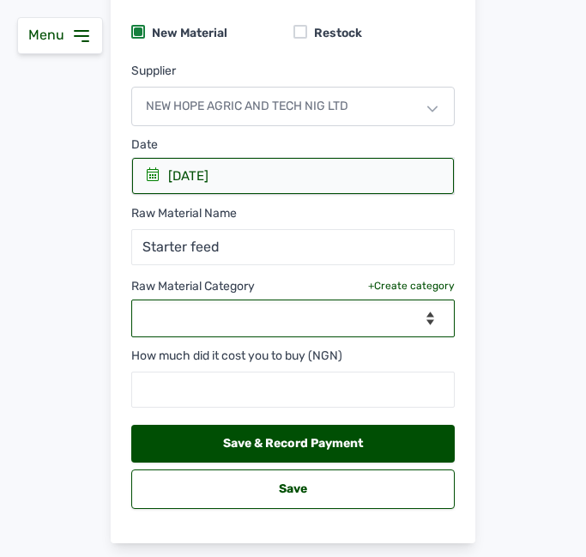
click at [247, 319] on select "--Select Category-- feeds medications vaccines" at bounding box center [292, 318] width 323 height 38
select select "feeds"
click at [131, 299] on select "--Select Category-- feeds medications vaccines" at bounding box center [292, 318] width 323 height 38
select select
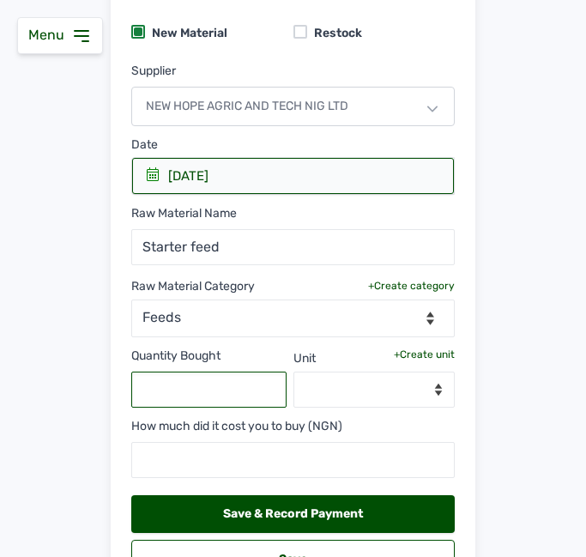
click at [223, 396] on input "text" at bounding box center [208, 389] width 155 height 36
type input "100"
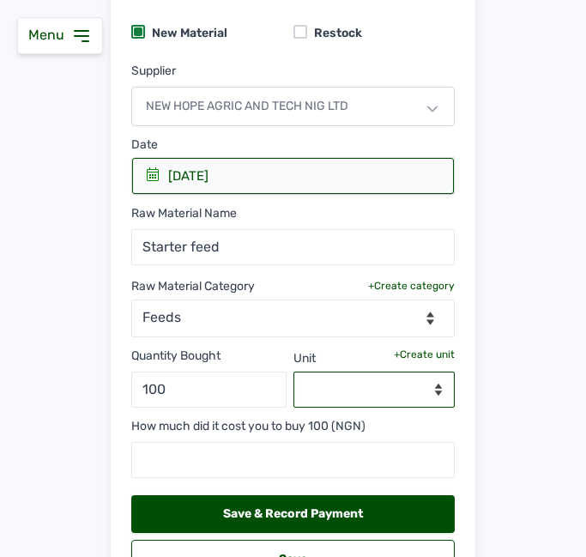
click at [365, 399] on select "--Select unit--" at bounding box center [374, 389] width 162 height 36
click at [409, 348] on div "+Create unit" at bounding box center [424, 354] width 61 height 14
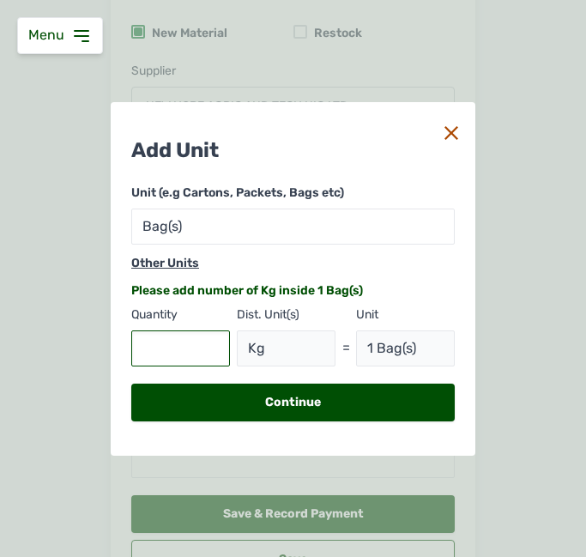
click at [212, 336] on input "text" at bounding box center [180, 348] width 99 height 36
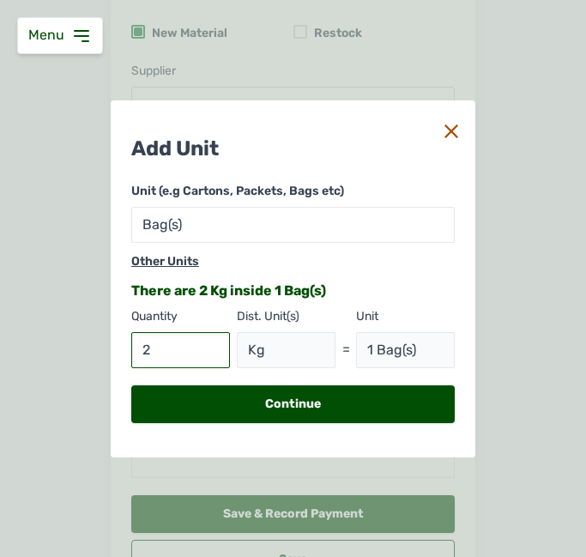
type input "25"
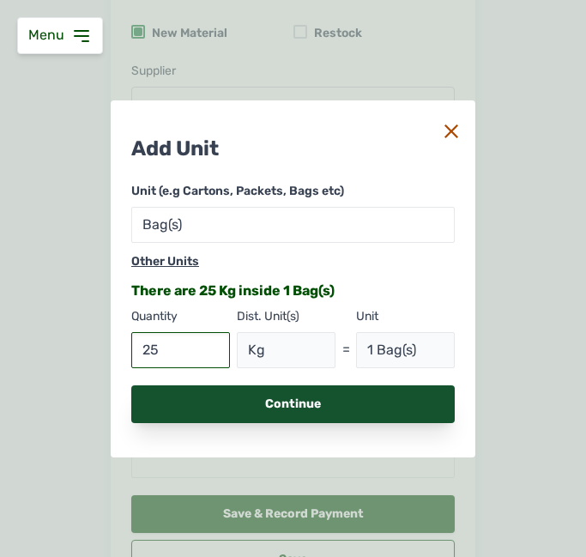
click at [232, 387] on div "Continue" at bounding box center [292, 404] width 323 height 38
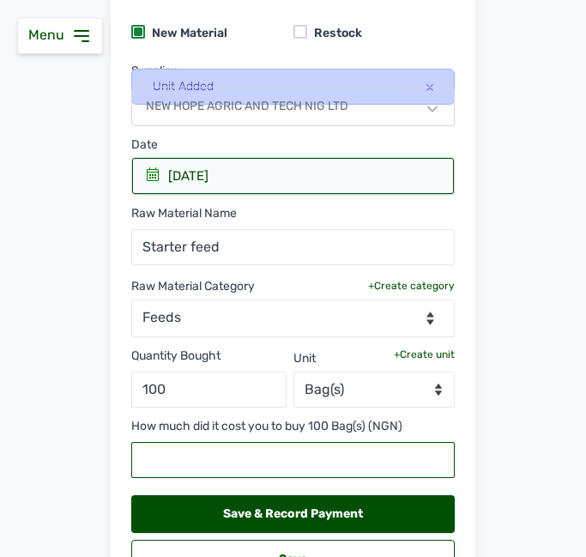
click at [214, 462] on input "text" at bounding box center [292, 460] width 323 height 36
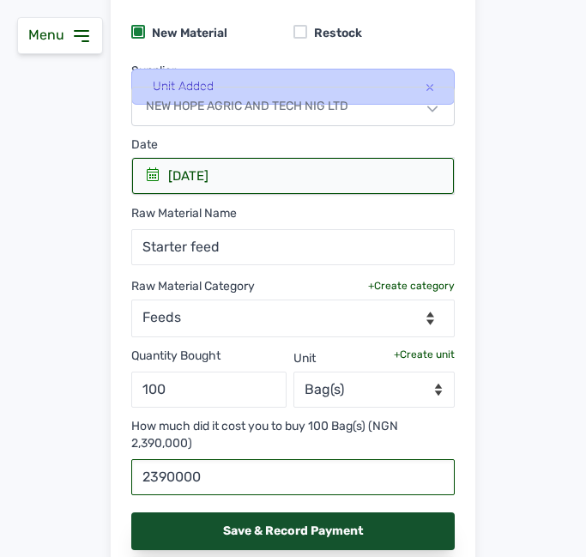
type input "2390000"
click at [270, 522] on div "Save & Record Payment" at bounding box center [292, 531] width 323 height 38
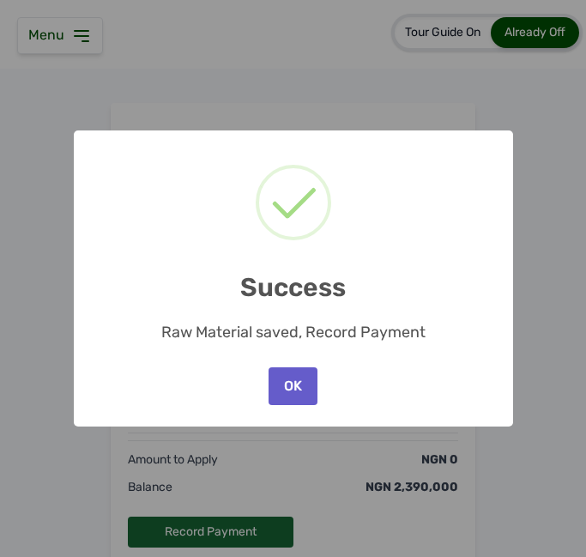
click at [292, 376] on button "OK" at bounding box center [292, 386] width 48 height 38
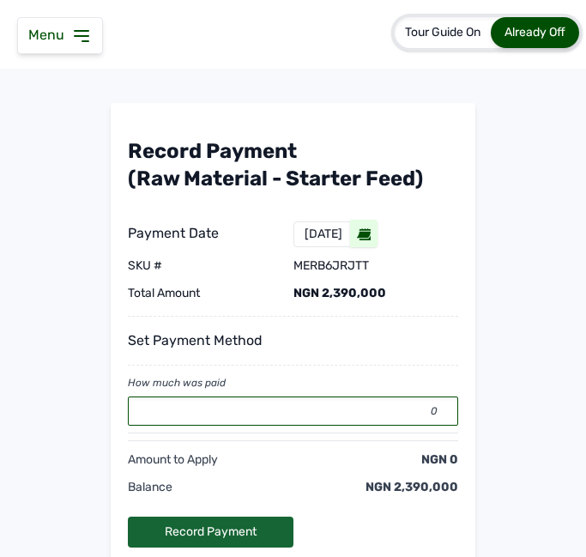
click at [285, 418] on input "0" at bounding box center [293, 410] width 330 height 29
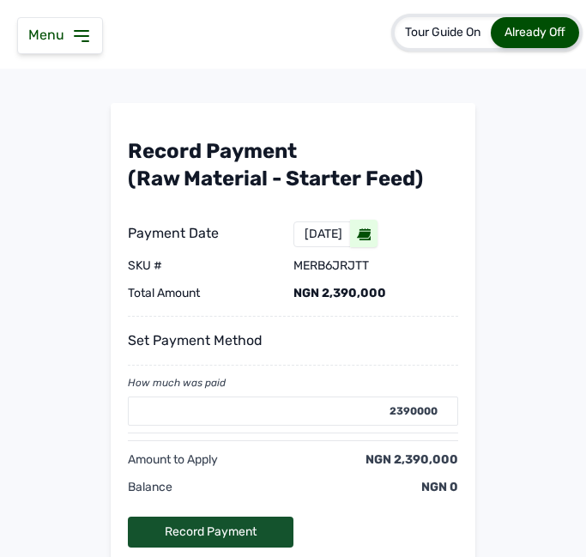
click at [202, 527] on div "Record Payment" at bounding box center [211, 531] width 166 height 31
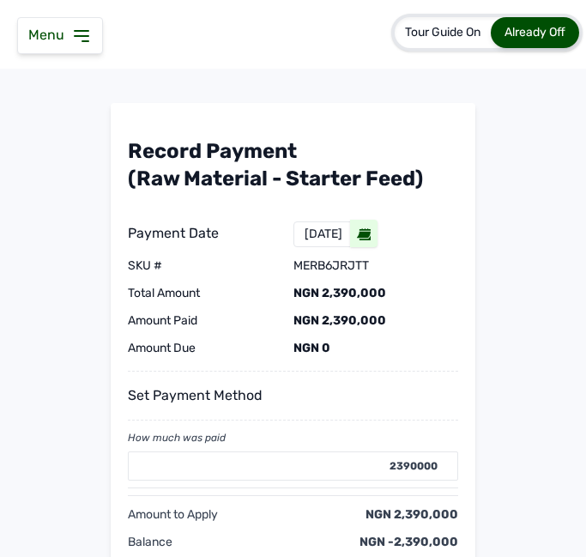
type input "0"
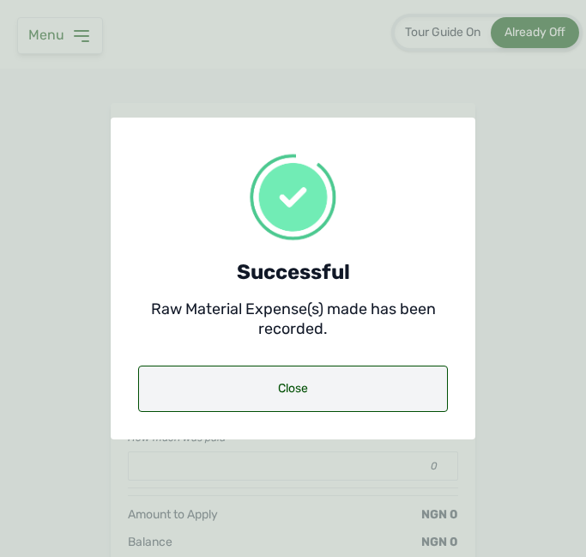
click at [261, 393] on div "Close" at bounding box center [293, 388] width 310 height 46
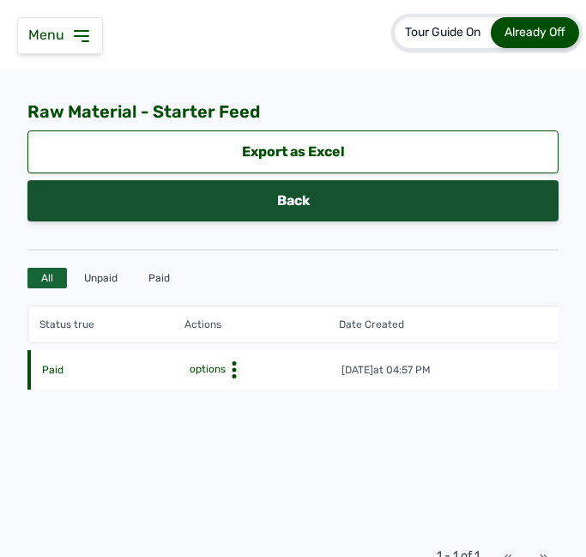
click at [291, 193] on link "Back" at bounding box center [292, 200] width 531 height 41
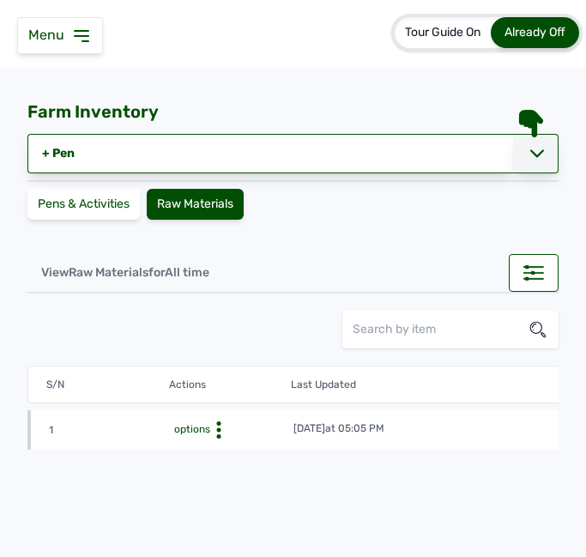
click at [528, 142] on div at bounding box center [535, 153] width 45 height 39
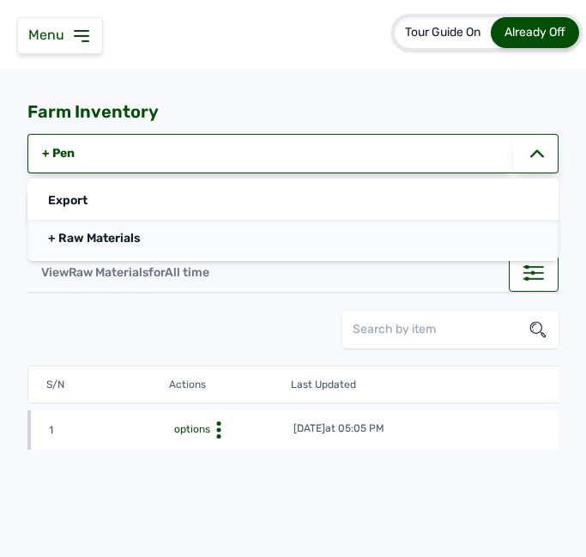
click at [163, 244] on link "+ Raw Materials" at bounding box center [292, 239] width 531 height 38
select select
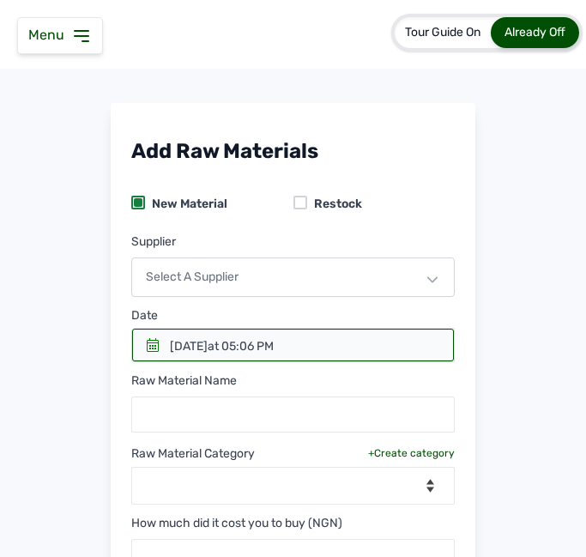
click at [172, 283] on div "Select a Supplier" at bounding box center [292, 276] width 323 height 39
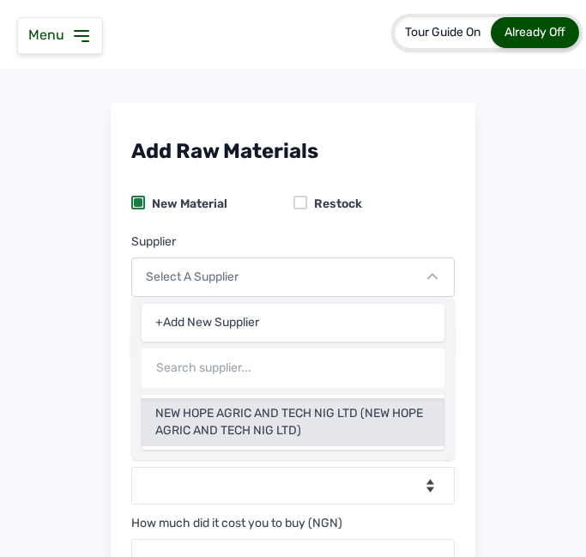
click at [244, 431] on div "NEW HOPE AGRIC AND TECH NIG LTD (NEW HOPE AGRIC AND TECH NIG LTD)" at bounding box center [293, 422] width 303 height 48
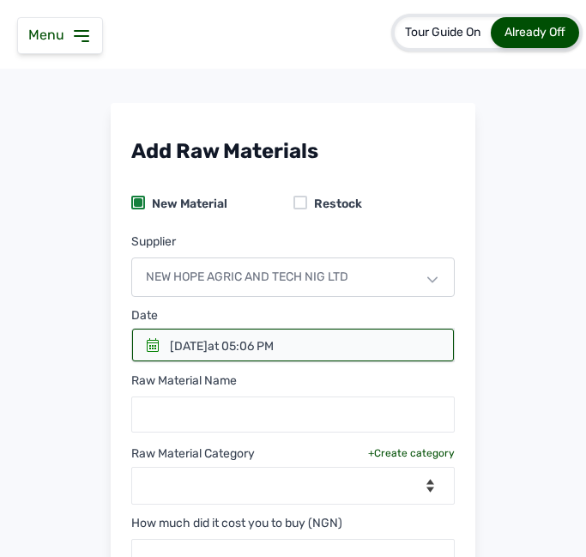
click at [274, 351] on span "at 05:06 PM" at bounding box center [241, 346] width 66 height 15
click at [158, 346] on div at bounding box center [293, 344] width 322 height 33
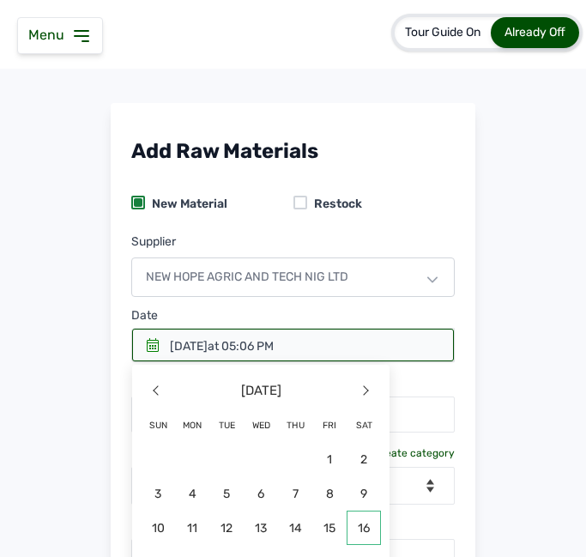
click at [359, 524] on span "16" at bounding box center [363, 527] width 34 height 34
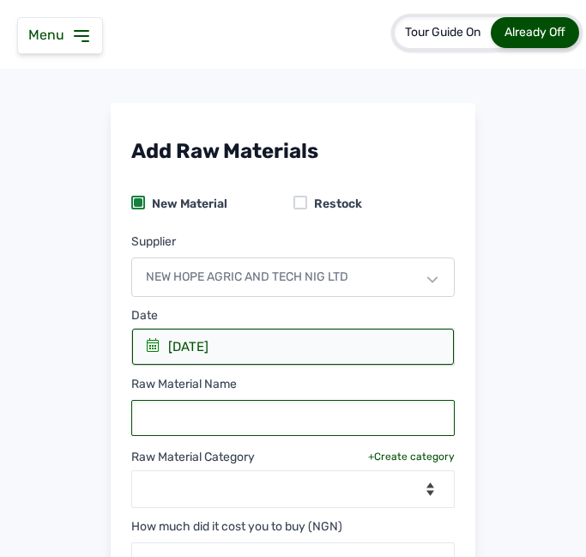
click at [345, 420] on input "text" at bounding box center [292, 418] width 323 height 36
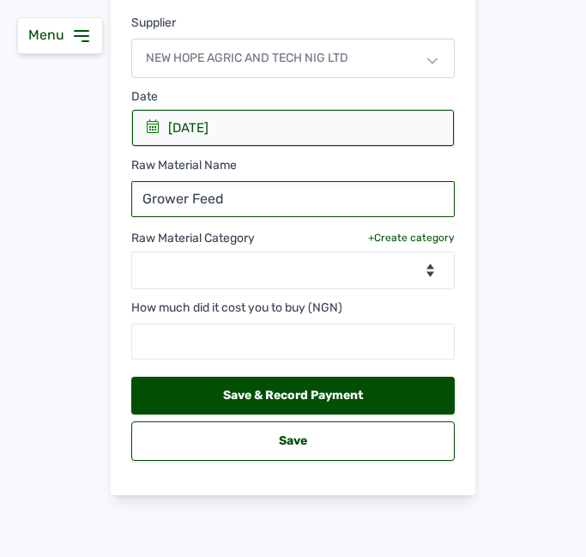
type input "Grower Feed"
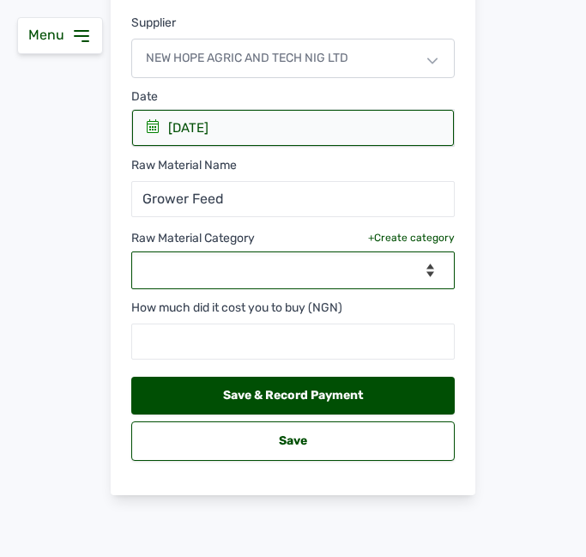
click at [332, 280] on select "--Select Category-- feeds medications vaccines" at bounding box center [292, 270] width 323 height 38
select select "feeds"
click at [131, 251] on select "--Select Category-- feeds medications vaccines" at bounding box center [292, 270] width 323 height 38
select select
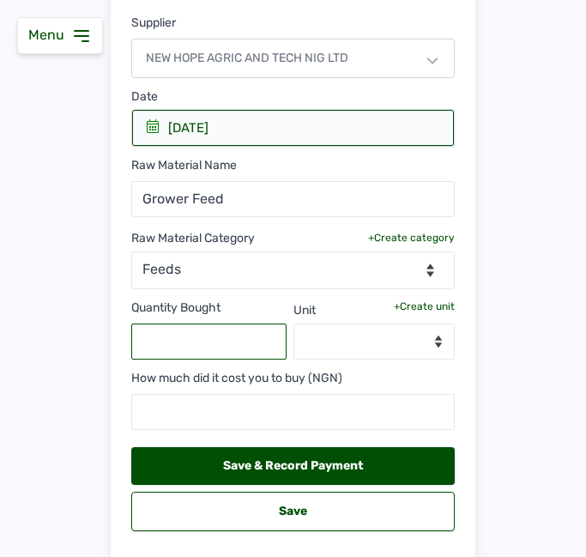
click at [257, 340] on input "text" at bounding box center [208, 341] width 155 height 36
type input "200"
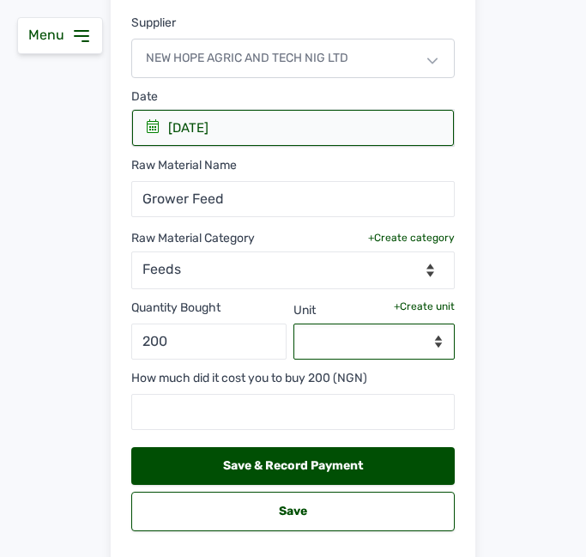
click at [358, 339] on select "--Select unit--" at bounding box center [374, 341] width 162 height 36
click at [391, 313] on div "Unit +Create unit --Select unit--" at bounding box center [374, 329] width 162 height 60
click at [407, 303] on div "+Create unit" at bounding box center [424, 306] width 61 height 14
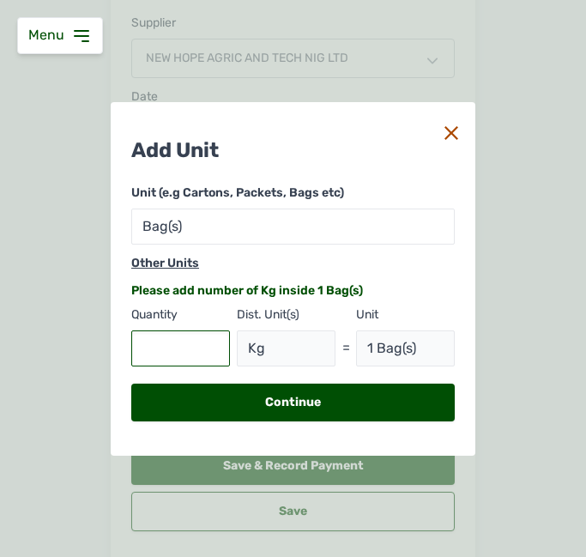
click at [200, 352] on input "text" at bounding box center [180, 348] width 99 height 36
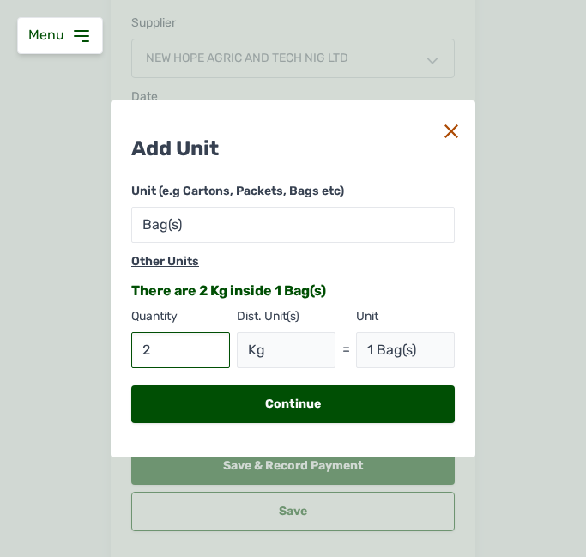
type input "25"
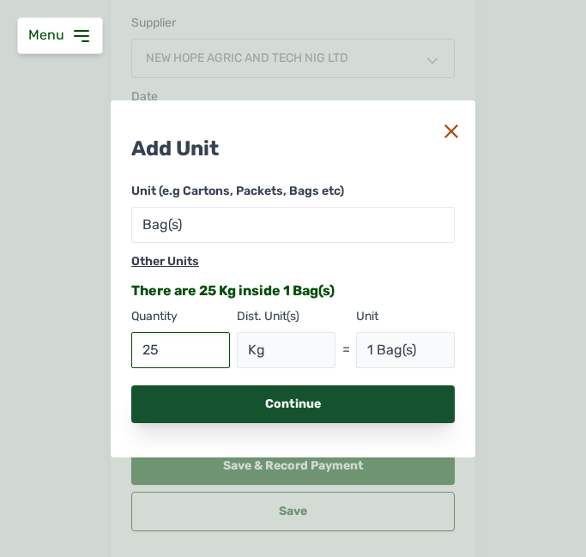
click at [243, 399] on div "Continue" at bounding box center [292, 404] width 323 height 38
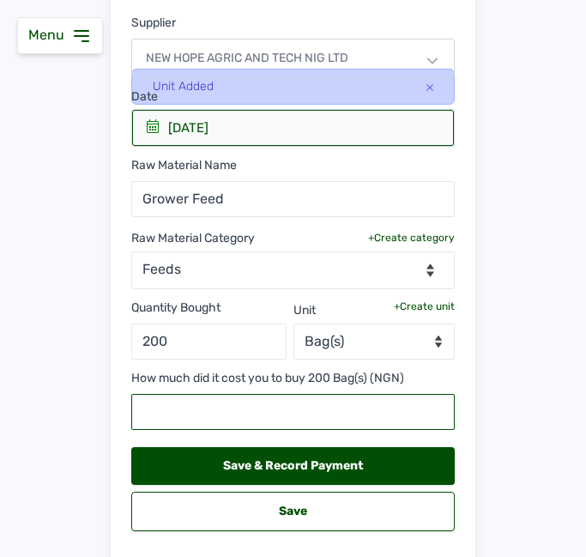
click at [225, 414] on input "text" at bounding box center [292, 412] width 323 height 36
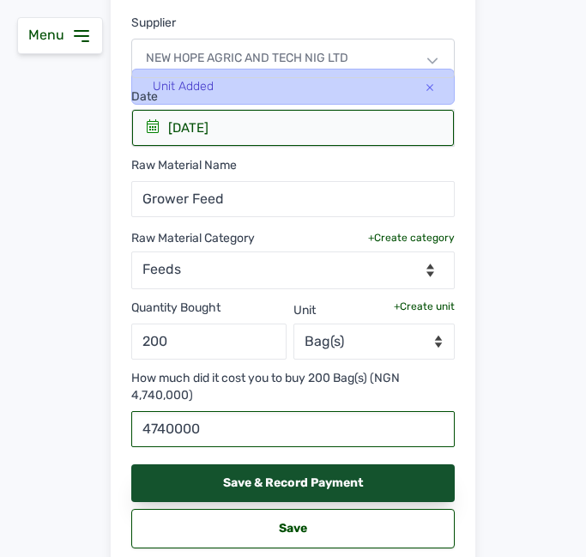
type input "4740000"
click at [229, 478] on div "Save & Record Payment" at bounding box center [292, 483] width 323 height 38
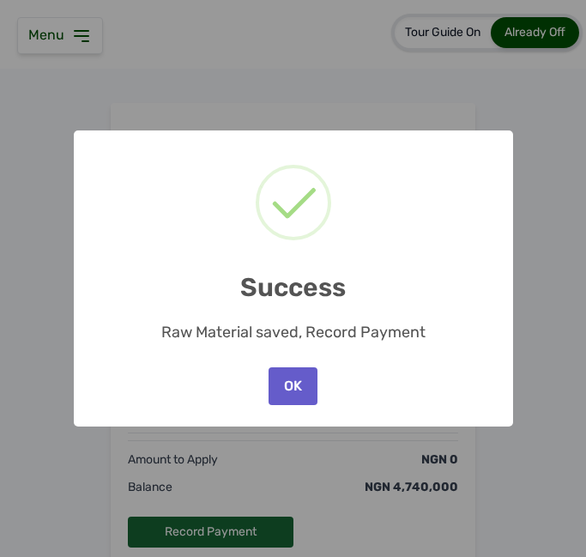
click at [298, 373] on button "OK" at bounding box center [292, 386] width 48 height 38
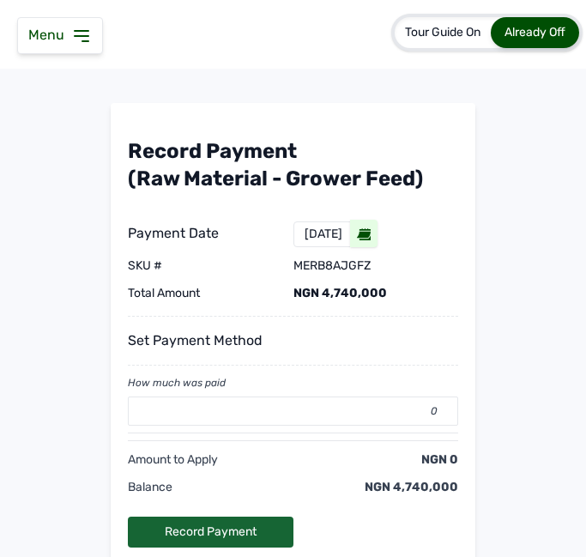
click at [286, 386] on div "How much was paid" at bounding box center [293, 383] width 330 height 14
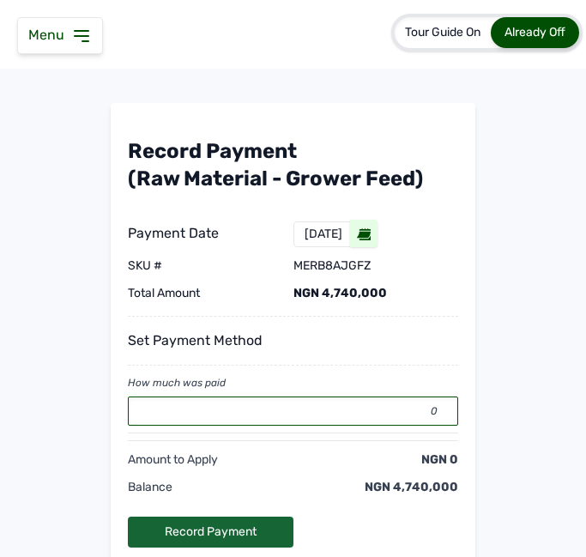
click at [256, 420] on input "0" at bounding box center [293, 410] width 330 height 29
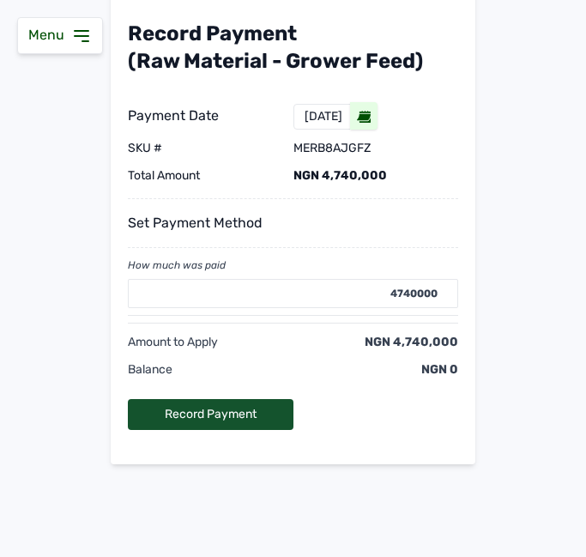
click at [223, 411] on div "Record Payment" at bounding box center [211, 414] width 166 height 31
type input "0"
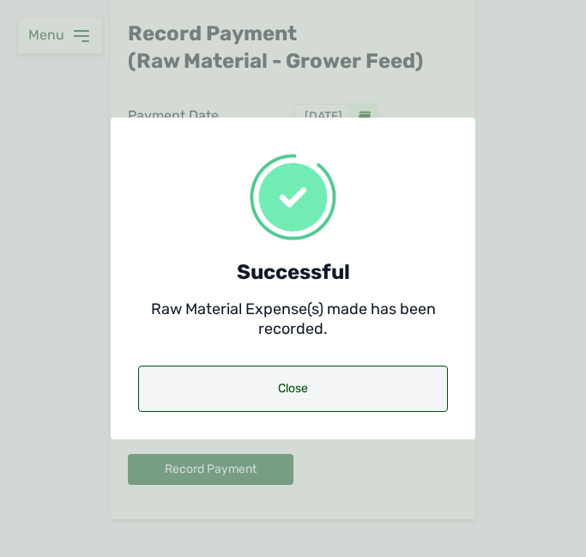
click at [239, 401] on div "Close" at bounding box center [293, 388] width 310 height 46
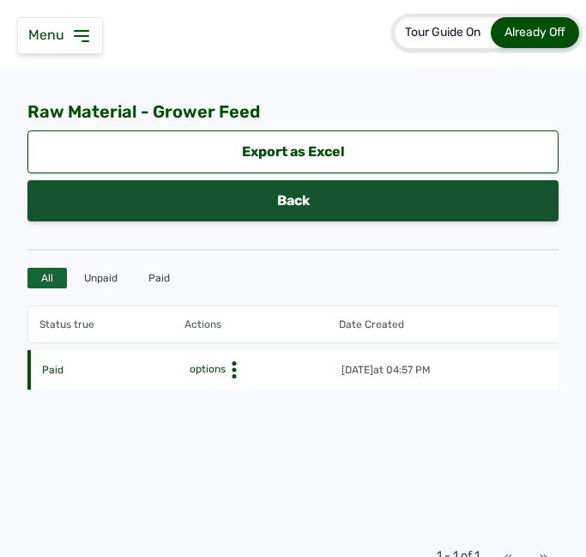
click at [234, 205] on link "Back" at bounding box center [292, 200] width 531 height 41
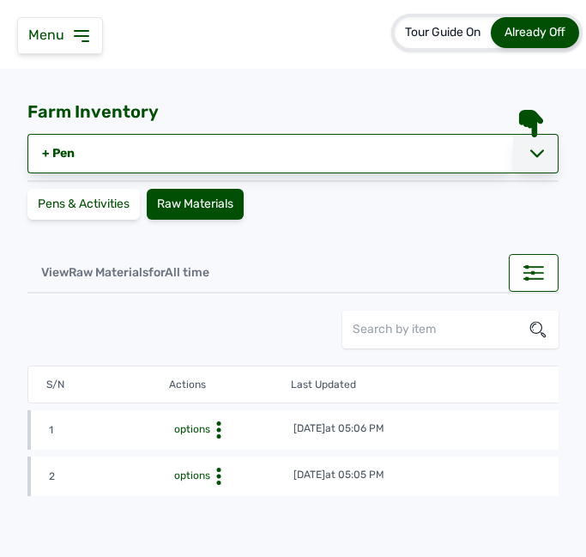
click at [513, 160] on div at bounding box center [535, 153] width 45 height 39
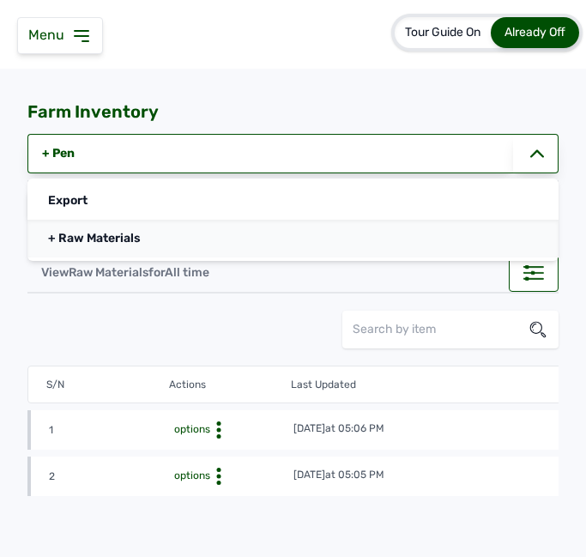
click at [184, 241] on link "+ Raw Materials" at bounding box center [292, 239] width 531 height 38
select select
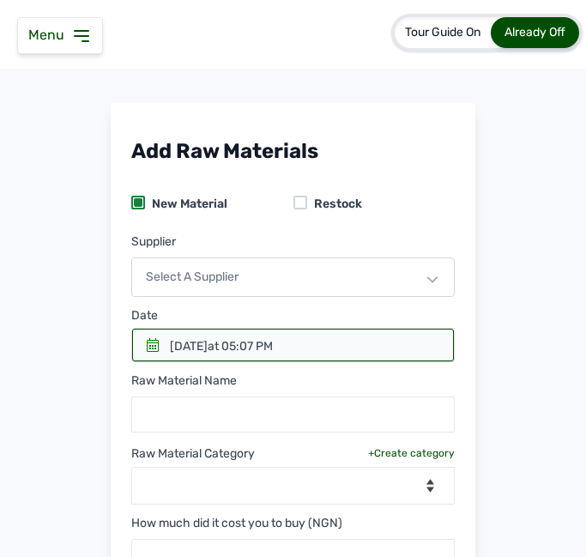
click at [244, 275] on div "Select a Supplier" at bounding box center [292, 276] width 323 height 39
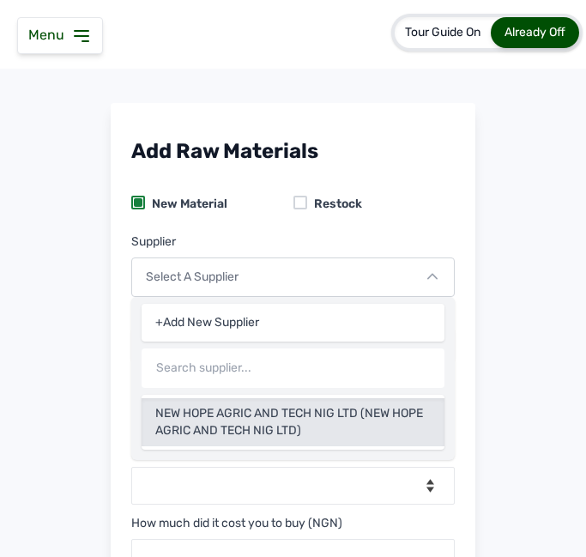
click at [222, 409] on div "NEW HOPE AGRIC AND TECH NIG LTD (NEW HOPE AGRIC AND TECH NIG LTD)" at bounding box center [293, 422] width 303 height 48
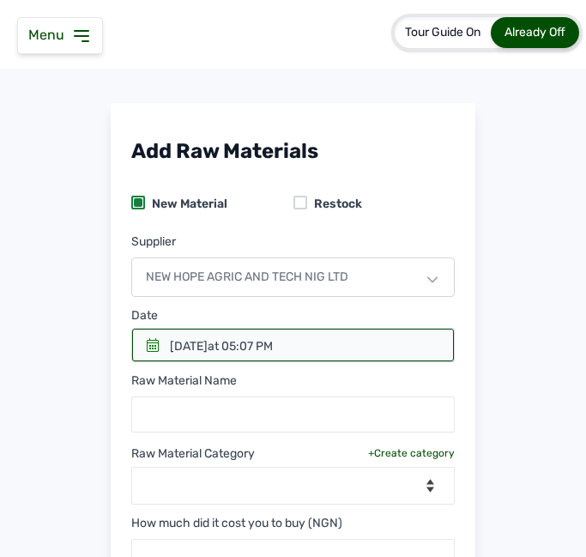
click at [146, 339] on icon at bounding box center [153, 345] width 14 height 14
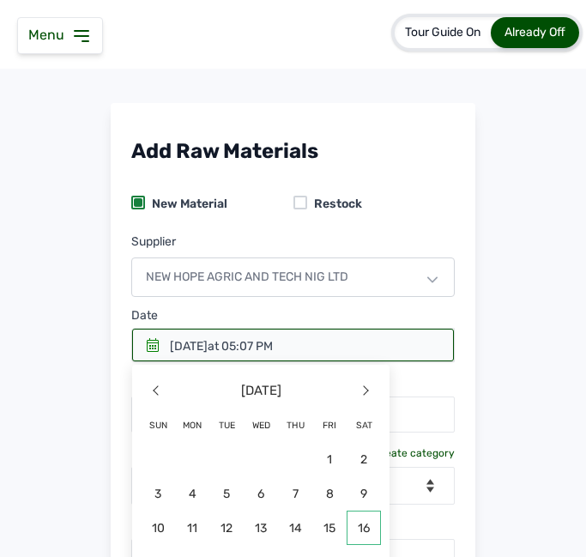
click at [369, 522] on span "16" at bounding box center [363, 527] width 34 height 34
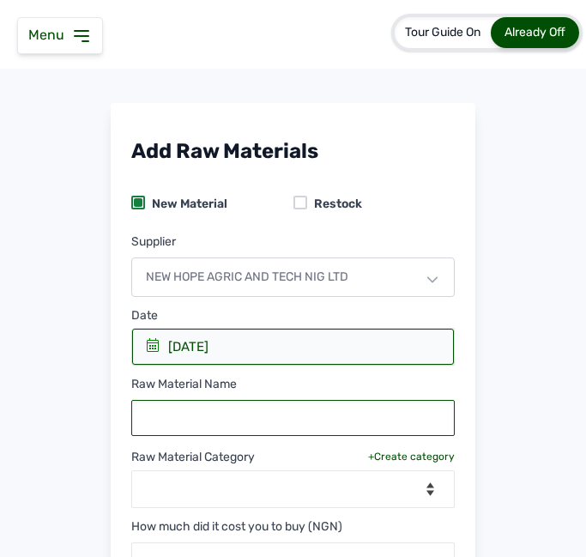
click at [266, 426] on input "text" at bounding box center [292, 418] width 323 height 36
type input "Finisher Feeds"
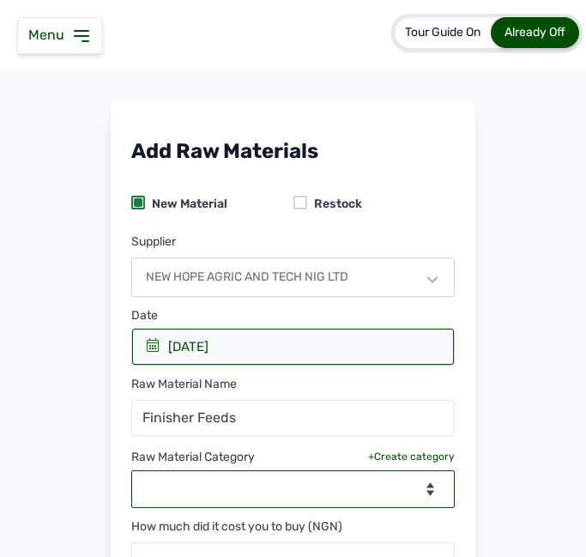
click at [280, 488] on select "--Select Category-- feeds medications vaccines" at bounding box center [292, 489] width 323 height 38
select select "feeds"
click at [131, 470] on select "--Select Category-- feeds medications vaccines" at bounding box center [292, 489] width 323 height 38
select select
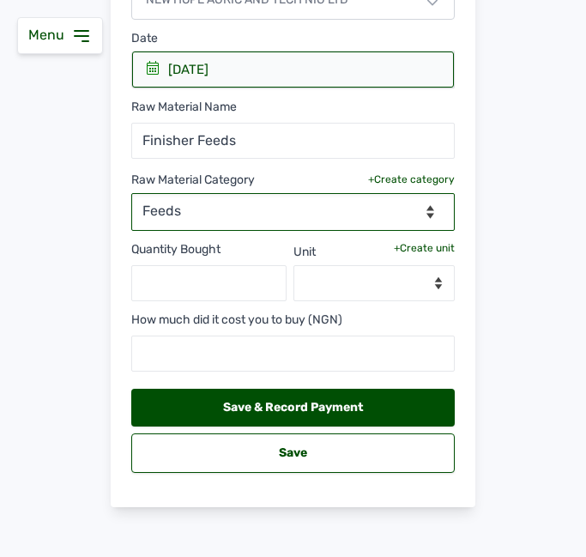
scroll to position [289, 0]
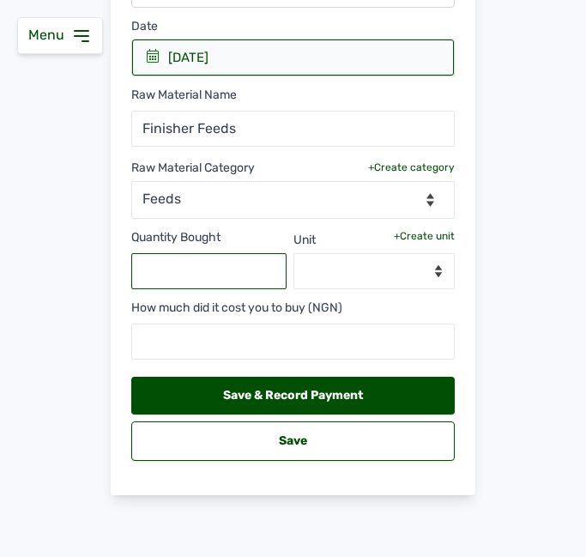
click at [221, 258] on input "text" at bounding box center [208, 271] width 155 height 36
type input "400"
click at [421, 233] on div "+Create unit" at bounding box center [424, 236] width 61 height 14
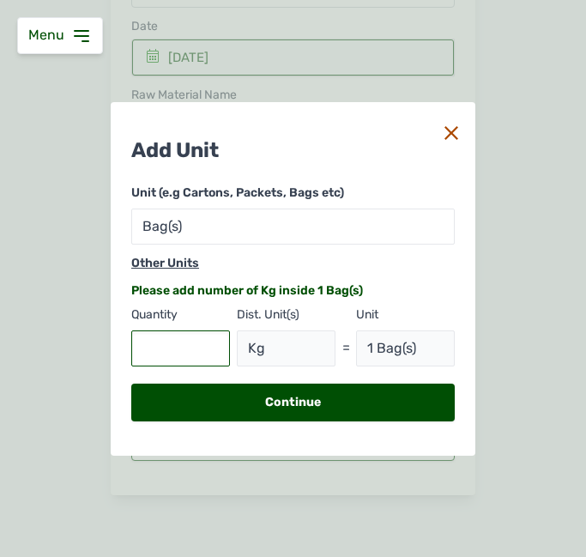
click at [186, 350] on input "text" at bounding box center [180, 348] width 99 height 36
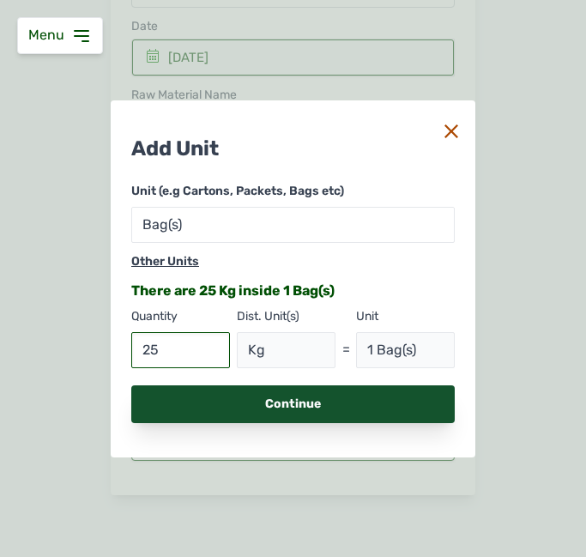
type input "25"
click at [323, 410] on div "Continue" at bounding box center [292, 404] width 323 height 38
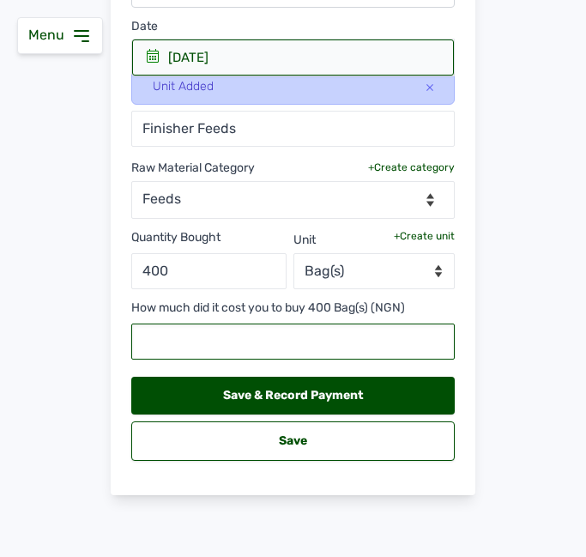
click at [260, 342] on input "text" at bounding box center [292, 341] width 323 height 36
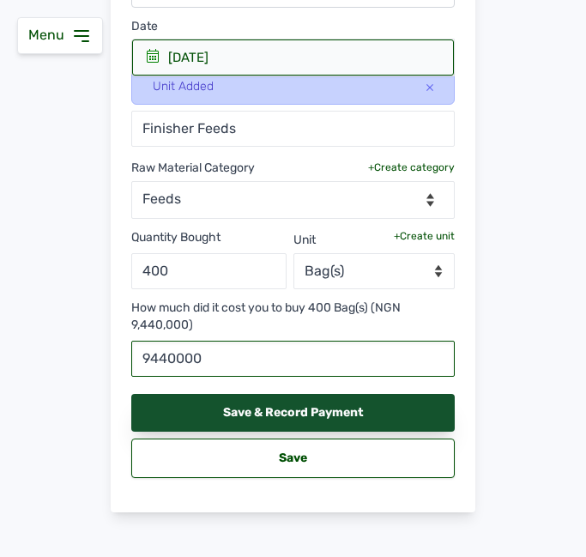
type input "9440000"
click at [270, 407] on div "Save & Record Payment" at bounding box center [292, 413] width 323 height 38
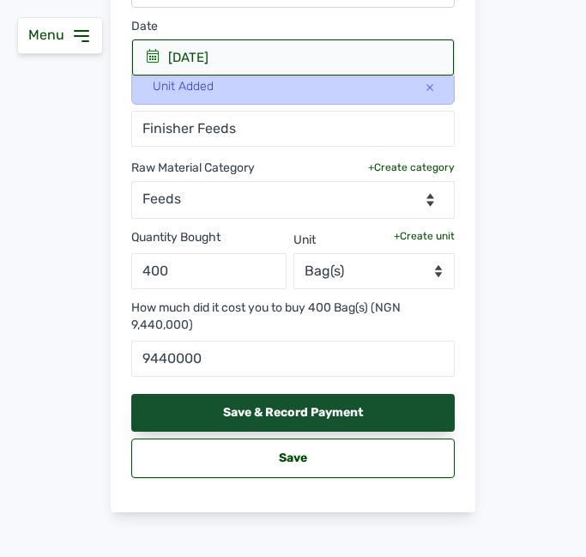
scroll to position [265, 0]
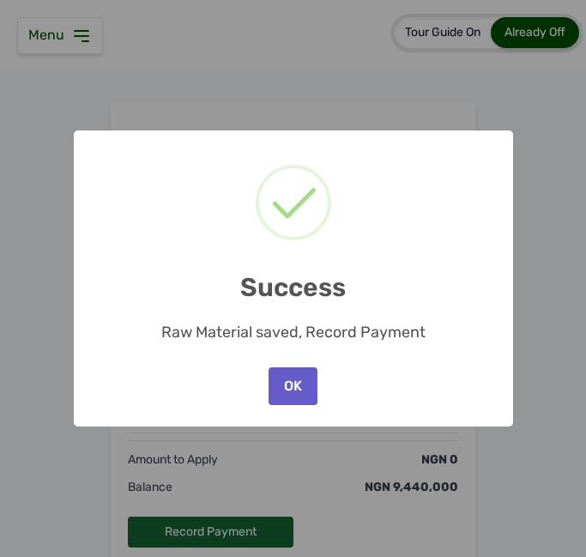
click at [288, 378] on button "OK" at bounding box center [292, 386] width 48 height 38
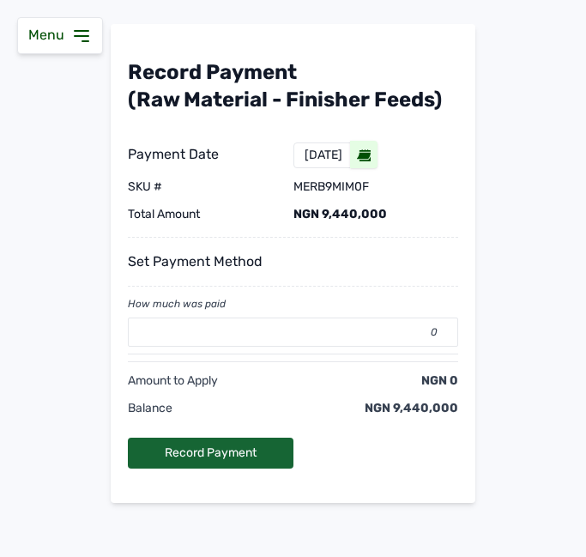
scroll to position [117, 0]
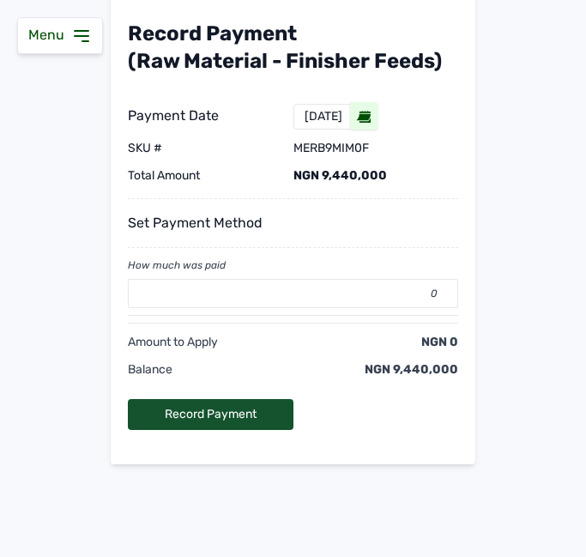
click at [232, 420] on div "Record Payment" at bounding box center [211, 414] width 166 height 31
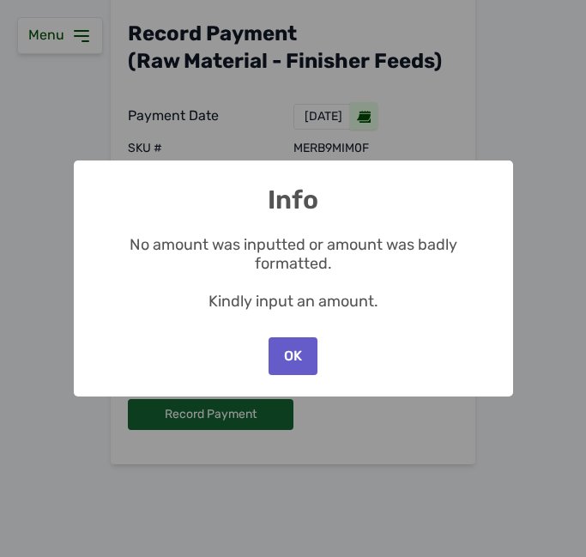
click at [268, 352] on button "OK" at bounding box center [292, 356] width 48 height 38
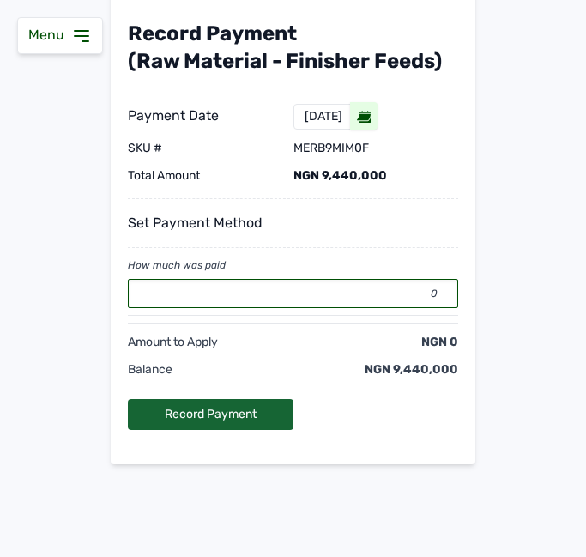
click at [294, 289] on input "0" at bounding box center [293, 293] width 330 height 29
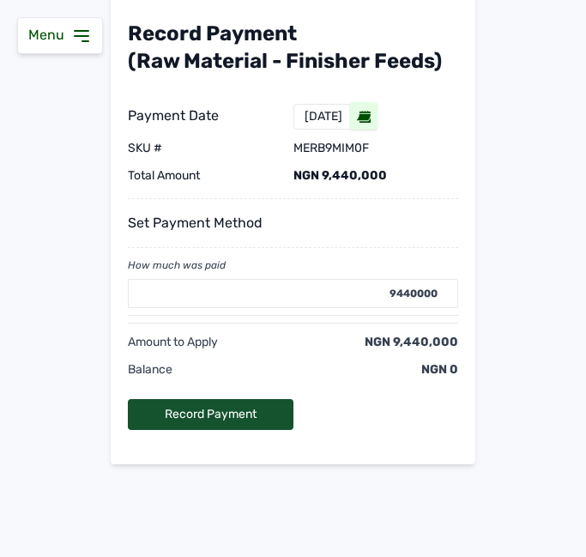
click at [218, 420] on div "Record Payment" at bounding box center [211, 414] width 166 height 31
type input "0"
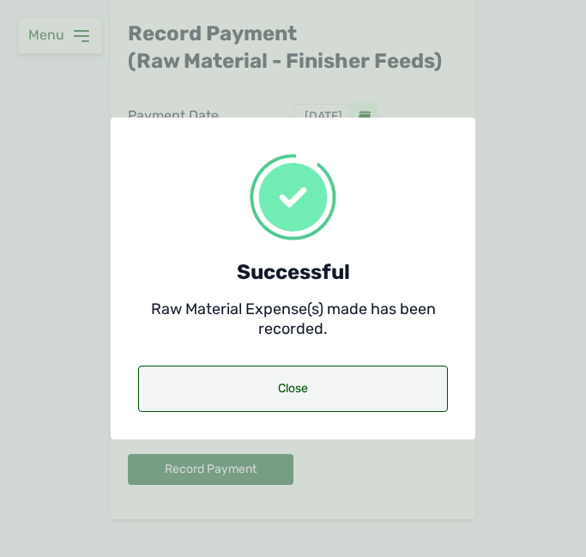
click at [264, 401] on div "Close" at bounding box center [293, 388] width 310 height 46
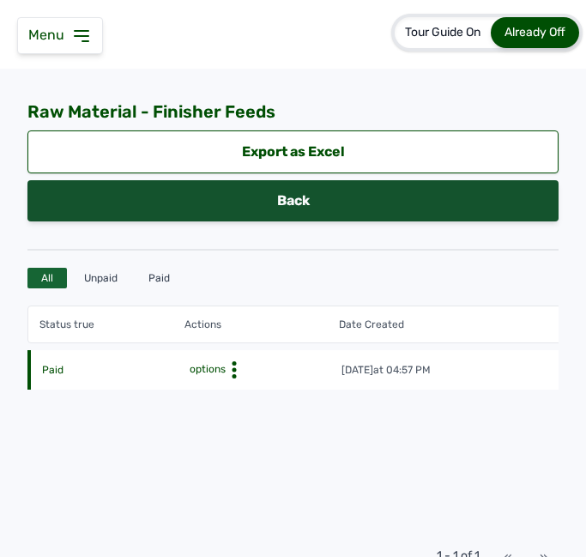
click at [455, 195] on link "Back" at bounding box center [292, 200] width 531 height 41
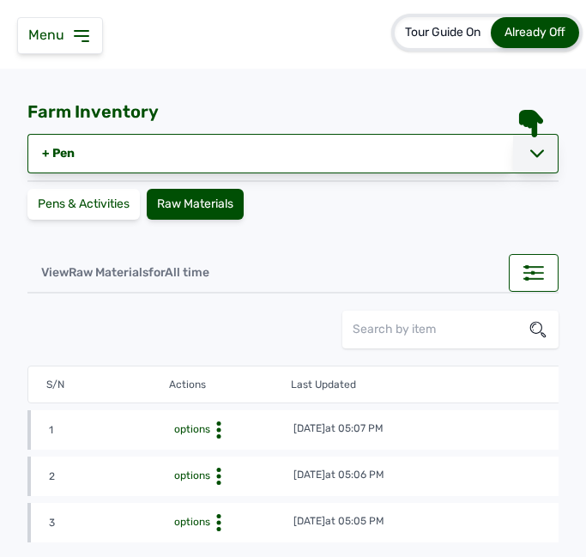
click at [530, 156] on icon at bounding box center [537, 154] width 14 height 8
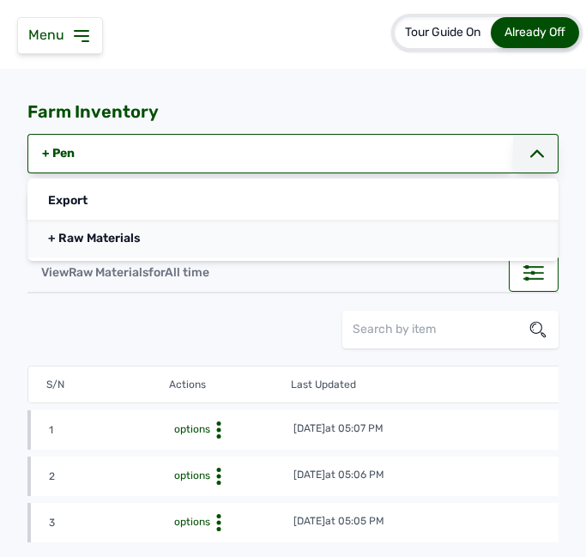
click at [238, 238] on link "+ Raw Materials" at bounding box center [292, 239] width 531 height 38
select select
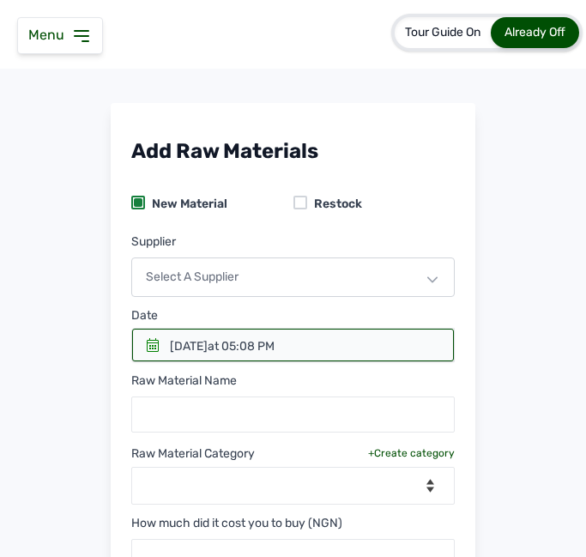
click at [198, 275] on div "Select a Supplier" at bounding box center [292, 276] width 323 height 39
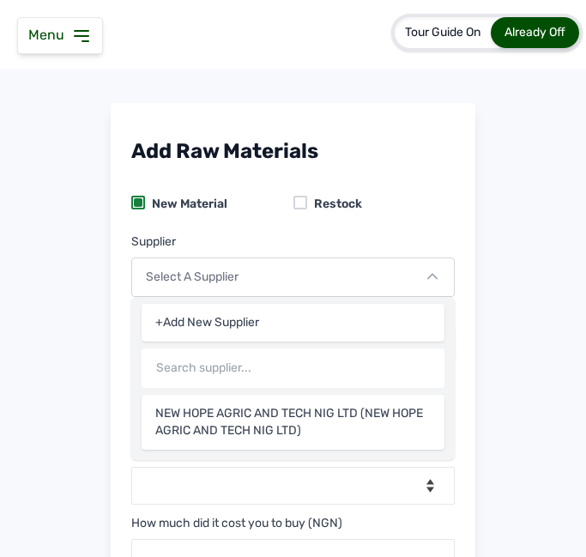
click at [153, 317] on div "+Add New Supplier" at bounding box center [293, 323] width 303 height 38
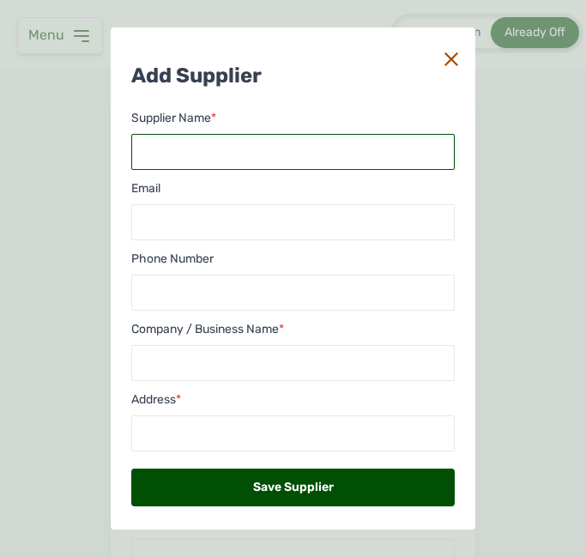
click at [260, 154] on input "text" at bounding box center [292, 152] width 323 height 36
drag, startPoint x: 262, startPoint y: 149, endPoint x: 145, endPoint y: 138, distance: 117.2
click at [145, 138] on input "TOLYINK FEEDS" at bounding box center [292, 152] width 323 height 36
type input "TOLYINK FEEDS"
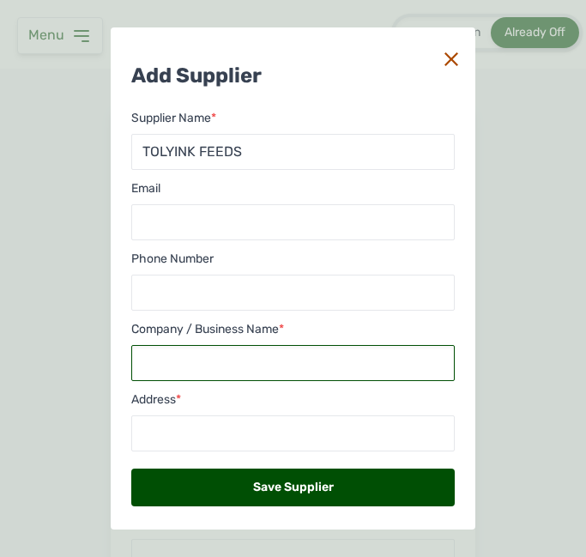
click at [202, 352] on input "text" at bounding box center [292, 363] width 323 height 36
paste input "TOLYINK FEEDS"
type input "TOLYINK FEEDS"
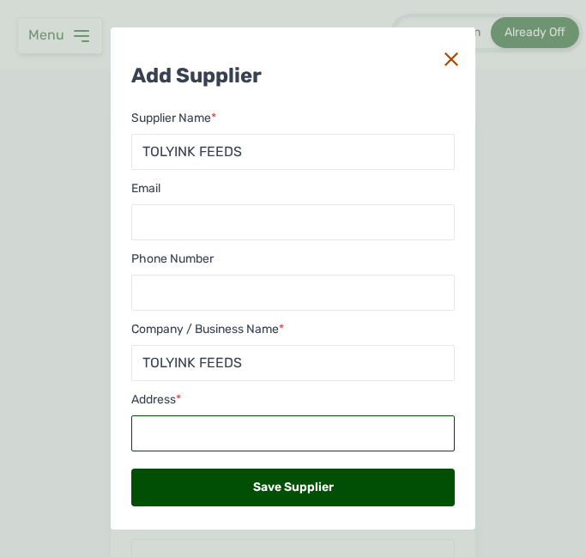
click at [287, 431] on input "text" at bounding box center [292, 433] width 323 height 36
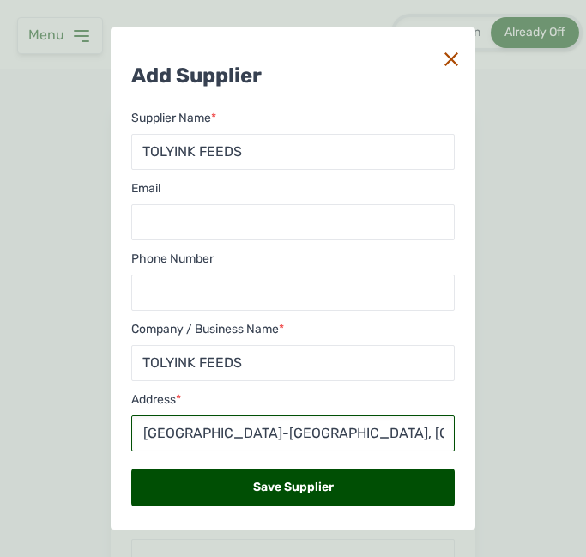
scroll to position [0, 43]
type input "Km3, [GEOGRAPHIC_DATA]-[GEOGRAPHIC_DATA], [GEOGRAPHIC_DATA], [GEOGRAPHIC_DATA]"
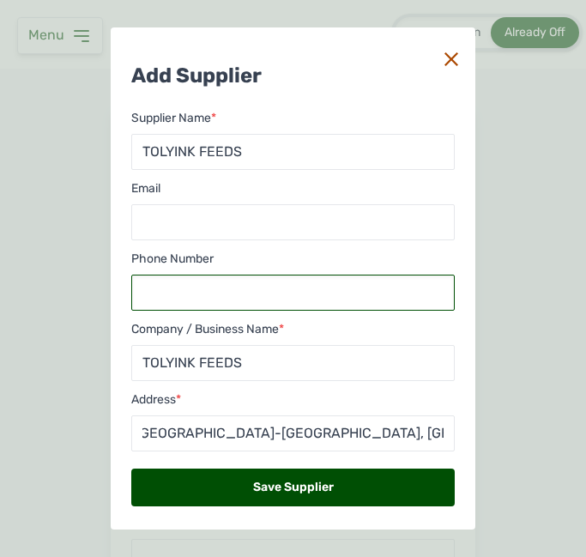
click at [286, 289] on input "text" at bounding box center [292, 292] width 323 height 36
type input "08035732132"
click at [365, 500] on div "Save Supplier" at bounding box center [292, 487] width 323 height 38
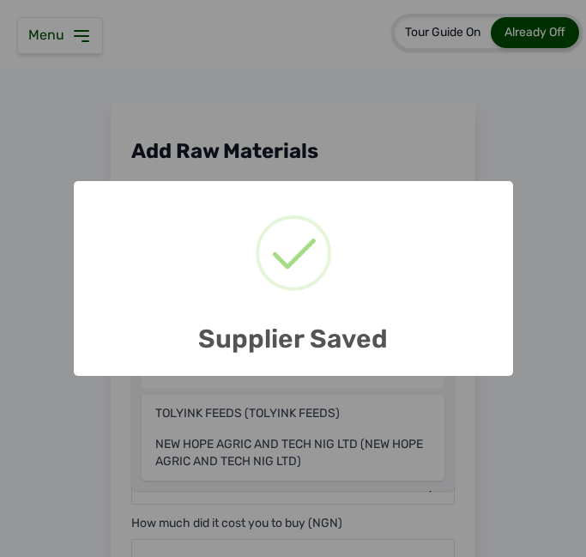
click at [495, 432] on div "× Supplier Saved OK No Cancel" at bounding box center [293, 278] width 586 height 557
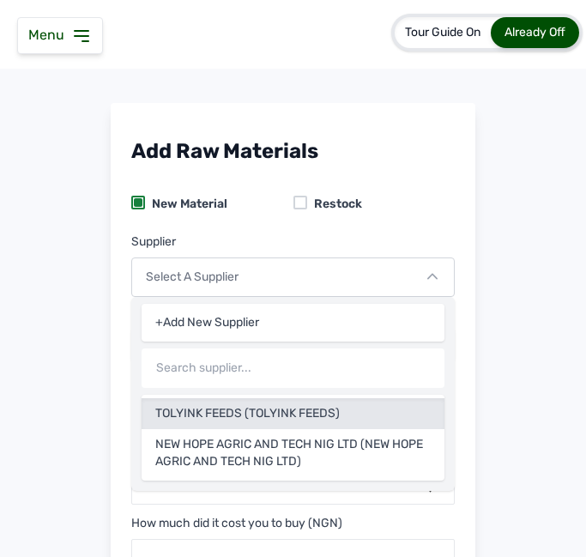
click at [246, 429] on div "TOLYINK FEEDS (TOLYINK FEEDS)" at bounding box center [293, 453] width 303 height 48
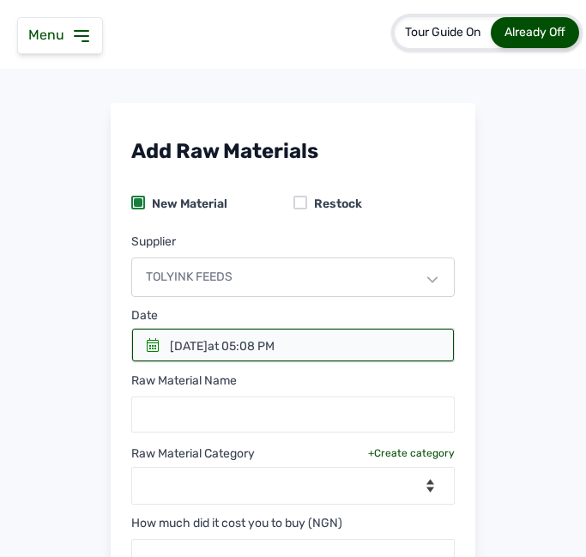
click at [147, 343] on icon at bounding box center [153, 345] width 12 height 14
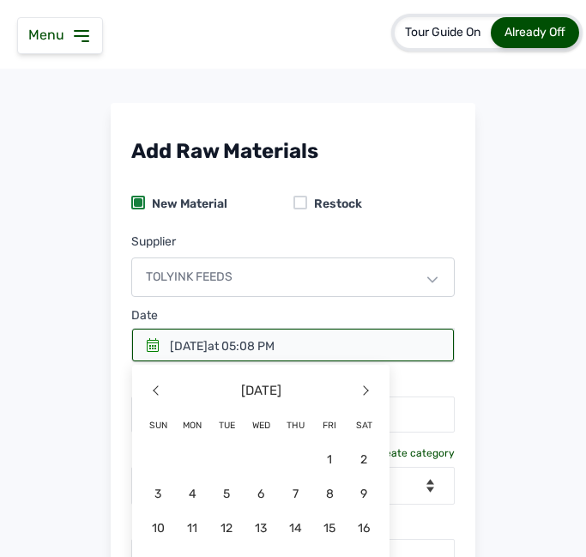
scroll to position [215, 0]
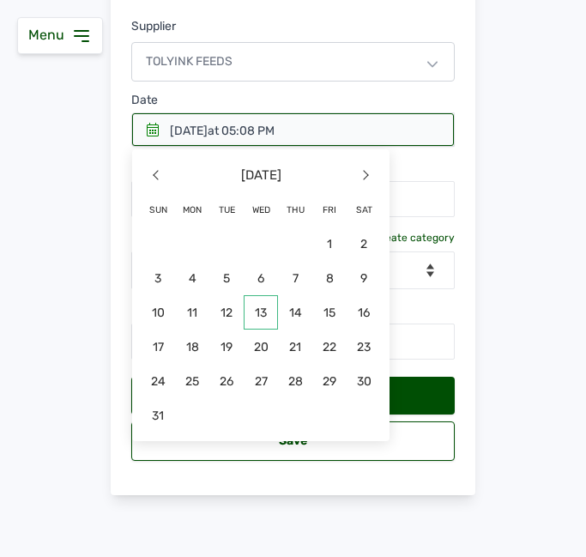
click at [209, 329] on span "13" at bounding box center [192, 346] width 34 height 34
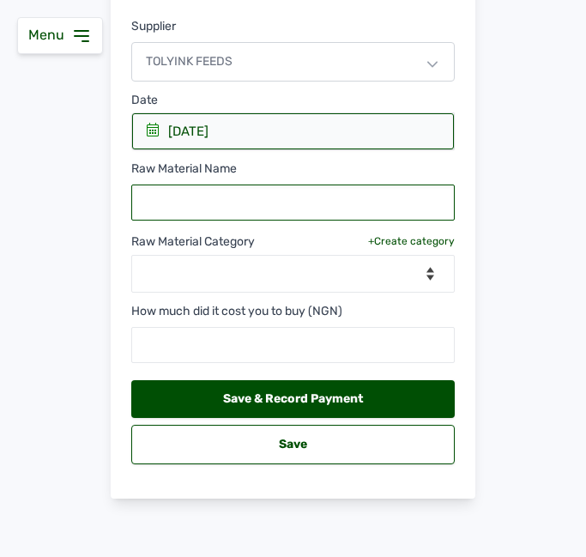
click at [256, 209] on input "text" at bounding box center [292, 202] width 323 height 36
type input "Doxy-GEN"
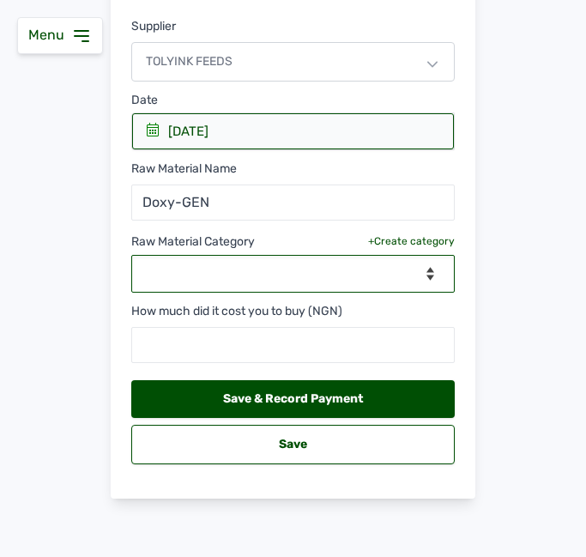
click at [280, 263] on select "--Select Category-- feeds medications vaccines" at bounding box center [292, 274] width 323 height 38
select select "medications"
click at [131, 255] on select "--Select Category-- feeds medications vaccines" at bounding box center [292, 274] width 323 height 38
select select
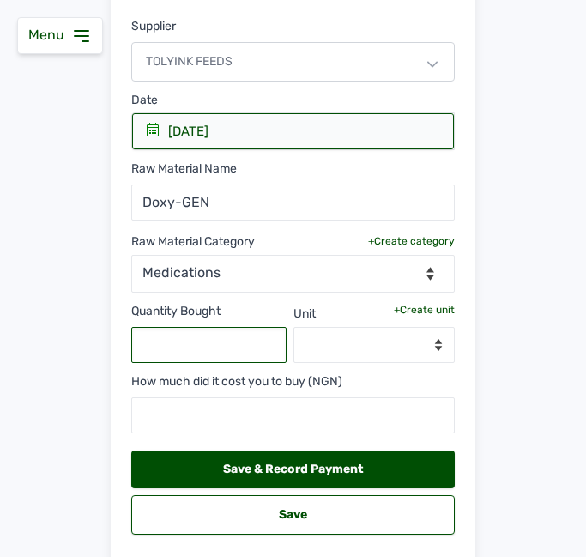
click at [230, 343] on input "text" at bounding box center [208, 345] width 155 height 36
type input "7"
click at [413, 313] on div "+Create unit" at bounding box center [424, 310] width 61 height 14
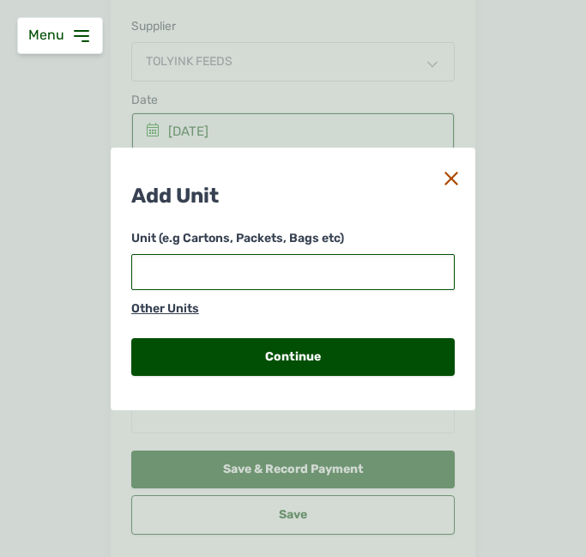
click at [319, 271] on input "text" at bounding box center [292, 272] width 323 height 36
type input "G"
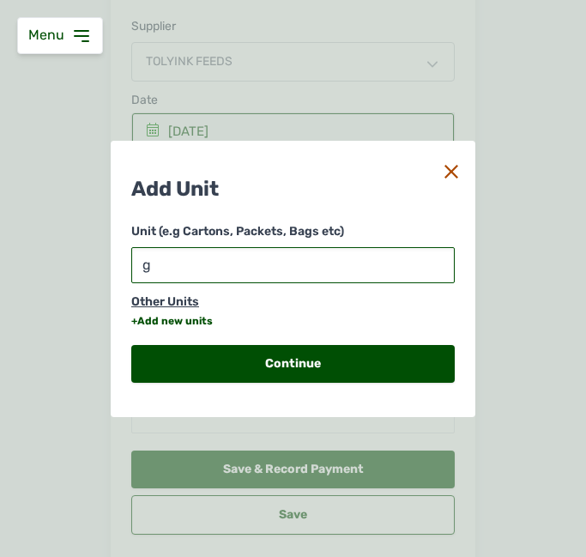
type input "g"
click at [167, 323] on div "+Add new units" at bounding box center [171, 321] width 81 height 14
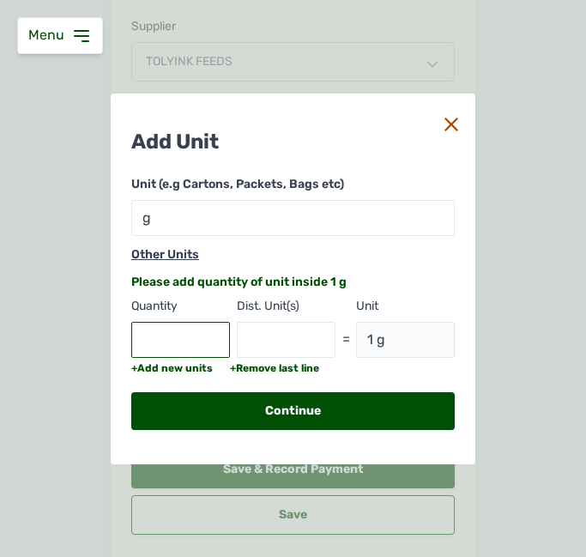
click at [172, 331] on input "text" at bounding box center [180, 340] width 99 height 36
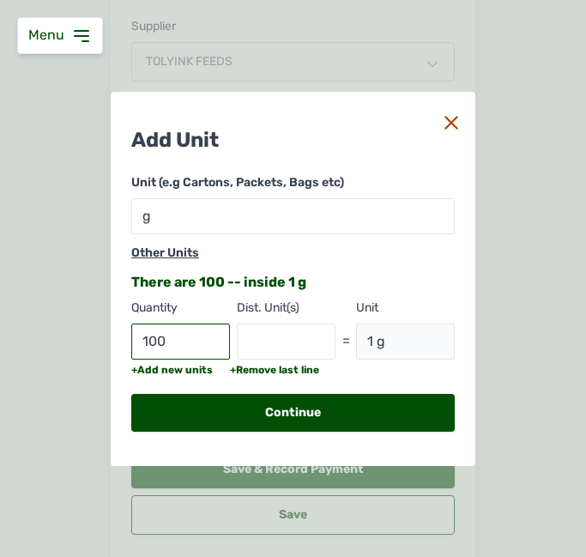
type input "100"
click at [268, 334] on input "text" at bounding box center [286, 341] width 99 height 36
type input "g"
click at [206, 344] on input "100" at bounding box center [180, 341] width 99 height 36
type input "1"
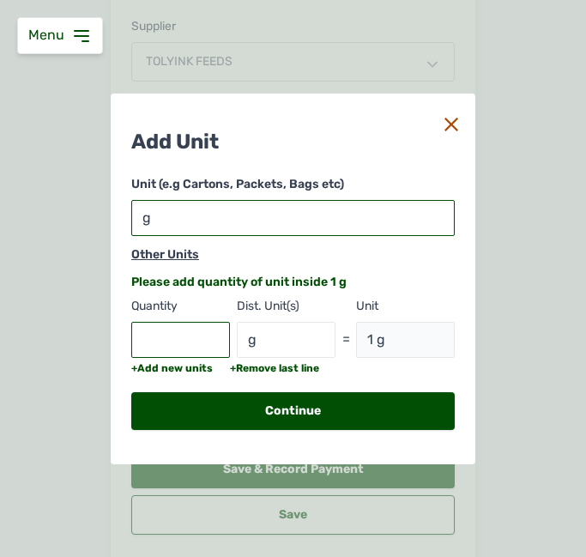
click at [199, 217] on input "g" at bounding box center [292, 218] width 323 height 36
type input "1"
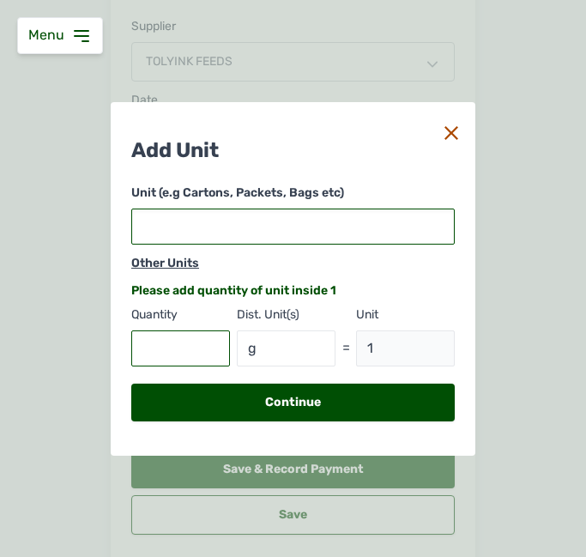
type input "p"
type input "1 p"
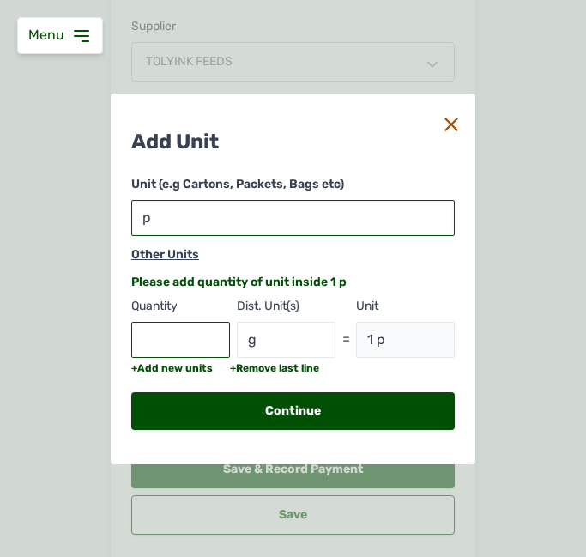
type input "pa"
type input "1 pa"
type input "pac"
type input "1 pac"
type input "pack"
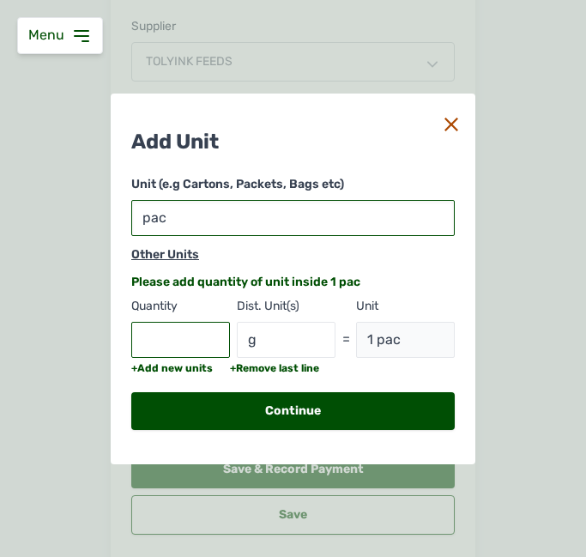
type input "1 pack"
type input "packe"
type input "1 packe"
type input "packet"
type input "1 packet"
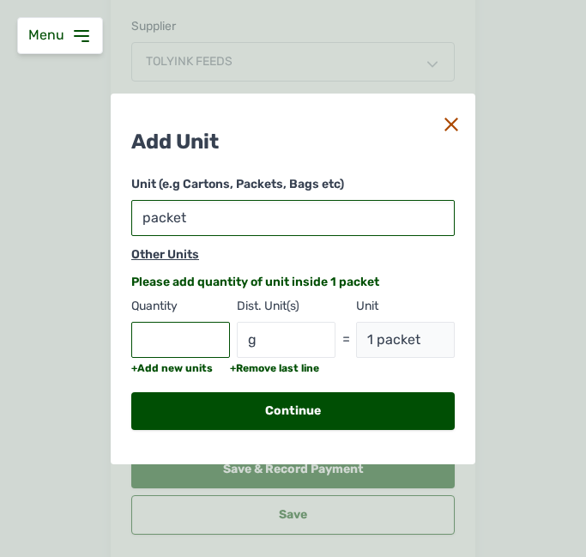
type input "packets"
type input "1 packets"
type input "packet"
type input "1 packet"
type input "packet("
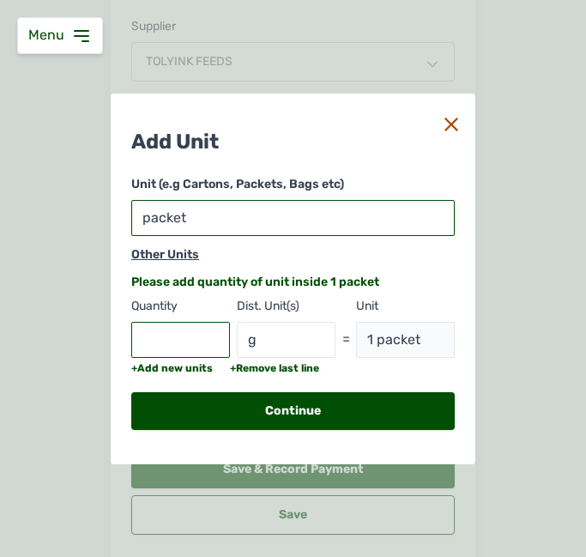
type input "1 packet("
type input "packet(s"
type input "1 packet(s"
type input "packet(s)"
type input "1 packet(s)"
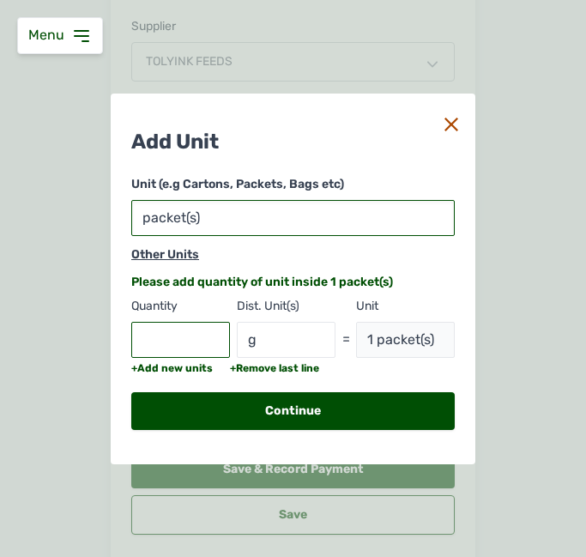
type input "packet(s)"
click at [171, 330] on input "text" at bounding box center [180, 340] width 99 height 36
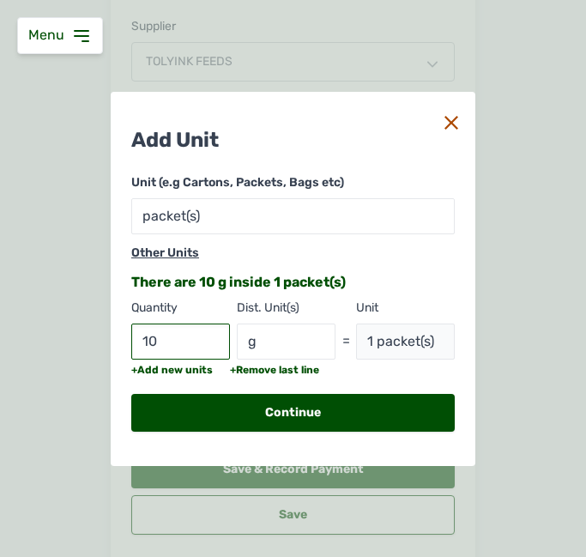
type input "100"
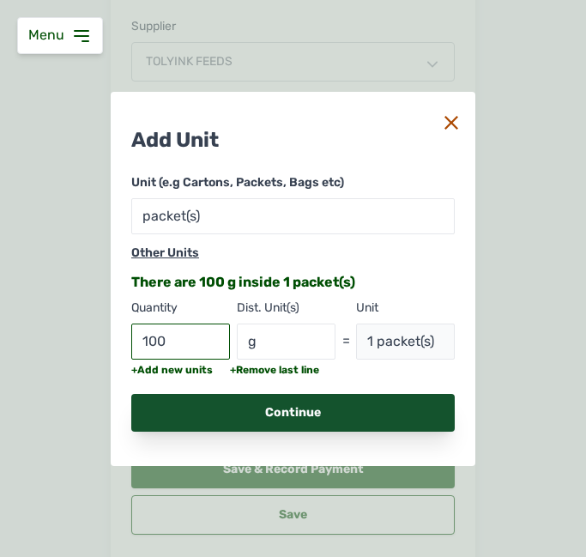
click at [286, 406] on div "Continue" at bounding box center [292, 413] width 323 height 38
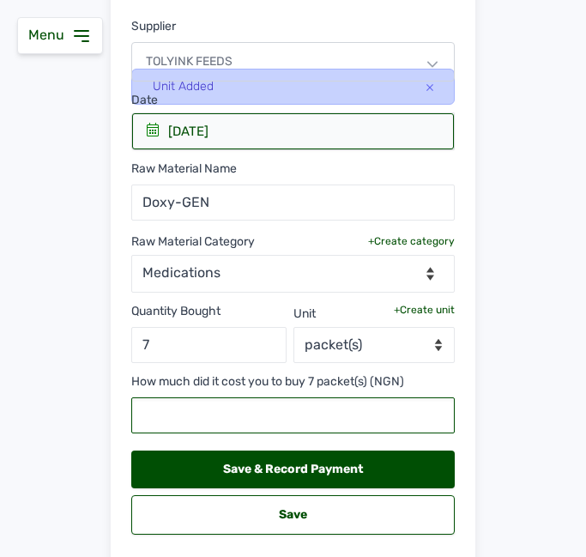
click at [202, 425] on input "text" at bounding box center [292, 415] width 323 height 36
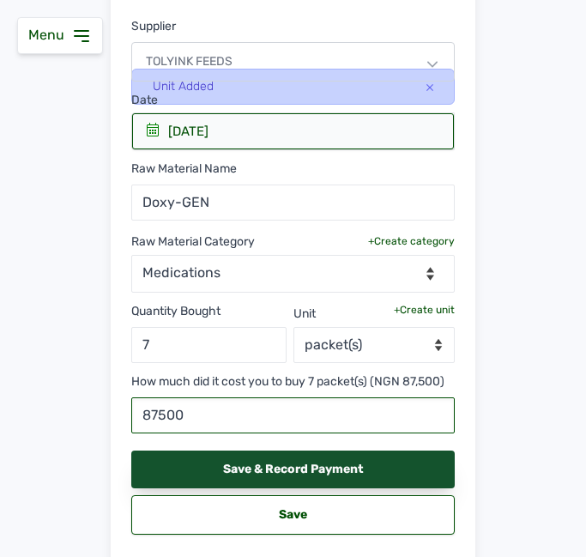
type input "87500"
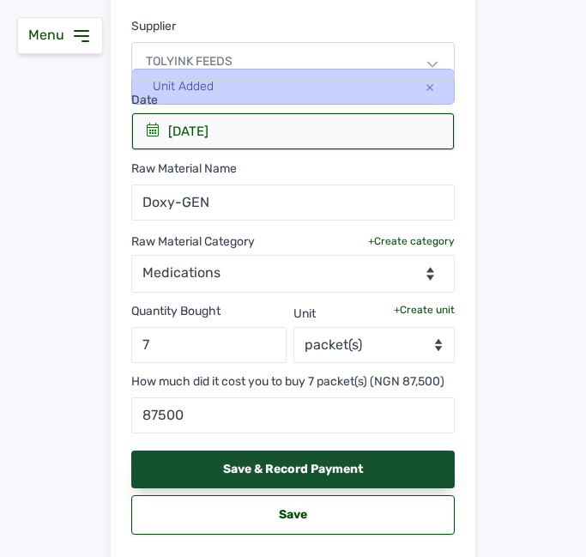
click at [242, 471] on div "Save & Record Payment" at bounding box center [292, 469] width 323 height 38
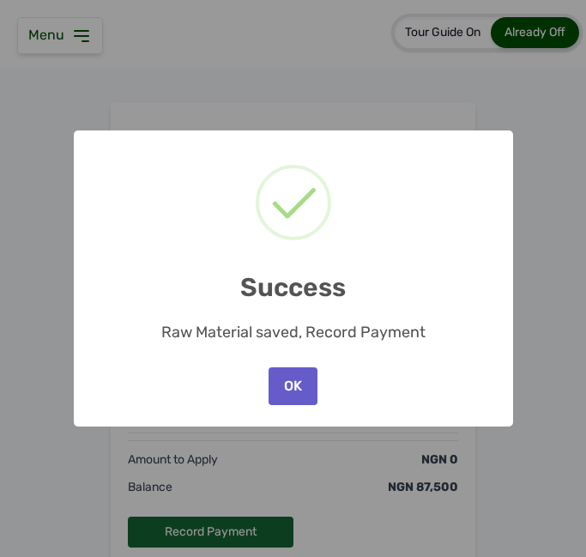
click at [304, 377] on button "OK" at bounding box center [292, 386] width 48 height 38
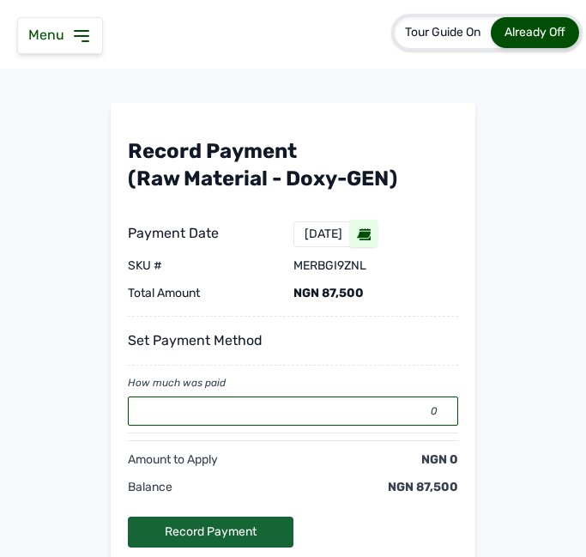
click at [262, 407] on input "0" at bounding box center [293, 410] width 330 height 29
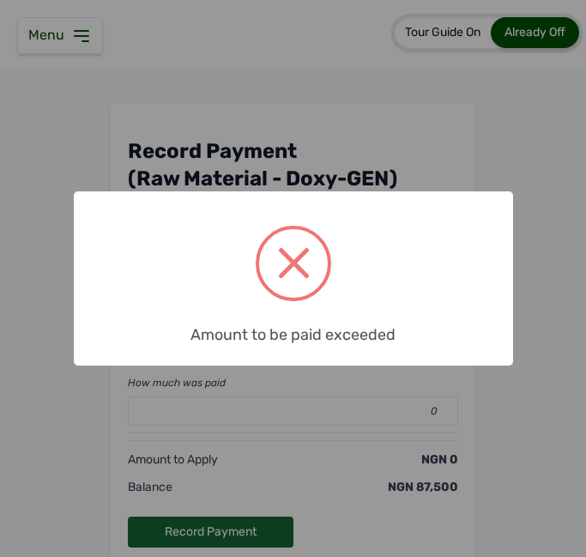
click at [262, 407] on div "× Amount to be paid exceeded OK No Cancel" at bounding box center [293, 278] width 586 height 557
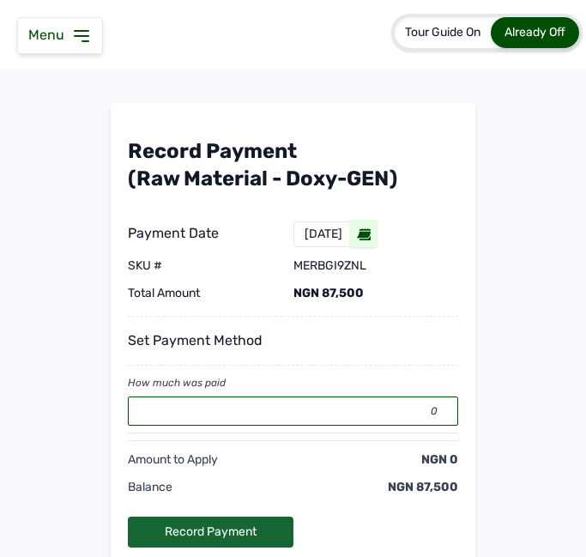
click at [262, 407] on input "0" at bounding box center [293, 410] width 330 height 29
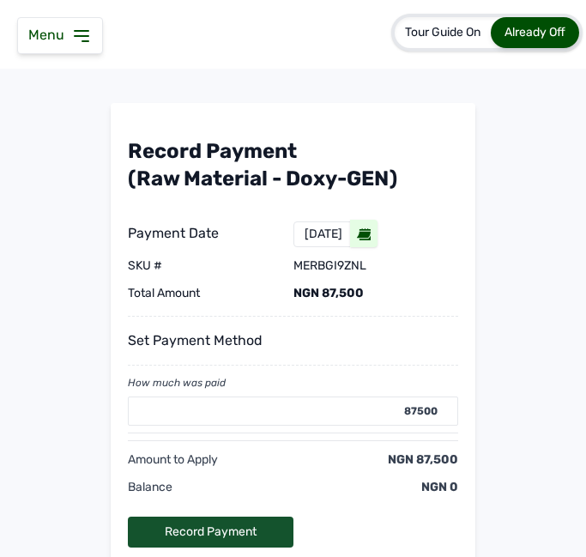
click at [206, 530] on div "Record Payment" at bounding box center [211, 531] width 166 height 31
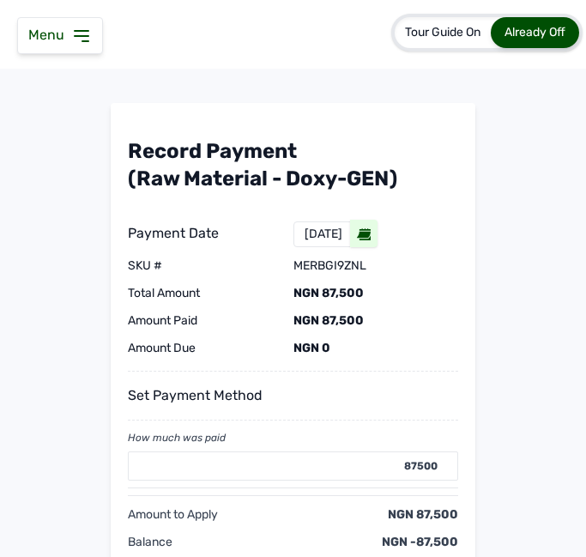
type input "0"
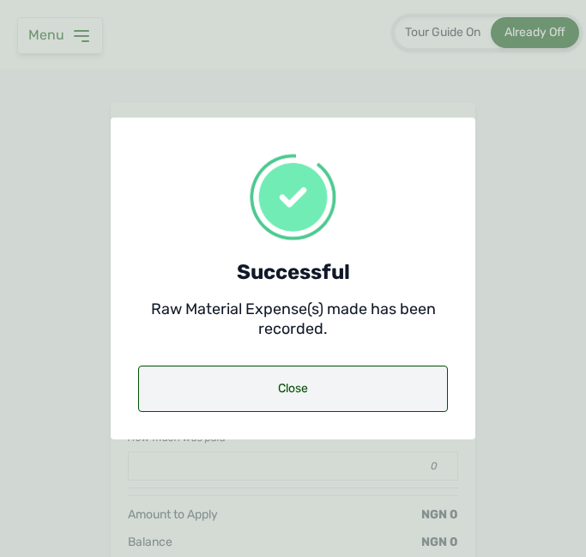
click at [320, 383] on div "Close" at bounding box center [293, 388] width 310 height 46
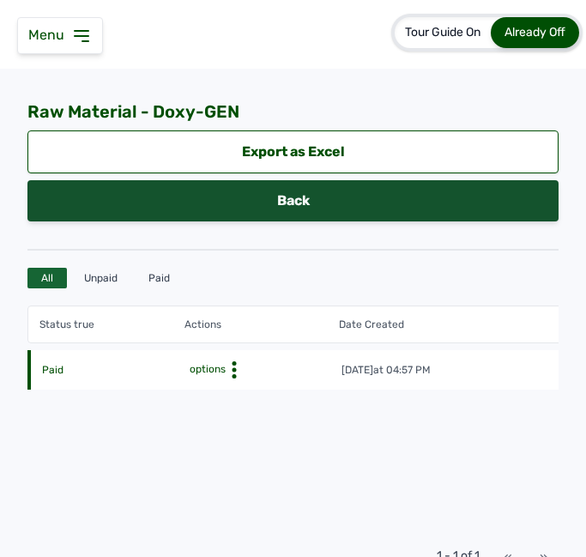
click at [370, 192] on link "Back" at bounding box center [292, 200] width 531 height 41
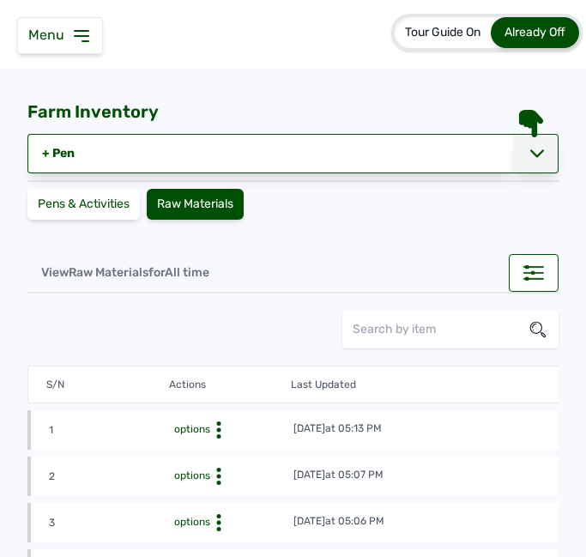
click at [536, 154] on div at bounding box center [535, 153] width 45 height 39
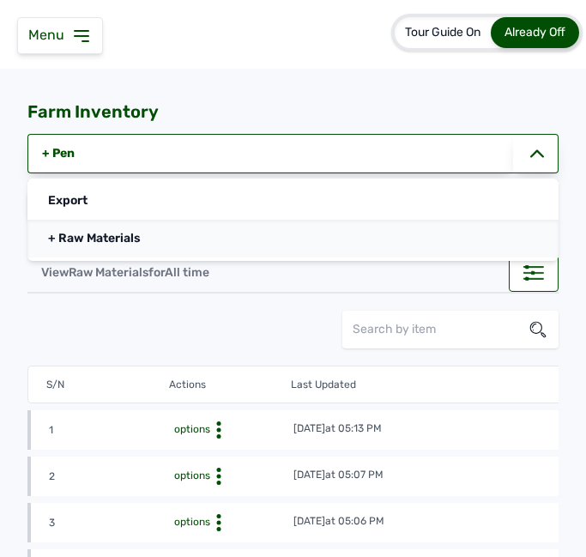
click at [225, 243] on link "+ Raw Materials" at bounding box center [292, 239] width 531 height 38
select select
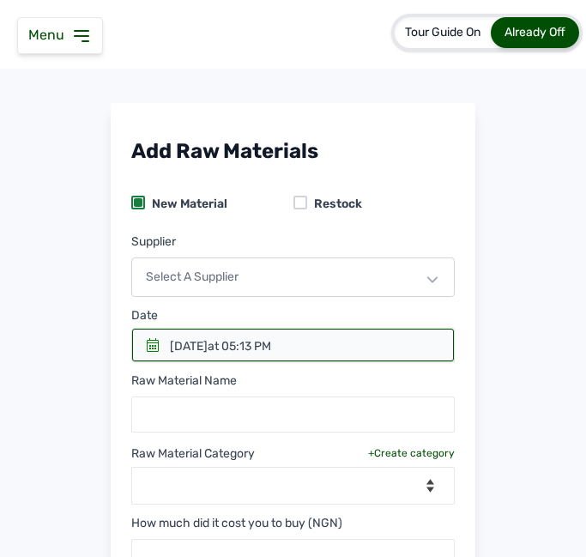
click at [306, 268] on div "Select a Supplier" at bounding box center [292, 276] width 323 height 39
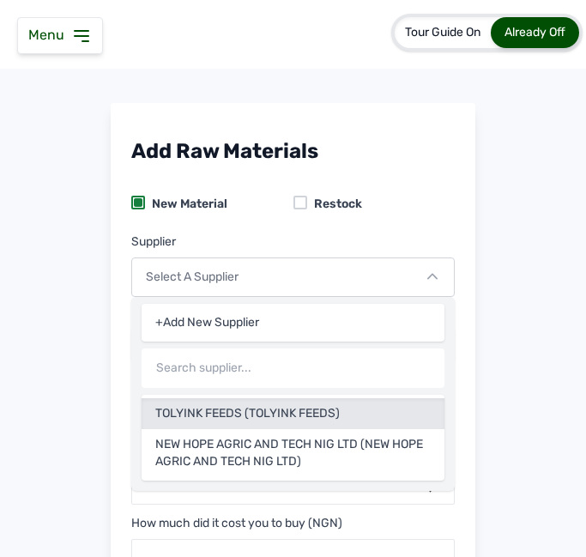
click at [232, 429] on div "TOLYINK FEEDS (TOLYINK FEEDS)" at bounding box center [293, 453] width 303 height 48
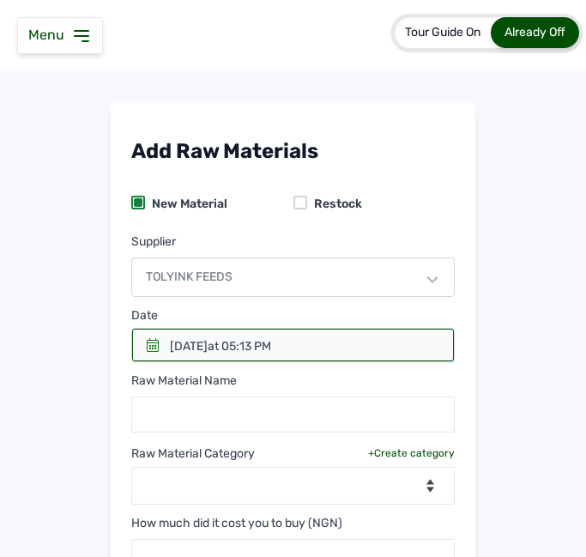
click at [139, 347] on div at bounding box center [293, 344] width 322 height 33
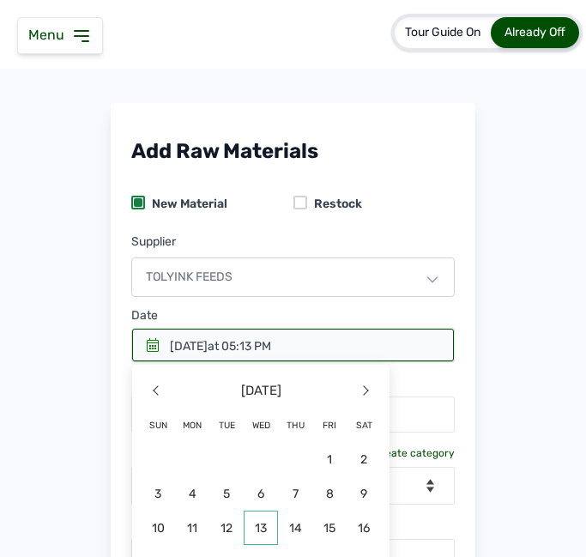
click at [209, 545] on span "13" at bounding box center [192, 562] width 34 height 34
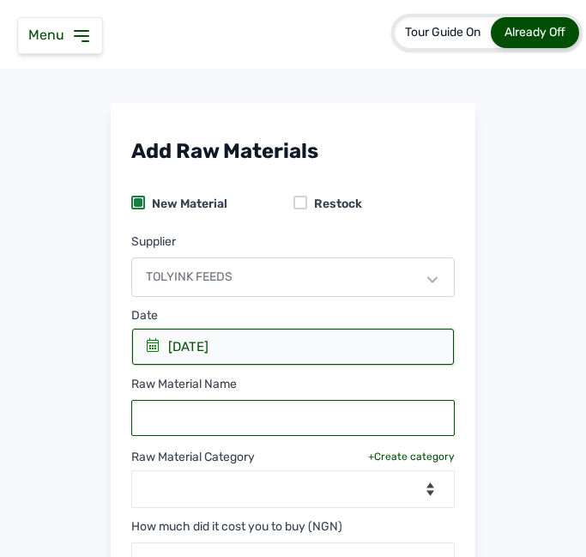
click at [216, 423] on input "text" at bounding box center [292, 418] width 323 height 36
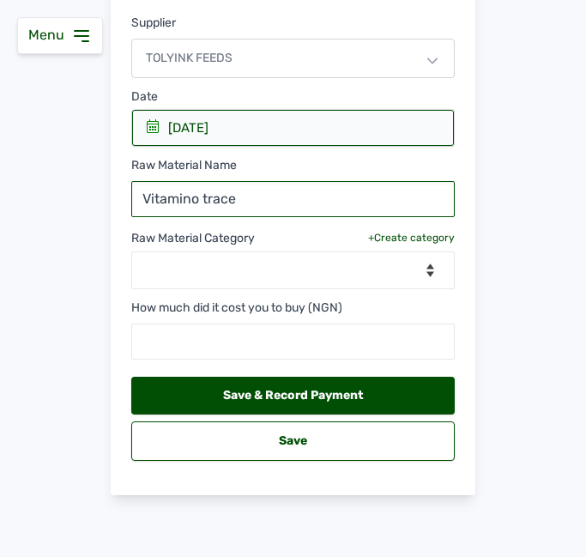
type input "Vitamino trace"
click at [415, 234] on div "+Create category" at bounding box center [411, 238] width 87 height 14
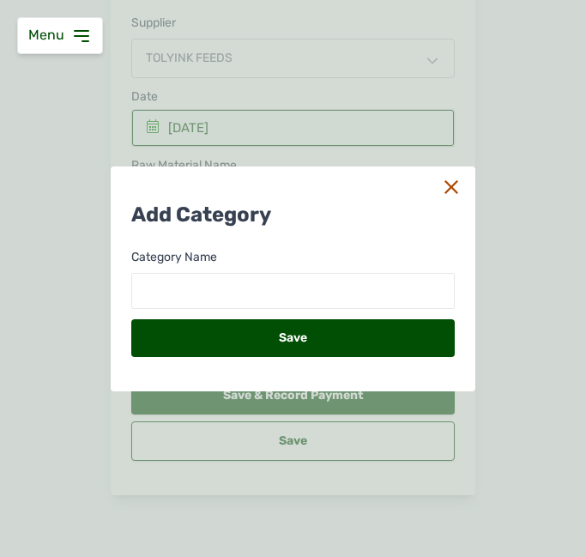
click at [444, 184] on icon at bounding box center [451, 187] width 14 height 14
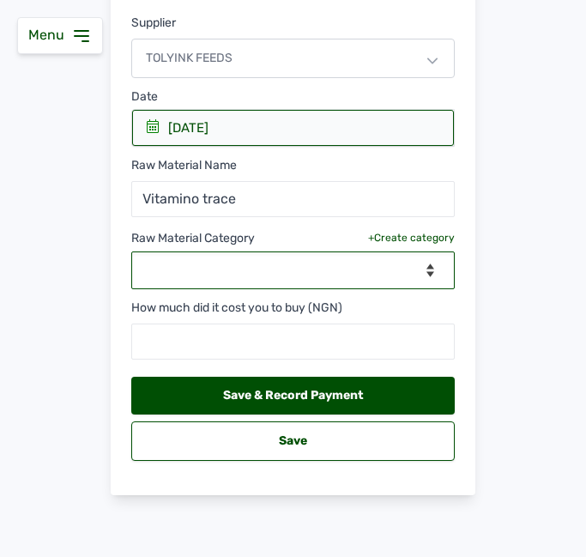
click at [424, 266] on select "--Select Category-- feeds medications vaccines" at bounding box center [292, 270] width 323 height 38
select select "medications"
click at [131, 251] on select "--Select Category-- feeds medications vaccines" at bounding box center [292, 270] width 323 height 38
select select
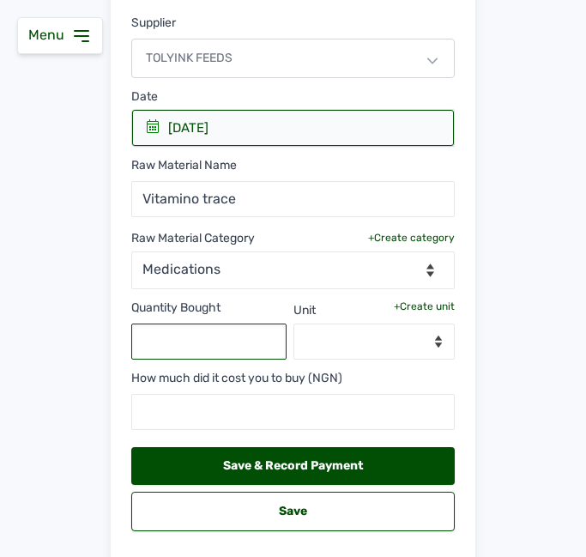
click at [237, 340] on input "text" at bounding box center [208, 341] width 155 height 36
type input "4"
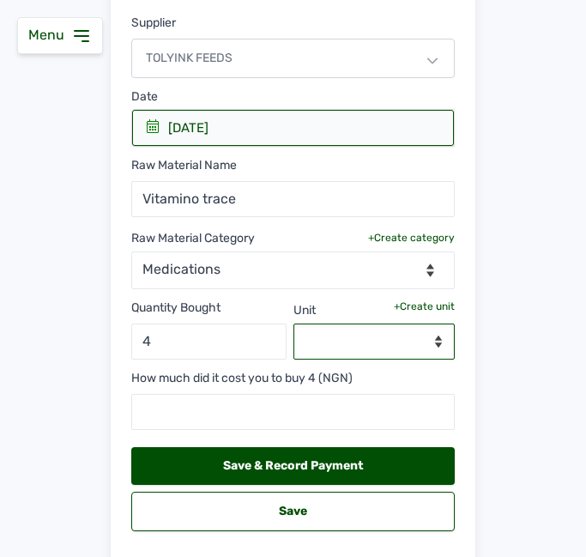
click at [340, 331] on select "--Select unit--" at bounding box center [374, 341] width 162 height 36
click at [397, 304] on div "+Create unit" at bounding box center [424, 306] width 61 height 14
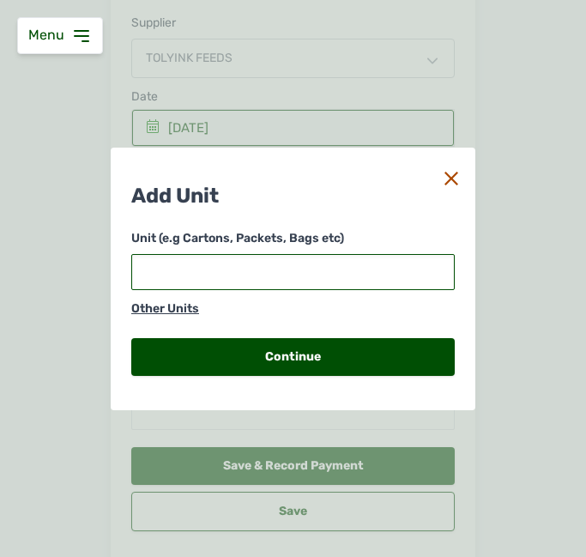
click at [321, 278] on input "text" at bounding box center [292, 272] width 323 height 36
type input "l"
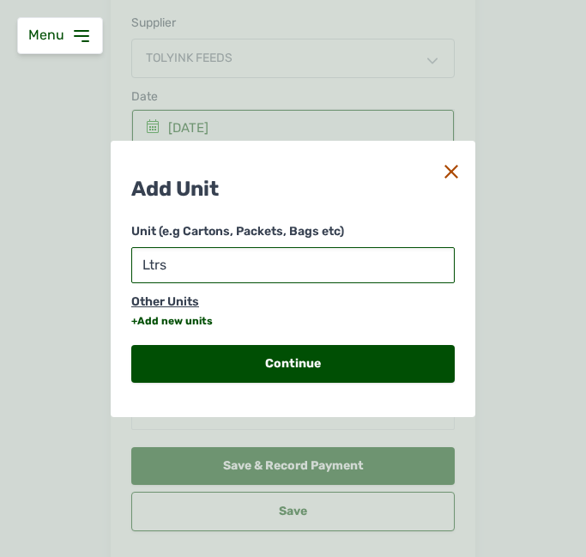
type input "Ltrs"
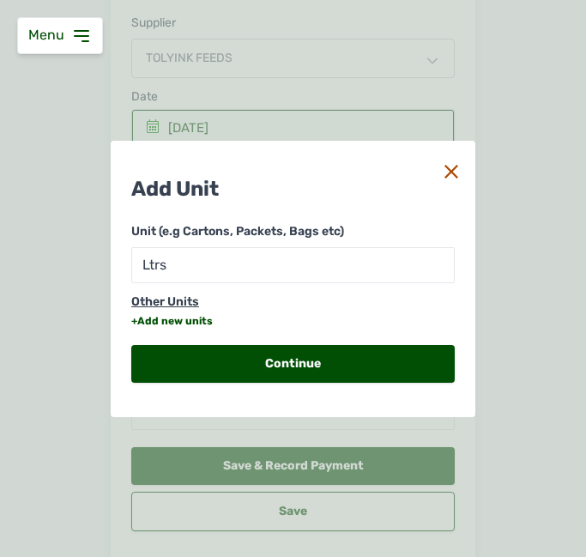
click at [181, 322] on div "+Add new units" at bounding box center [171, 321] width 81 height 14
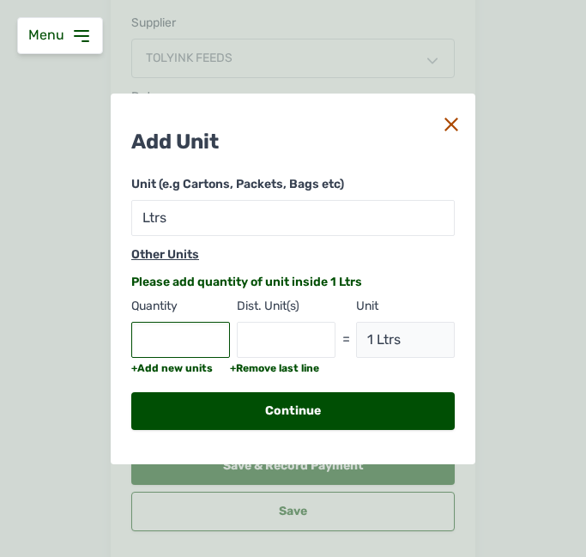
click at [184, 337] on input "text" at bounding box center [180, 340] width 99 height 36
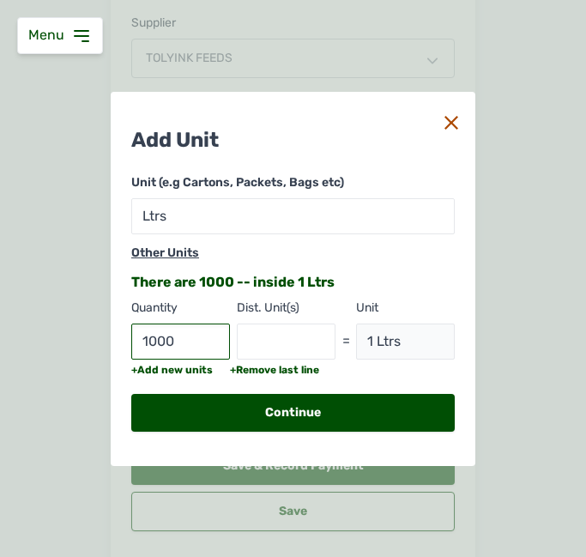
type input "1000"
click at [300, 338] on input "text" at bounding box center [286, 341] width 99 height 36
type input "ml"
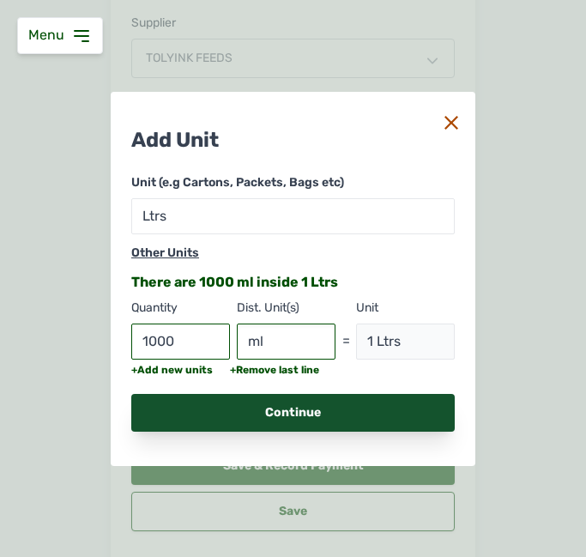
click at [312, 403] on div "Continue" at bounding box center [292, 413] width 323 height 38
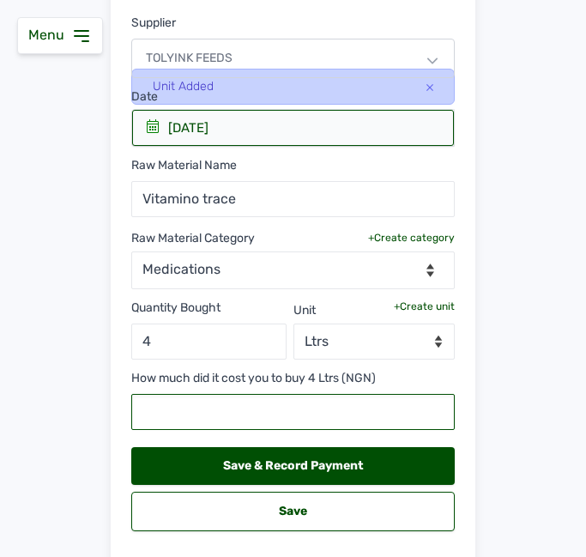
click at [320, 408] on input "text" at bounding box center [292, 412] width 323 height 36
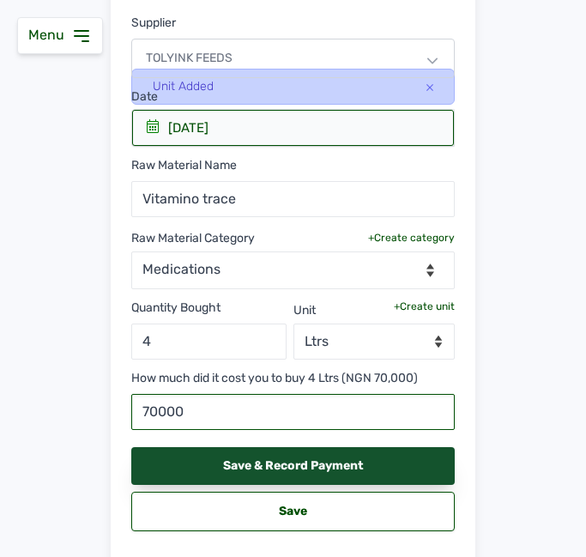
type input "70000"
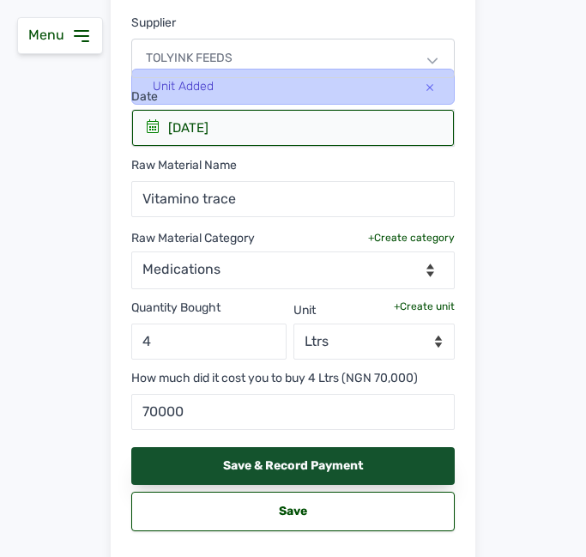
click at [344, 468] on div "Save & Record Payment" at bounding box center [292, 466] width 323 height 38
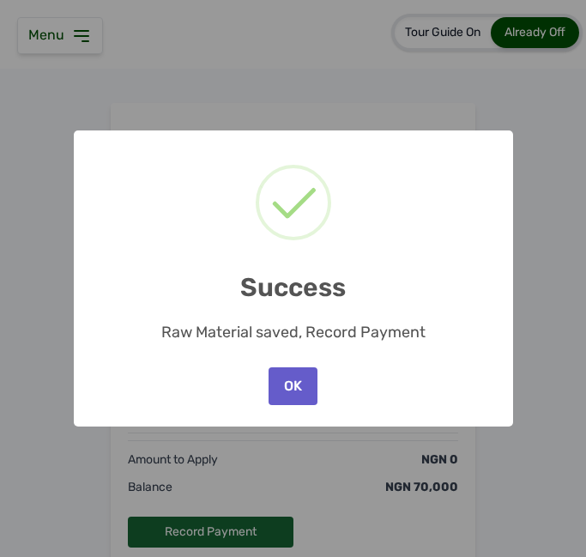
click at [280, 393] on button "OK" at bounding box center [292, 386] width 48 height 38
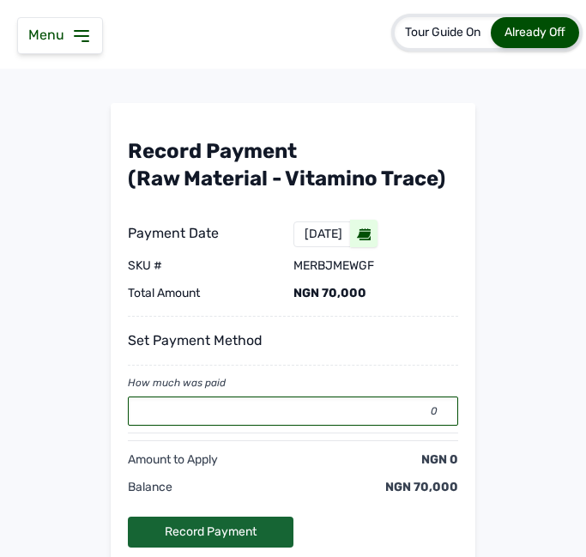
click at [271, 409] on input "0" at bounding box center [293, 410] width 330 height 29
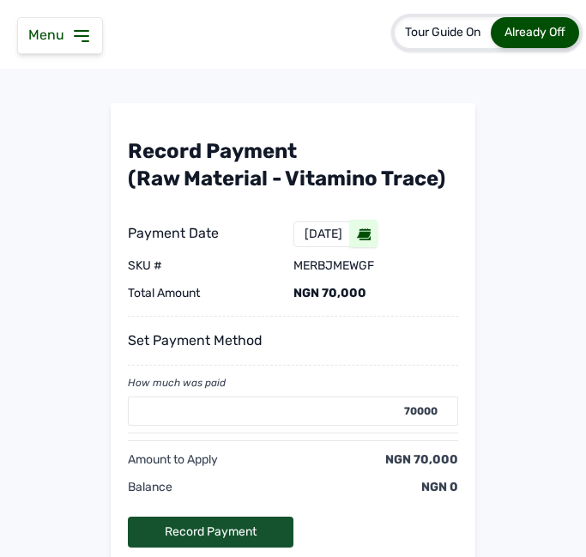
click at [178, 532] on div "Record Payment" at bounding box center [211, 531] width 166 height 31
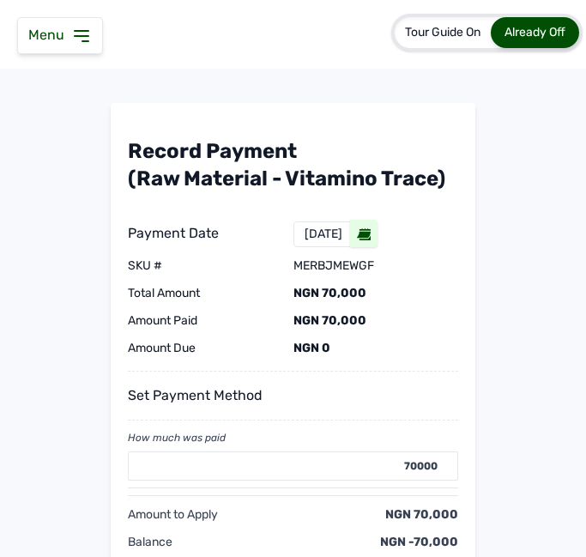
type input "0"
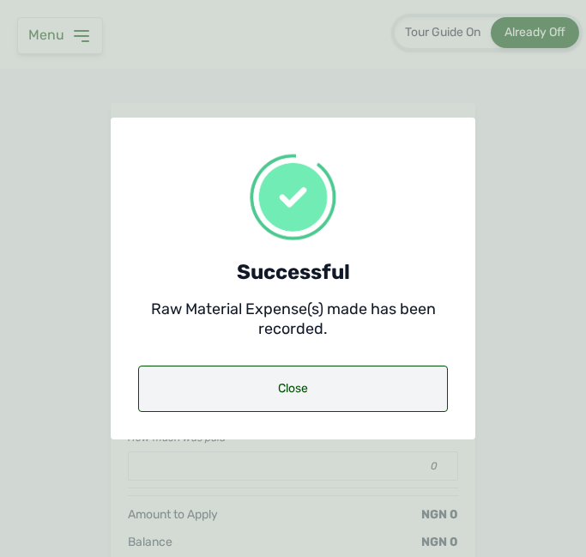
click at [316, 401] on div "Close" at bounding box center [293, 388] width 310 height 46
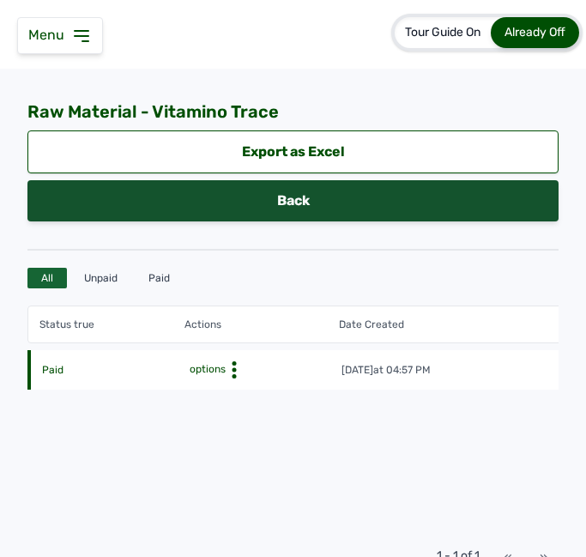
click at [339, 182] on link "Back" at bounding box center [292, 200] width 531 height 41
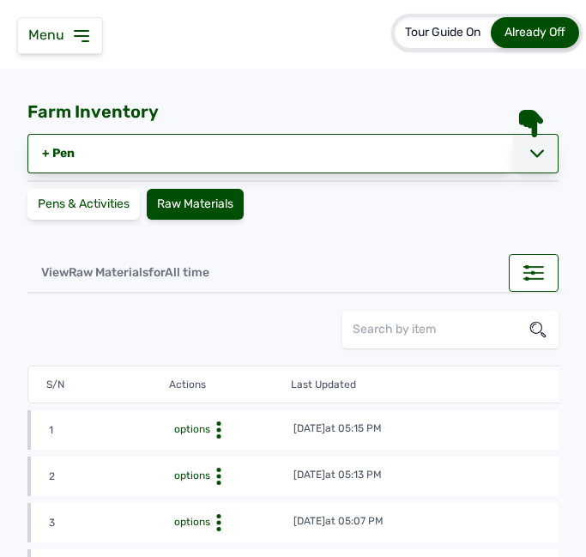
click at [533, 146] on div at bounding box center [535, 153] width 45 height 39
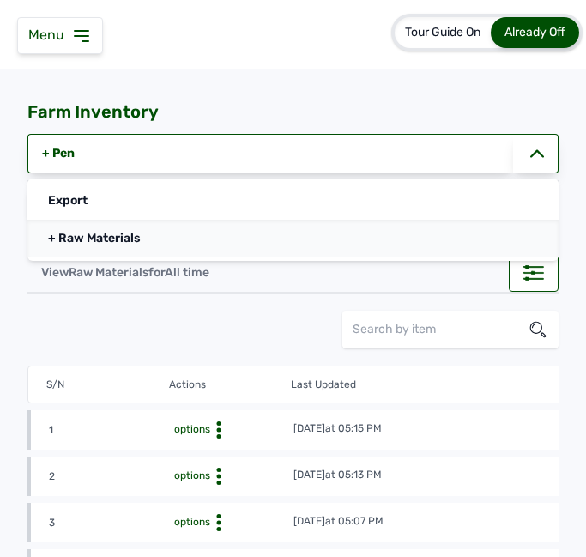
click at [199, 235] on link "+ Raw Materials" at bounding box center [292, 239] width 531 height 38
select select
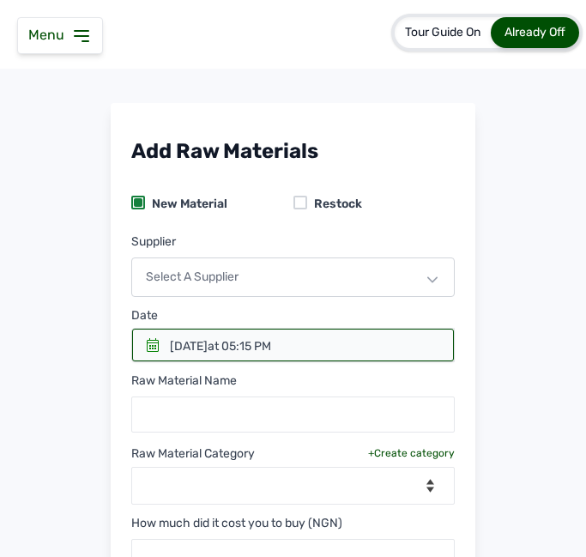
click at [141, 341] on div at bounding box center [293, 344] width 322 height 33
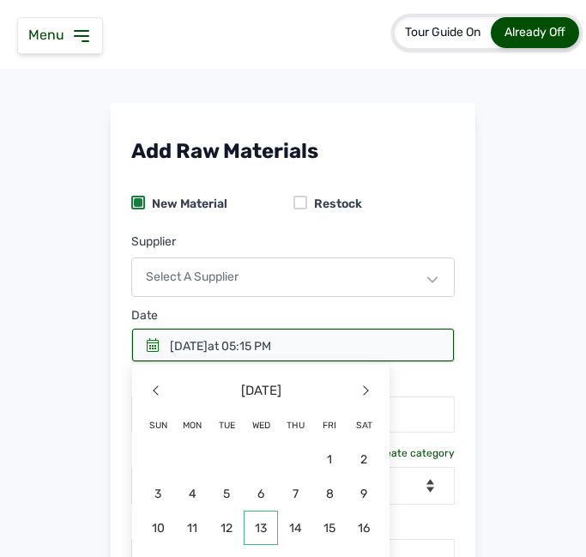
click at [209, 545] on span "13" at bounding box center [192, 562] width 34 height 34
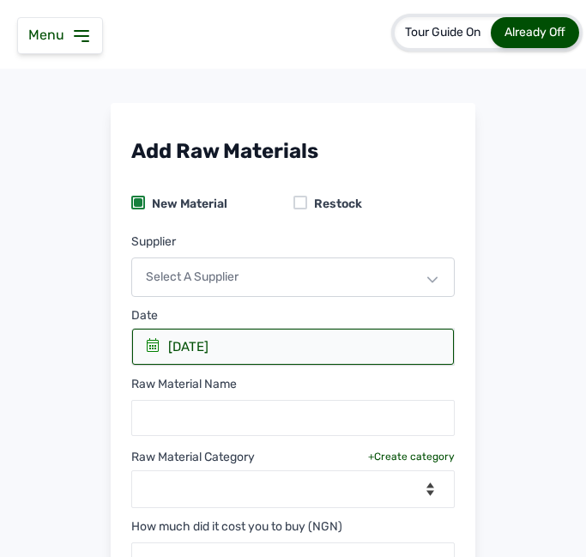
scroll to position [219, 0]
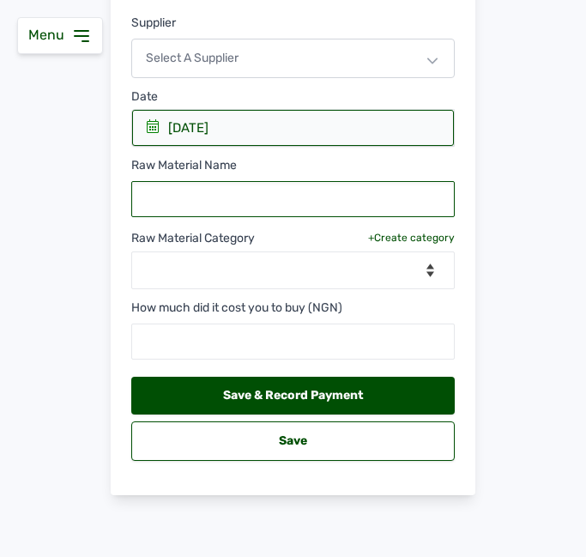
click at [316, 199] on input "text" at bounding box center [292, 199] width 323 height 36
type input "I"
type input "1st Gumboro"
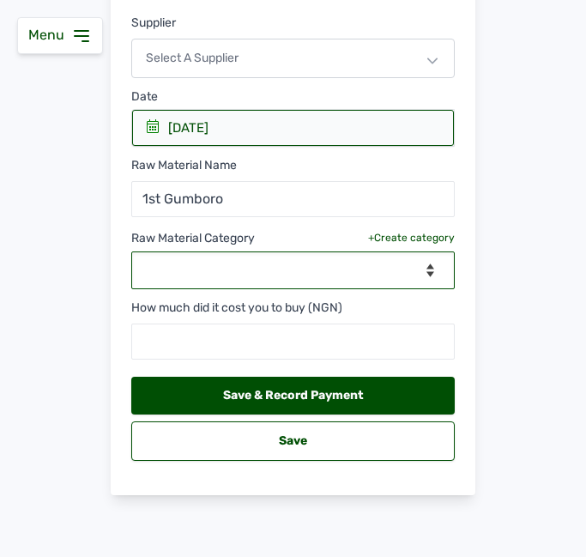
click at [288, 276] on select "--Select Category-- feeds medications vaccines" at bounding box center [292, 270] width 323 height 38
select select "vaccines"
click at [131, 251] on select "--Select Category-- feeds medications vaccines" at bounding box center [292, 270] width 323 height 38
select select
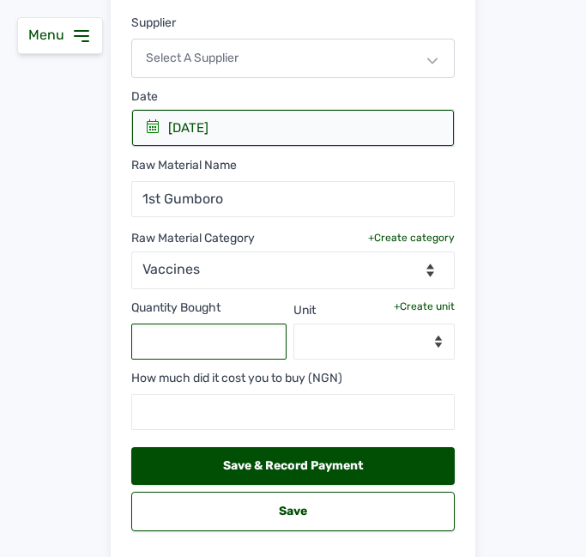
click at [202, 352] on input "text" at bounding box center [208, 341] width 155 height 36
type input "2000"
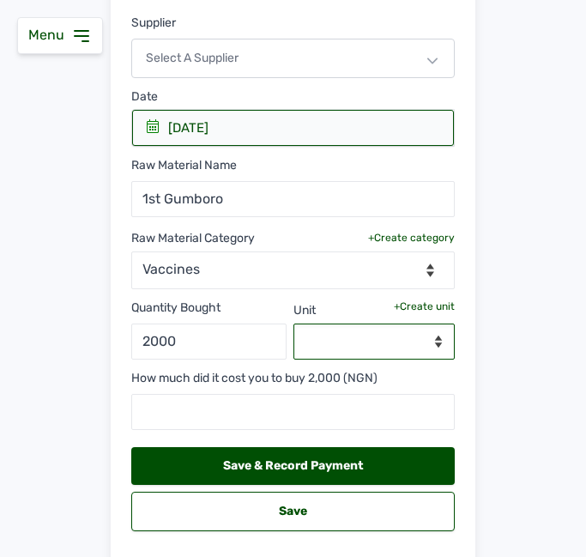
click at [430, 337] on select "--Select unit--" at bounding box center [374, 341] width 162 height 36
click at [422, 304] on div "+Create unit" at bounding box center [424, 306] width 61 height 14
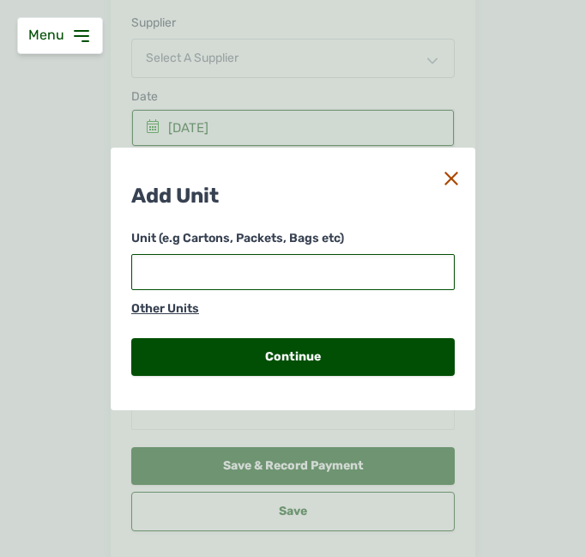
click at [319, 278] on input "text" at bounding box center [292, 272] width 323 height 36
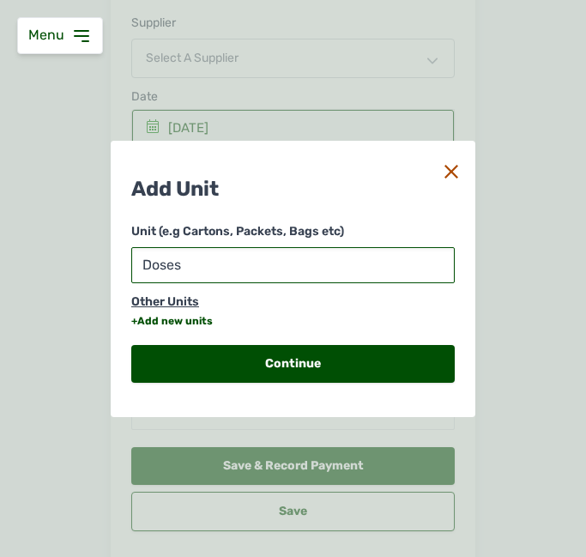
click at [151, 260] on input "Doses" at bounding box center [292, 265] width 323 height 36
click at [175, 268] on input "doses" at bounding box center [292, 265] width 323 height 36
click at [196, 262] on input "dose(s" at bounding box center [292, 265] width 323 height 36
type input "dose(s)"
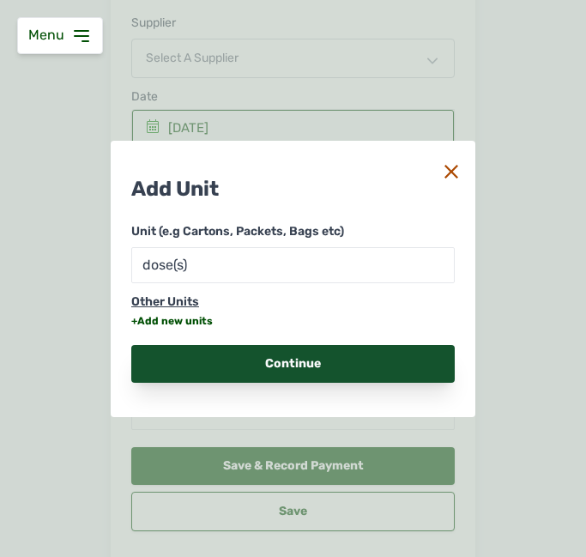
click at [259, 359] on div "Continue" at bounding box center [292, 364] width 323 height 38
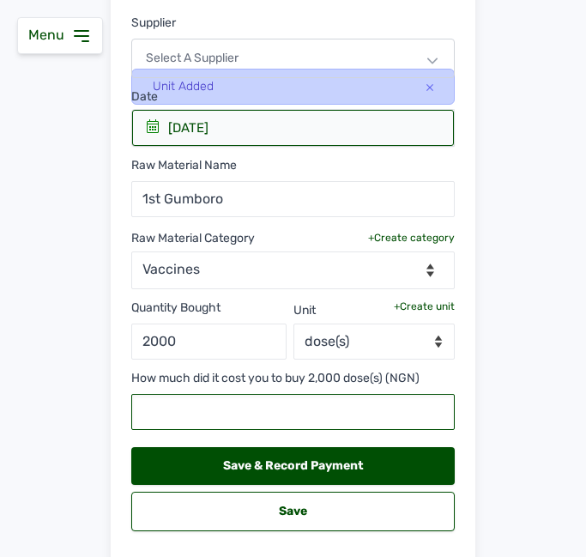
click at [261, 413] on input "text" at bounding box center [292, 412] width 323 height 36
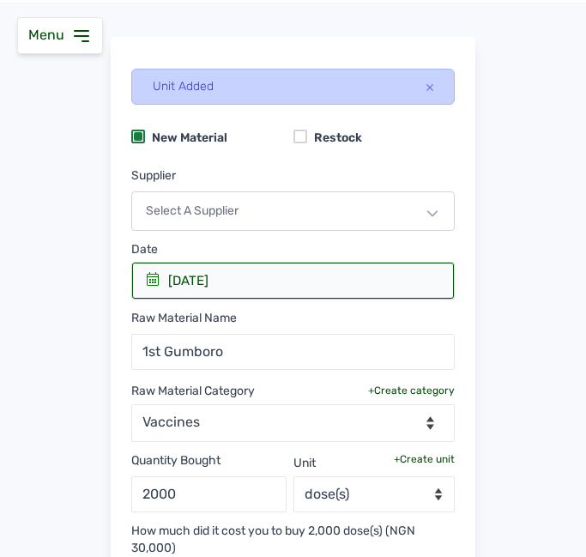
scroll to position [49, 0]
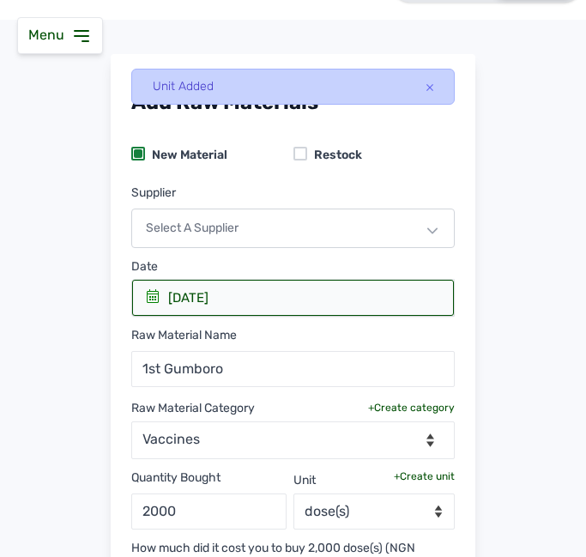
type input "30000"
click at [325, 222] on div "Select a Supplier" at bounding box center [292, 227] width 323 height 39
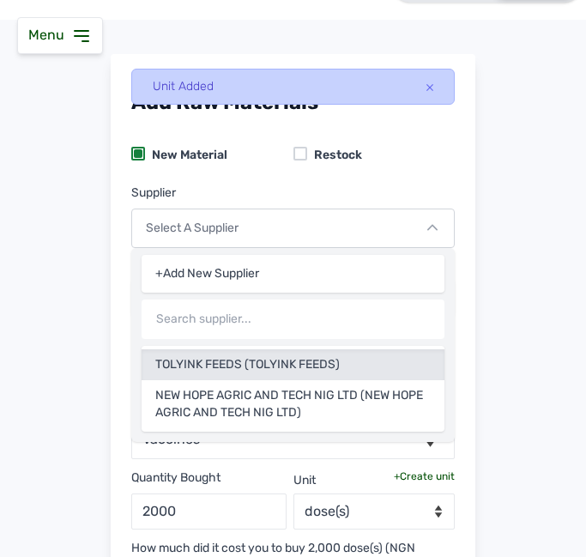
click at [265, 380] on div "TOLYINK FEEDS (TOLYINK FEEDS)" at bounding box center [293, 404] width 303 height 48
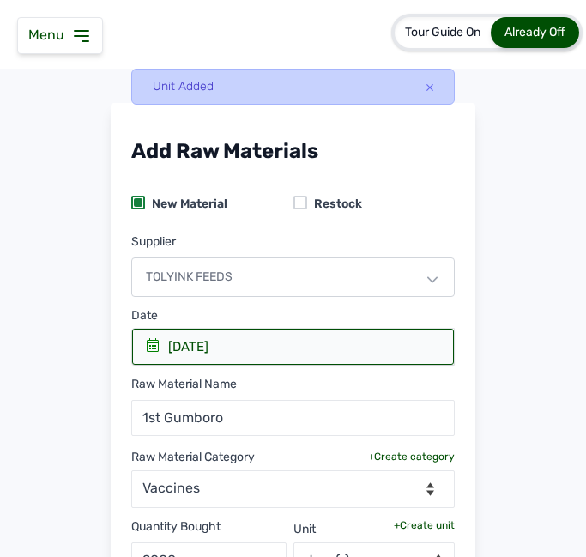
scroll to position [306, 0]
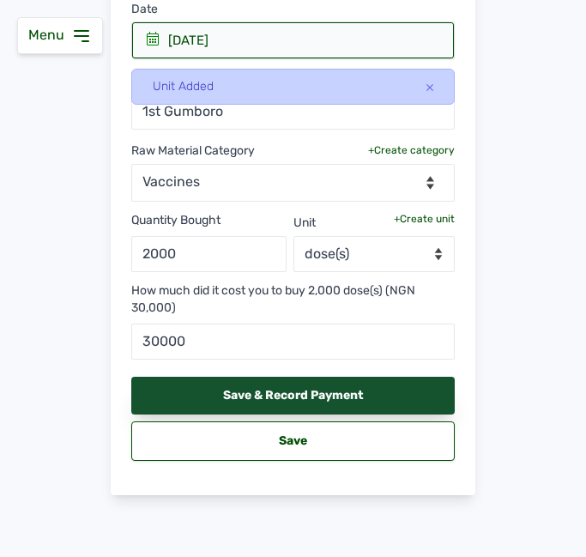
click at [288, 388] on div "Save & Record Payment" at bounding box center [292, 395] width 323 height 38
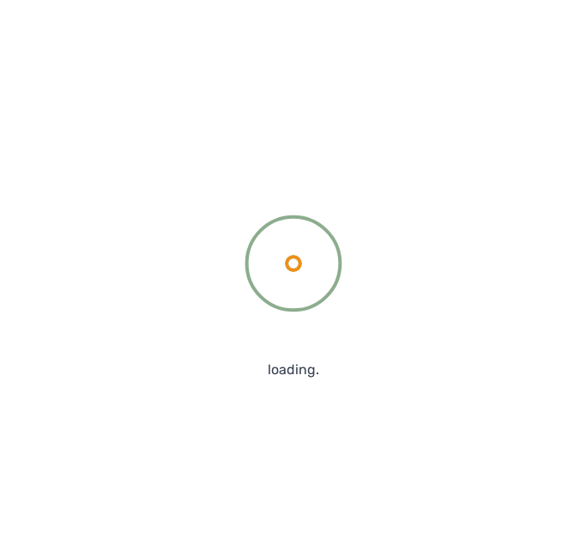
scroll to position [265, 0]
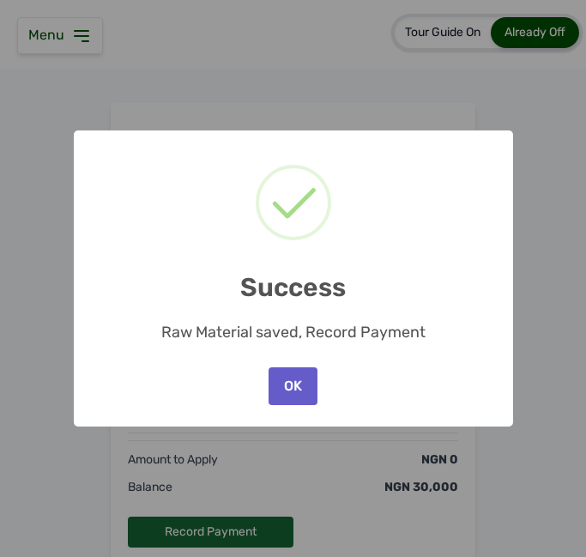
click at [286, 389] on button "OK" at bounding box center [292, 386] width 48 height 38
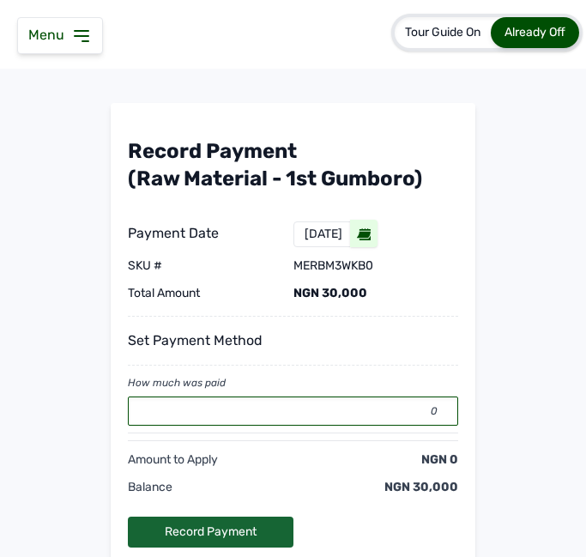
click at [290, 421] on input "0" at bounding box center [293, 410] width 330 height 29
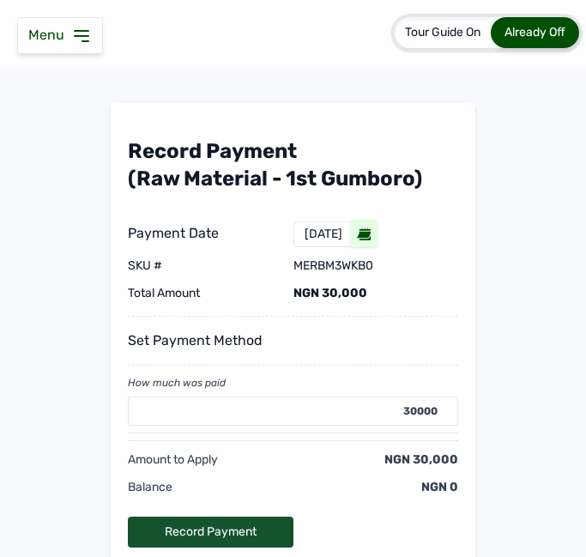
click at [250, 529] on div "Record Payment" at bounding box center [211, 531] width 166 height 31
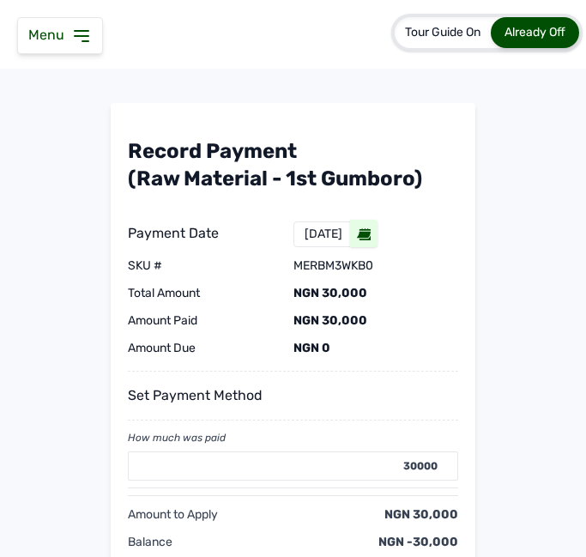
type input "0"
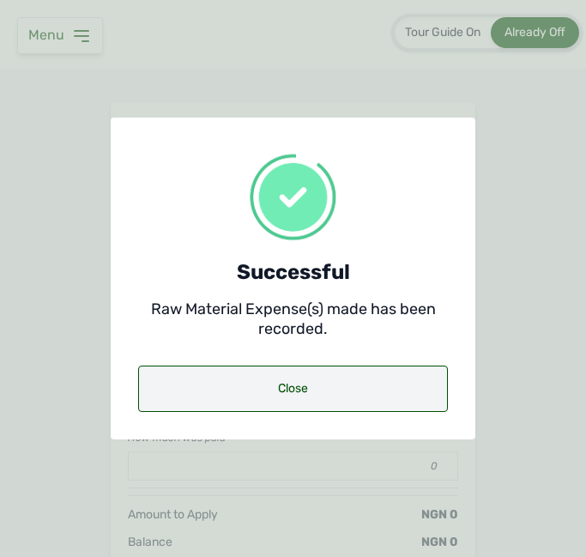
click at [309, 387] on div "Close" at bounding box center [293, 388] width 310 height 46
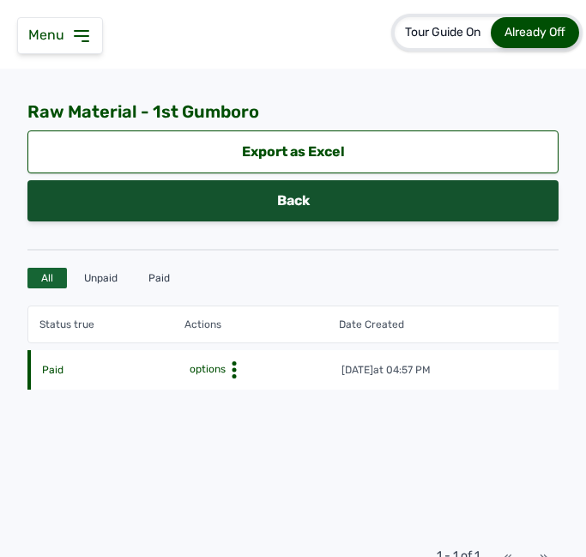
click at [354, 190] on link "Back" at bounding box center [292, 200] width 531 height 41
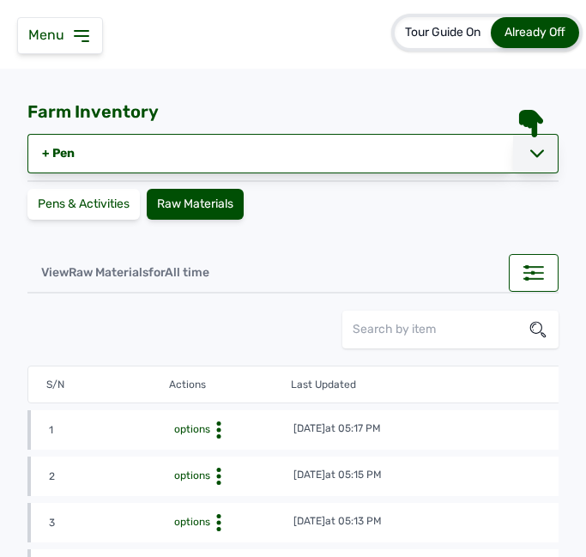
click at [518, 155] on div at bounding box center [535, 153] width 45 height 39
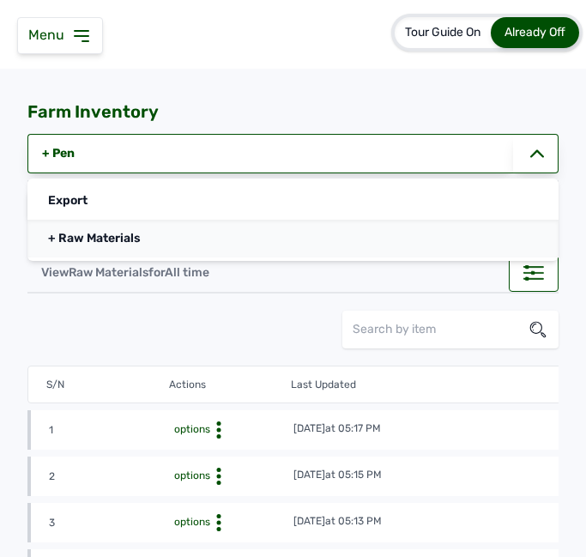
click at [232, 237] on link "+ Raw Materials" at bounding box center [292, 239] width 531 height 38
select select
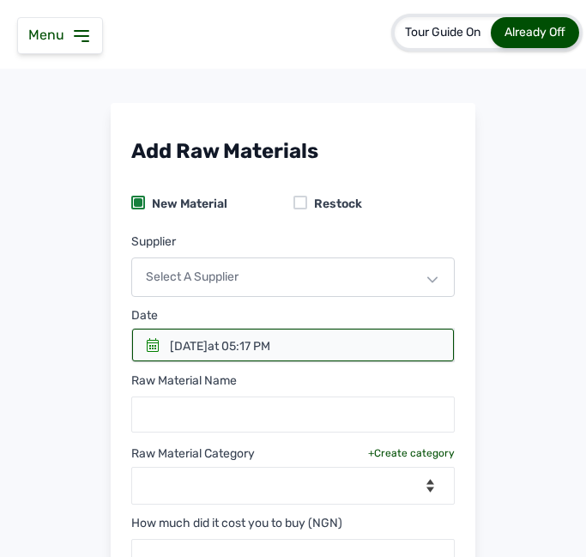
click at [287, 266] on div "Select a Supplier" at bounding box center [292, 276] width 323 height 39
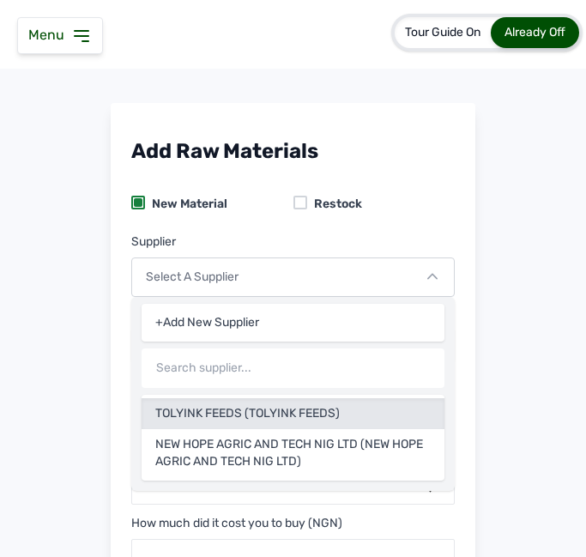
click at [258, 429] on div "TOLYINK FEEDS (TOLYINK FEEDS)" at bounding box center [293, 453] width 303 height 48
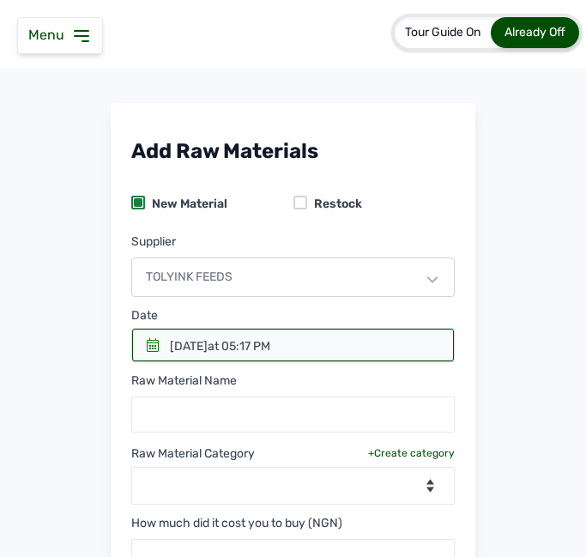
click at [146, 341] on icon at bounding box center [153, 345] width 14 height 14
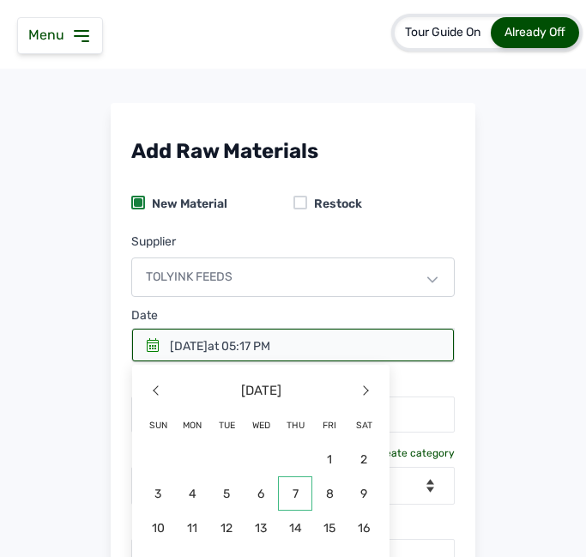
scroll to position [215, 0]
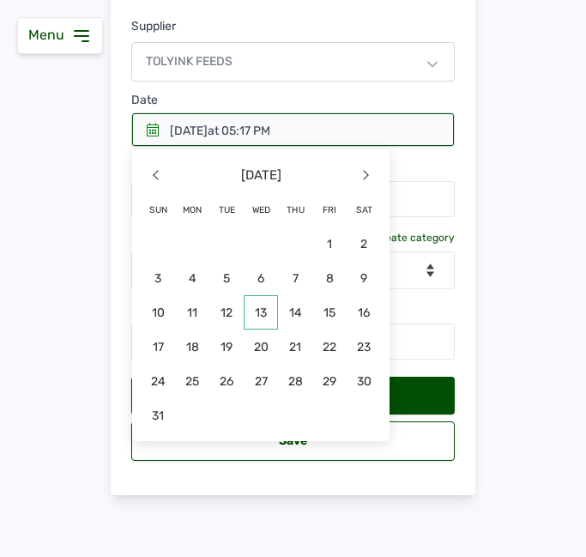
click at [209, 329] on span "13" at bounding box center [192, 346] width 34 height 34
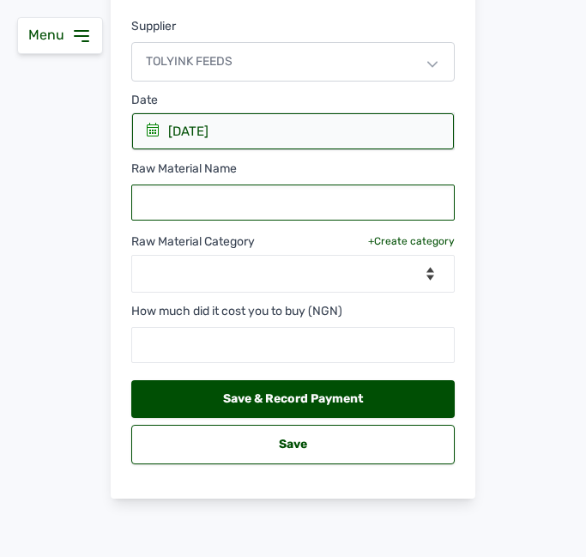
click at [285, 196] on input "text" at bounding box center [292, 202] width 323 height 36
type input "2nd Gumboro"
click at [322, 252] on div "Raw Material Category +Create category --Select Category-- feeds medications va…" at bounding box center [292, 256] width 323 height 72
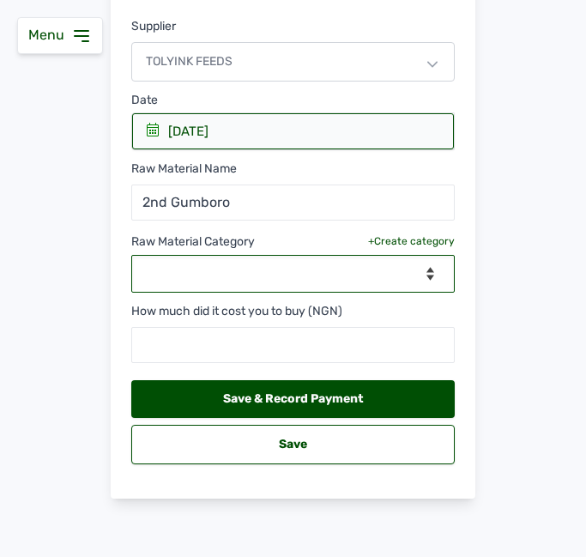
click at [323, 287] on select "--Select Category-- feeds medications vaccines" at bounding box center [292, 274] width 323 height 38
select select "vaccines"
click at [131, 255] on select "--Select Category-- feeds medications vaccines" at bounding box center [292, 274] width 323 height 38
select select
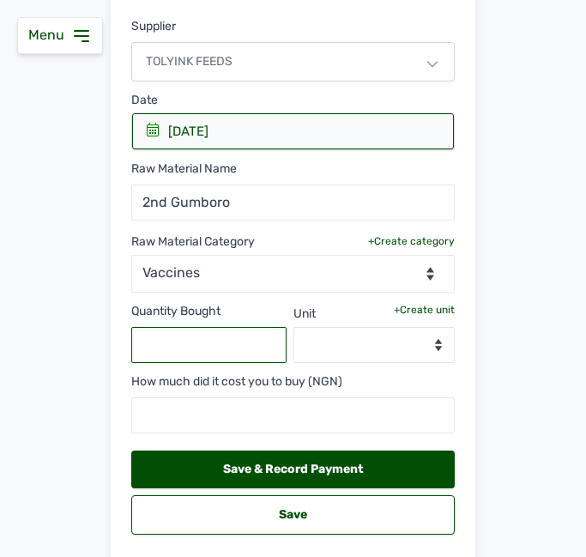
click at [227, 340] on input "text" at bounding box center [208, 345] width 155 height 36
type input "1000"
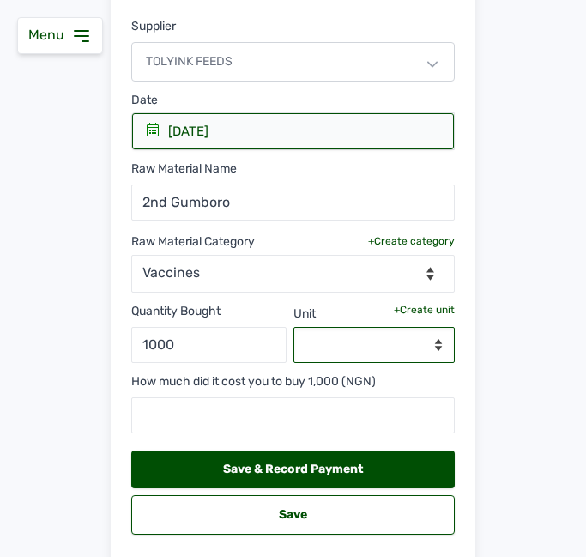
click at [365, 350] on select "--Select unit--" at bounding box center [374, 345] width 162 height 36
click at [425, 306] on div "+Create unit" at bounding box center [424, 310] width 61 height 14
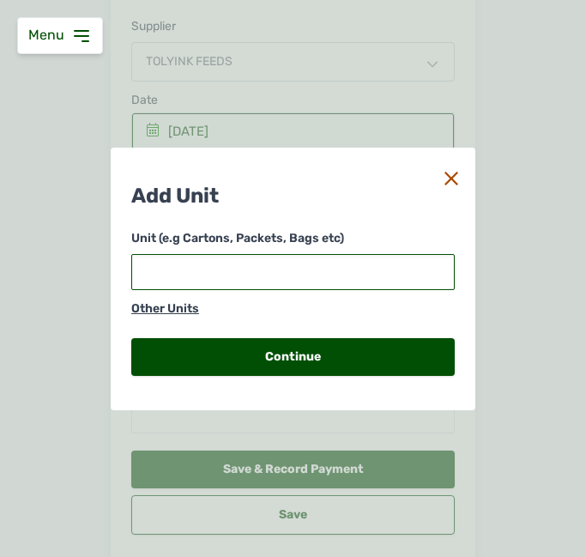
click at [307, 268] on input "text" at bounding box center [292, 272] width 323 height 36
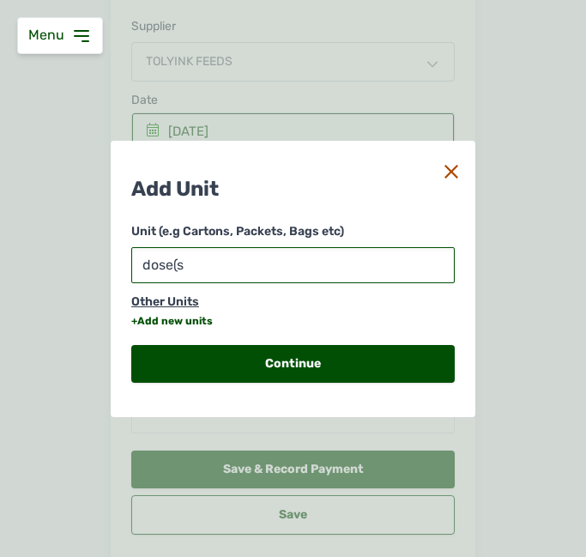
type input "dose(s)"
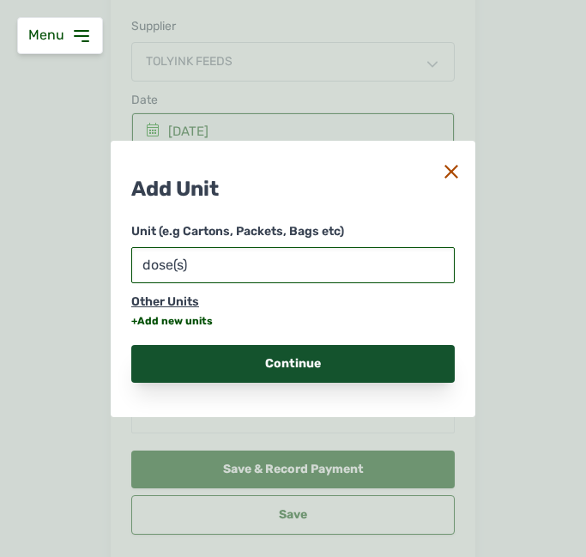
click at [271, 361] on div "Continue" at bounding box center [292, 364] width 323 height 38
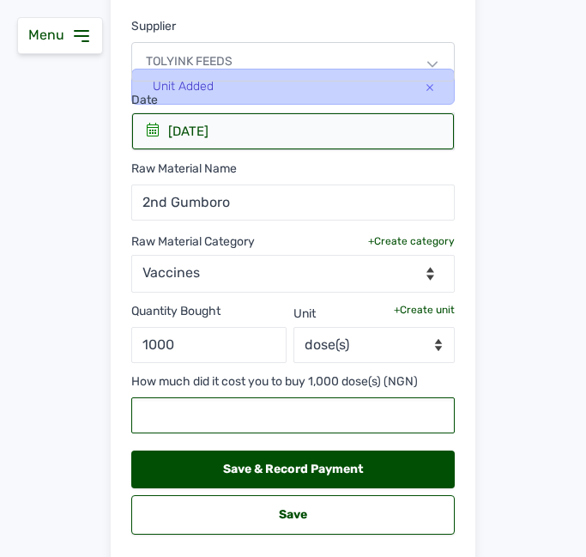
click at [232, 418] on input "text" at bounding box center [292, 415] width 323 height 36
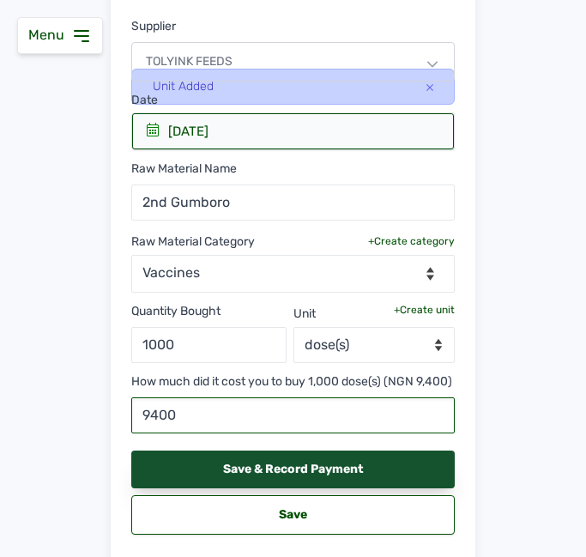
type input "9400"
click at [290, 488] on div "Save & Record Payment" at bounding box center [292, 469] width 323 height 38
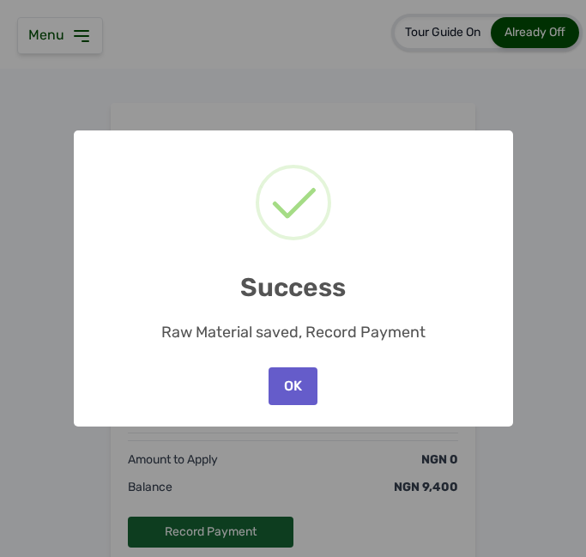
click at [315, 383] on button "OK" at bounding box center [292, 386] width 48 height 38
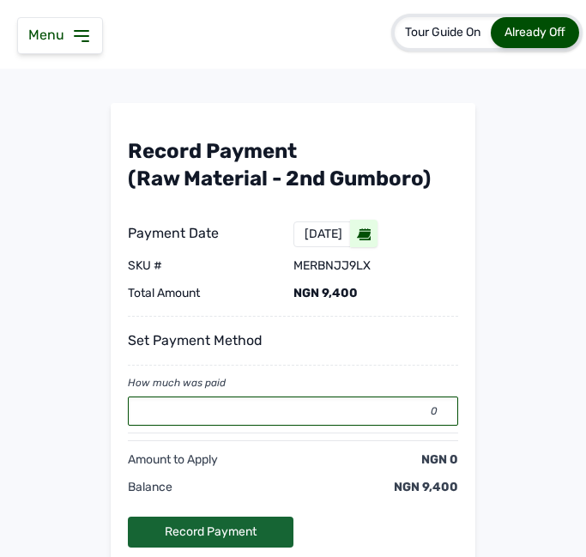
click at [293, 413] on input "0" at bounding box center [293, 410] width 330 height 29
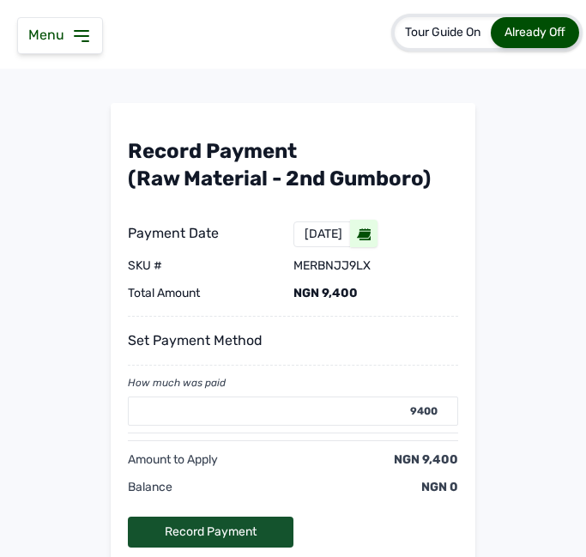
click at [181, 530] on div "Record Payment" at bounding box center [211, 531] width 166 height 31
type input "0"
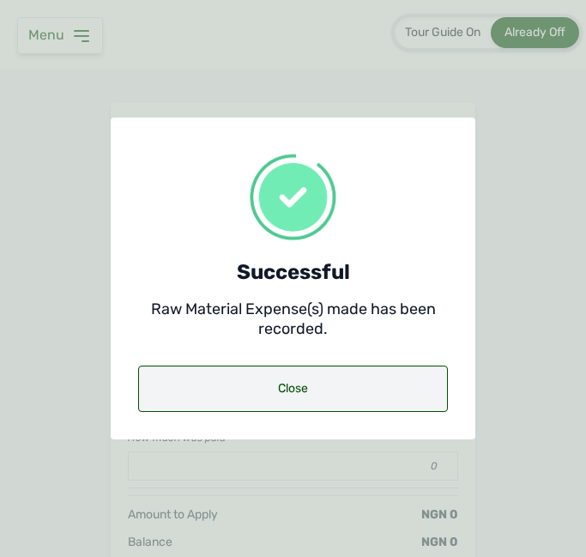
click at [293, 385] on div "Close" at bounding box center [293, 388] width 310 height 46
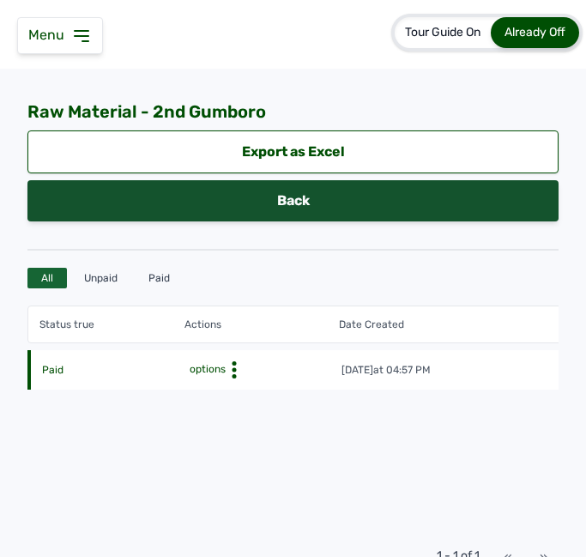
click at [366, 196] on link "Back" at bounding box center [292, 200] width 531 height 41
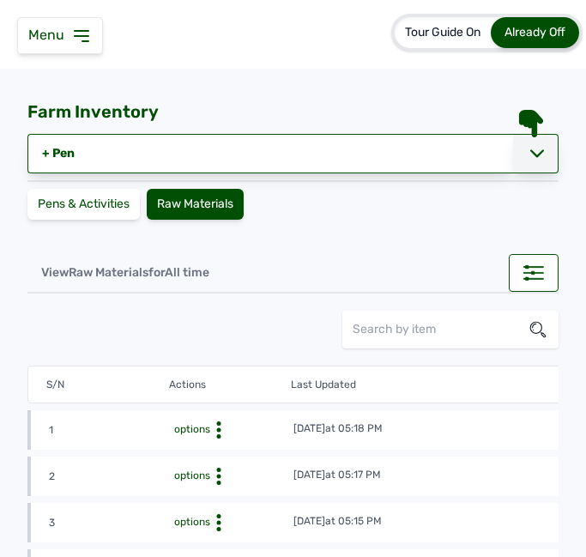
click at [543, 154] on div at bounding box center [535, 153] width 45 height 39
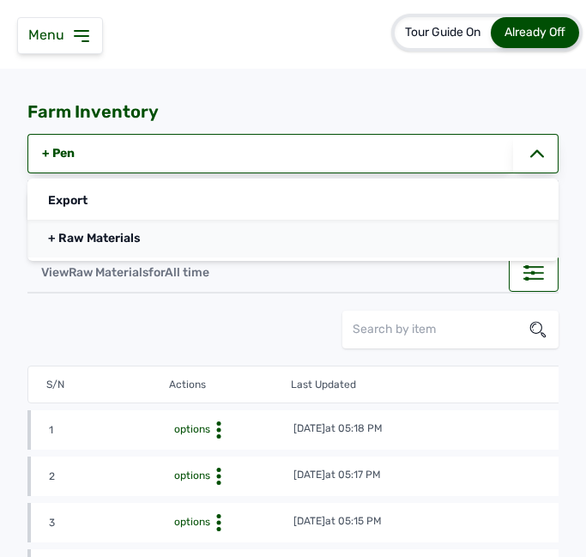
click at [194, 239] on link "+ Raw Materials" at bounding box center [292, 239] width 531 height 38
select select
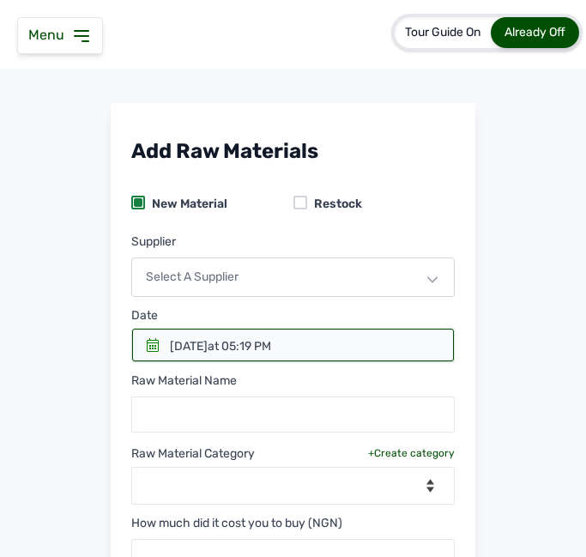
click at [148, 342] on icon at bounding box center [153, 345] width 12 height 14
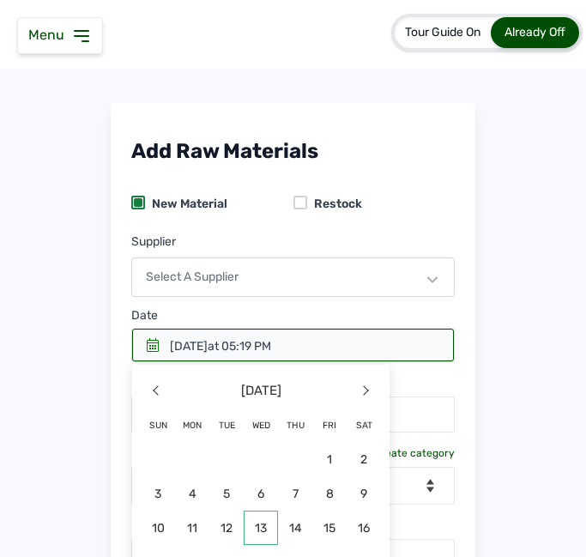
click at [209, 545] on span "13" at bounding box center [192, 562] width 34 height 34
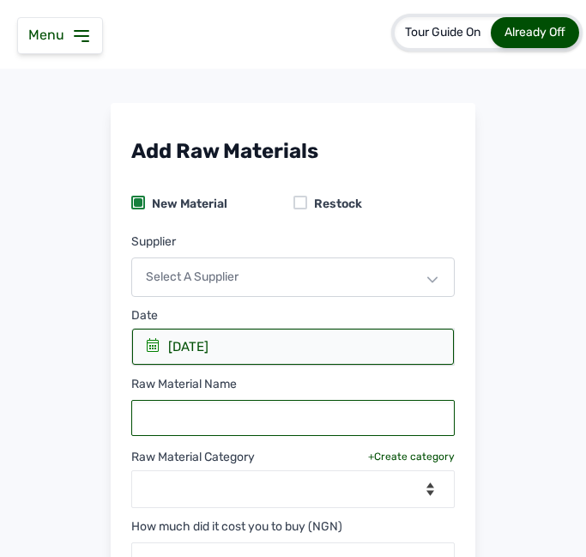
click at [239, 425] on input "text" at bounding box center [292, 418] width 323 height 36
click at [305, 266] on div "Select a Supplier" at bounding box center [292, 276] width 323 height 39
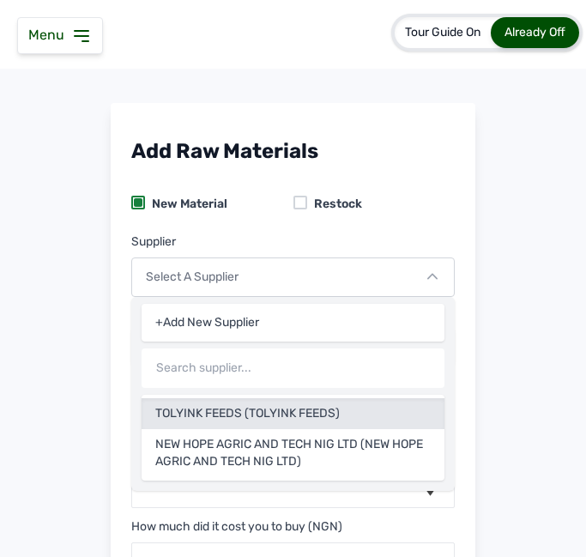
click at [237, 429] on div "TOLYINK FEEDS (TOLYINK FEEDS)" at bounding box center [293, 453] width 303 height 48
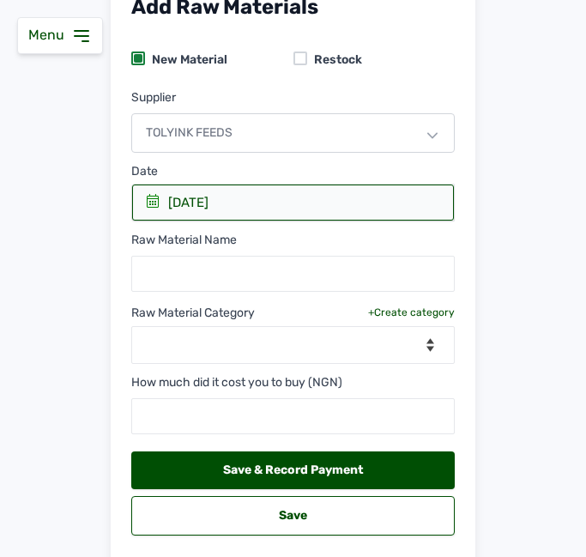
scroll to position [219, 0]
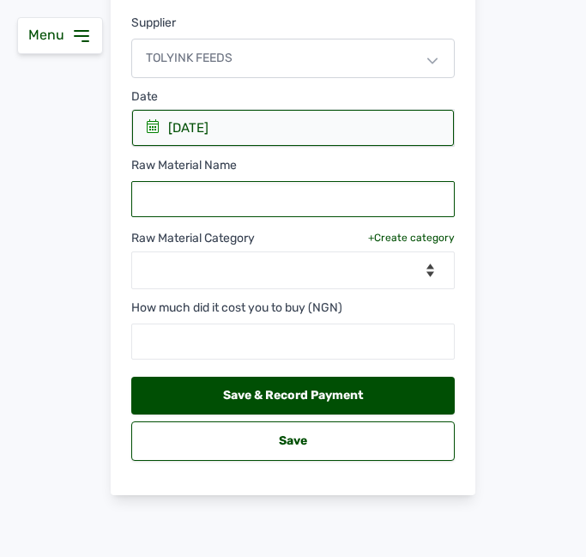
click at [281, 202] on input "text" at bounding box center [292, 199] width 323 height 36
type input "1st [PERSON_NAME]"
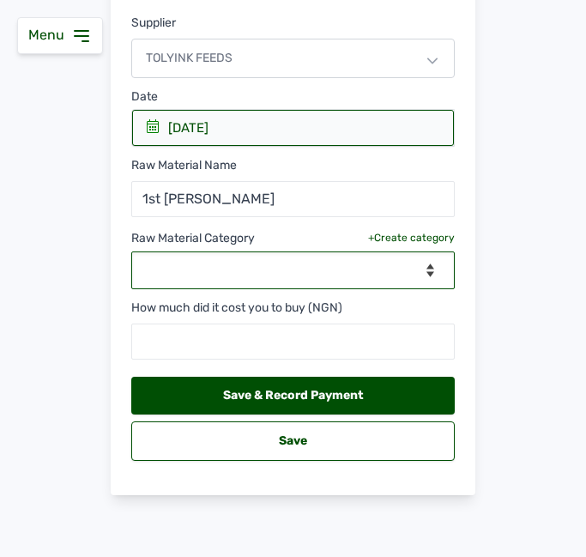
click at [284, 260] on select "--Select Category-- feeds medications vaccines" at bounding box center [292, 270] width 323 height 38
select select "vaccines"
click at [131, 251] on select "--Select Category-- feeds medications vaccines" at bounding box center [292, 270] width 323 height 38
select select
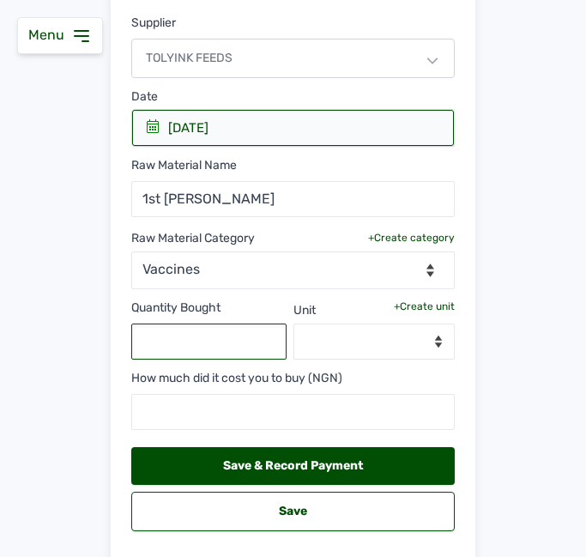
click at [192, 347] on input "text" at bounding box center [208, 341] width 155 height 36
type input "2000"
click at [420, 302] on div "+Create unit" at bounding box center [424, 306] width 61 height 14
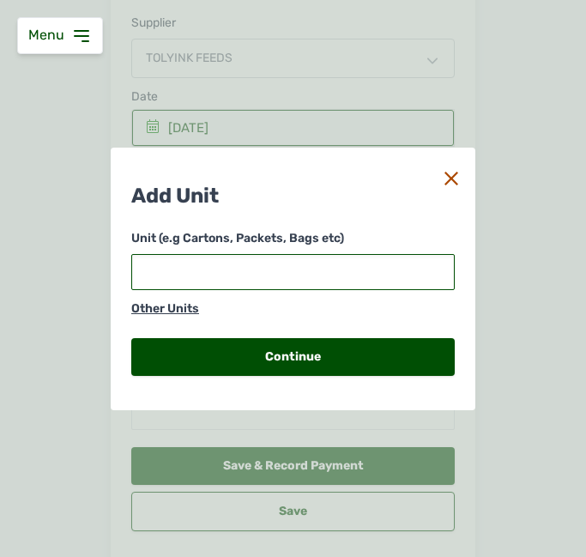
click at [348, 266] on input "text" at bounding box center [292, 272] width 323 height 36
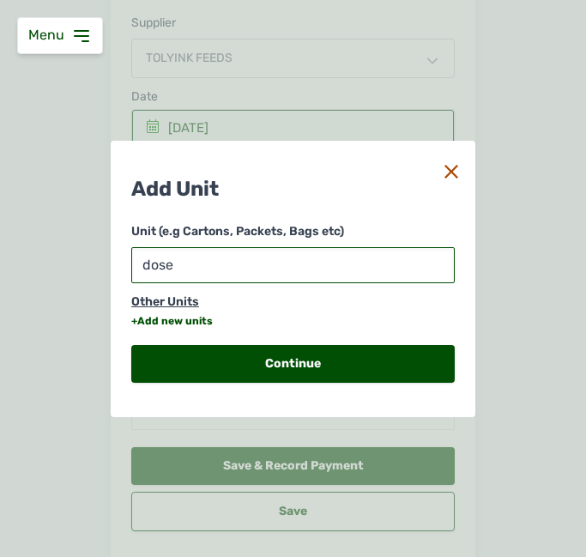
type input "doses"
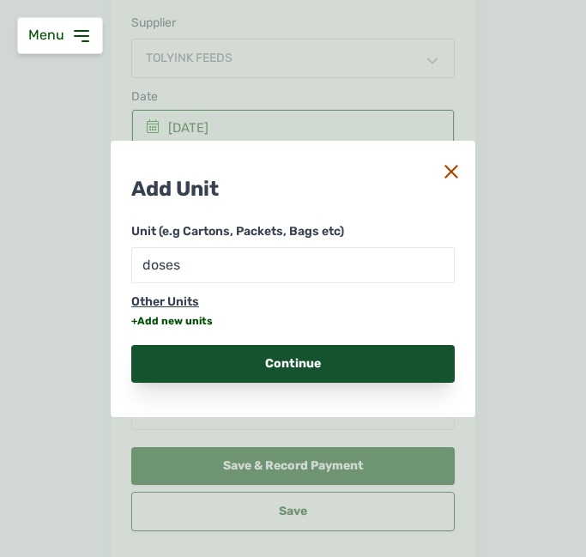
click at [368, 373] on div "Continue" at bounding box center [292, 364] width 323 height 38
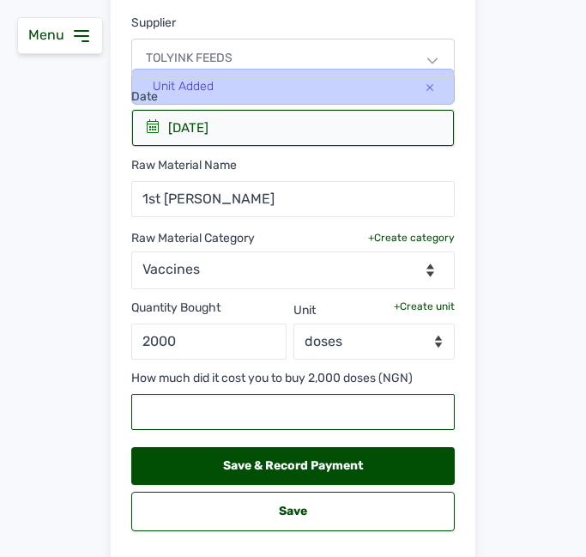
click at [316, 409] on input "text" at bounding box center [292, 412] width 323 height 36
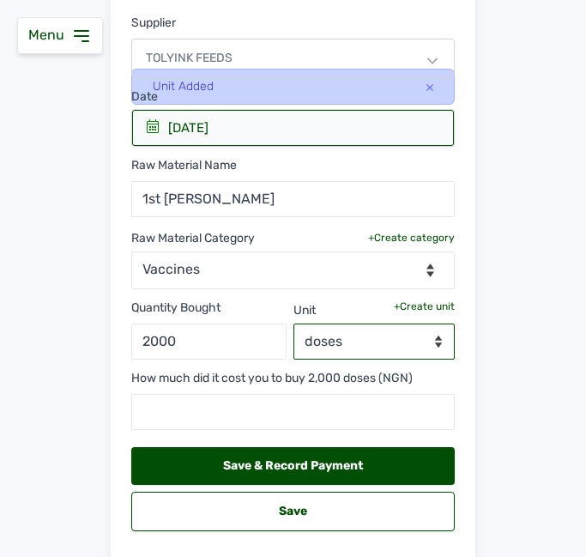
click at [349, 352] on select "--Select unit-- doses" at bounding box center [374, 341] width 162 height 36
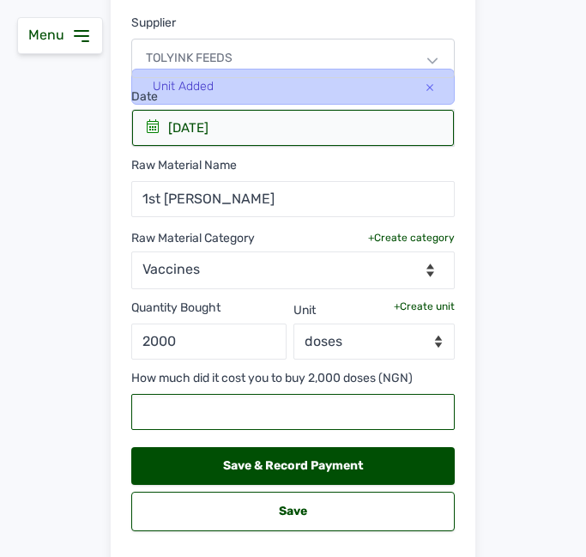
click at [262, 399] on input "text" at bounding box center [292, 412] width 323 height 36
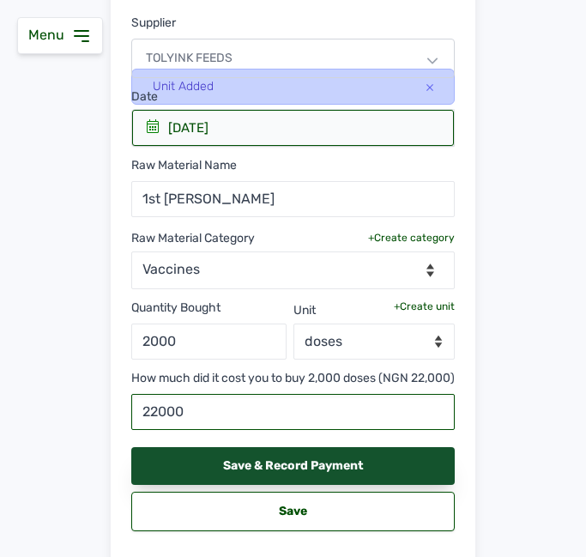
type input "22000"
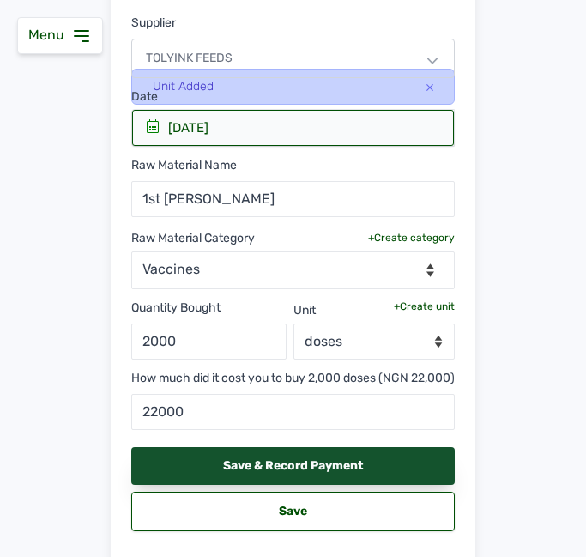
click at [291, 476] on div "Save & Record Payment" at bounding box center [292, 466] width 323 height 38
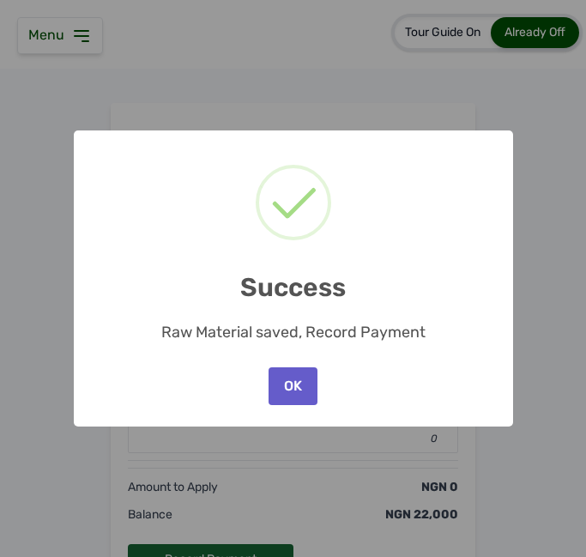
click at [294, 389] on button "OK" at bounding box center [292, 386] width 48 height 38
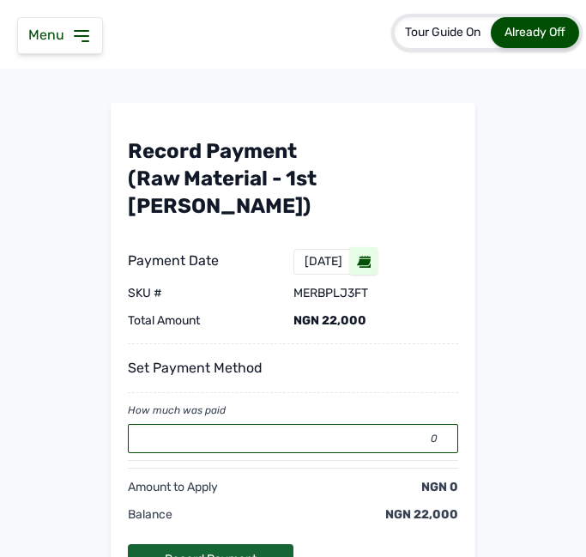
click at [270, 424] on input "0" at bounding box center [293, 438] width 330 height 29
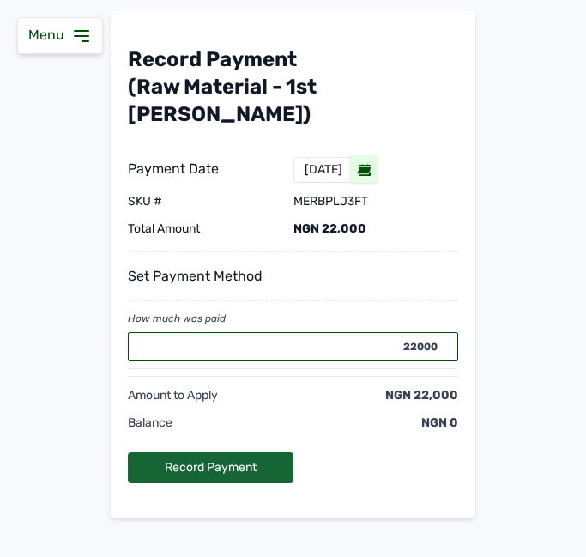
scroll to position [117, 0]
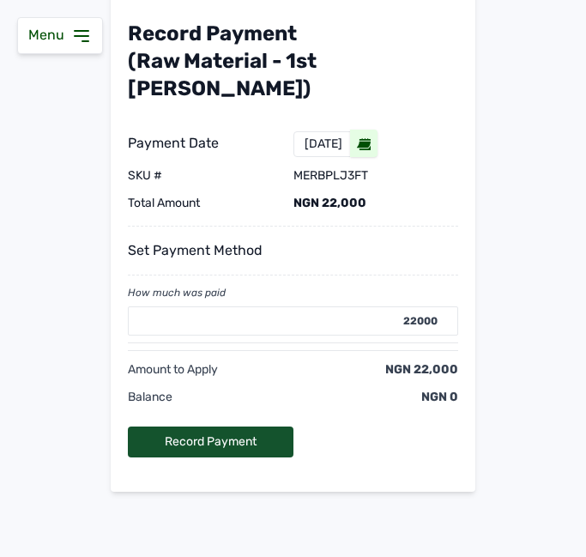
click at [219, 426] on div "Record Payment" at bounding box center [211, 441] width 166 height 31
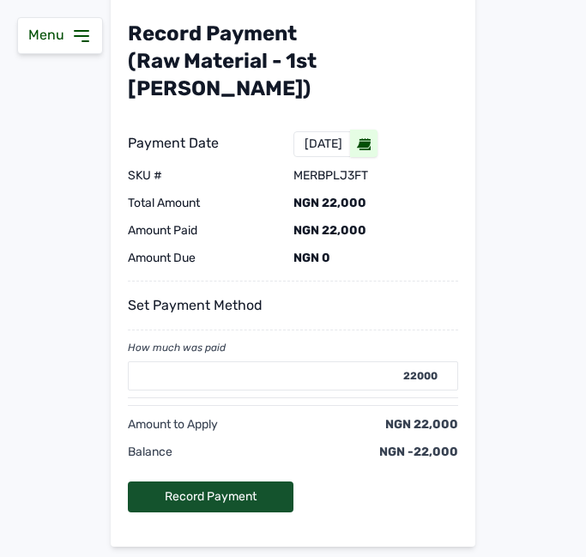
type input "0"
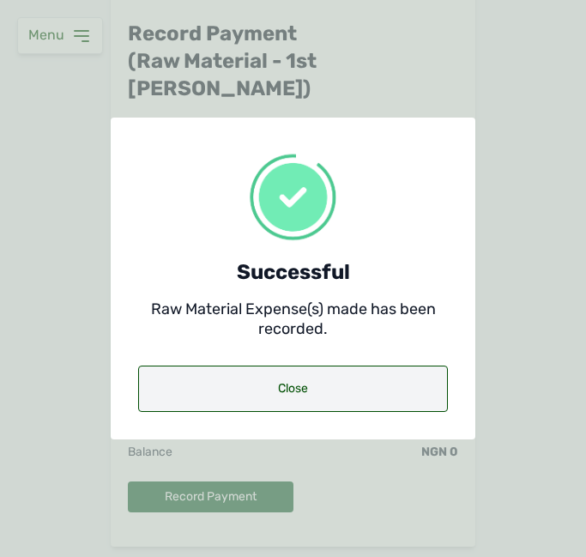
click at [243, 381] on div "Close" at bounding box center [293, 388] width 310 height 46
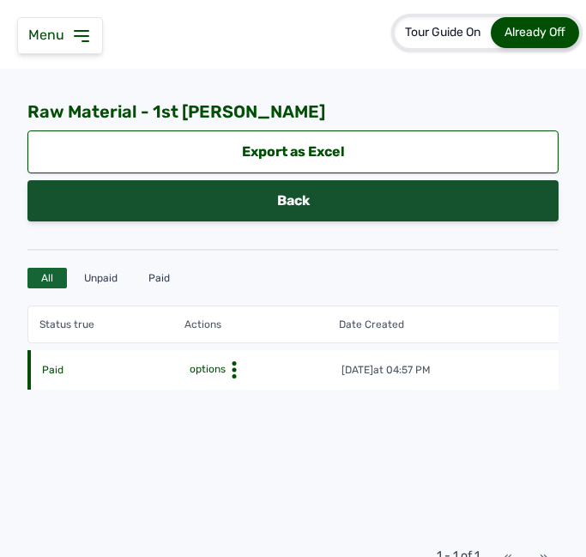
click at [313, 203] on link "Back" at bounding box center [292, 200] width 531 height 41
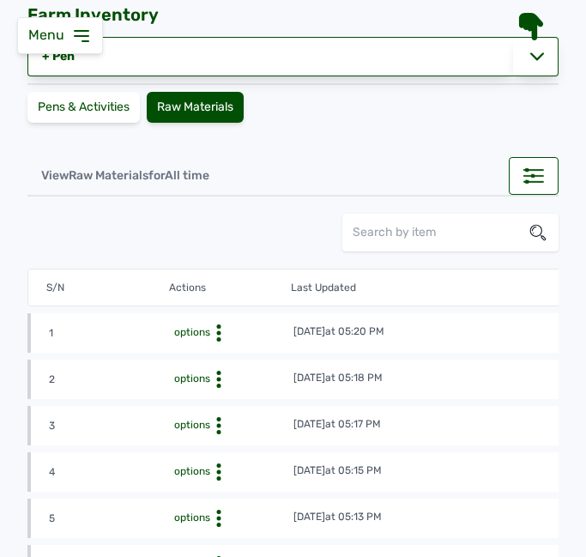
scroll to position [70, 0]
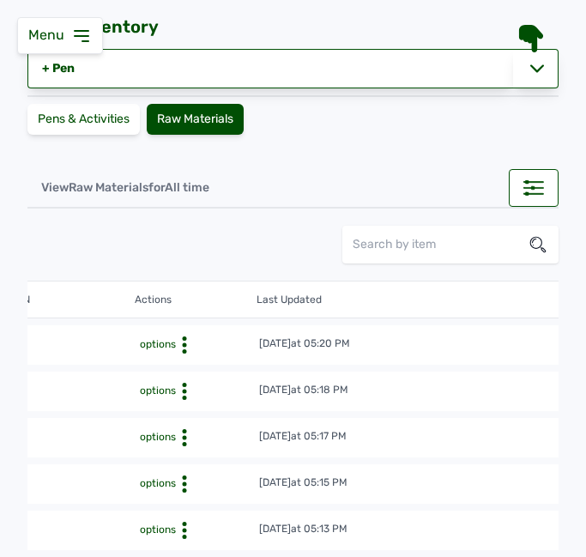
scroll to position [0, 0]
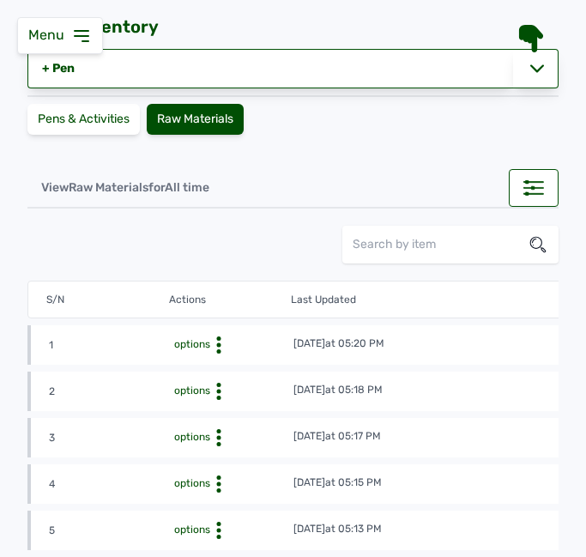
click at [491, 387] on td "[DATE] 05:18 PM" at bounding box center [475, 391] width 366 height 19
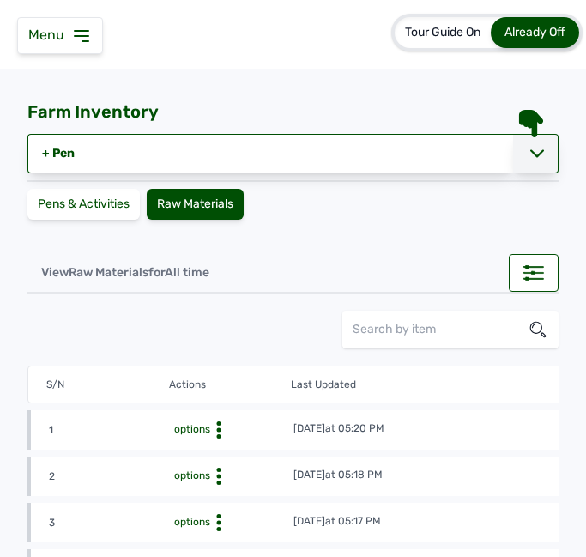
click at [519, 156] on div at bounding box center [535, 153] width 45 height 39
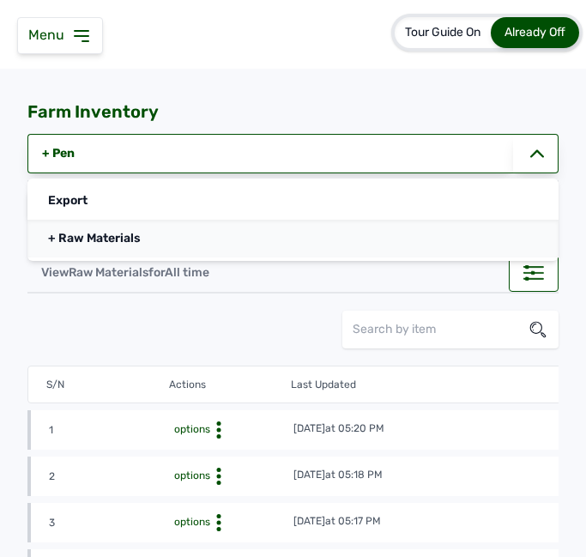
click at [231, 232] on link "+ Raw Materials" at bounding box center [292, 239] width 531 height 38
select select
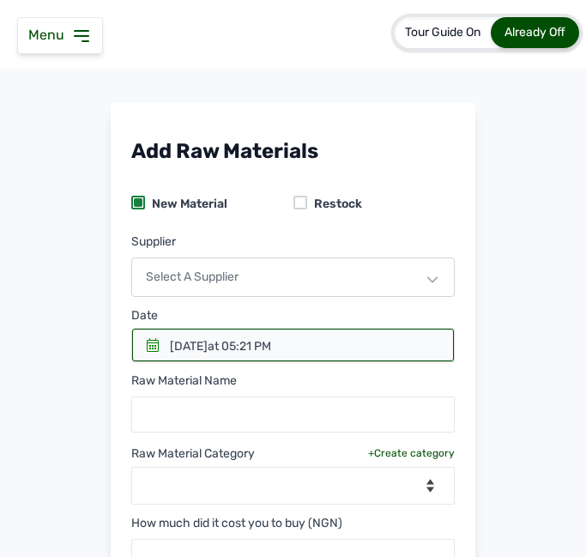
click at [366, 287] on div "Select a Supplier" at bounding box center [292, 276] width 323 height 39
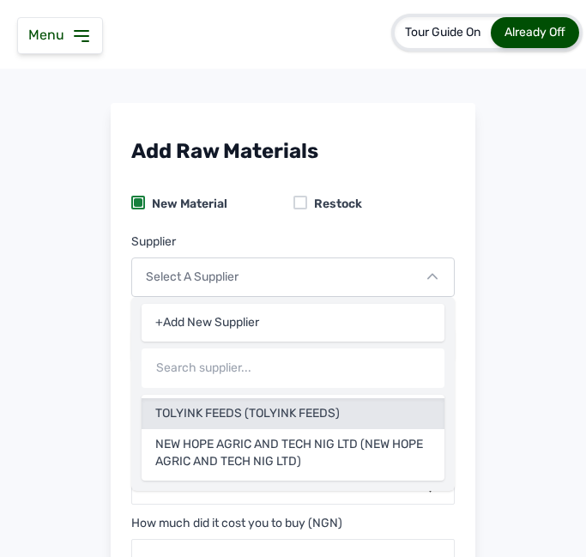
click at [247, 429] on div "TOLYINK FEEDS (TOLYINK FEEDS)" at bounding box center [293, 453] width 303 height 48
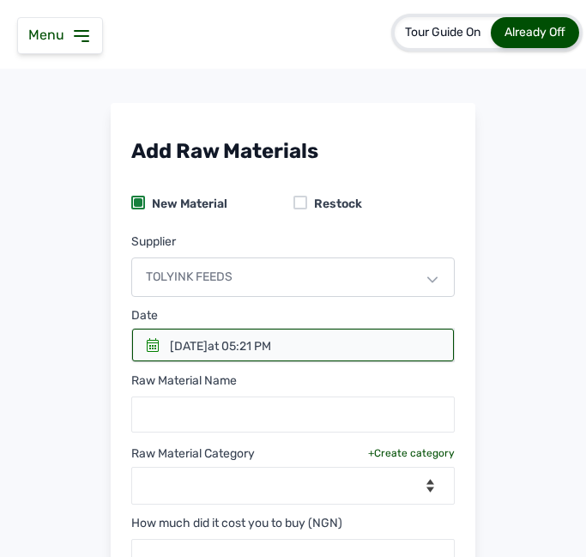
click at [162, 343] on div at bounding box center [293, 344] width 322 height 33
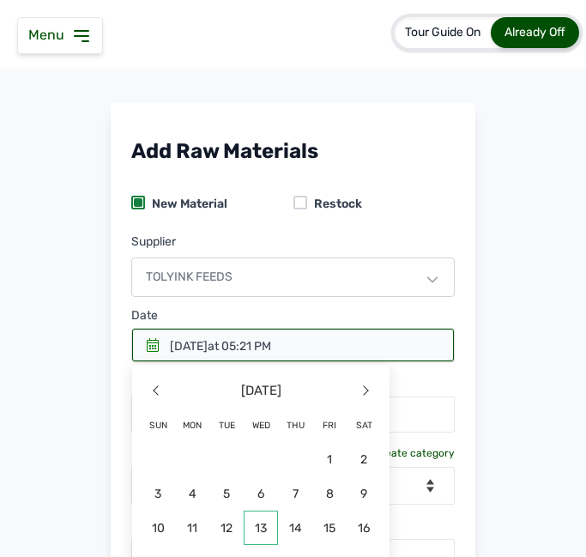
click at [209, 545] on span "13" at bounding box center [192, 562] width 34 height 34
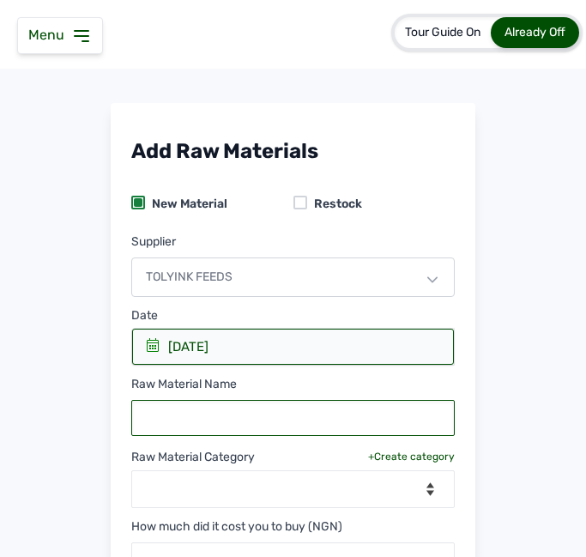
click at [242, 418] on input "text" at bounding box center [292, 418] width 323 height 36
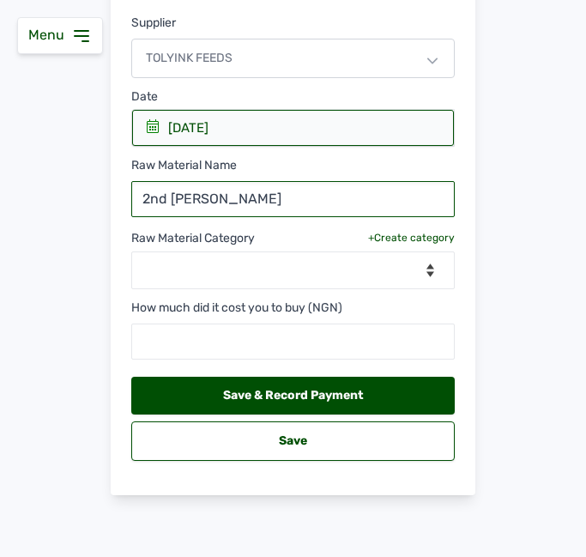
type input "2nd [PERSON_NAME]"
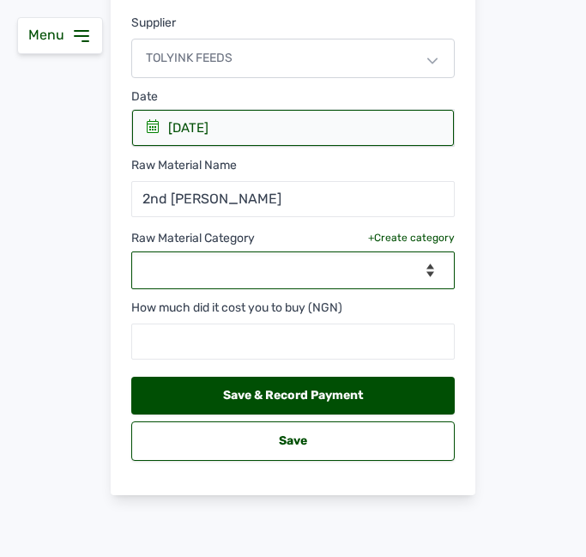
click at [297, 268] on select "--Select Category-- feeds medications vaccines" at bounding box center [292, 270] width 323 height 38
select select "vaccines"
click at [131, 251] on select "--Select Category-- feeds medications vaccines" at bounding box center [292, 270] width 323 height 38
select select
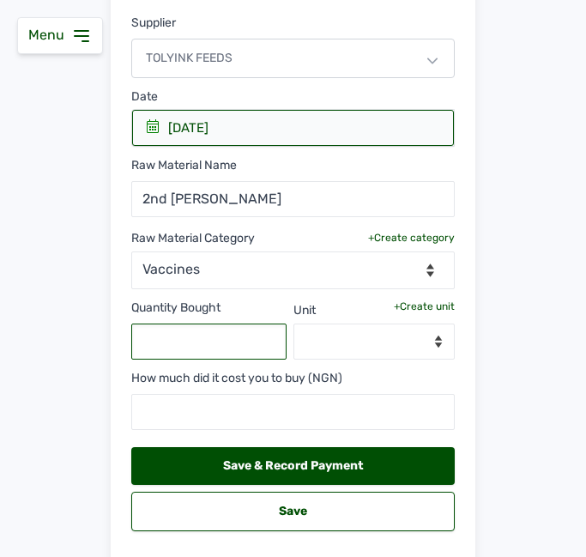
click at [226, 346] on input "text" at bounding box center [208, 341] width 155 height 36
type input "1000"
click at [423, 305] on div "+Create unit" at bounding box center [424, 306] width 61 height 14
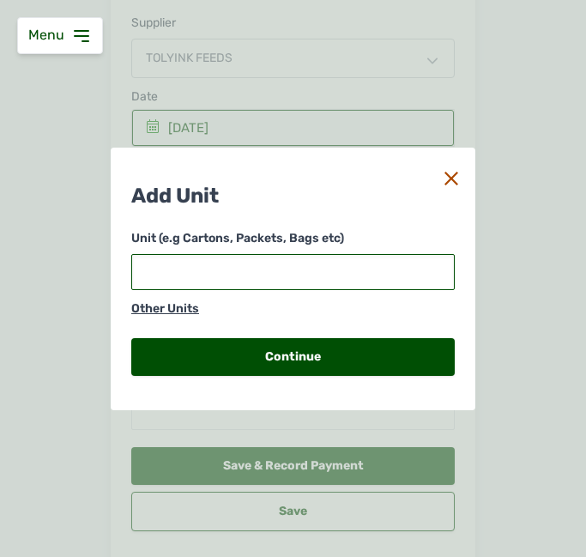
click at [300, 278] on input "text" at bounding box center [292, 272] width 323 height 36
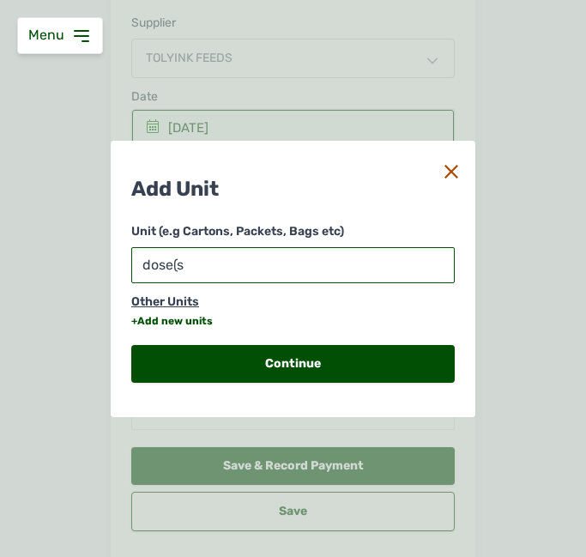
type input "dose(s)"
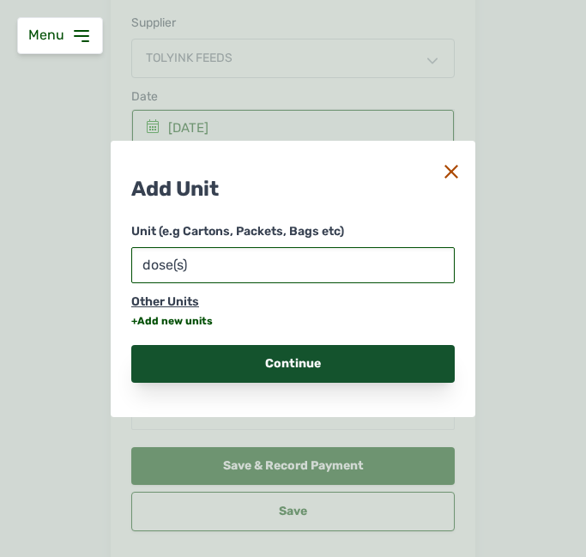
click at [298, 359] on div "Continue" at bounding box center [292, 364] width 323 height 38
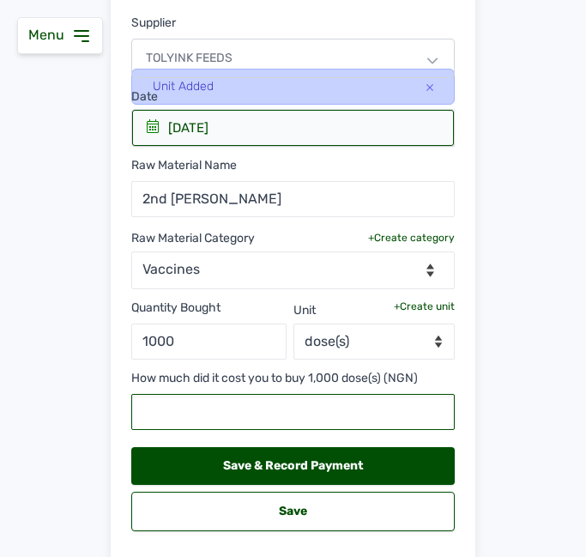
click at [282, 407] on input "text" at bounding box center [292, 412] width 323 height 36
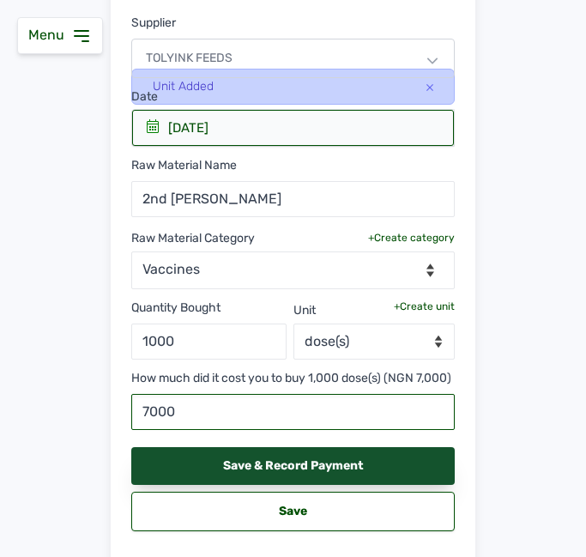
type input "7000"
click at [378, 482] on div "Save & Record Payment" at bounding box center [292, 466] width 323 height 38
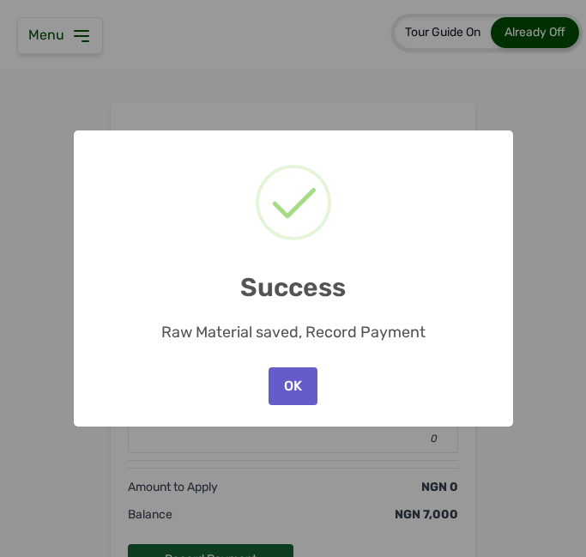
click at [294, 376] on button "OK" at bounding box center [292, 386] width 48 height 38
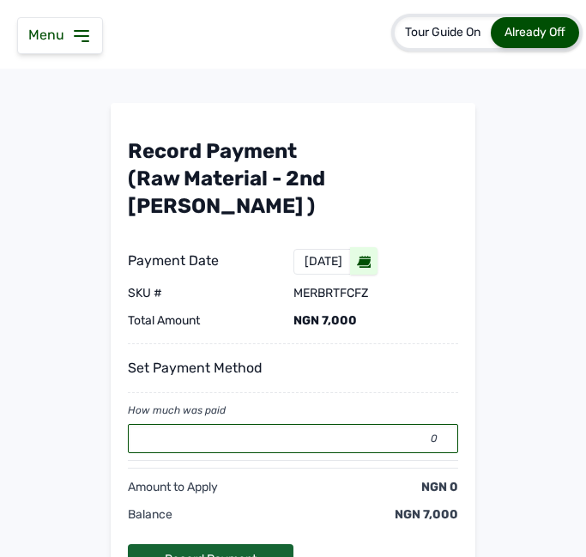
click at [276, 424] on input "0" at bounding box center [293, 438] width 330 height 29
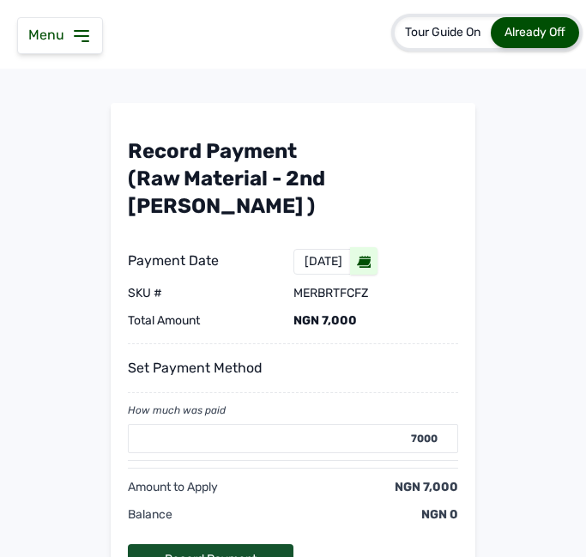
click at [226, 544] on div "Record Payment" at bounding box center [211, 559] width 166 height 31
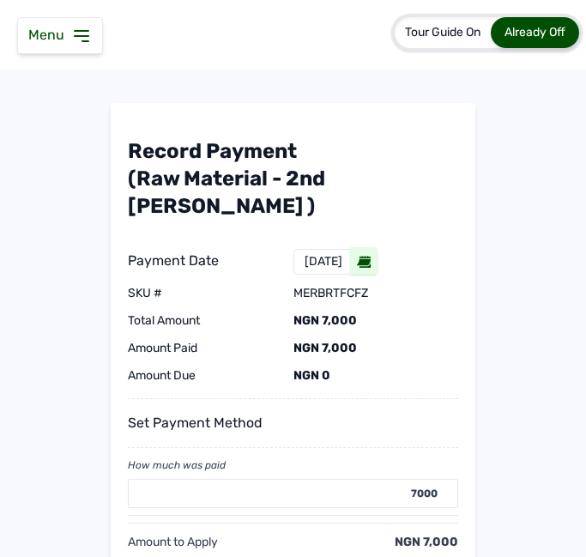
type input "0"
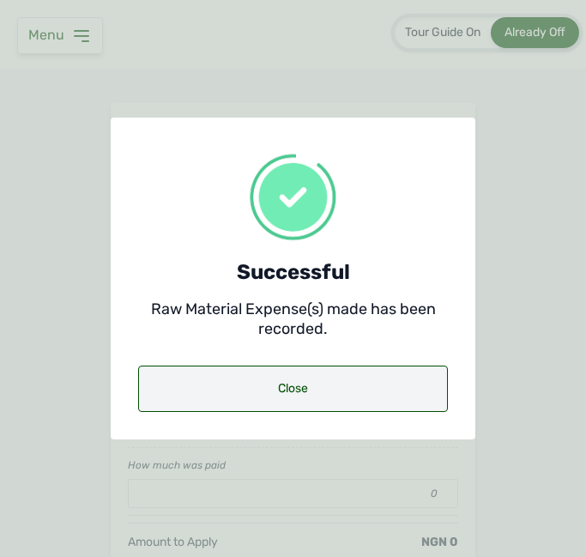
click at [280, 383] on div "Close" at bounding box center [293, 388] width 310 height 46
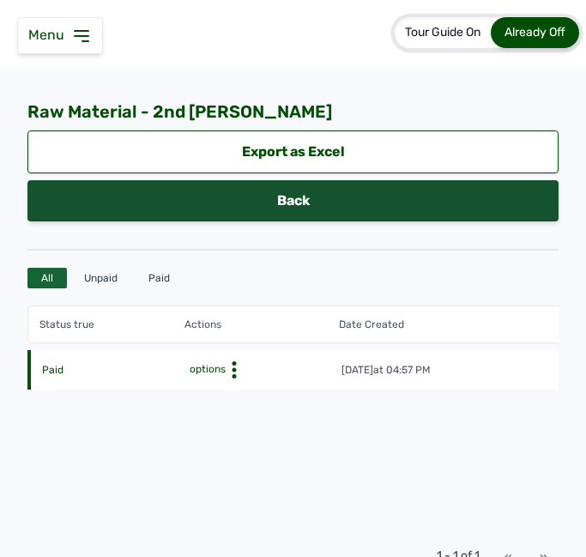
click at [415, 195] on link "Back" at bounding box center [292, 200] width 531 height 41
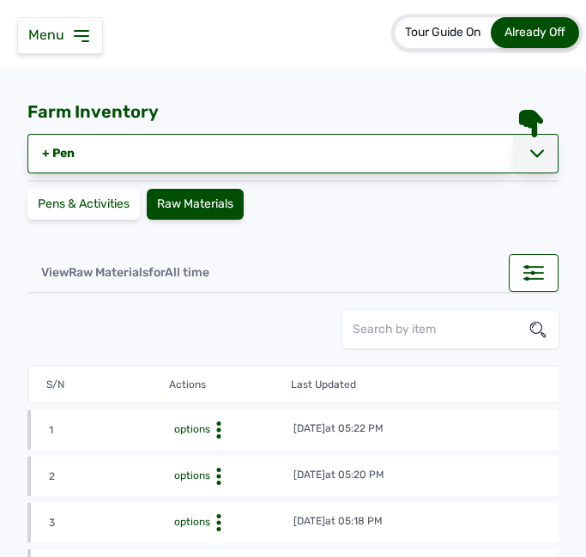
click at [534, 151] on icon at bounding box center [537, 154] width 14 height 8
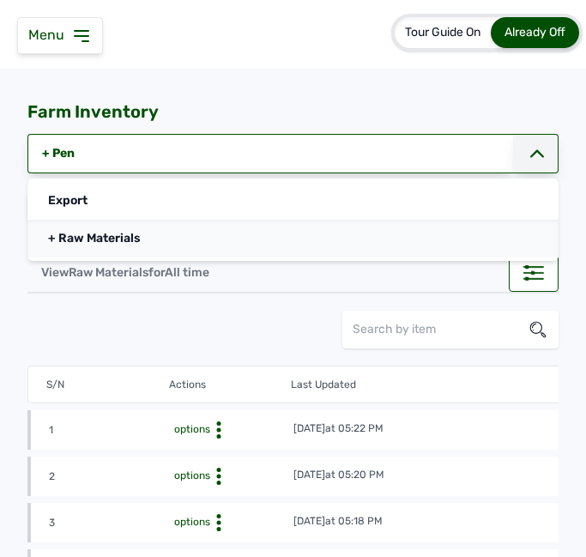
click at [167, 233] on link "+ Raw Materials" at bounding box center [292, 239] width 531 height 38
select select
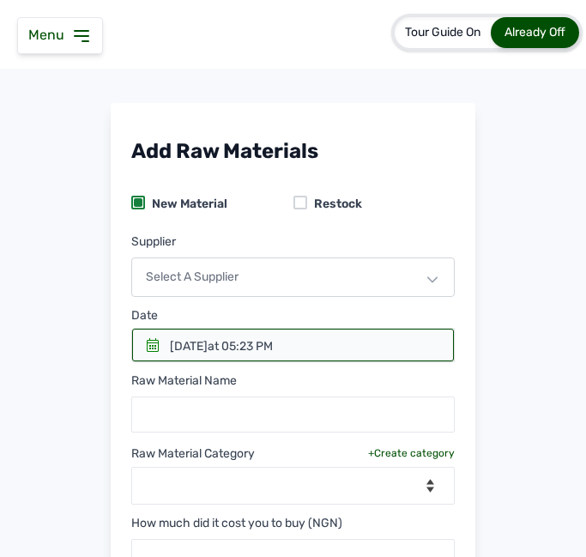
click at [195, 268] on div "Select a Supplier" at bounding box center [292, 276] width 323 height 39
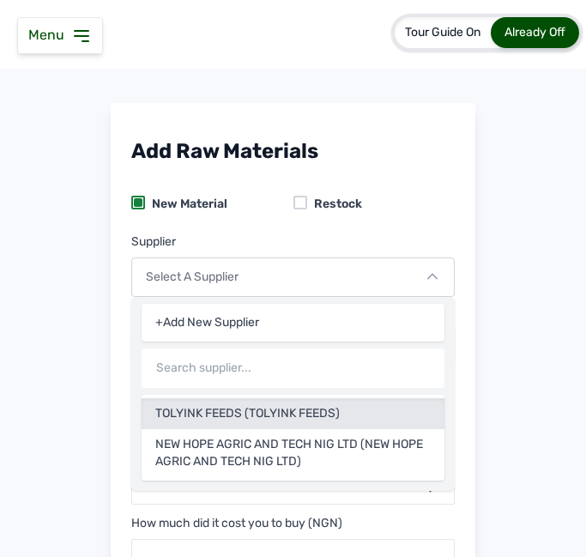
click at [195, 429] on div "TOLYINK FEEDS (TOLYINK FEEDS)" at bounding box center [293, 453] width 303 height 48
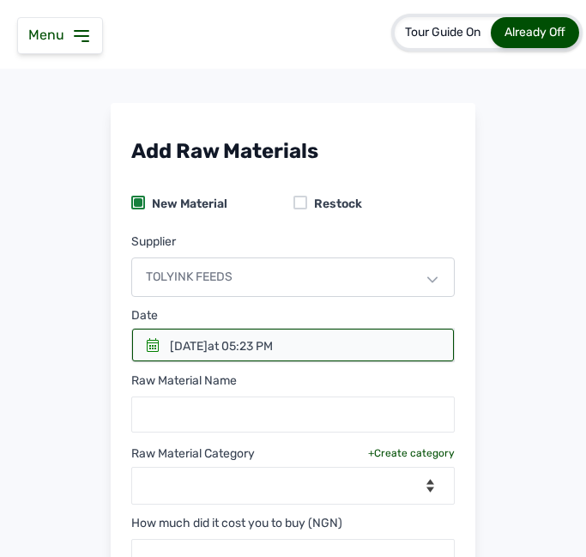
click at [150, 346] on icon at bounding box center [153, 345] width 12 height 14
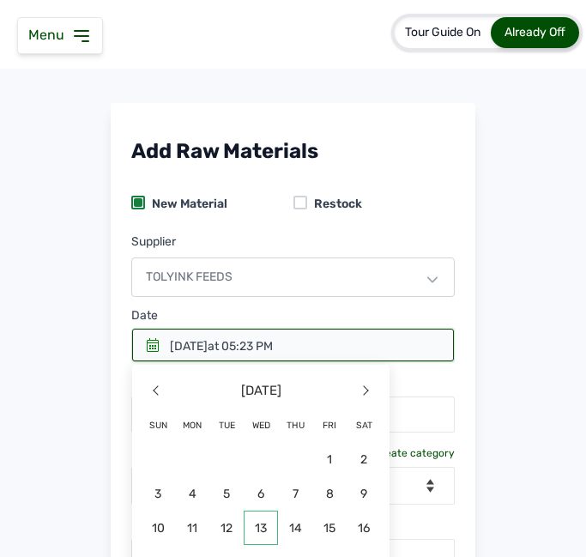
click at [209, 545] on span "13" at bounding box center [192, 562] width 34 height 34
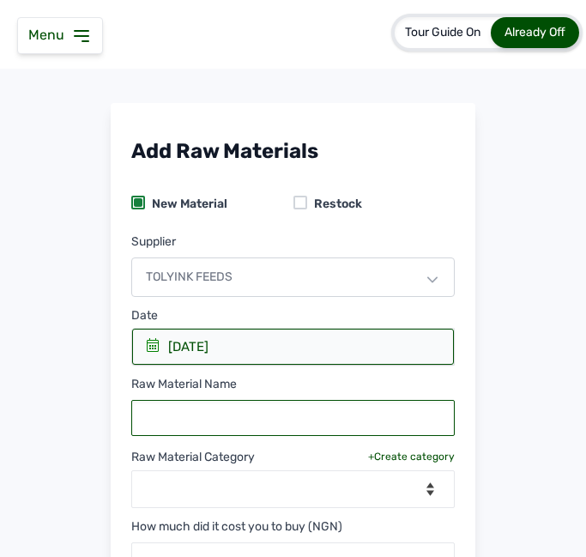
click at [220, 418] on input "text" at bounding box center [292, 418] width 323 height 36
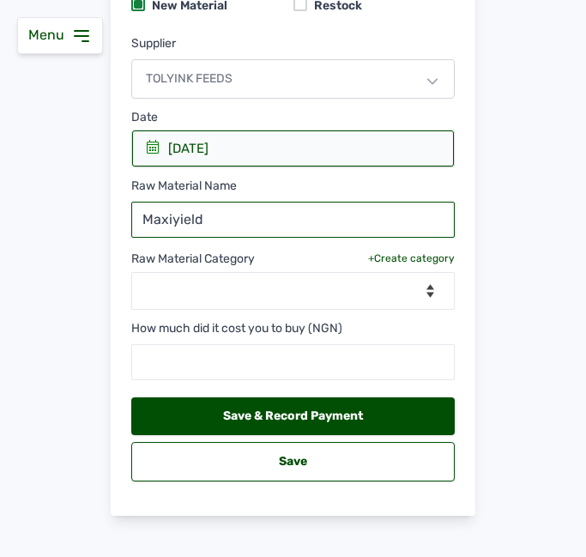
scroll to position [219, 0]
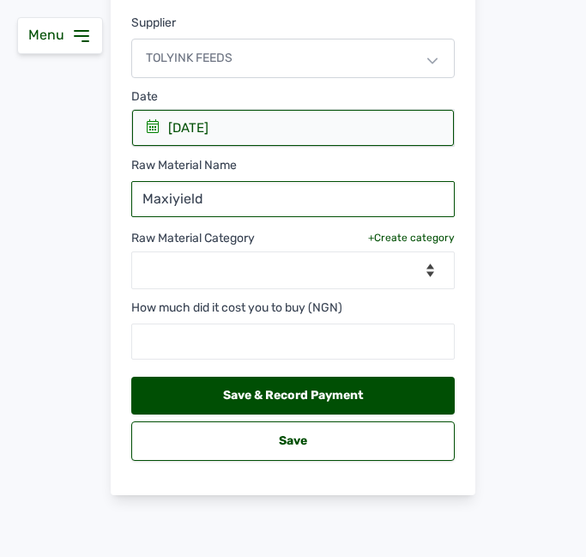
type input "Maxiyield"
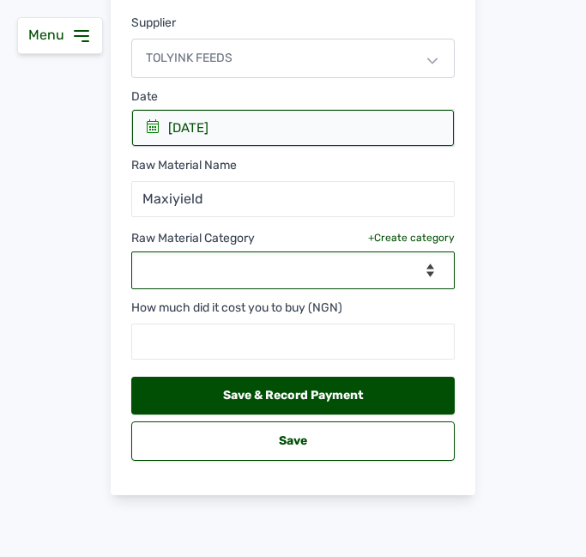
click at [348, 278] on select "--Select Category-- feeds medications vaccines" at bounding box center [292, 270] width 323 height 38
select select "medications"
click at [131, 251] on select "--Select Category-- feeds medications vaccines" at bounding box center [292, 270] width 323 height 38
select select
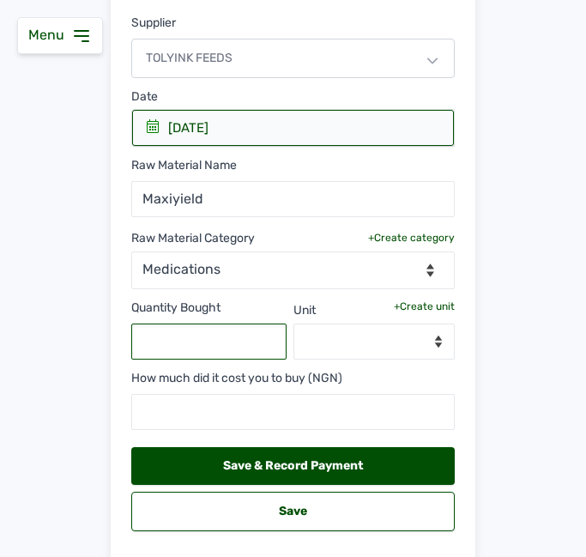
click at [230, 333] on input "text" at bounding box center [208, 341] width 155 height 36
type input "30"
click at [409, 306] on div "+Create unit" at bounding box center [424, 306] width 61 height 14
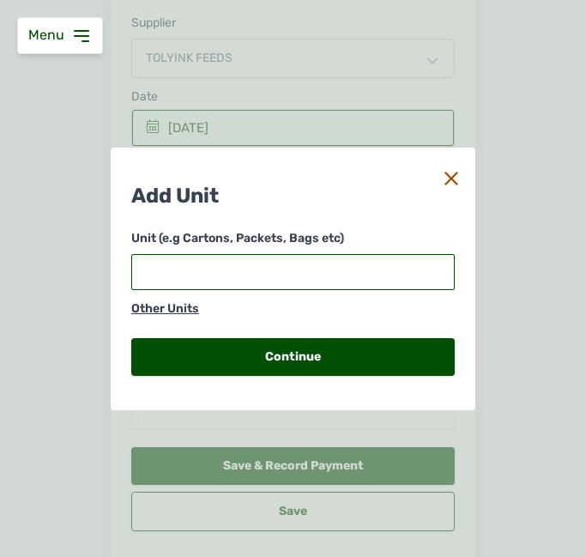
click at [316, 270] on input "text" at bounding box center [292, 272] width 323 height 36
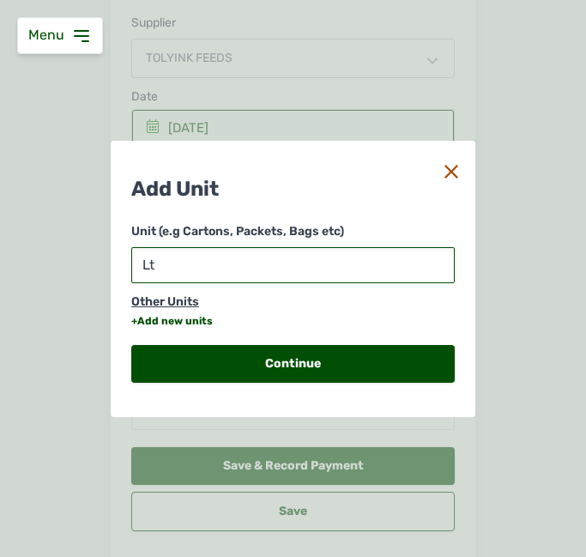
type input "Ltr"
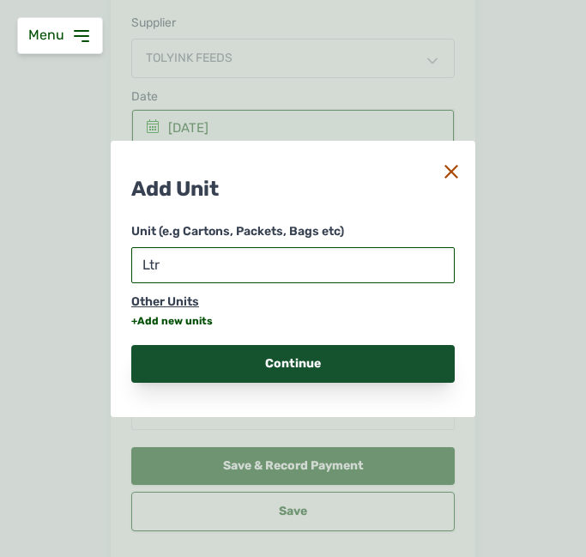
click at [268, 359] on div "Continue" at bounding box center [292, 364] width 323 height 38
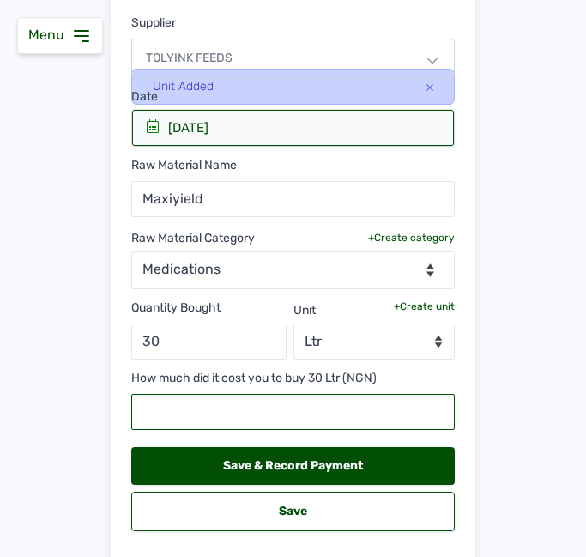
click at [195, 421] on input "text" at bounding box center [292, 412] width 323 height 36
click at [237, 411] on input "text" at bounding box center [292, 412] width 323 height 36
type input "52500"
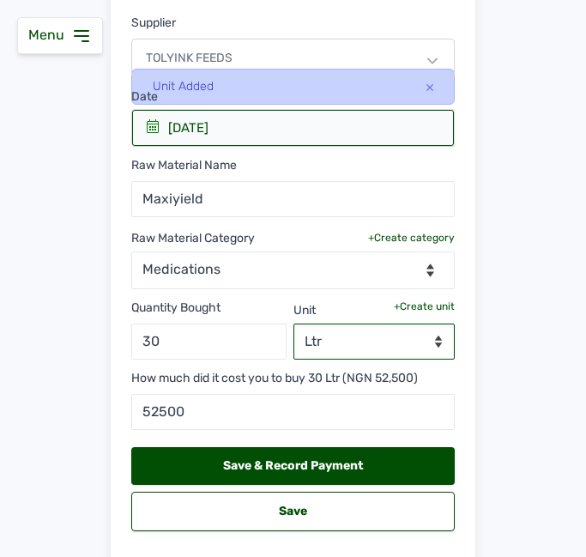
click at [418, 343] on select "--Select unit-- Ltr" at bounding box center [374, 341] width 162 height 36
click at [424, 302] on div "+Create unit" at bounding box center [424, 306] width 61 height 14
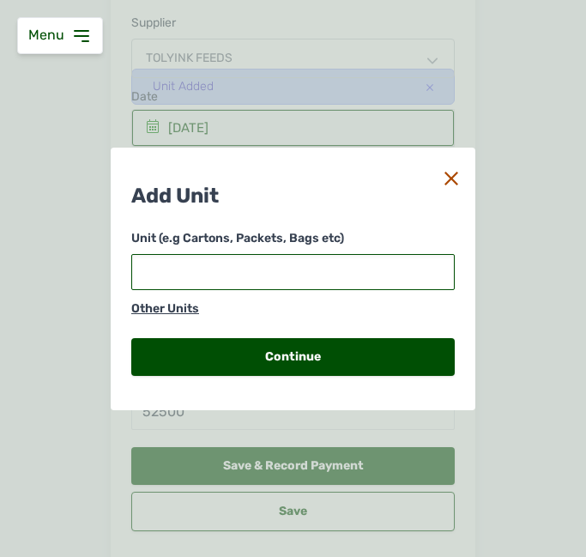
click at [309, 271] on input "text" at bounding box center [292, 272] width 323 height 36
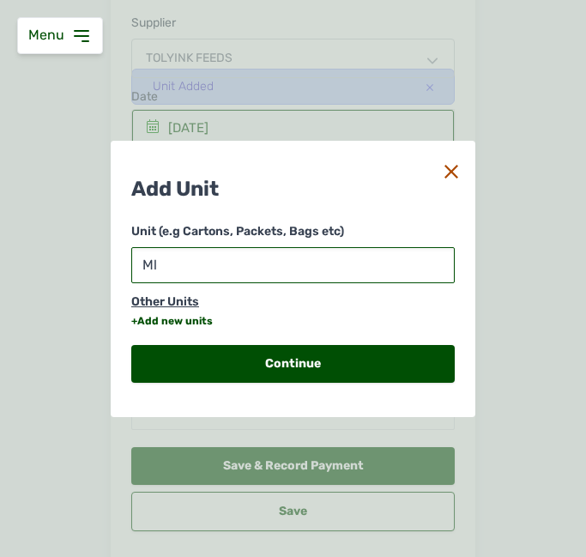
type input "M"
type input "m"
type input "mls"
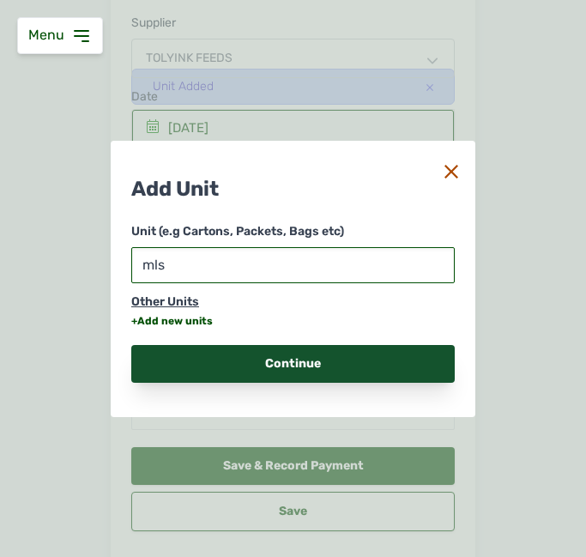
click at [291, 357] on div "Continue" at bounding box center [292, 364] width 323 height 38
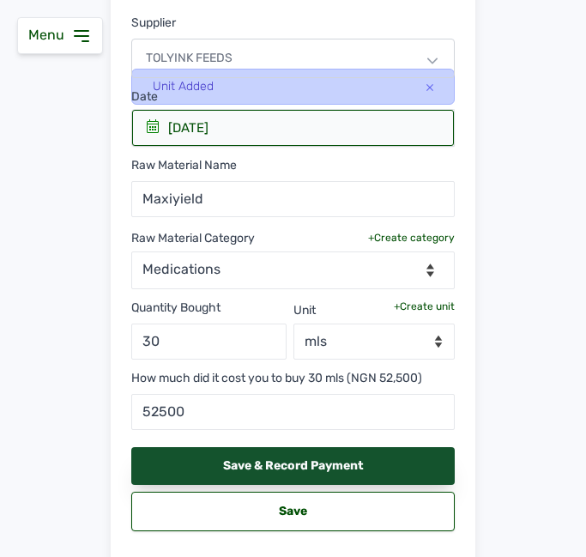
click at [381, 455] on div "Save & Record Payment" at bounding box center [292, 466] width 323 height 38
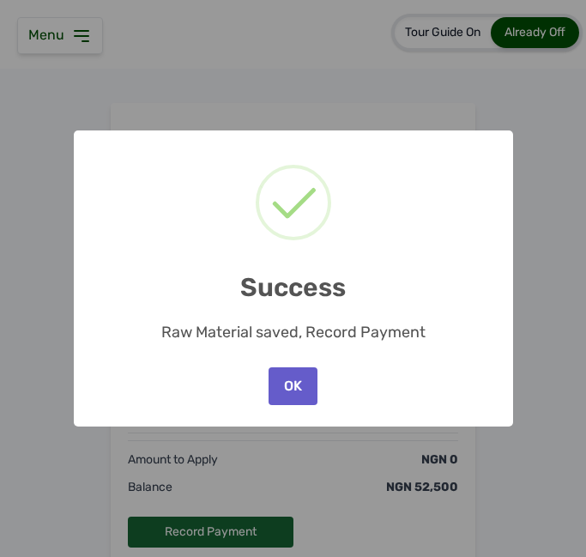
click at [286, 374] on button "OK" at bounding box center [292, 386] width 48 height 38
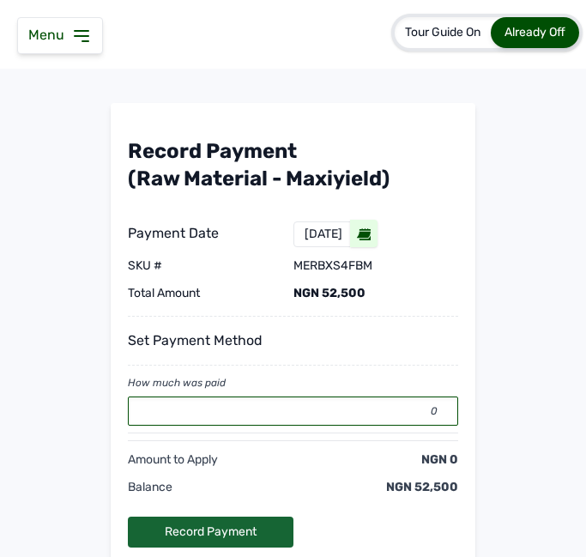
click at [300, 401] on input "0" at bounding box center [293, 410] width 330 height 29
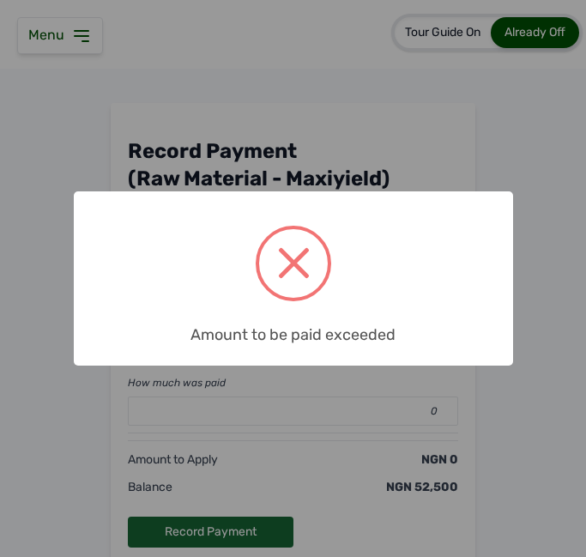
click at [300, 401] on div "× Amount to be paid exceeded OK No Cancel" at bounding box center [293, 278] width 586 height 557
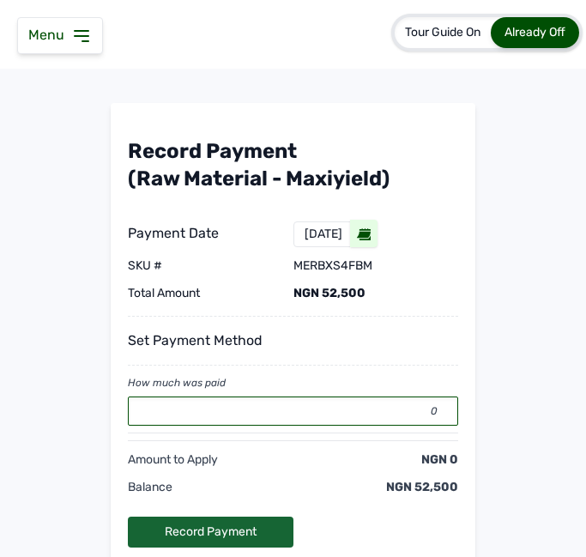
click at [300, 401] on input "0" at bounding box center [293, 410] width 330 height 29
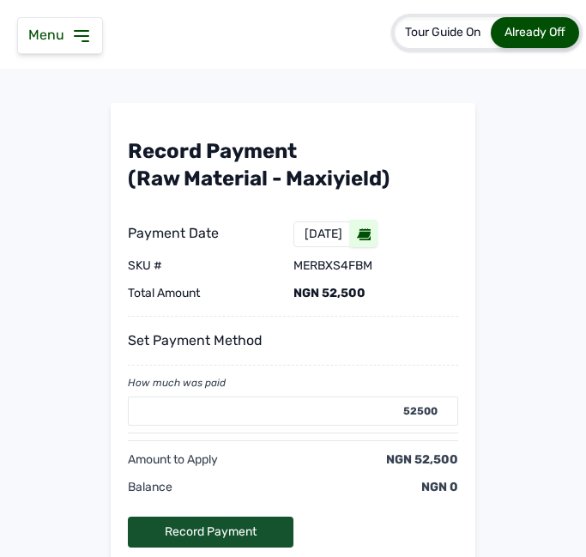
click at [228, 533] on div "Record Payment" at bounding box center [211, 531] width 166 height 31
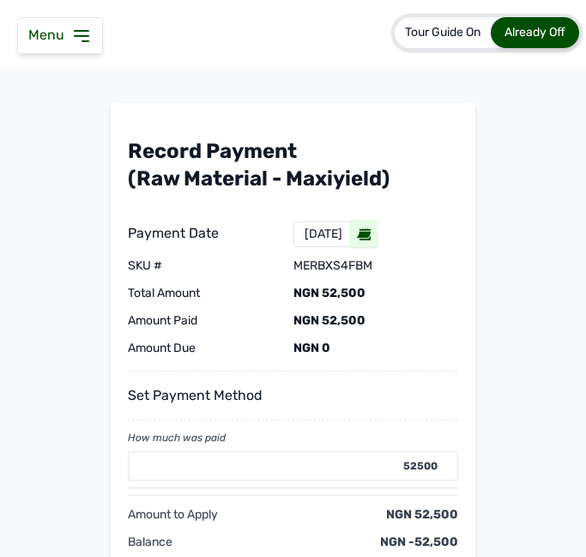
type input "0"
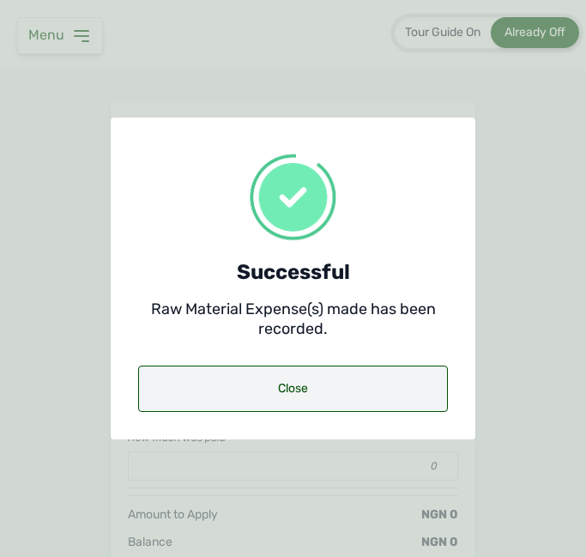
click at [310, 383] on div "Close" at bounding box center [293, 388] width 310 height 46
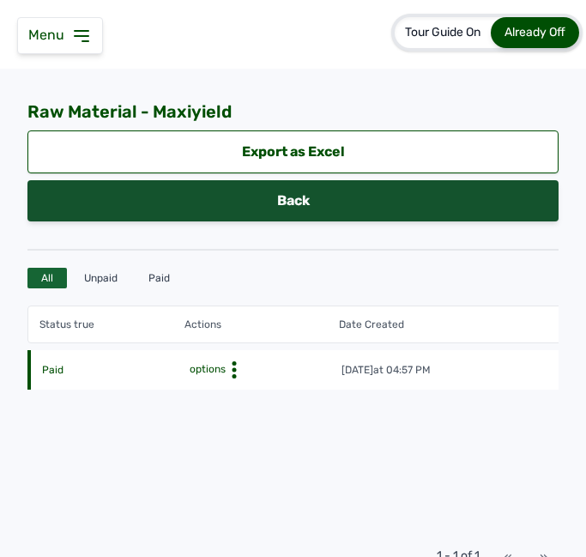
click at [428, 198] on link "Back" at bounding box center [292, 200] width 531 height 41
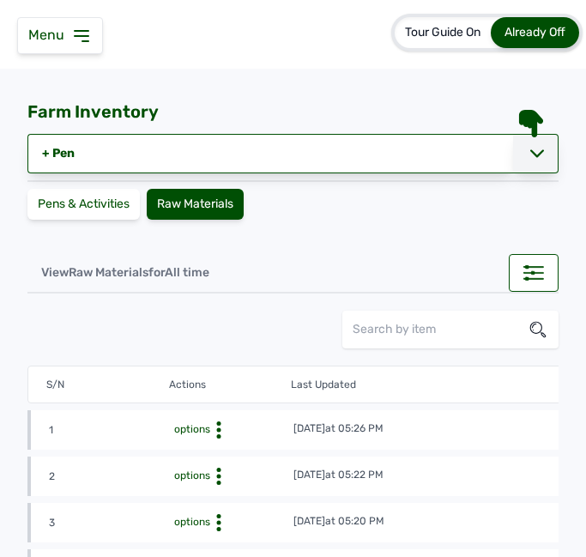
click at [530, 152] on icon at bounding box center [537, 154] width 14 height 14
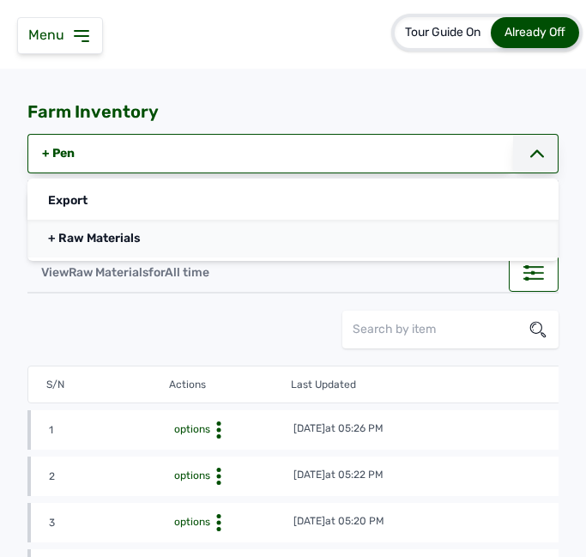
click at [292, 240] on link "+ Raw Materials" at bounding box center [292, 239] width 531 height 38
select select
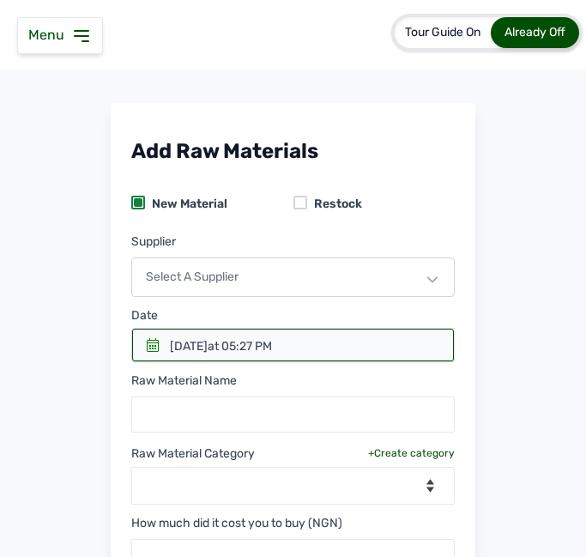
click at [285, 278] on div "Select a Supplier" at bounding box center [292, 276] width 323 height 39
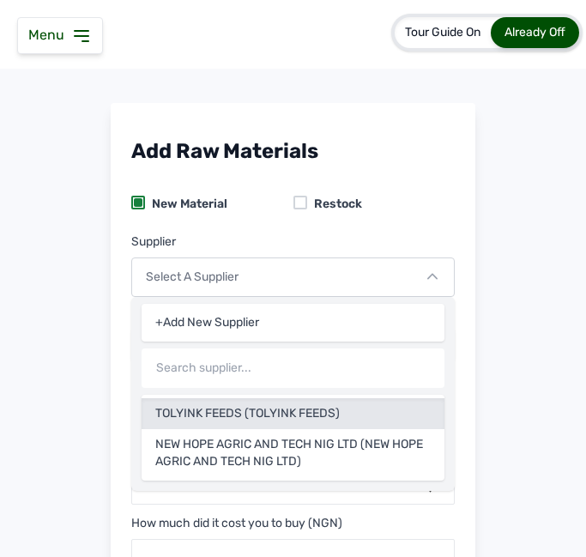
click at [236, 429] on div "TOLYINK FEEDS (TOLYINK FEEDS)" at bounding box center [293, 453] width 303 height 48
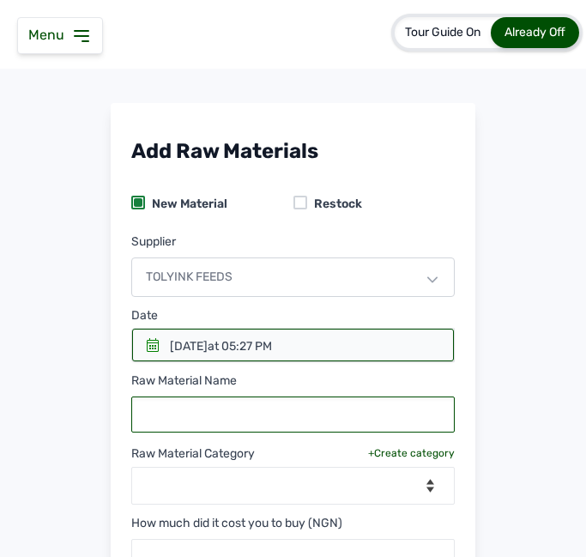
click at [213, 423] on input "text" at bounding box center [292, 414] width 323 height 36
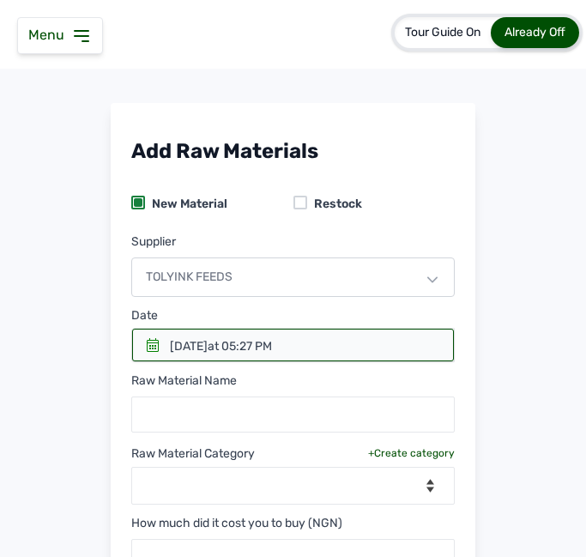
click at [152, 348] on icon at bounding box center [153, 345] width 12 height 14
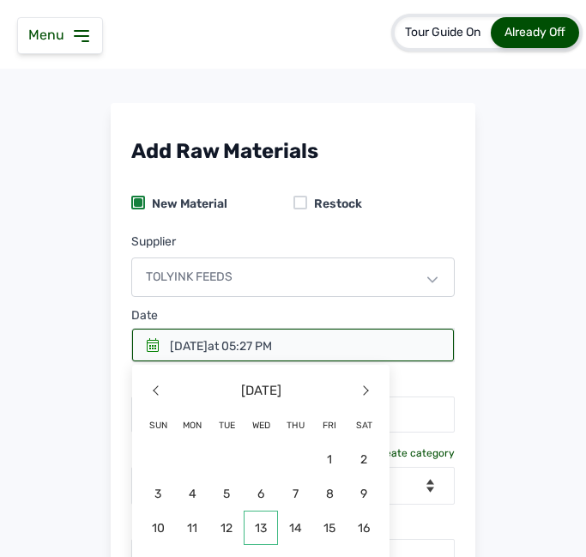
click at [209, 545] on span "13" at bounding box center [192, 562] width 34 height 34
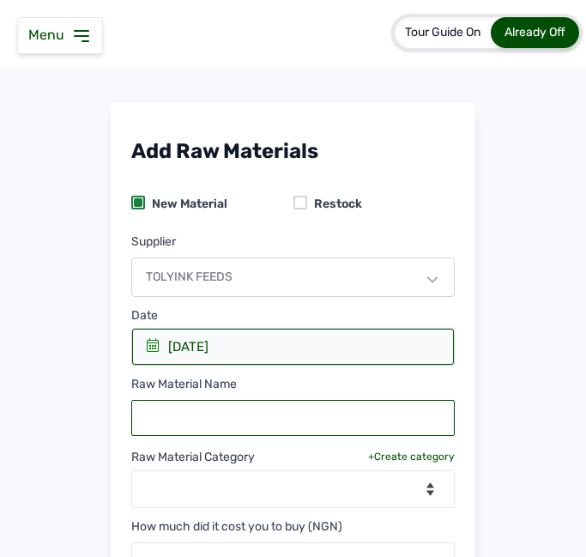
click at [225, 417] on input "text" at bounding box center [292, 418] width 323 height 36
type input "Tylodox-Extra"
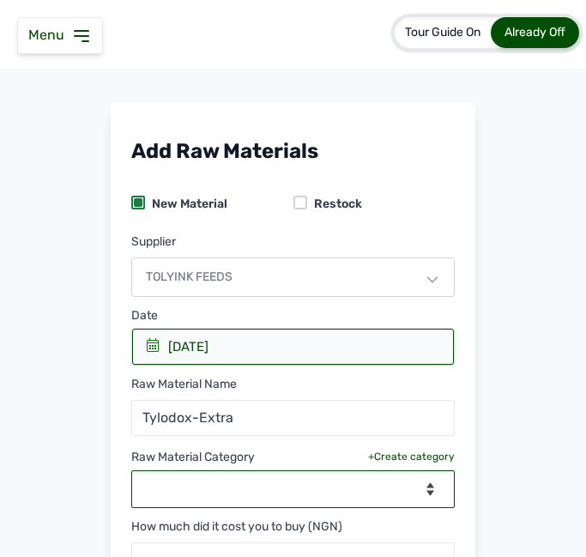
click at [355, 488] on select "--Select Category-- feeds medications vaccines" at bounding box center [292, 489] width 323 height 38
select select "medications"
click at [131, 470] on select "--Select Category-- feeds medications vaccines" at bounding box center [292, 489] width 323 height 38
select select
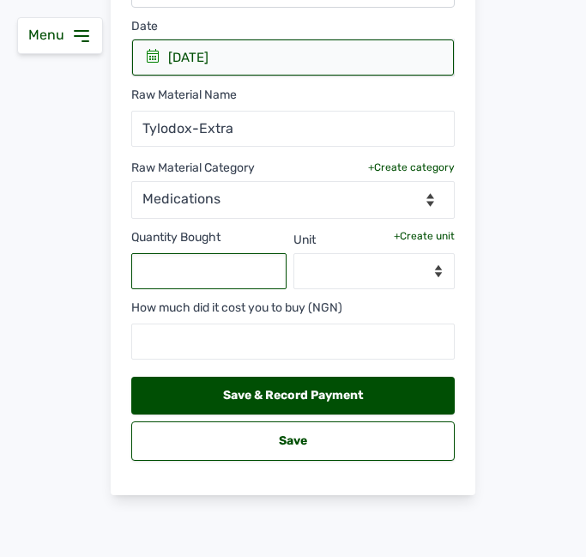
click at [228, 274] on input "text" at bounding box center [208, 271] width 155 height 36
type input "8"
click at [422, 239] on div "+Create unit" at bounding box center [424, 236] width 61 height 14
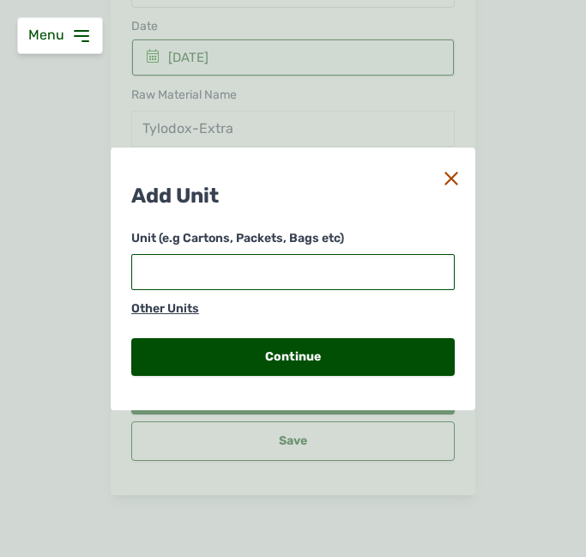
click at [268, 270] on input "text" at bounding box center [292, 272] width 323 height 36
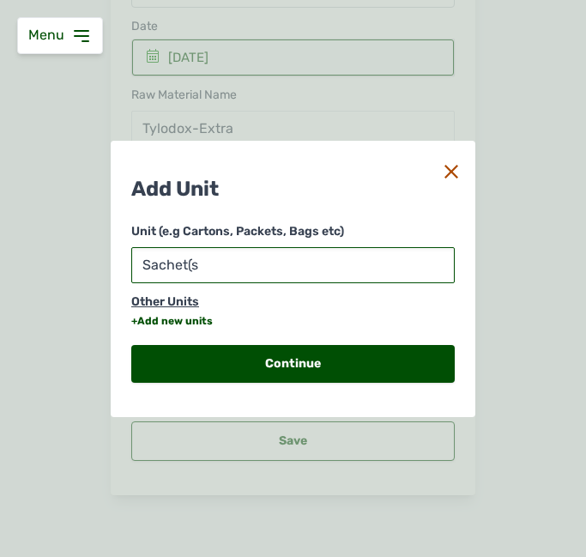
type input "Sachet(s)"
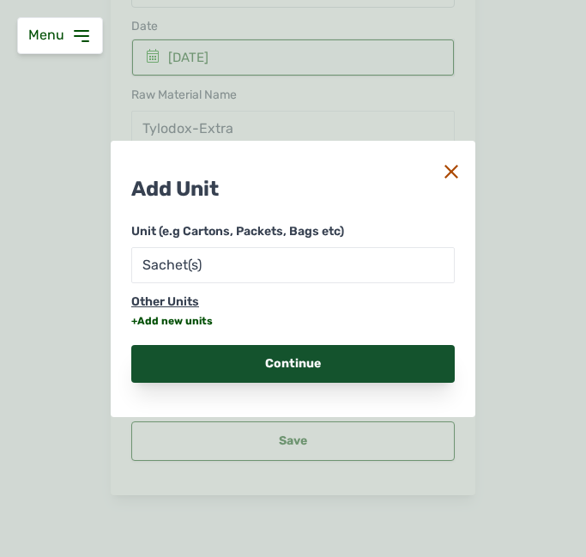
click at [308, 355] on div "Continue" at bounding box center [292, 364] width 323 height 38
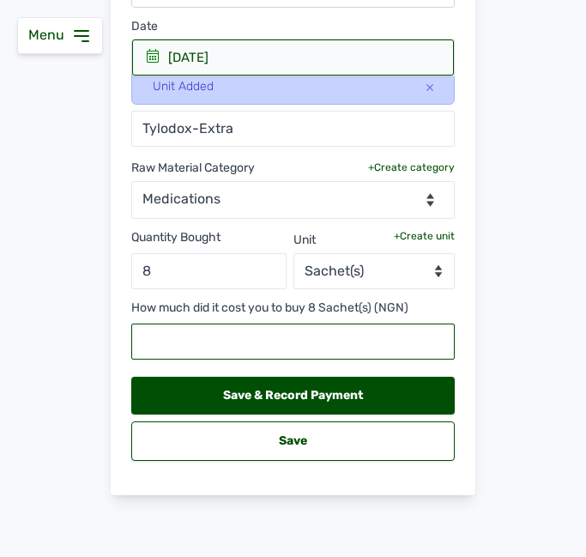
click at [308, 355] on input "text" at bounding box center [292, 341] width 323 height 36
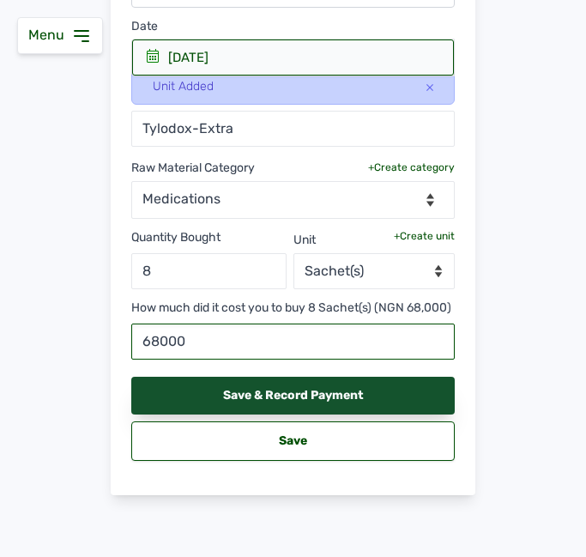
type input "68000"
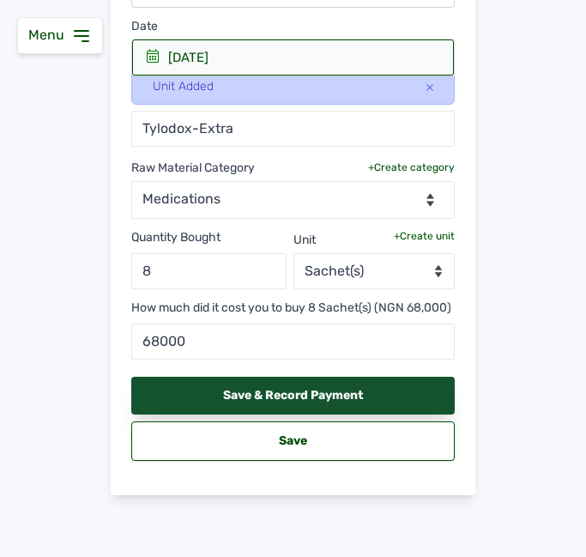
click at [357, 414] on div "Save & Record Payment" at bounding box center [292, 395] width 323 height 38
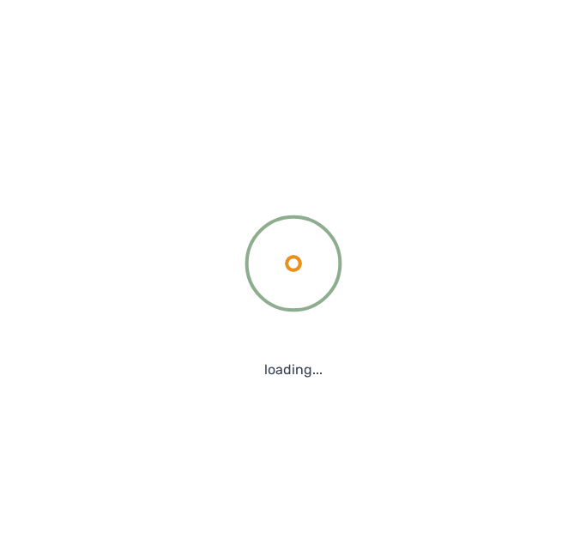
scroll to position [265, 0]
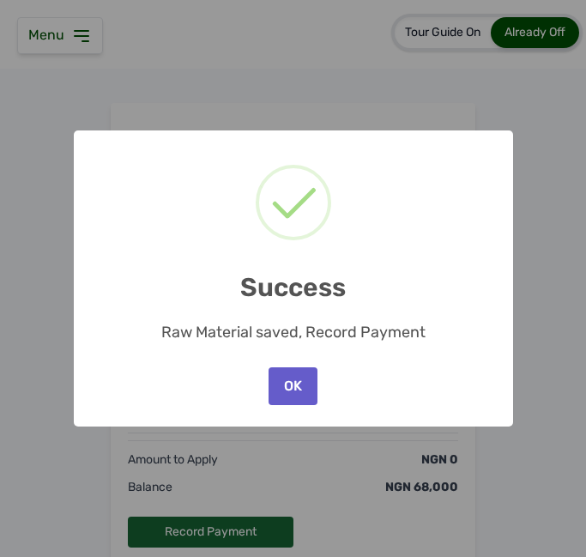
click at [287, 395] on button "OK" at bounding box center [292, 386] width 48 height 38
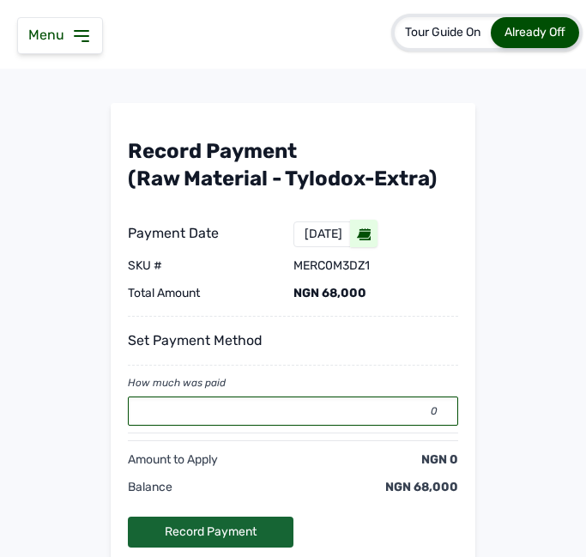
click at [306, 425] on input "0" at bounding box center [293, 410] width 330 height 29
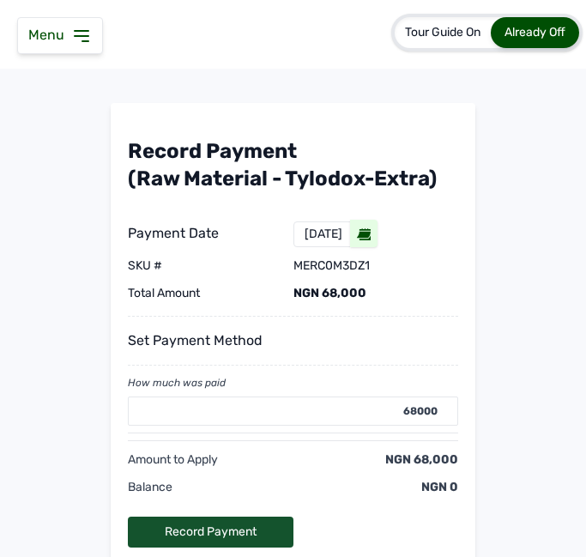
click at [232, 525] on div "Record Payment" at bounding box center [211, 531] width 166 height 31
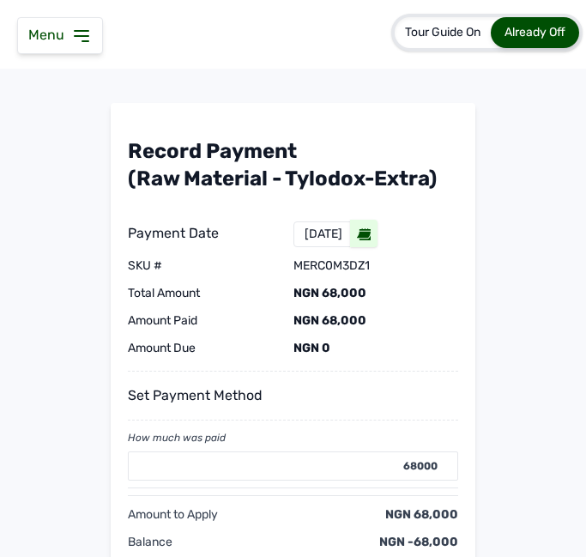
type input "0"
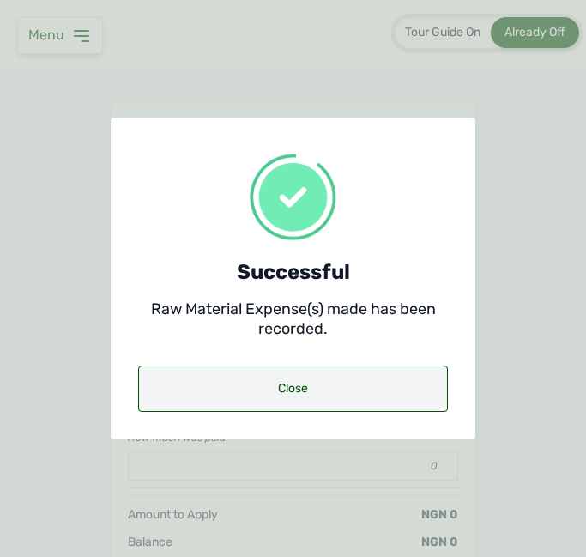
click at [282, 395] on div "Close" at bounding box center [293, 388] width 310 height 46
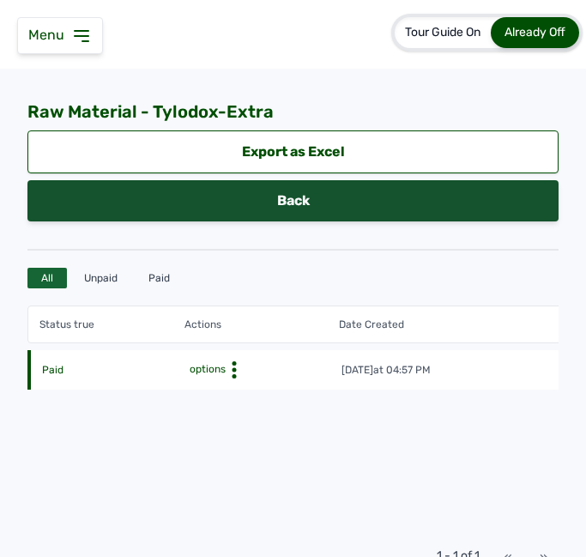
click at [339, 206] on link "Back" at bounding box center [292, 200] width 531 height 41
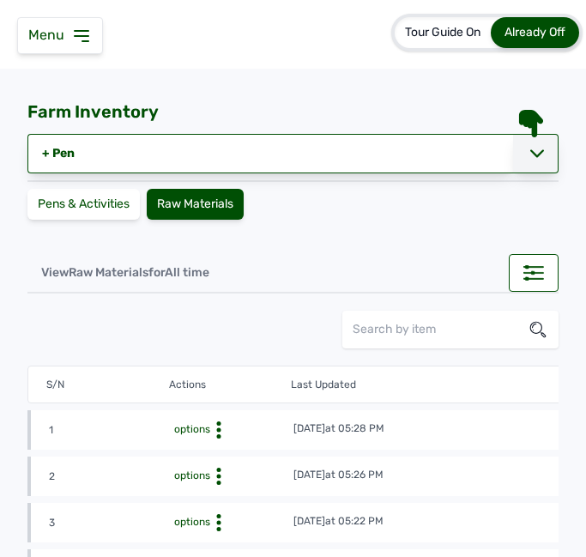
click at [530, 147] on icon at bounding box center [537, 154] width 14 height 14
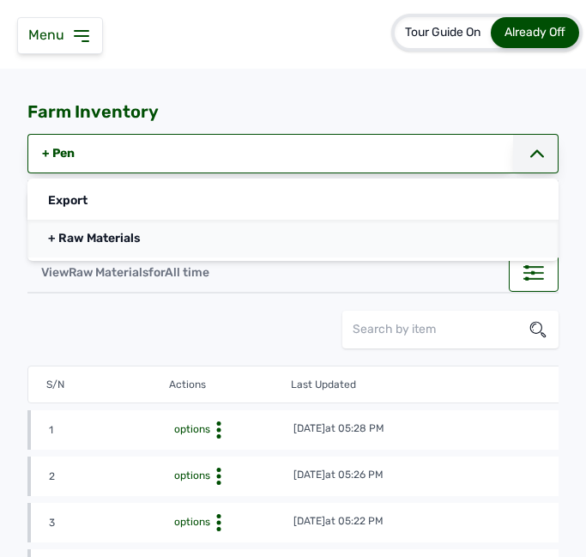
click at [269, 232] on link "+ Raw Materials" at bounding box center [292, 239] width 531 height 38
select select
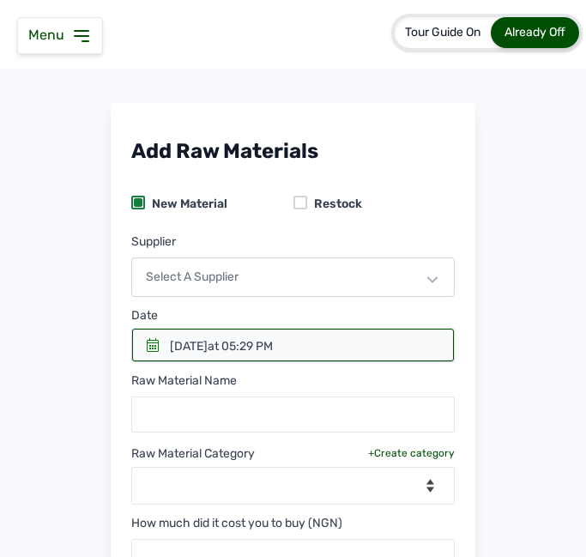
scroll to position [215, 0]
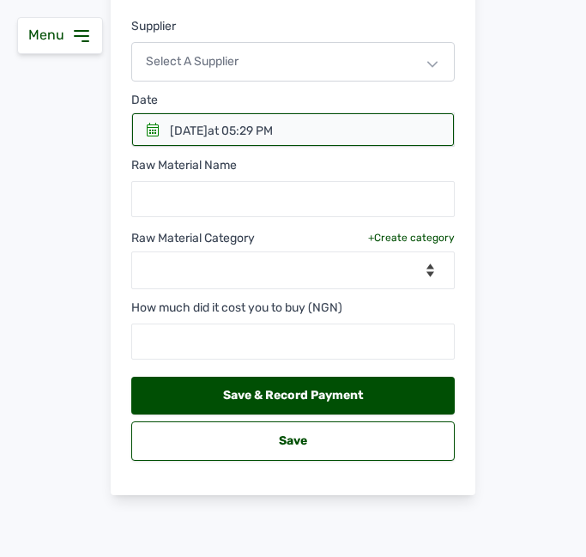
click at [142, 122] on div at bounding box center [293, 129] width 322 height 33
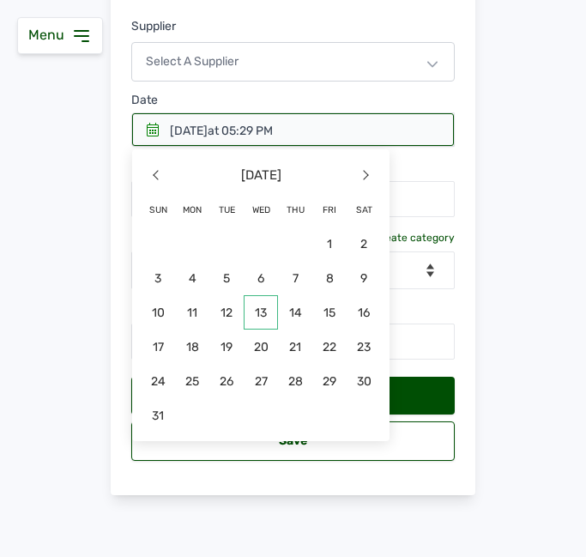
click at [209, 329] on span "13" at bounding box center [192, 346] width 34 height 34
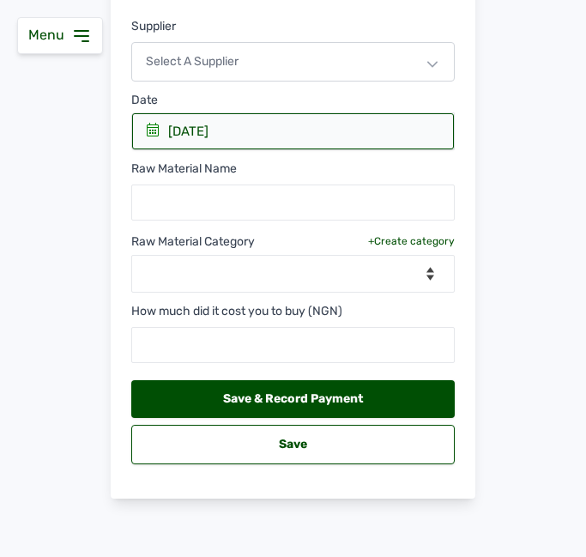
click at [240, 62] on div "Select a Supplier" at bounding box center [292, 61] width 323 height 39
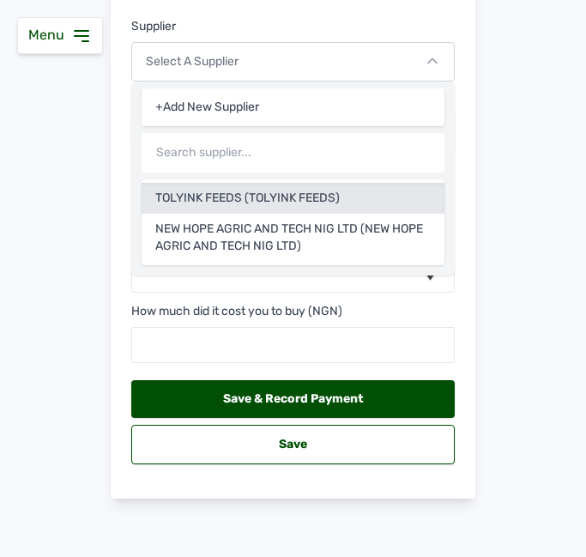
click at [221, 214] on div "TOLYINK FEEDS (TOLYINK FEEDS)" at bounding box center [293, 238] width 303 height 48
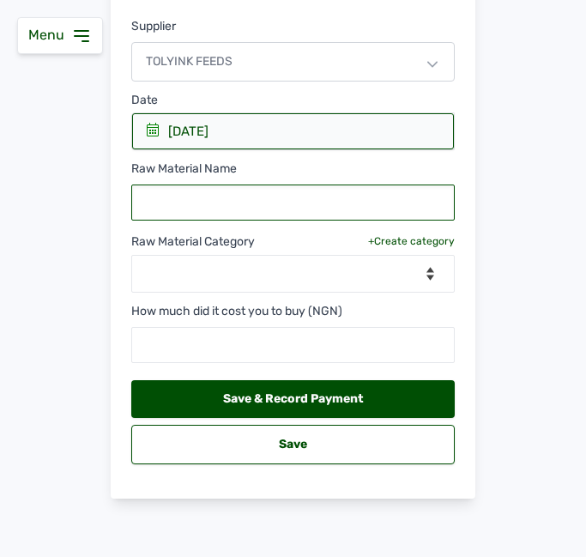
click at [213, 202] on input "text" at bounding box center [292, 202] width 323 height 36
type input "Cent-elicox"
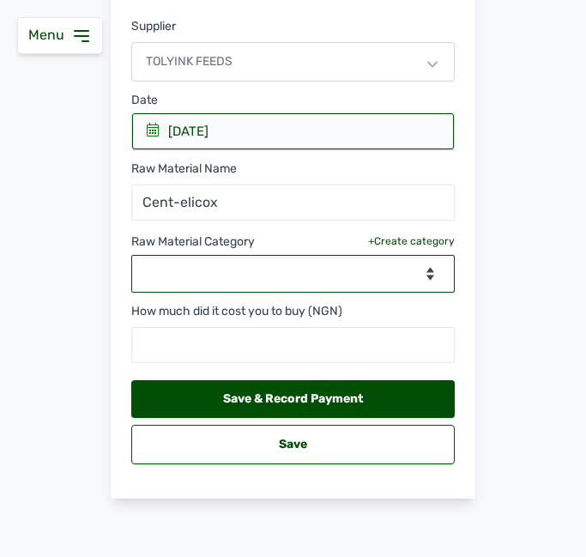
click at [383, 266] on select "--Select Category-- feeds medications vaccines" at bounding box center [292, 274] width 323 height 38
select select "medications"
click at [131, 255] on select "--Select Category-- feeds medications vaccines" at bounding box center [292, 274] width 323 height 38
select select
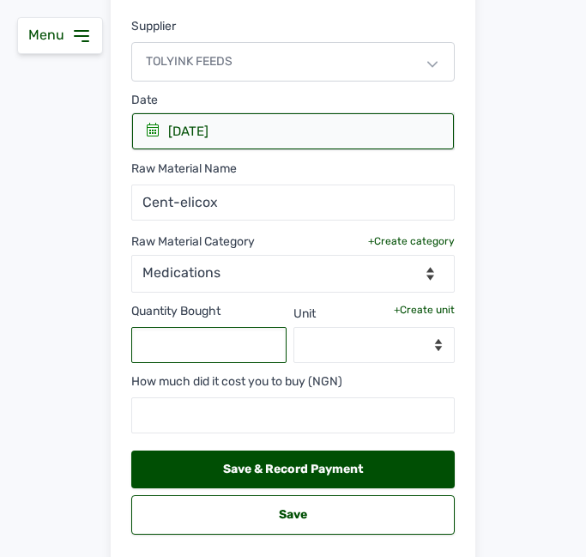
click at [244, 345] on input "text" at bounding box center [208, 345] width 155 height 36
type input "4"
click at [415, 308] on div "+Create unit" at bounding box center [424, 310] width 61 height 14
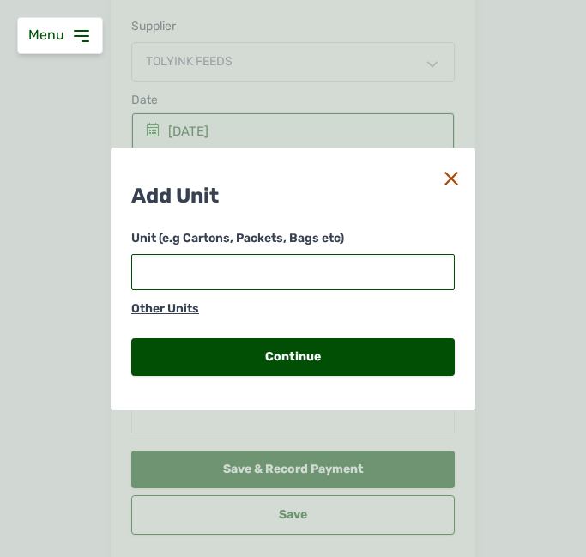
click at [272, 273] on input "text" at bounding box center [292, 272] width 323 height 36
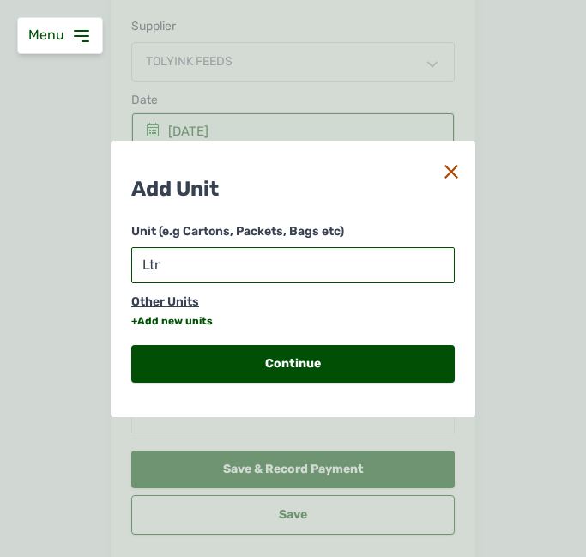
type input "Ltr"
click at [173, 320] on div "+Add new units" at bounding box center [171, 321] width 81 height 14
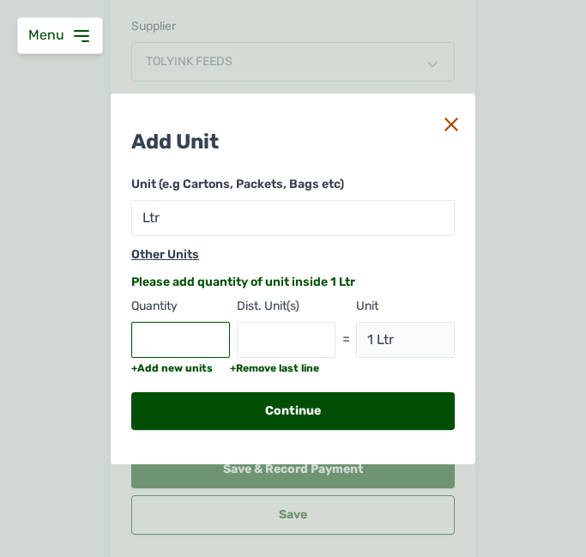
click at [173, 322] on input "text" at bounding box center [180, 340] width 99 height 36
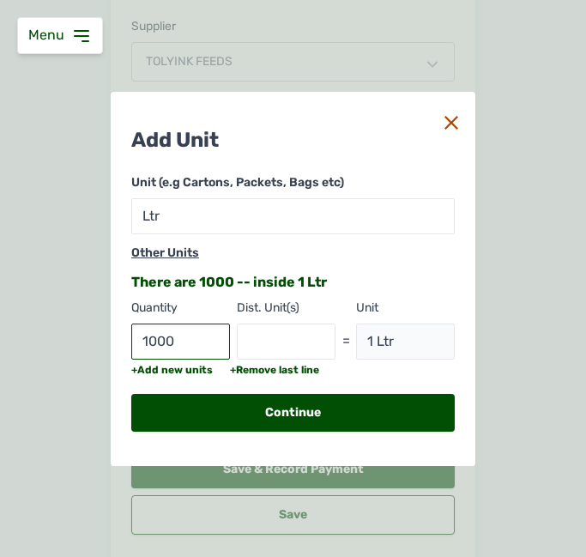
type input "1000"
click at [306, 348] on input "text" at bounding box center [286, 341] width 99 height 36
type input "mls"
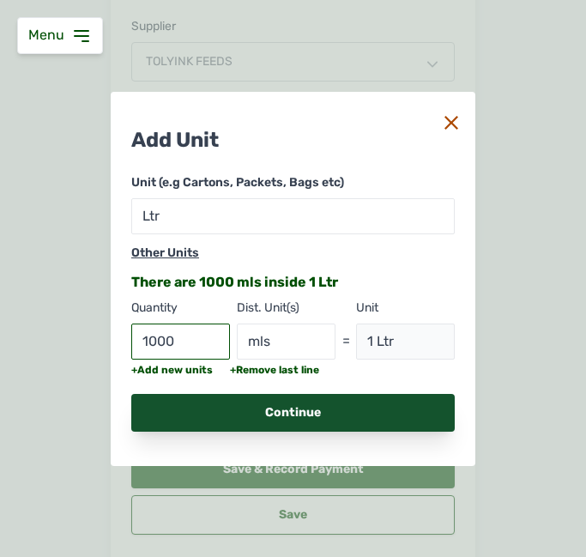
click at [303, 413] on div "Continue" at bounding box center [292, 413] width 323 height 38
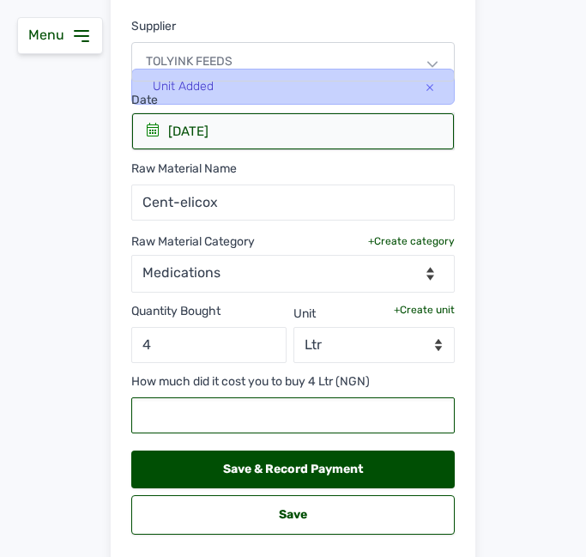
click at [257, 426] on input "text" at bounding box center [292, 415] width 323 height 36
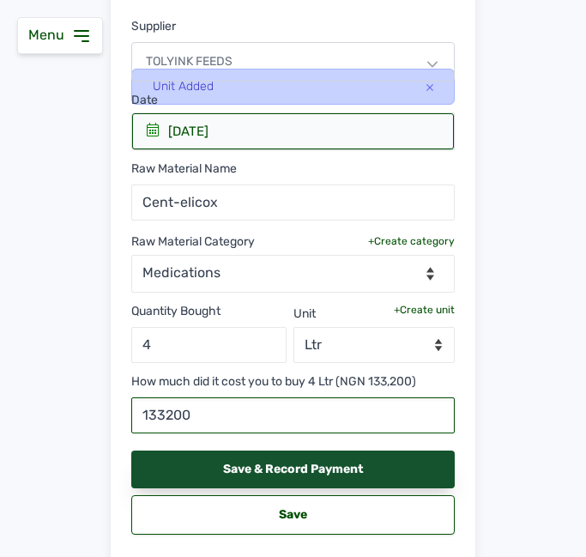
type input "133200"
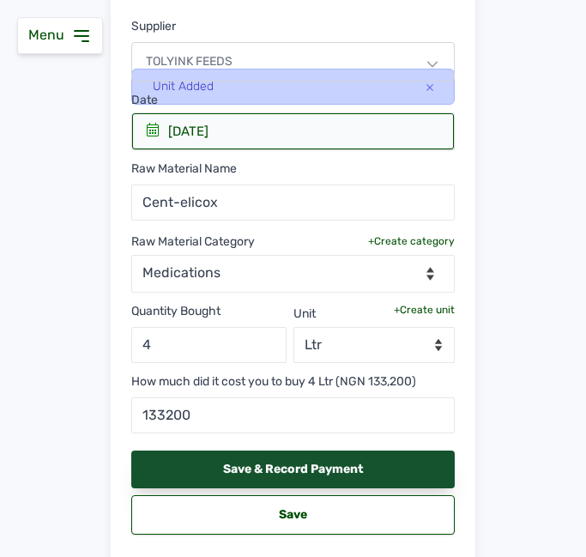
click at [304, 468] on div "Save & Record Payment" at bounding box center [292, 469] width 323 height 38
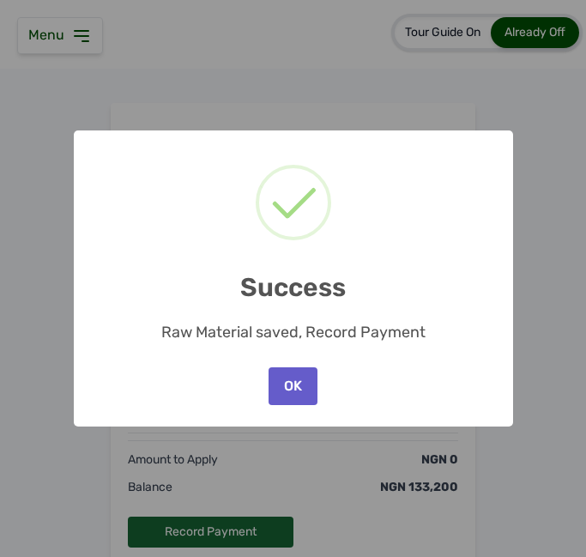
click at [285, 391] on button "OK" at bounding box center [292, 386] width 48 height 38
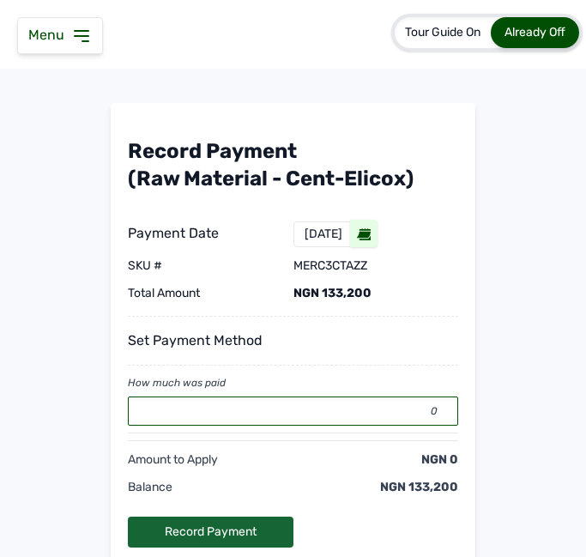
click at [304, 411] on input "0" at bounding box center [293, 410] width 330 height 29
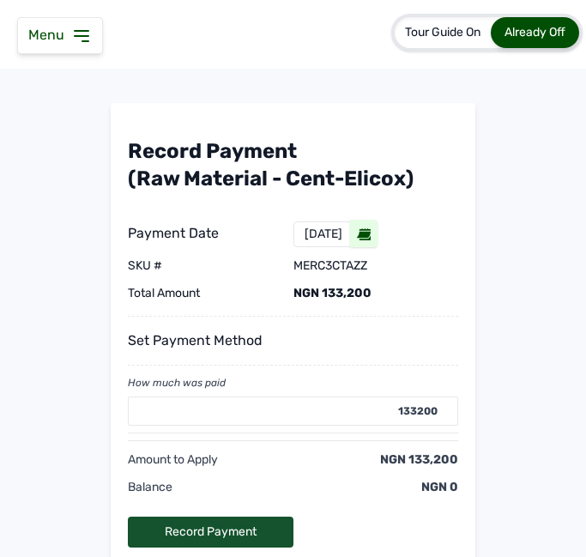
click at [235, 521] on div "Record Payment" at bounding box center [211, 531] width 166 height 31
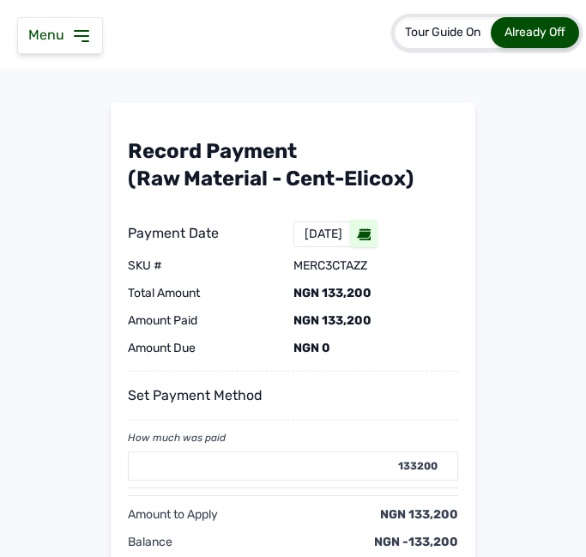
type input "0"
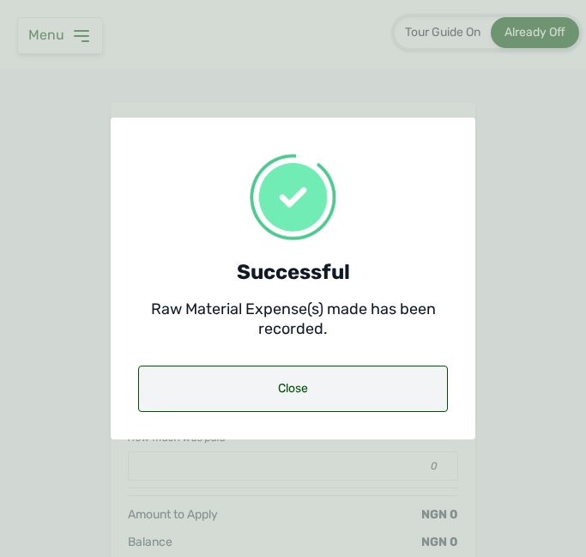
click at [297, 386] on div "Close" at bounding box center [293, 388] width 310 height 46
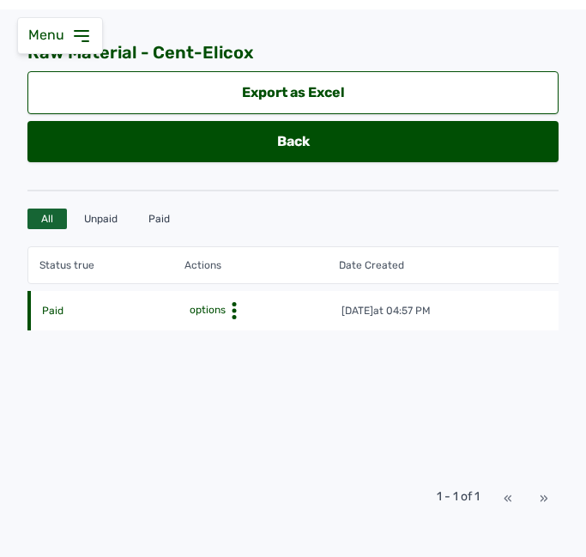
scroll to position [88, 0]
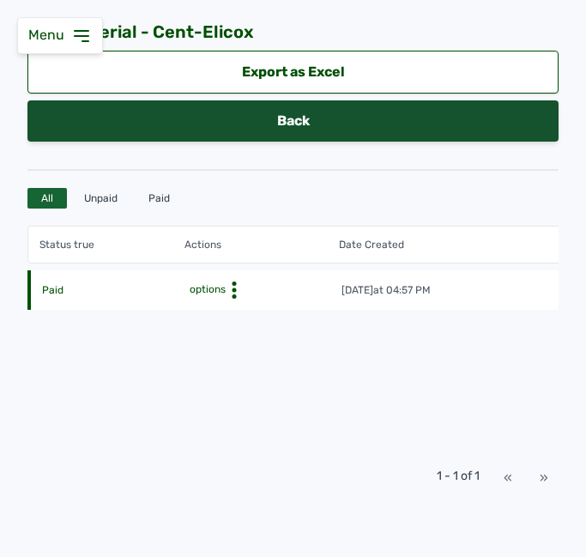
click at [350, 111] on link "Back" at bounding box center [292, 120] width 531 height 41
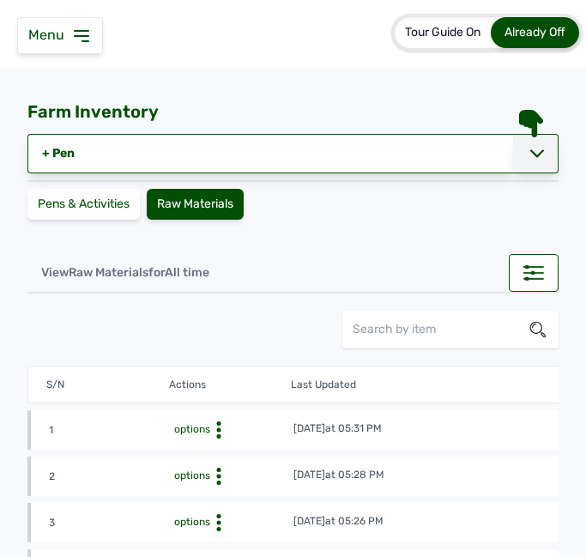
click at [515, 148] on div at bounding box center [535, 153] width 45 height 39
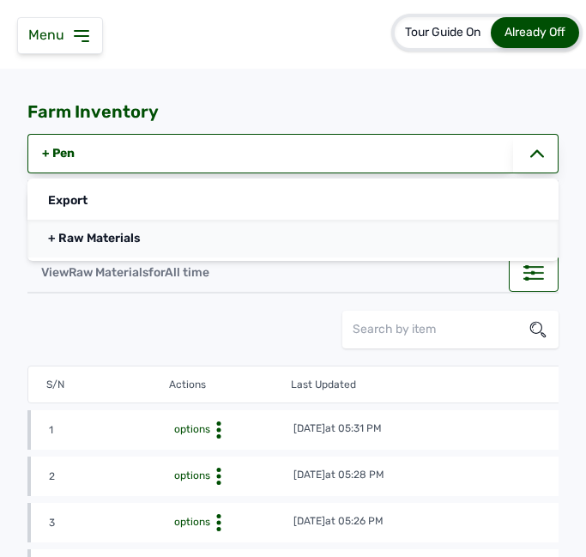
click at [294, 244] on link "+ Raw Materials" at bounding box center [292, 239] width 531 height 38
select select
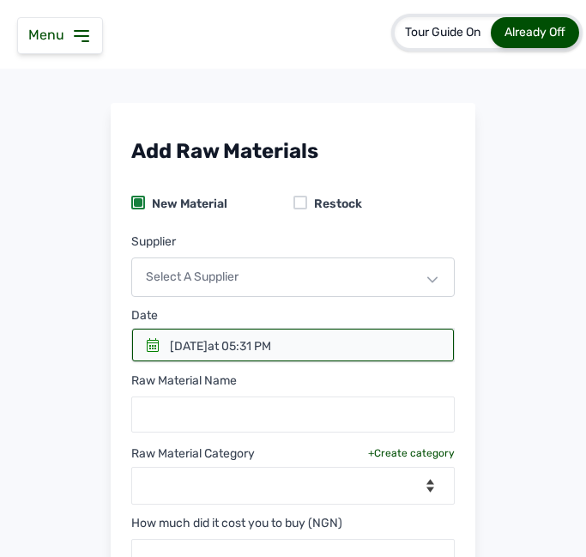
click at [234, 277] on div "Select a Supplier" at bounding box center [292, 276] width 323 height 39
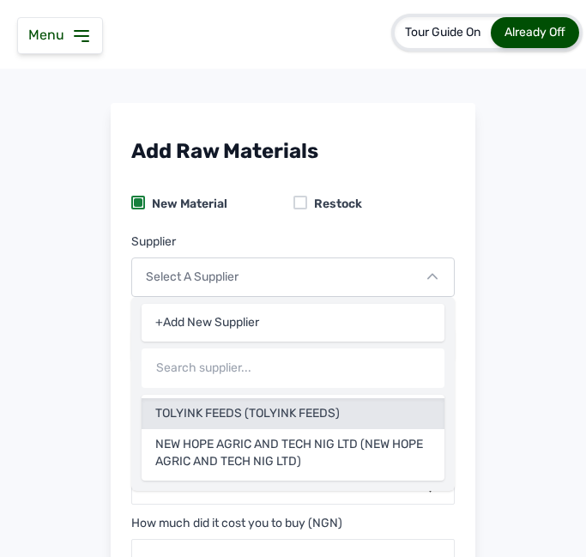
click at [190, 429] on div "TOLYINK FEEDS (TOLYINK FEEDS)" at bounding box center [293, 453] width 303 height 48
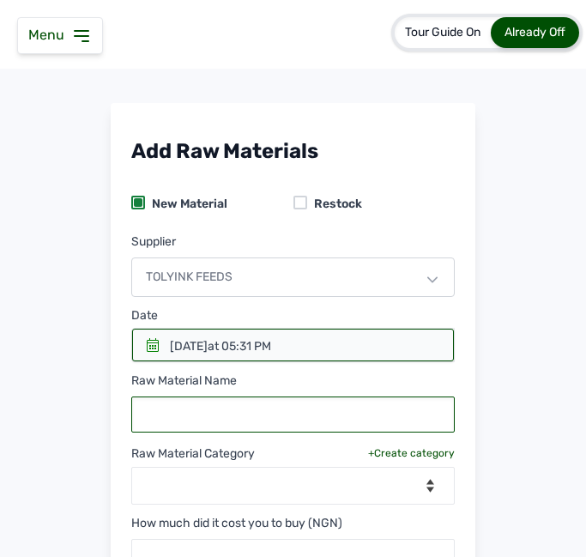
click at [201, 406] on input "text" at bounding box center [292, 414] width 323 height 36
type input "Kachmenth B"
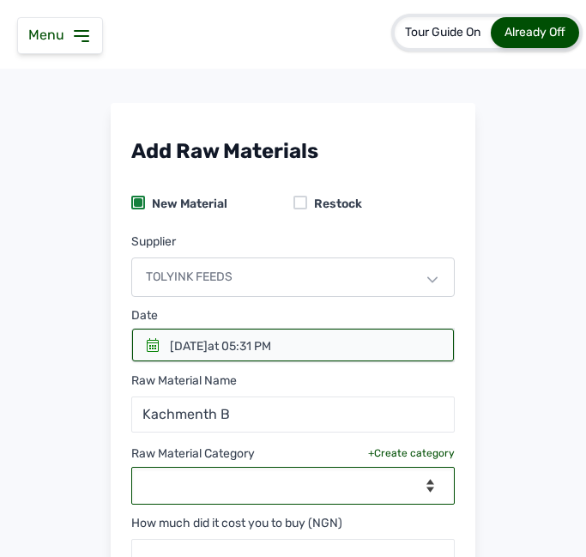
click at [263, 475] on select "--Select Category-- feeds medications vaccines" at bounding box center [292, 486] width 323 height 38
select select "medications"
click at [131, 467] on select "--Select Category-- feeds medications vaccines" at bounding box center [292, 486] width 323 height 38
select select
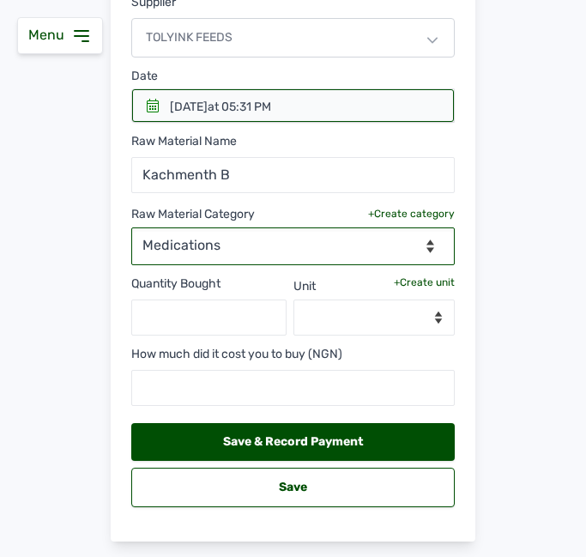
scroll to position [286, 0]
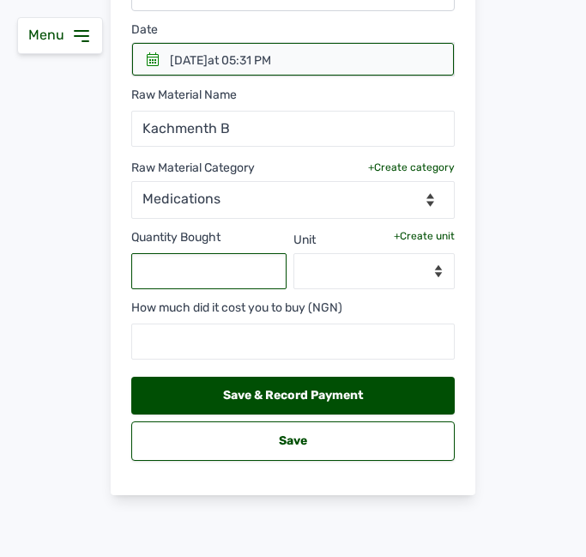
click at [220, 261] on input "text" at bounding box center [208, 271] width 155 height 36
type input "4"
click at [402, 231] on div "+Create unit" at bounding box center [424, 236] width 61 height 14
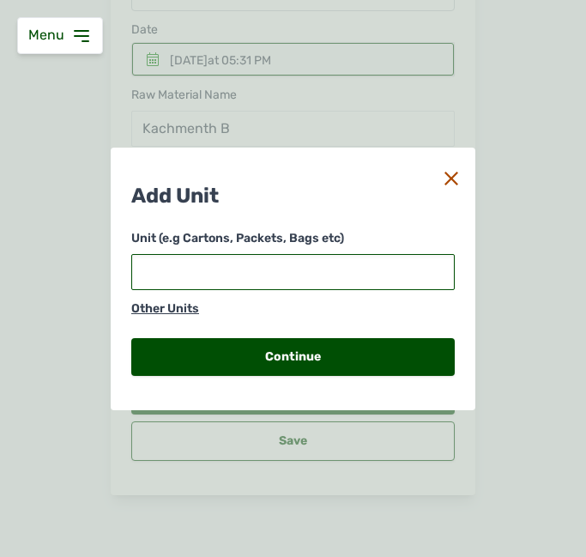
click at [337, 274] on input "text" at bounding box center [292, 272] width 323 height 36
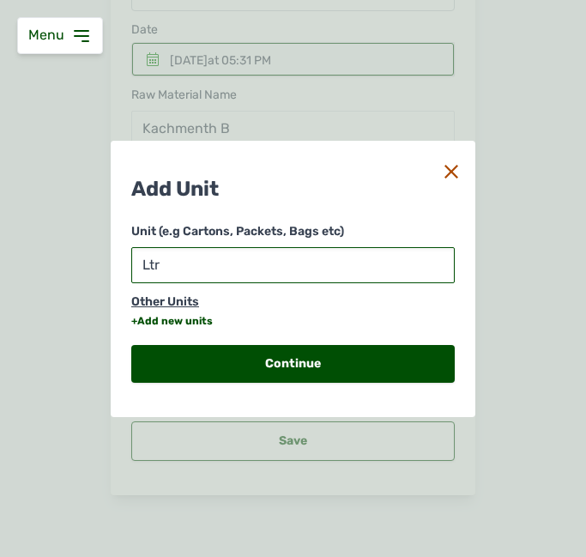
type input "Ltr"
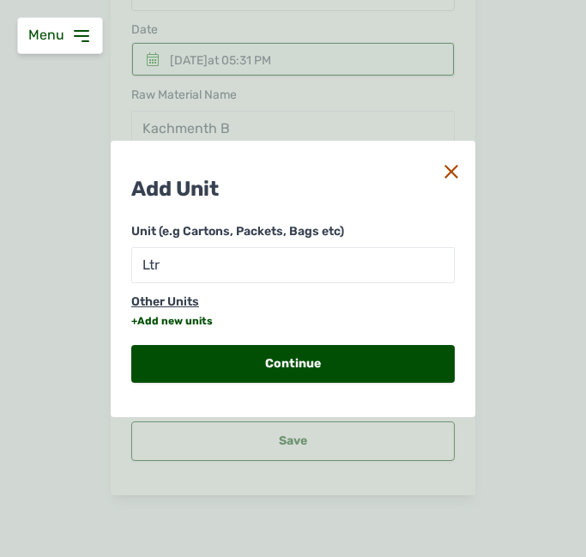
click at [172, 323] on div "+Add new units" at bounding box center [171, 321] width 81 height 14
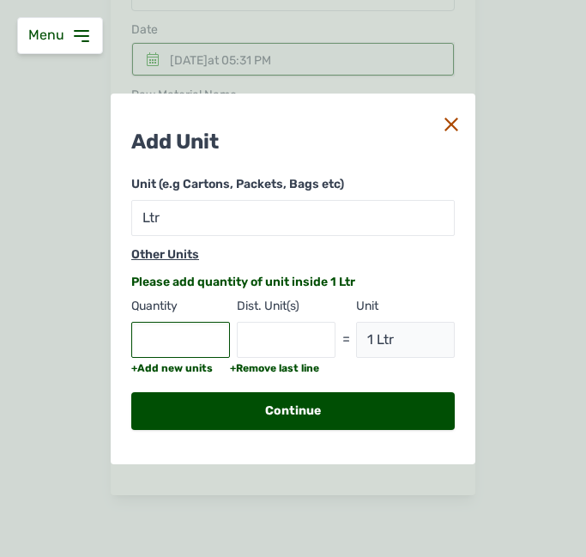
click at [174, 335] on input "text" at bounding box center [180, 340] width 99 height 36
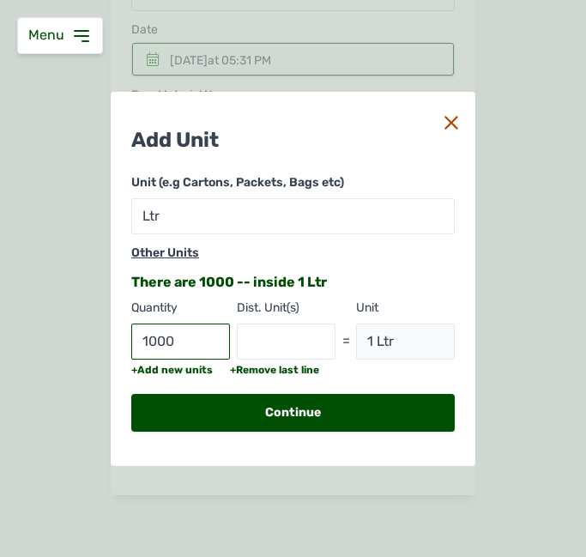
type input "1000"
click at [262, 338] on input "text" at bounding box center [286, 341] width 99 height 36
type input "M"
type input "mls"
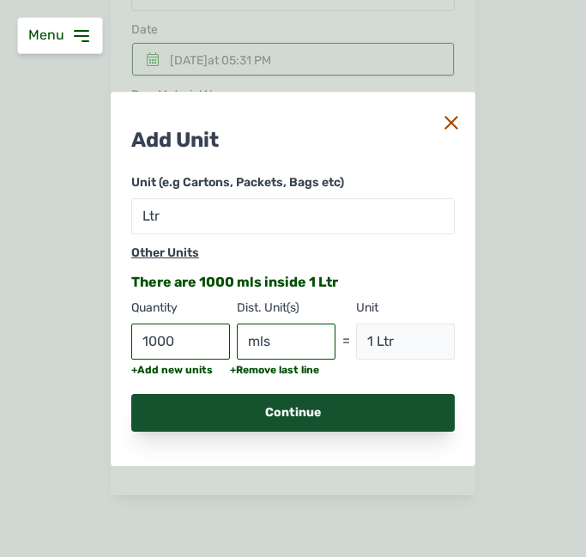
click at [296, 401] on div "Continue" at bounding box center [292, 413] width 323 height 38
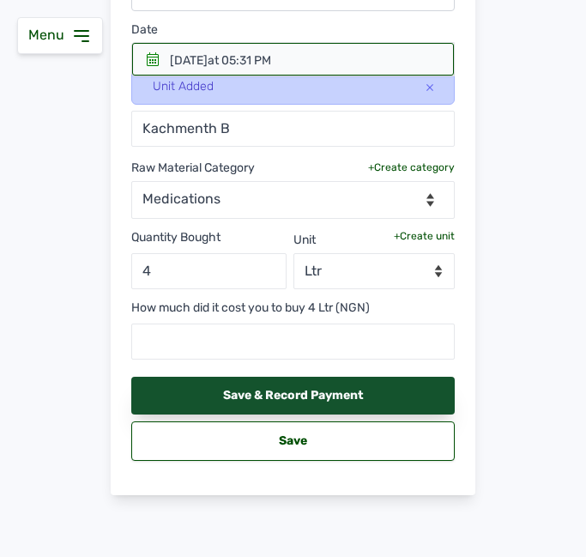
click at [291, 395] on div "Save & Record Payment" at bounding box center [292, 395] width 323 height 38
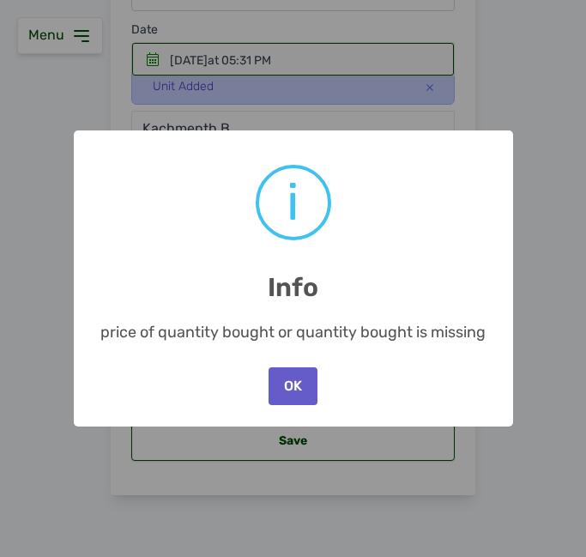
click at [290, 393] on button "OK" at bounding box center [292, 386] width 48 height 38
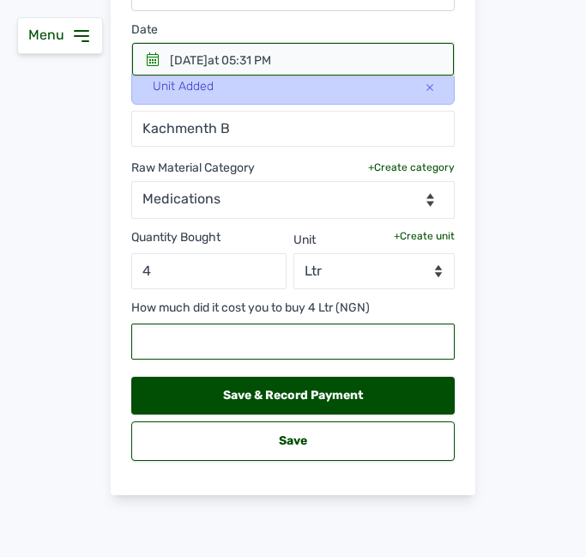
click at [308, 346] on input "text" at bounding box center [292, 341] width 323 height 36
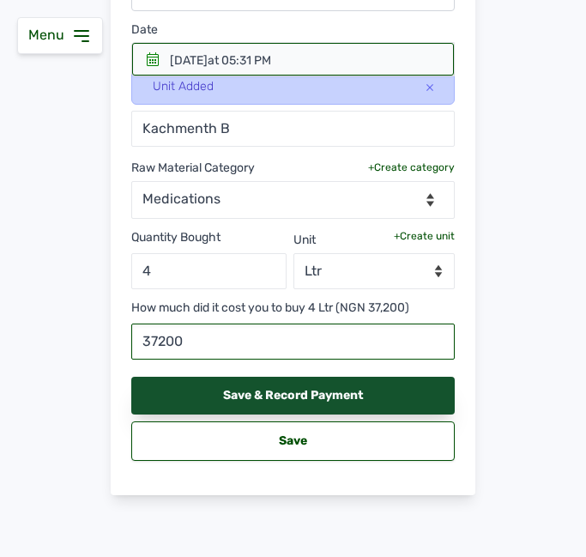
type input "37200"
click at [331, 403] on div "Save & Record Payment" at bounding box center [292, 395] width 323 height 38
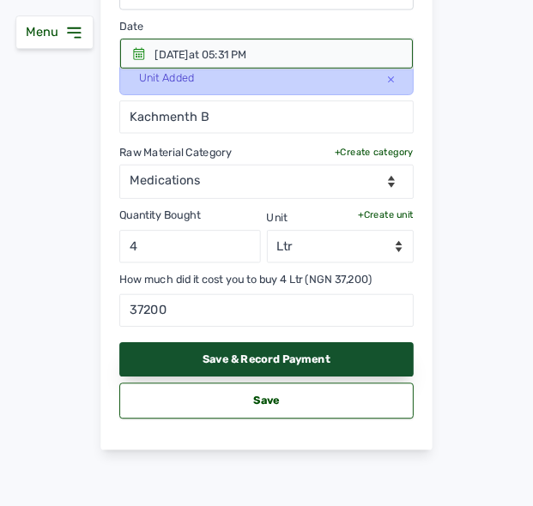
scroll to position [244, 0]
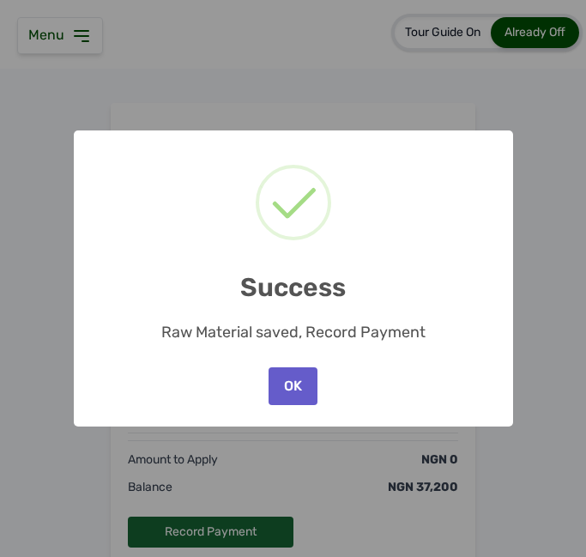
click at [308, 388] on button "OK" at bounding box center [292, 386] width 48 height 38
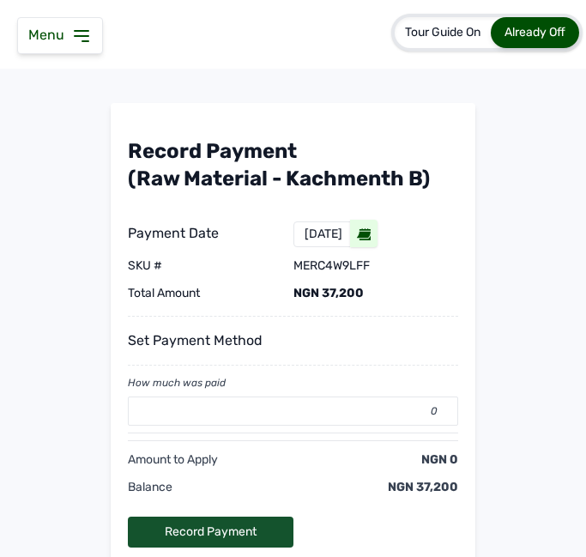
click at [236, 528] on div "Record Payment" at bounding box center [211, 531] width 166 height 31
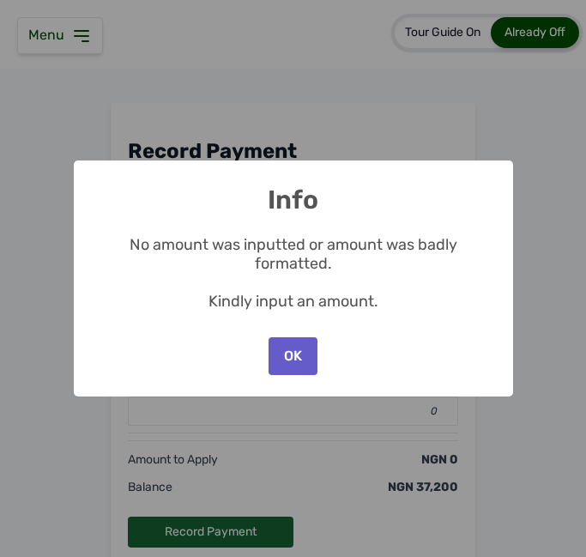
click at [292, 358] on button "OK" at bounding box center [292, 356] width 48 height 38
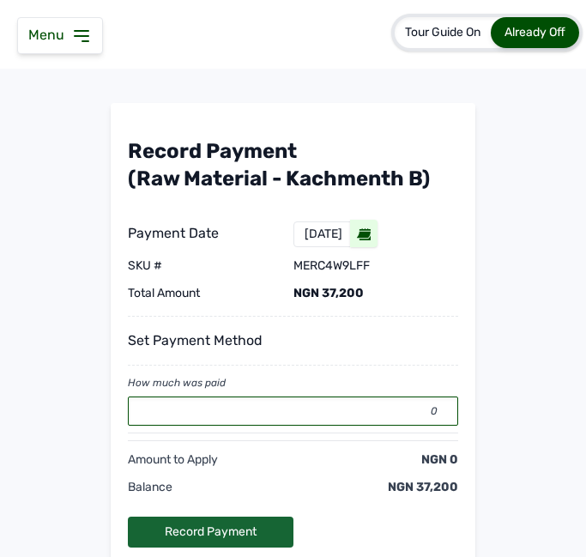
click at [301, 422] on input "0" at bounding box center [293, 410] width 330 height 29
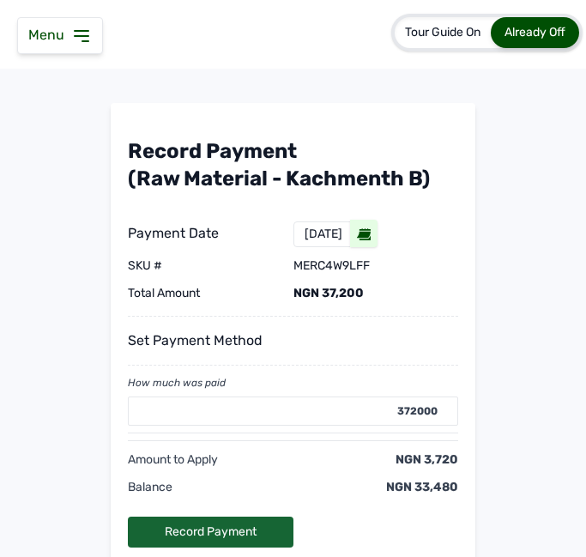
type input "0"
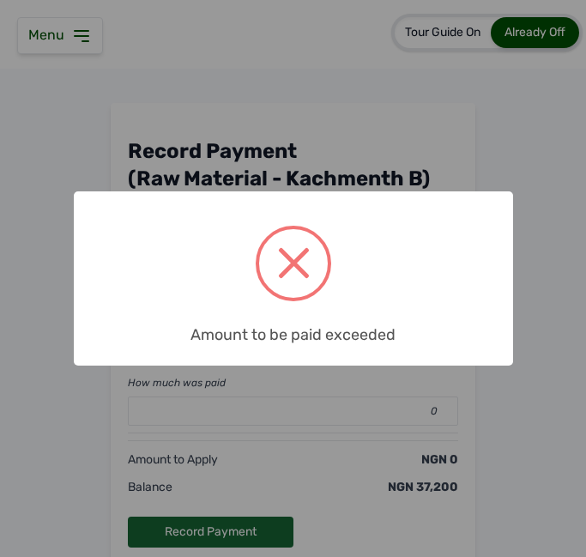
click at [301, 422] on div "× Amount to be paid exceeded OK No Cancel" at bounding box center [293, 278] width 586 height 557
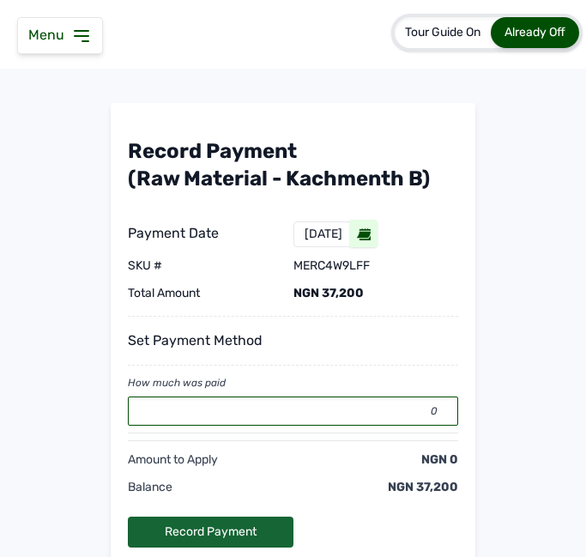
click at [301, 422] on input "0" at bounding box center [293, 410] width 330 height 29
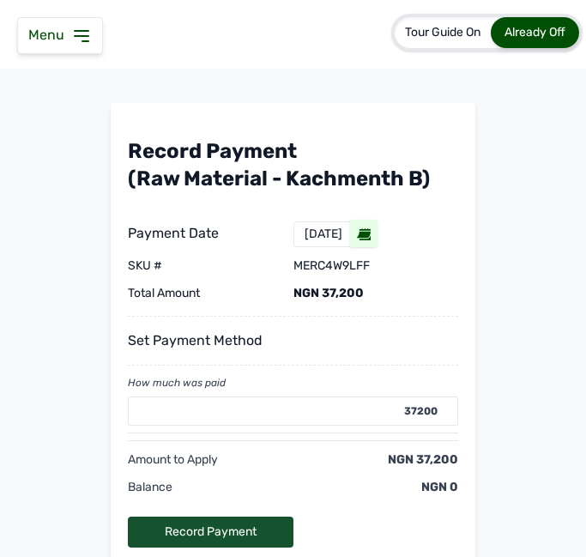
click at [232, 530] on div "Record Payment" at bounding box center [211, 531] width 166 height 31
type input "0"
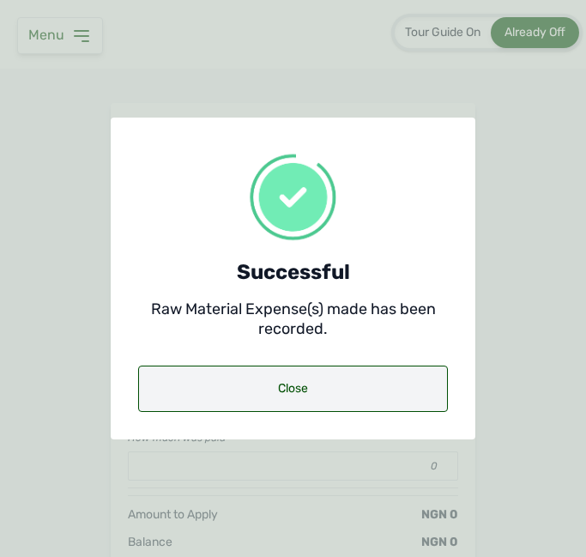
click at [273, 383] on div "Close" at bounding box center [293, 388] width 310 height 46
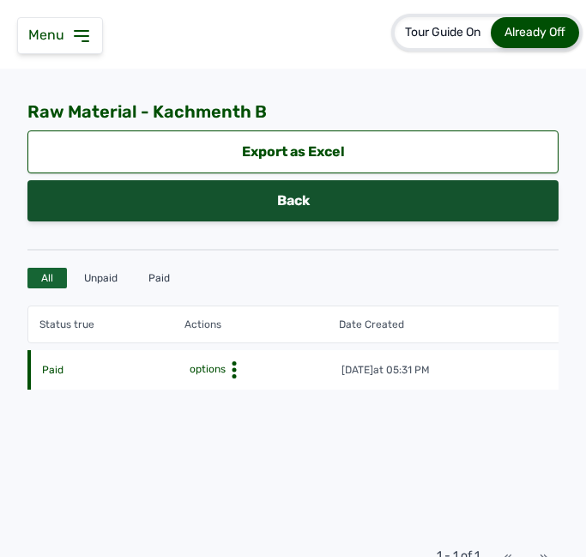
click at [234, 201] on link "Back" at bounding box center [292, 200] width 531 height 41
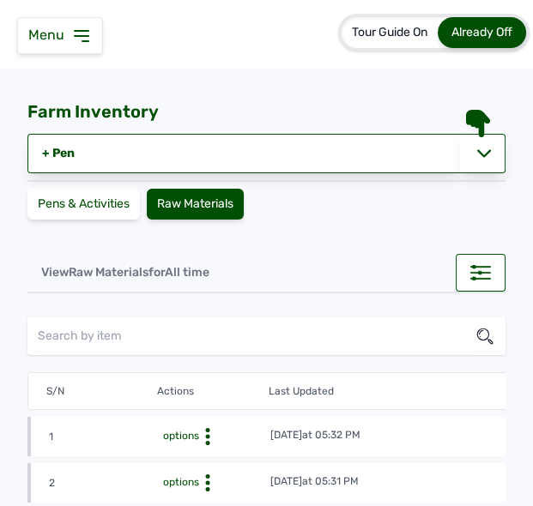
scroll to position [715, 0]
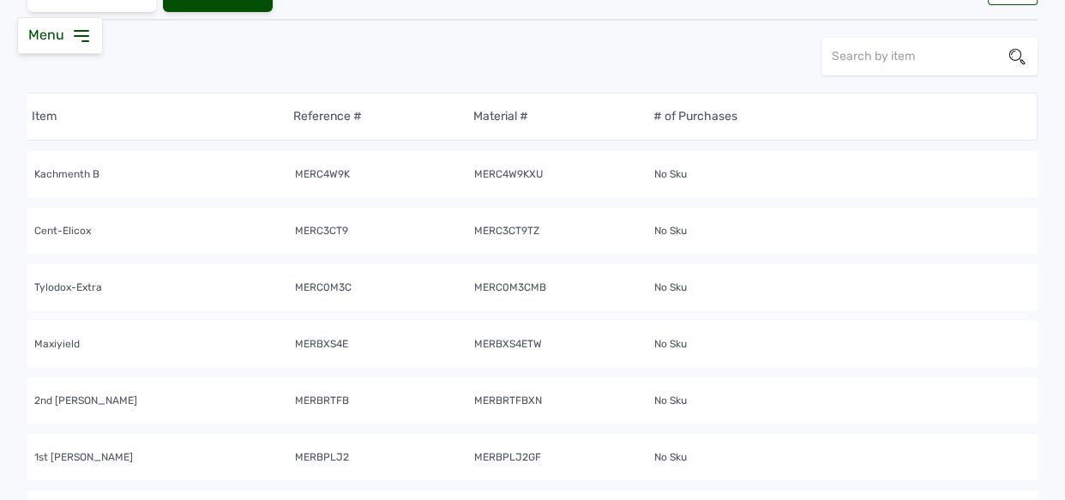
scroll to position [0, 489]
click at [471, 200] on tbody "1 options [DATE] 05:32 PM Kachmenth B merc4w9k merc4w9kxu No Sku 2 options [DAT…" at bounding box center [291, 509] width 1491 height 736
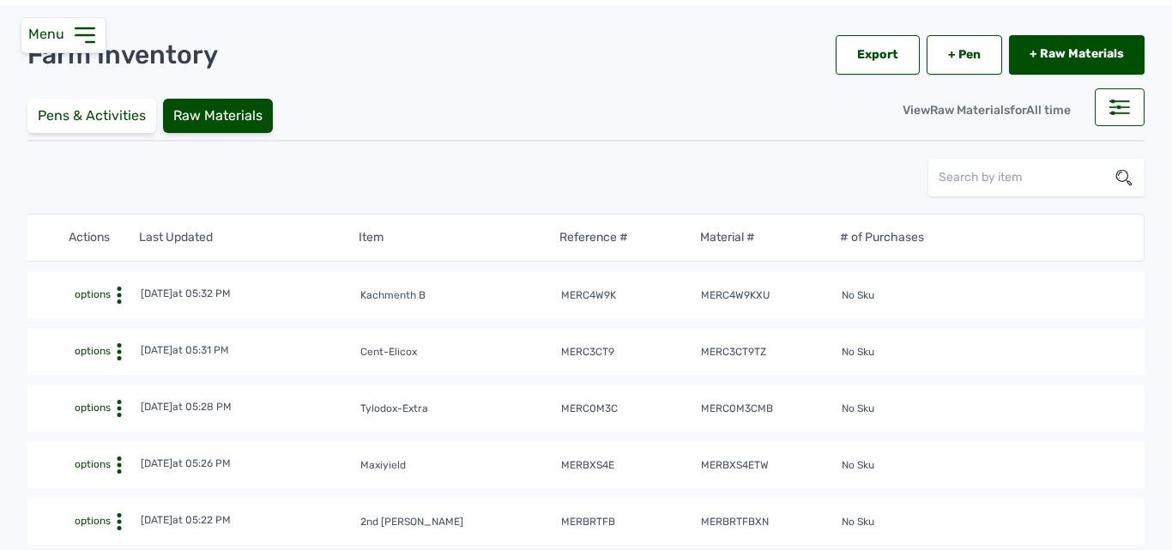
scroll to position [0, 0]
